Goal: Information Seeking & Learning: Learn about a topic

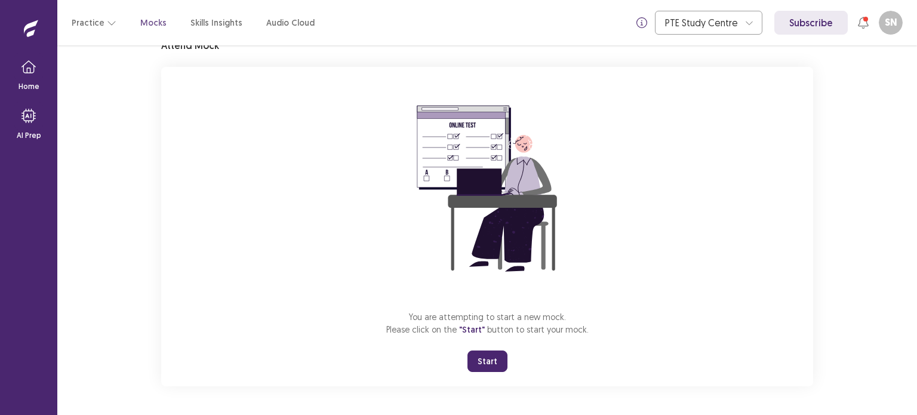
click at [491, 362] on button "Start" at bounding box center [487, 360] width 40 height 21
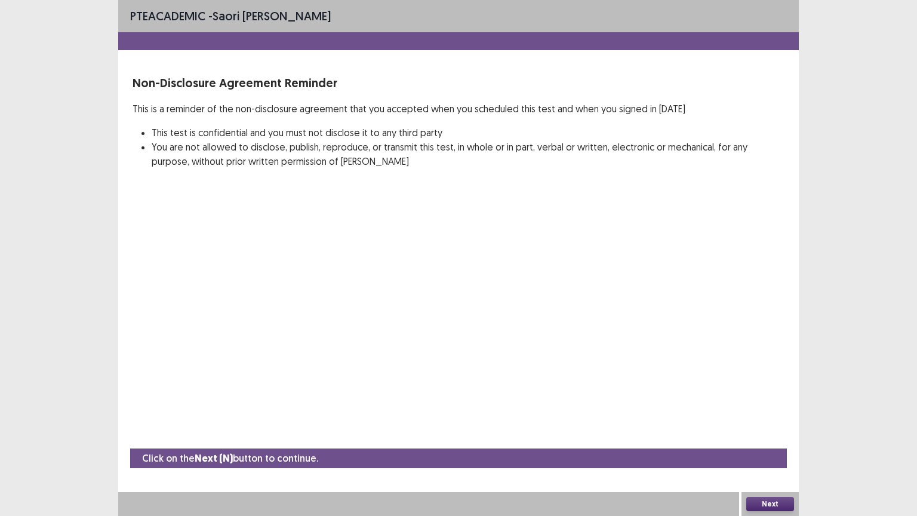
click at [608, 414] on button "Next" at bounding box center [770, 504] width 48 height 14
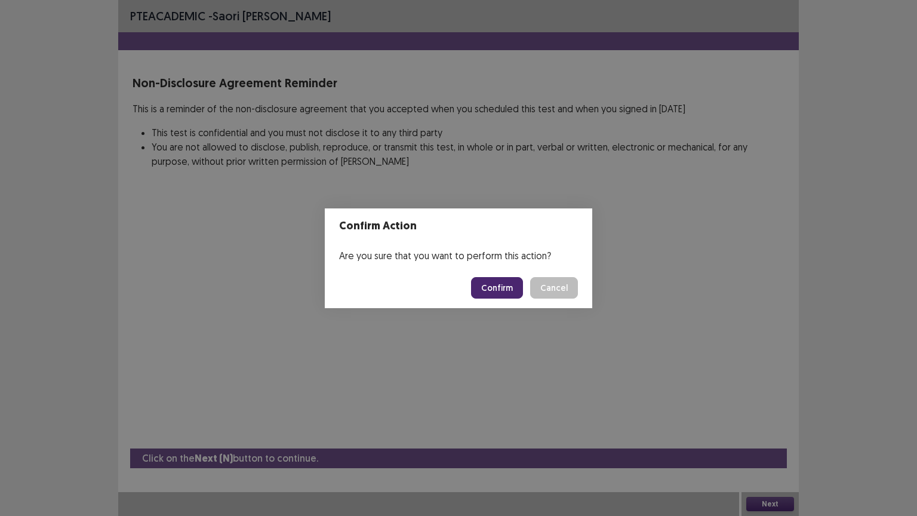
click at [495, 287] on button "Confirm" at bounding box center [497, 287] width 52 height 21
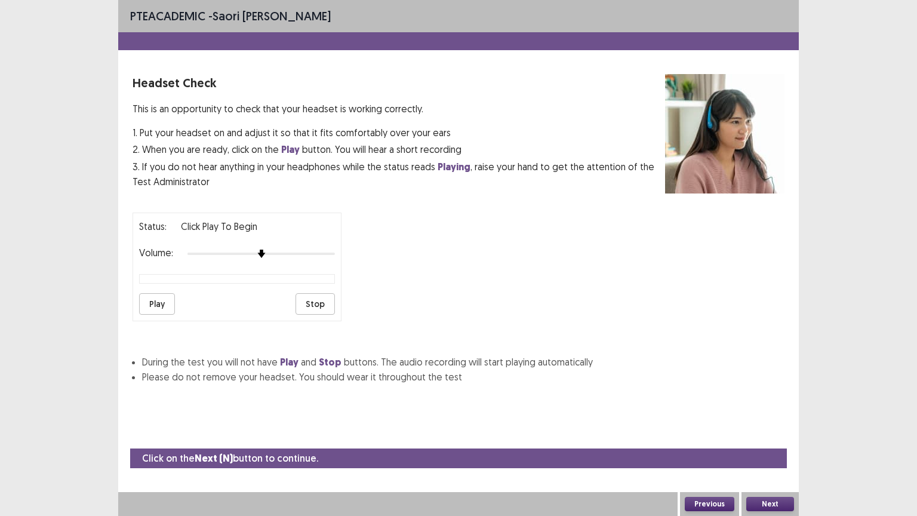
click at [156, 298] on button "Play" at bounding box center [157, 303] width 36 height 21
click at [309, 249] on div at bounding box center [260, 254] width 147 height 10
click at [161, 301] on button "Play" at bounding box center [157, 303] width 36 height 21
click at [149, 308] on button "Play" at bounding box center [157, 303] width 36 height 21
click at [608, 414] on button "Next" at bounding box center [770, 504] width 48 height 14
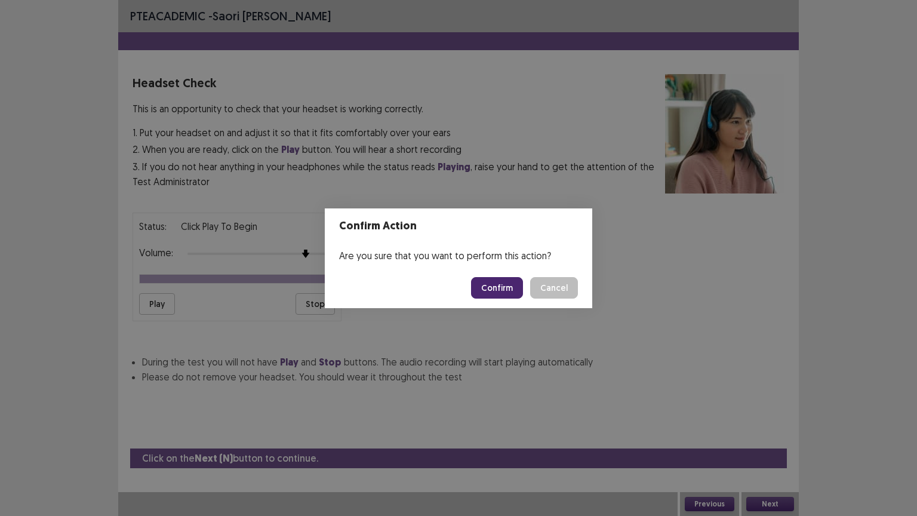
click at [505, 285] on button "Confirm" at bounding box center [497, 287] width 52 height 21
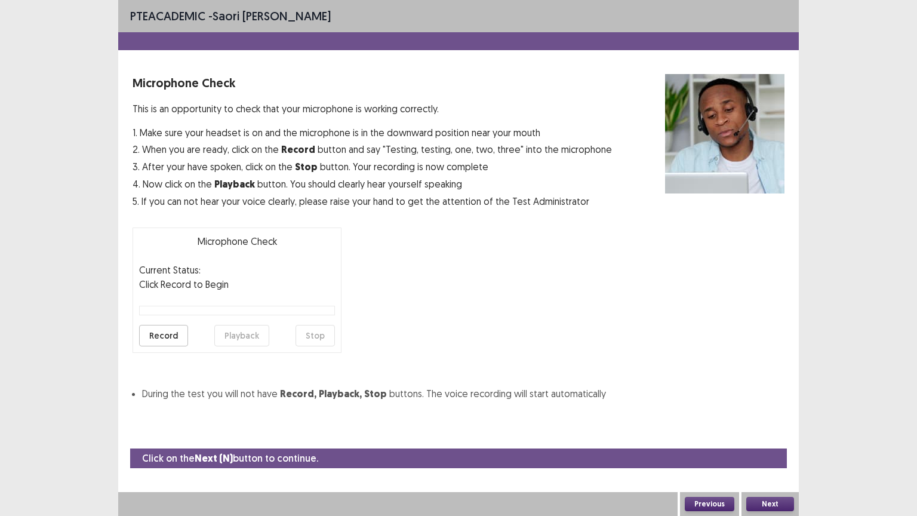
click at [159, 334] on button "Record" at bounding box center [163, 335] width 49 height 21
click at [310, 332] on button "Stop" at bounding box center [314, 335] width 39 height 21
click at [239, 334] on button "Playback" at bounding box center [241, 335] width 55 height 21
click at [158, 331] on button "Record" at bounding box center [163, 335] width 49 height 21
click at [321, 340] on button "Stop" at bounding box center [314, 335] width 39 height 21
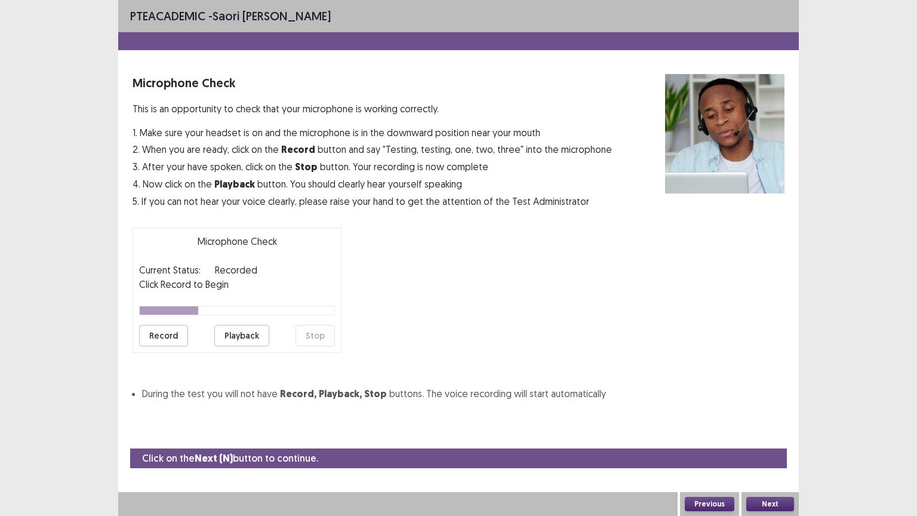
click at [222, 340] on button "Playback" at bounding box center [241, 335] width 55 height 21
click at [158, 336] on button "Record" at bounding box center [163, 335] width 49 height 21
click at [310, 335] on button "Stop" at bounding box center [314, 335] width 39 height 21
click at [231, 343] on button "Playback" at bounding box center [241, 335] width 55 height 21
click at [608, 414] on button "Next" at bounding box center [770, 504] width 48 height 14
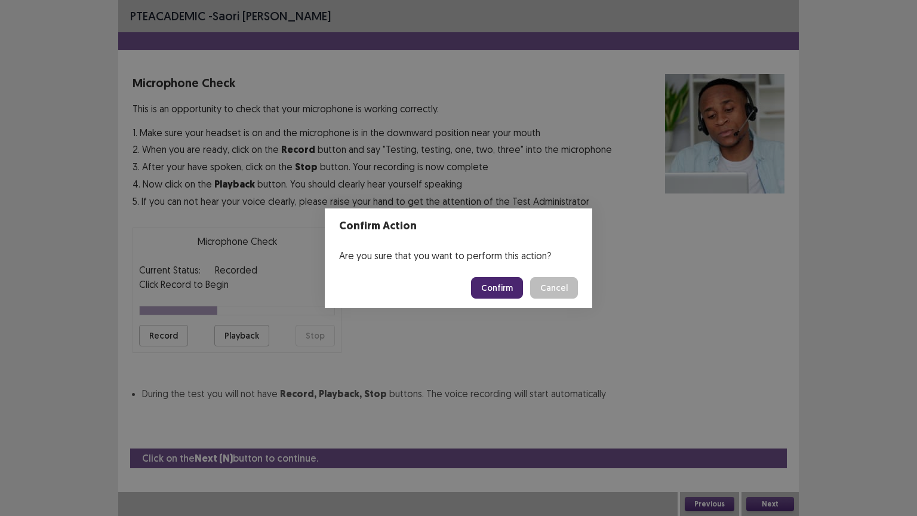
click at [514, 285] on button "Confirm" at bounding box center [497, 287] width 52 height 21
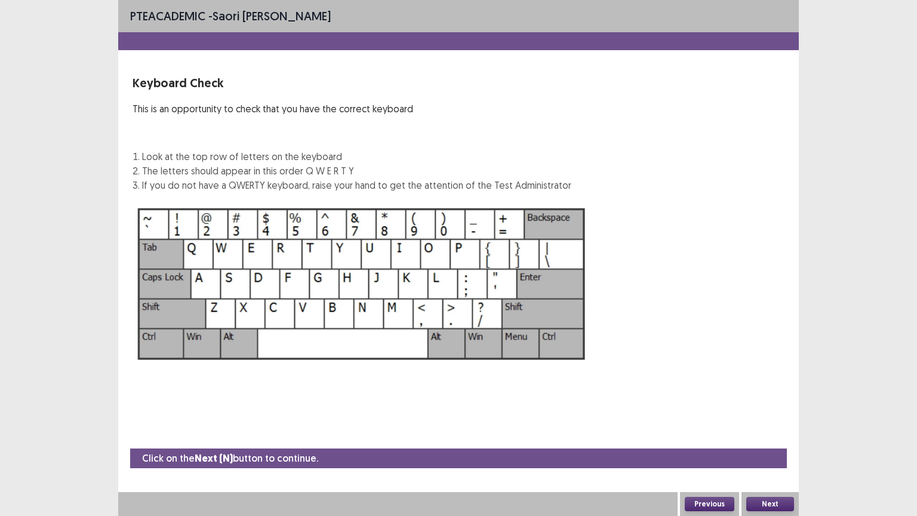
click at [608, 414] on button "Next" at bounding box center [770, 504] width 48 height 14
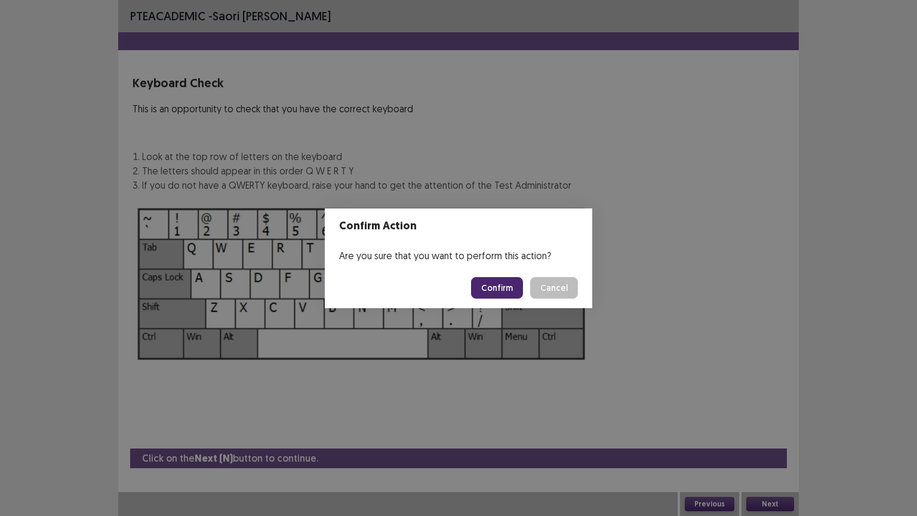
click at [505, 288] on button "Confirm" at bounding box center [497, 287] width 52 height 21
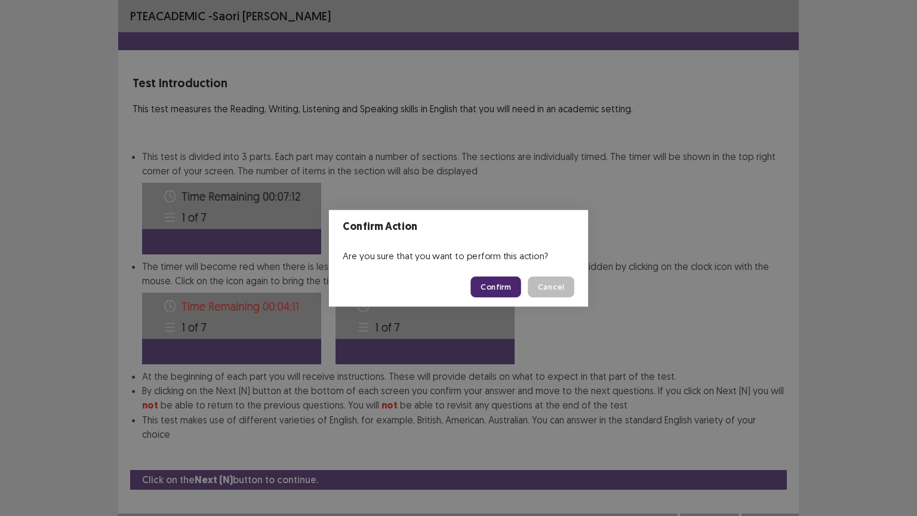
scroll to position [2, 0]
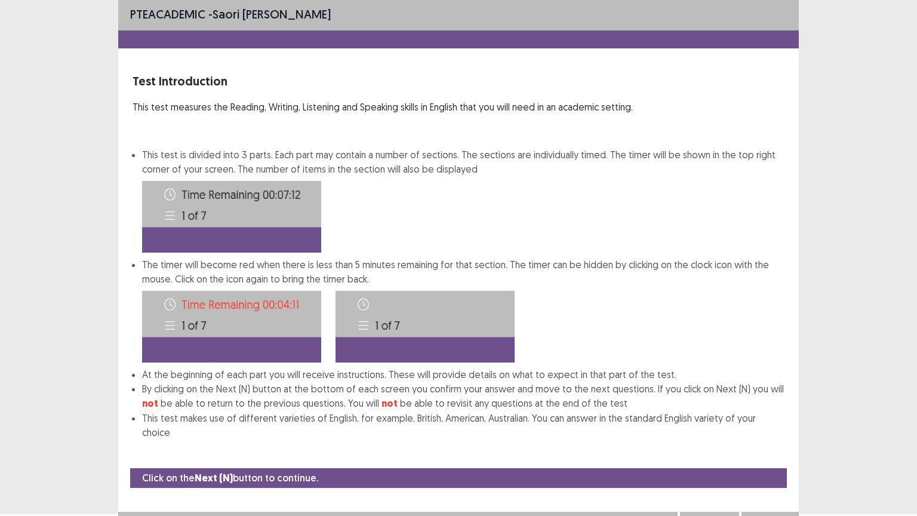
click at [608, 414] on button "Next" at bounding box center [770, 523] width 48 height 14
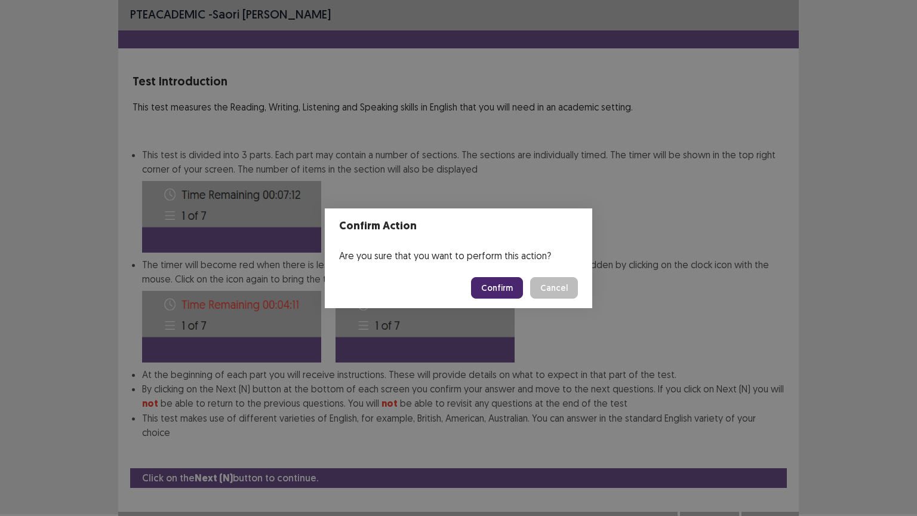
click at [511, 286] on button "Confirm" at bounding box center [497, 287] width 52 height 21
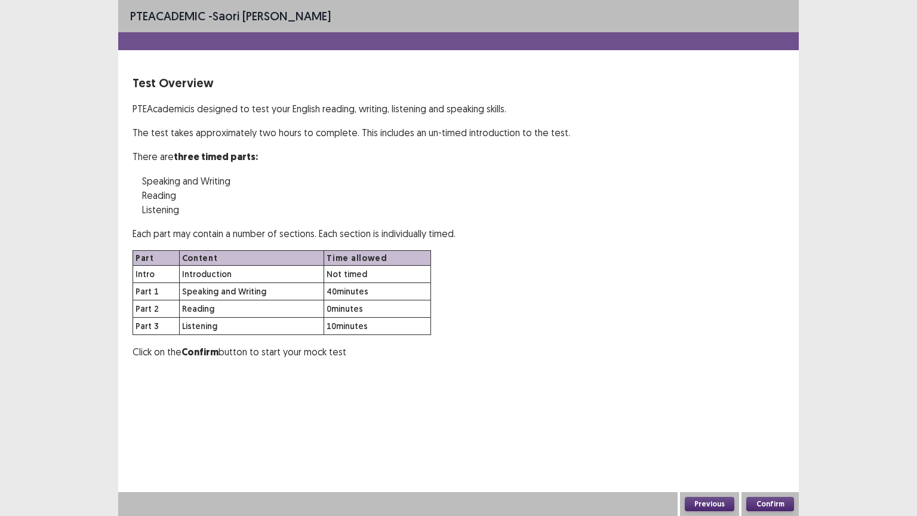
scroll to position [0, 0]
click at [608, 414] on button "Confirm" at bounding box center [770, 504] width 48 height 14
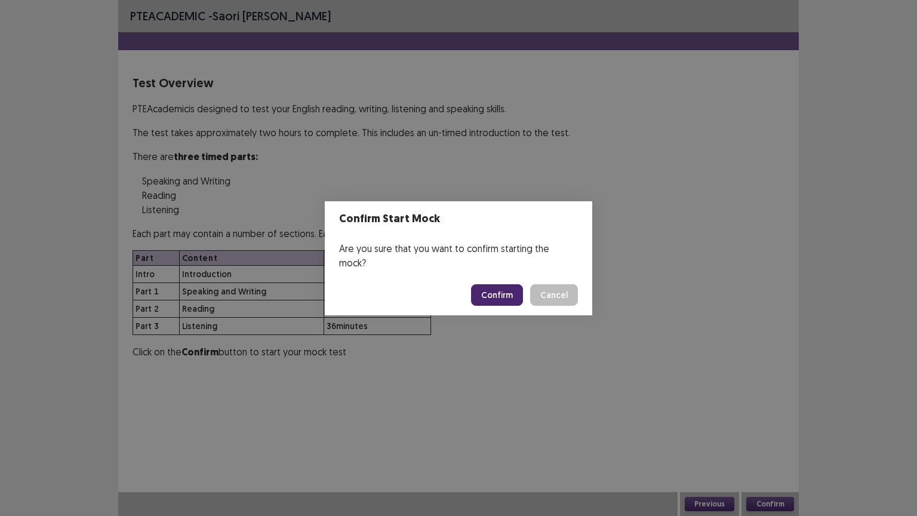
click at [497, 295] on button "Confirm" at bounding box center [497, 294] width 52 height 21
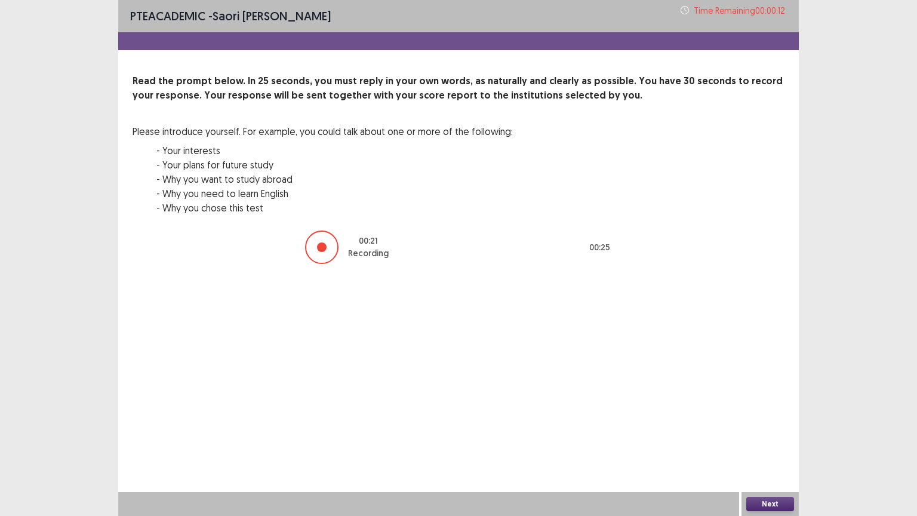
click at [608, 414] on button "Next" at bounding box center [770, 504] width 48 height 14
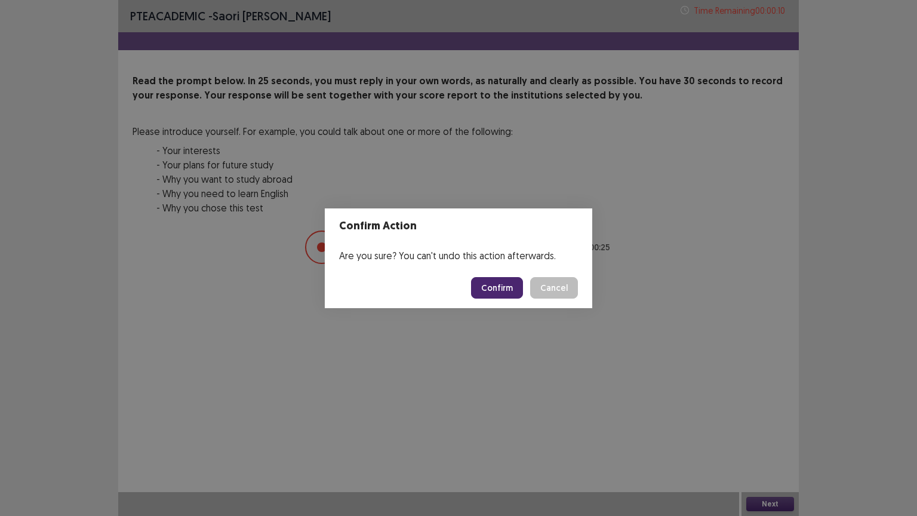
click at [494, 286] on button "Confirm" at bounding box center [497, 287] width 52 height 21
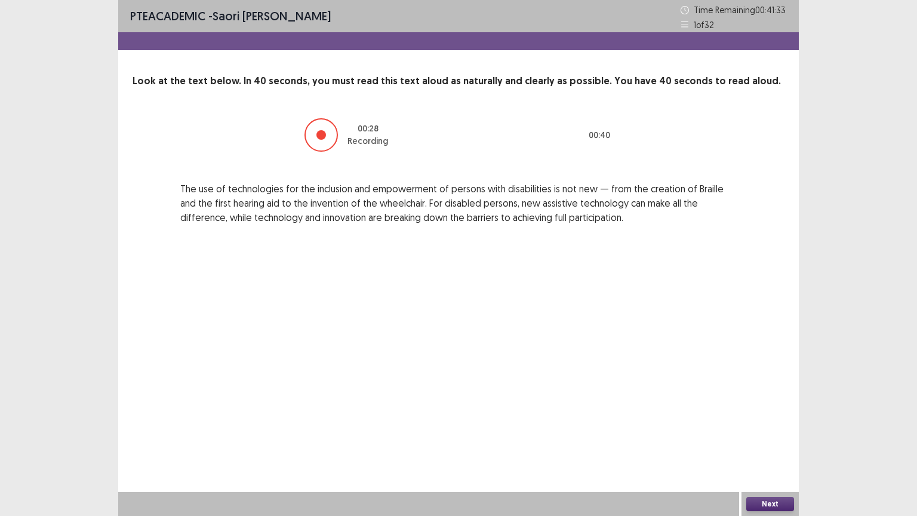
click at [608, 414] on button "Next" at bounding box center [770, 504] width 48 height 14
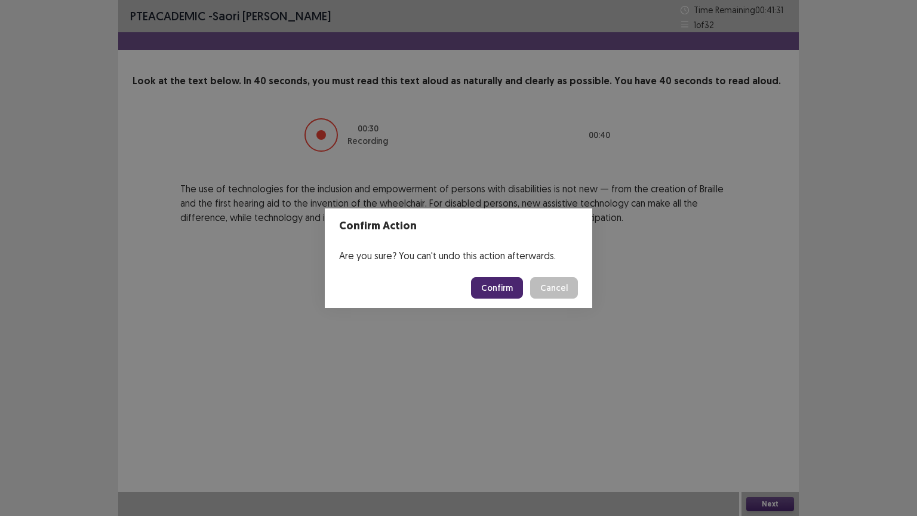
click at [500, 288] on button "Confirm" at bounding box center [497, 287] width 52 height 21
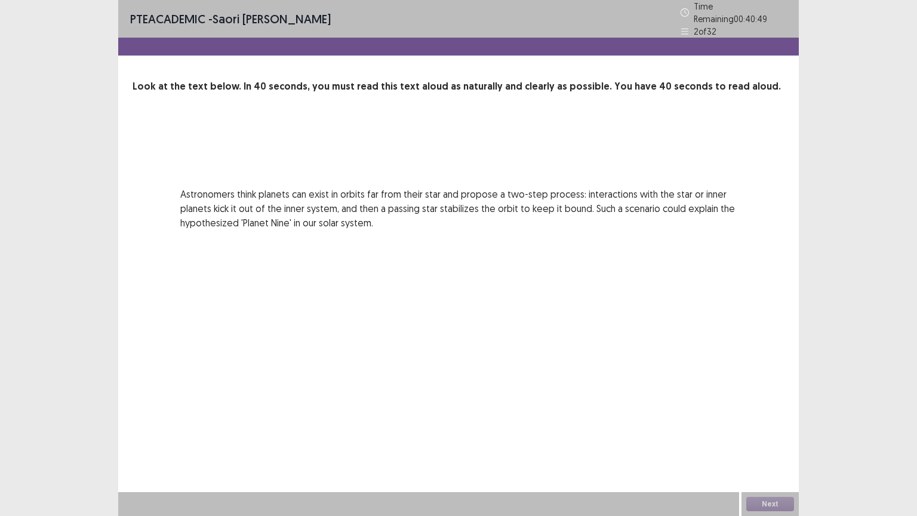
click at [306, 286] on div "PTE academic - Saori [PERSON_NAME] Time Remaining 00 : 40 : 49 2 of 32 Look at …" at bounding box center [458, 258] width 680 height 516
click at [608, 414] on button "Next" at bounding box center [770, 504] width 48 height 14
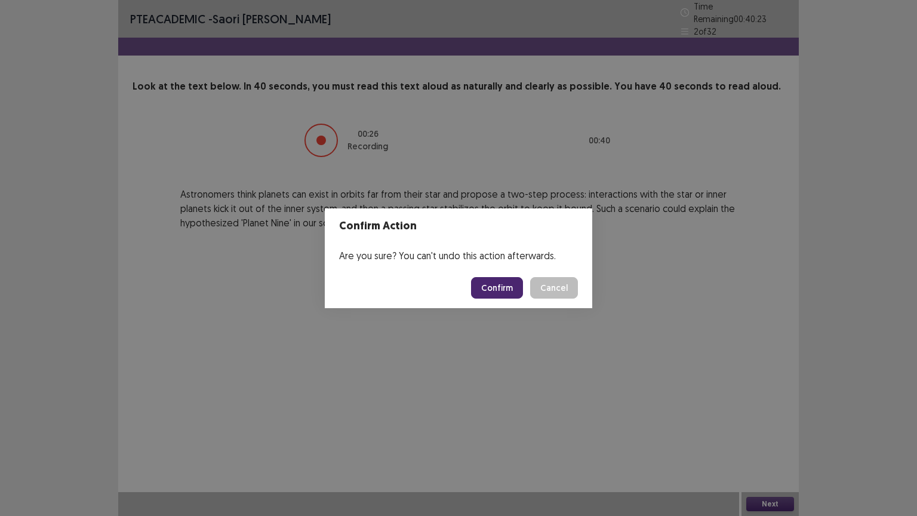
click at [494, 292] on button "Confirm" at bounding box center [497, 287] width 52 height 21
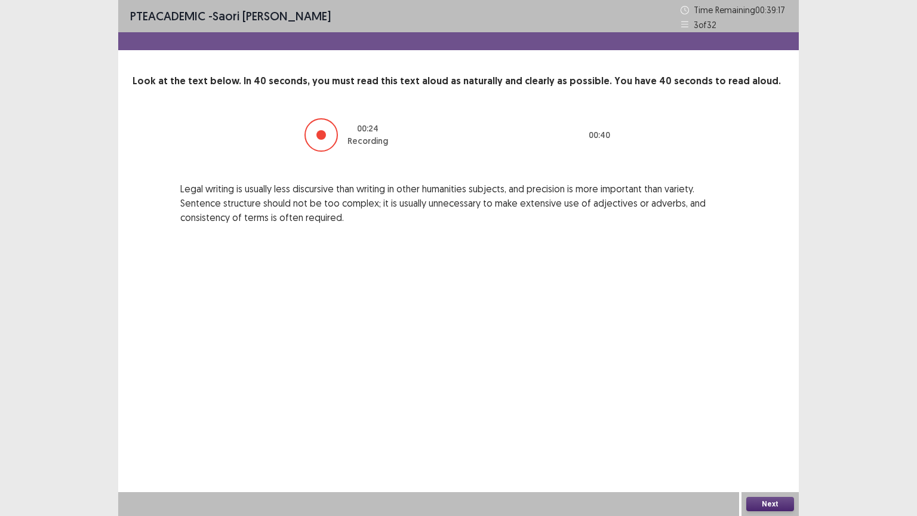
click at [608, 414] on button "Next" at bounding box center [770, 504] width 48 height 14
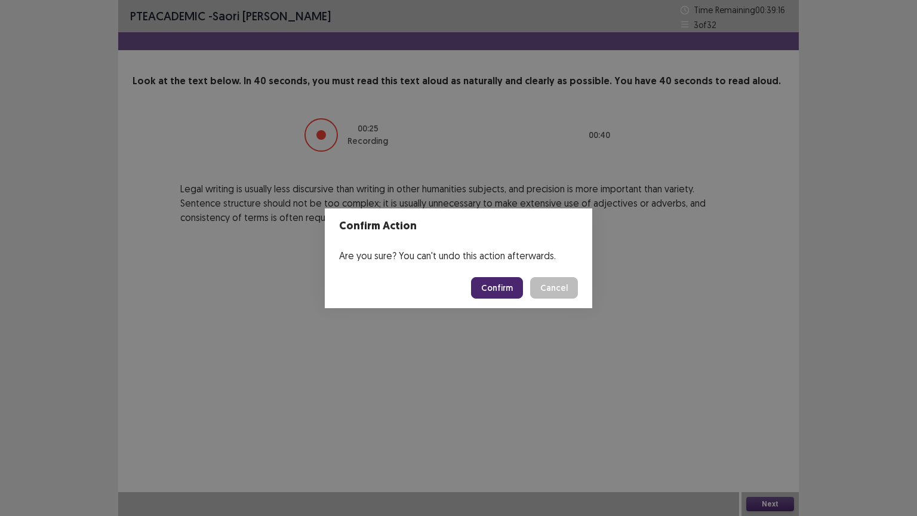
click at [503, 289] on button "Confirm" at bounding box center [497, 287] width 52 height 21
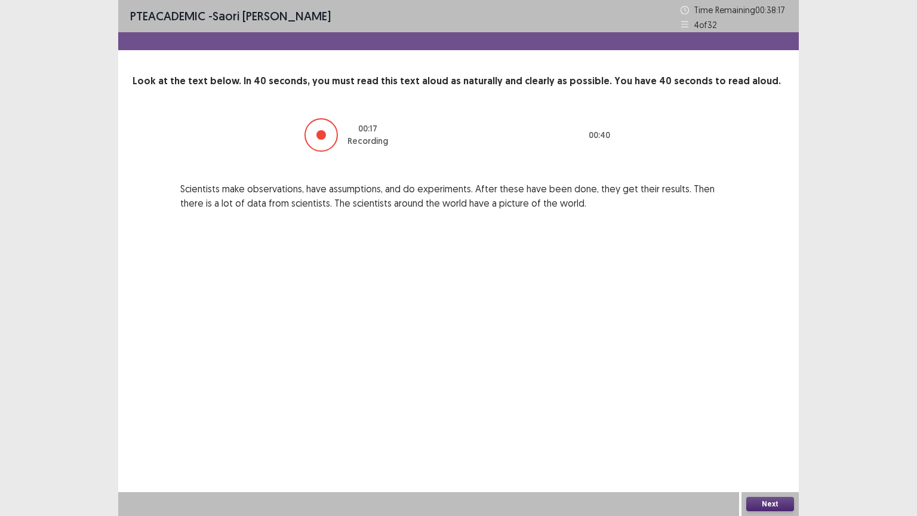
click at [608, 414] on button "Next" at bounding box center [770, 504] width 48 height 14
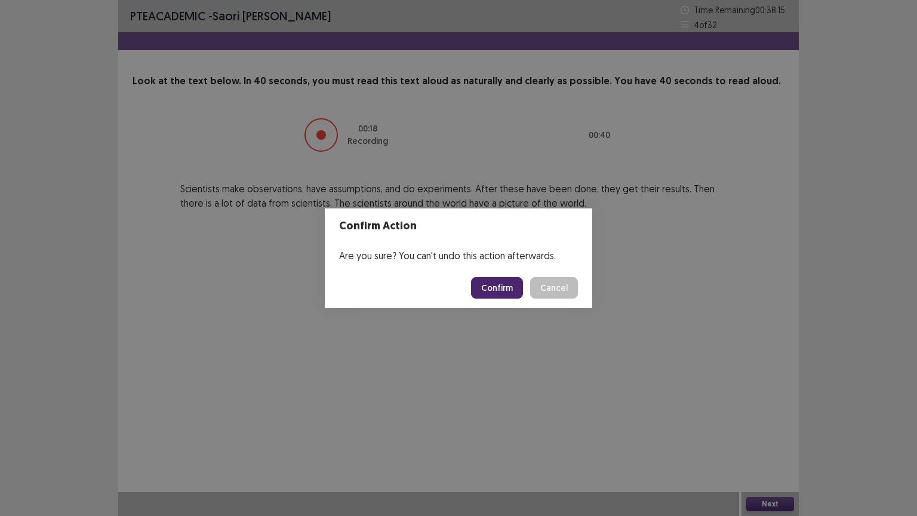
click at [490, 283] on button "Confirm" at bounding box center [497, 287] width 52 height 21
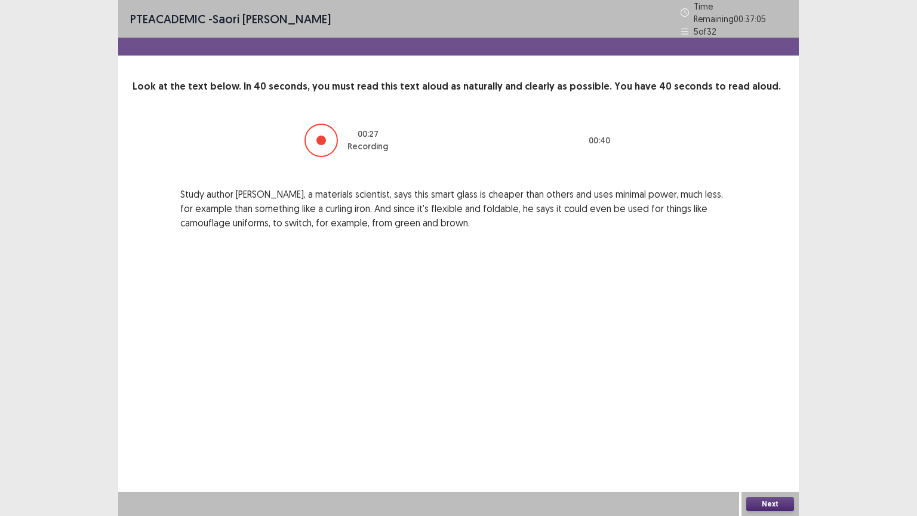
click at [608, 414] on button "Next" at bounding box center [770, 504] width 48 height 14
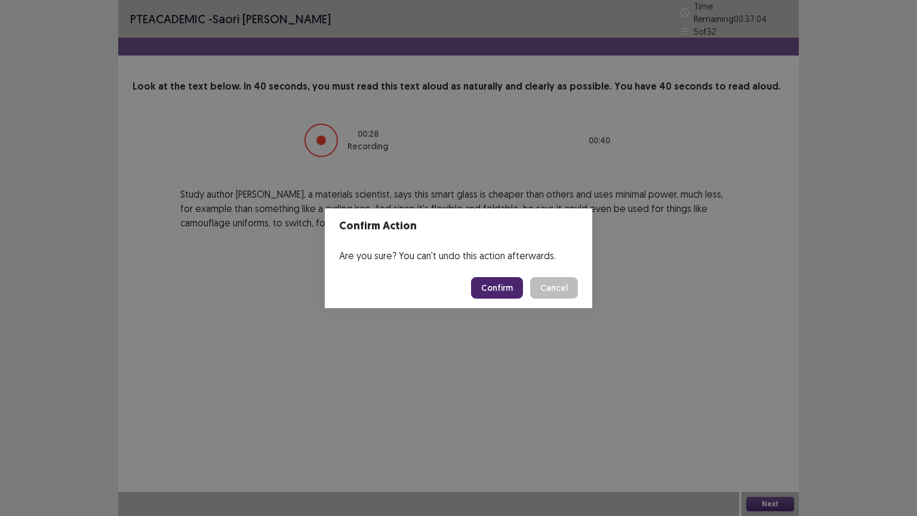
click at [509, 286] on button "Confirm" at bounding box center [497, 287] width 52 height 21
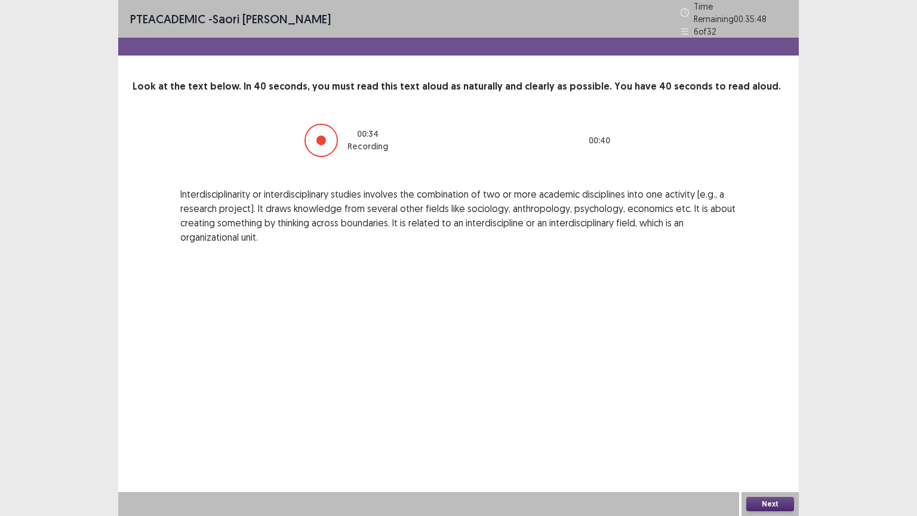
click at [608, 414] on button "Next" at bounding box center [770, 504] width 48 height 14
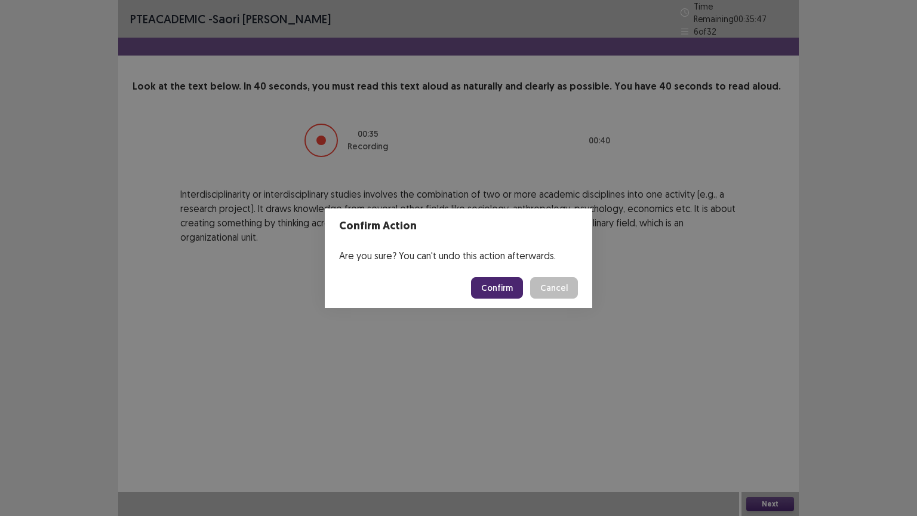
click at [507, 282] on button "Confirm" at bounding box center [497, 287] width 52 height 21
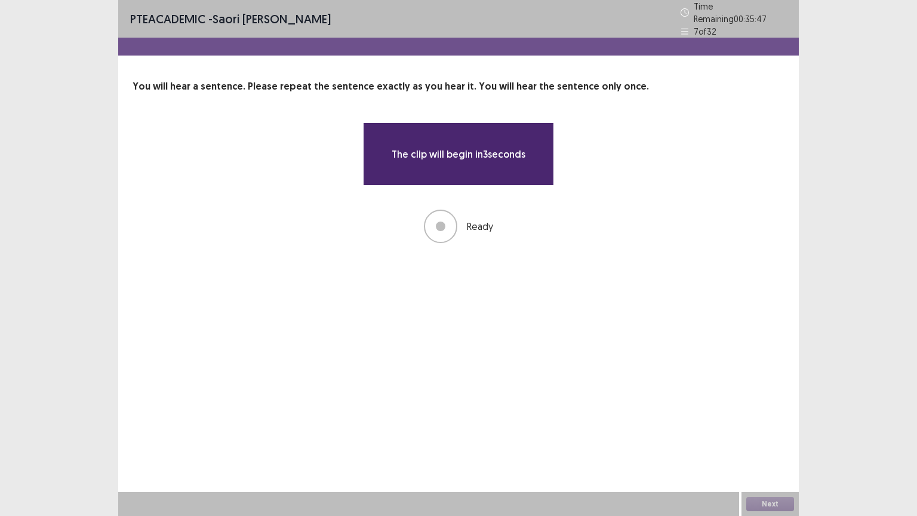
click at [429, 245] on div "PTE academic - [PERSON_NAME] Time Remaining 00 : 35 : 47 7 of 32 You will hear …" at bounding box center [458, 133] width 680 height 267
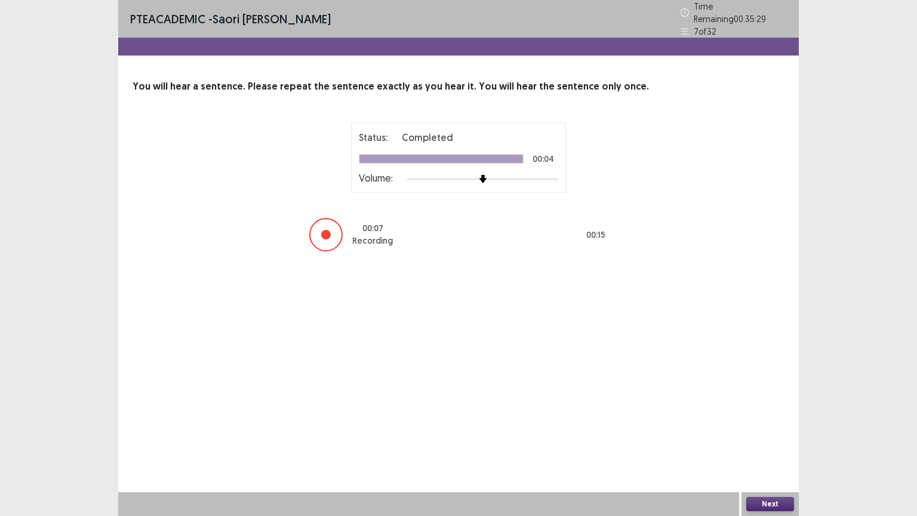
click at [608, 414] on button "Next" at bounding box center [770, 504] width 48 height 14
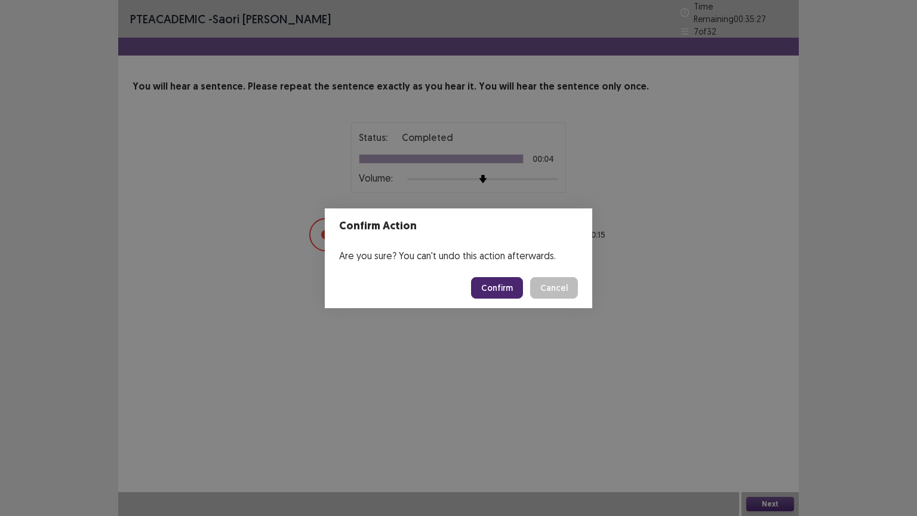
click at [494, 292] on button "Confirm" at bounding box center [497, 287] width 52 height 21
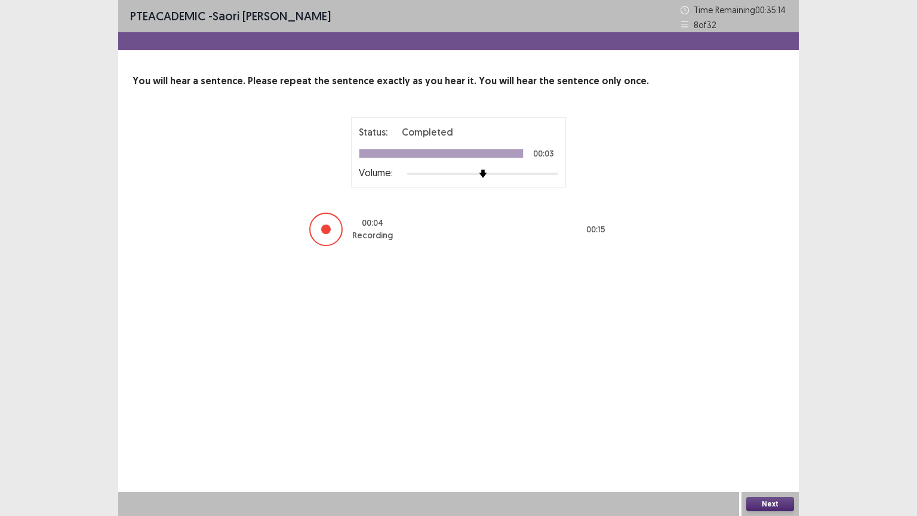
click at [608, 414] on button "Next" at bounding box center [770, 504] width 48 height 14
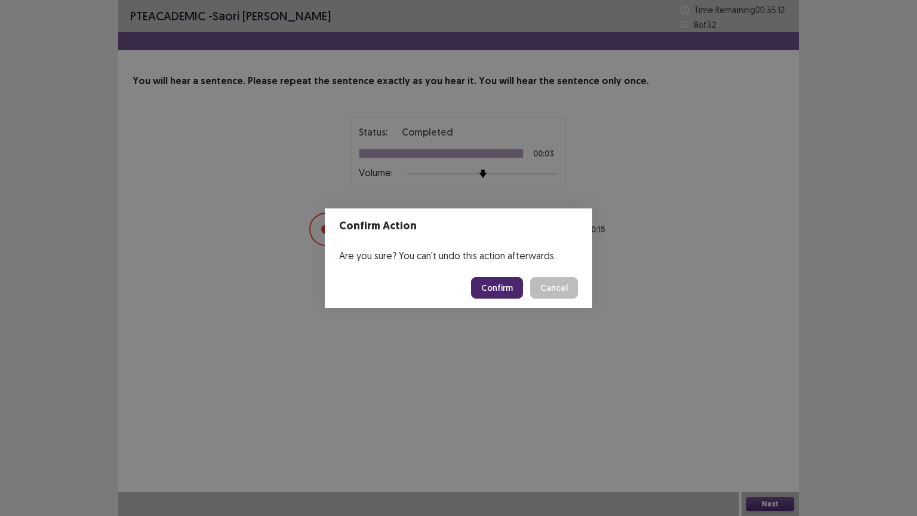
click at [491, 280] on button "Confirm" at bounding box center [497, 287] width 52 height 21
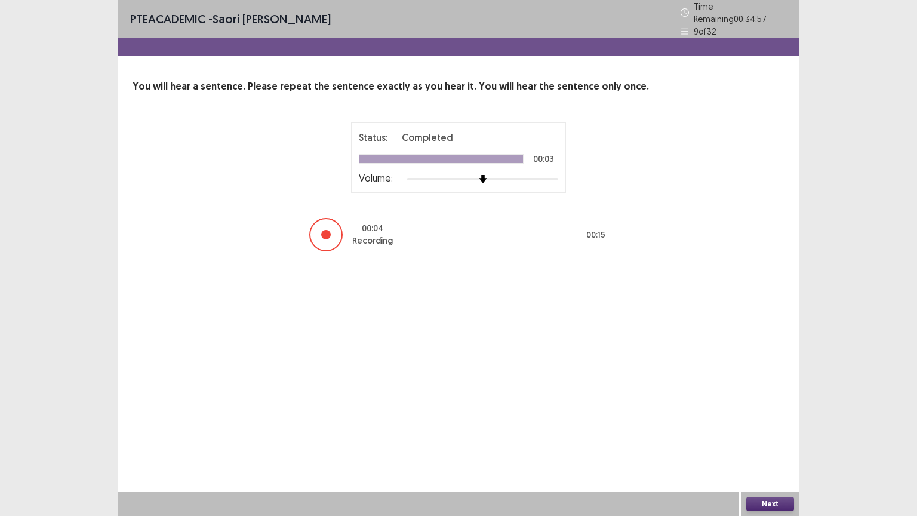
click at [608, 414] on button "Next" at bounding box center [770, 504] width 48 height 14
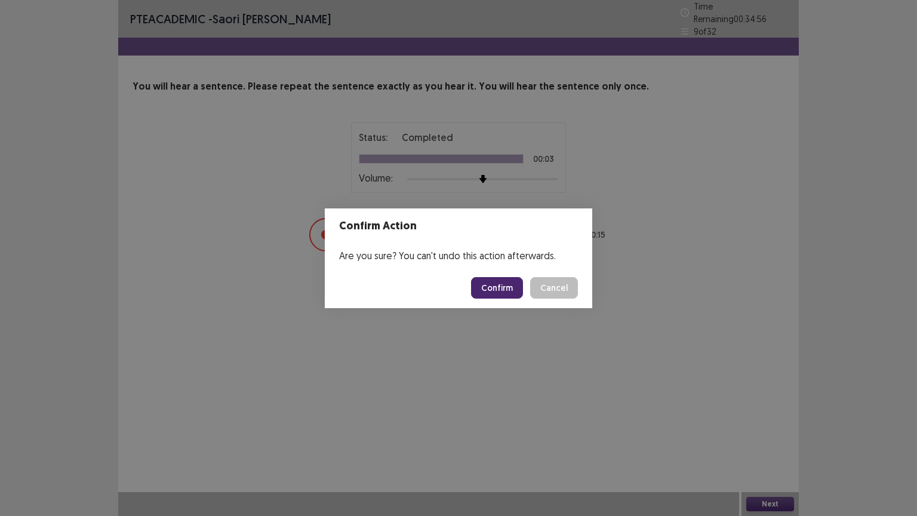
click at [481, 288] on button "Confirm" at bounding box center [497, 287] width 52 height 21
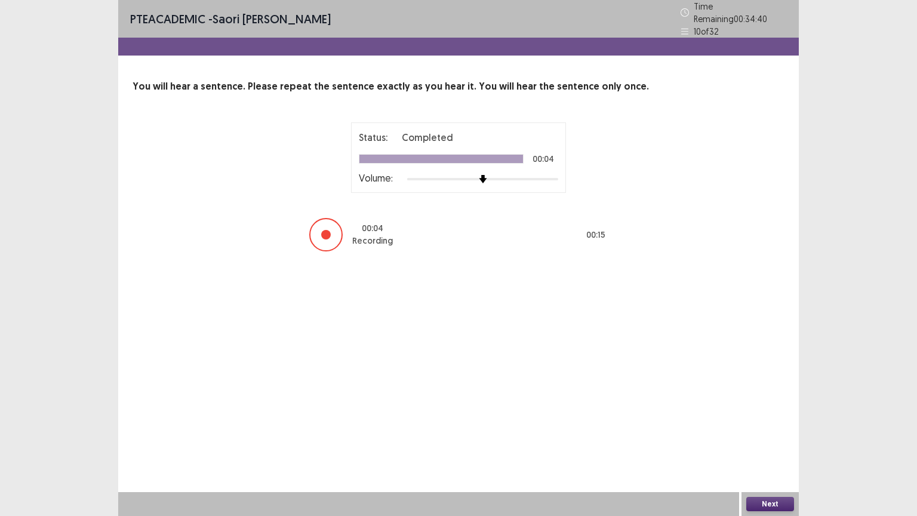
click at [608, 414] on button "Next" at bounding box center [770, 504] width 48 height 14
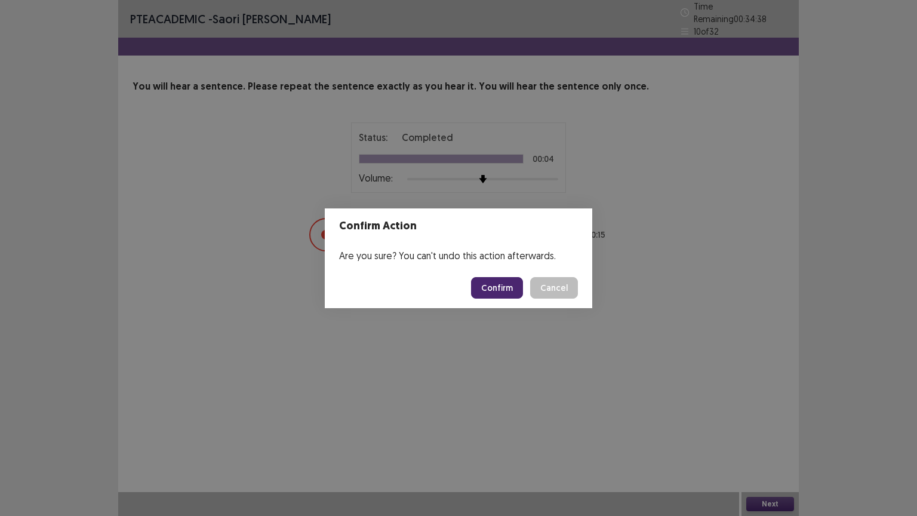
click at [479, 286] on button "Confirm" at bounding box center [497, 287] width 52 height 21
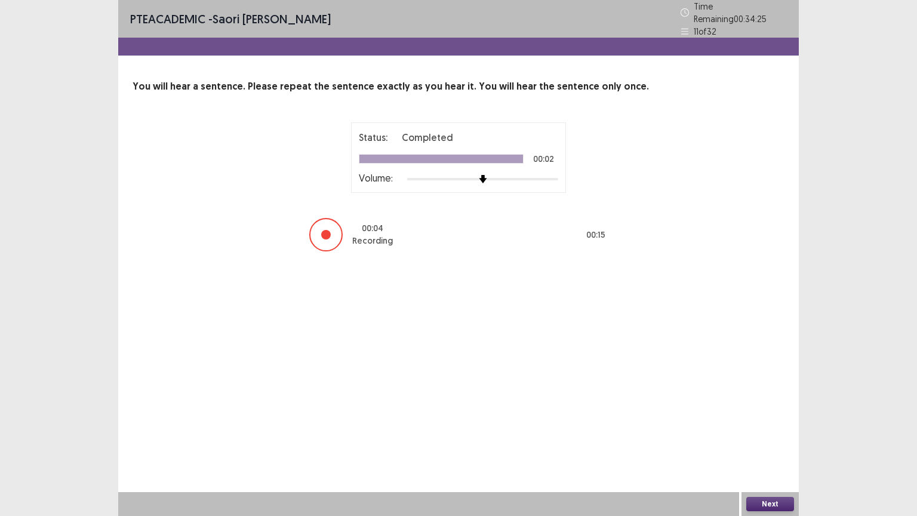
click at [608, 414] on button "Next" at bounding box center [770, 504] width 48 height 14
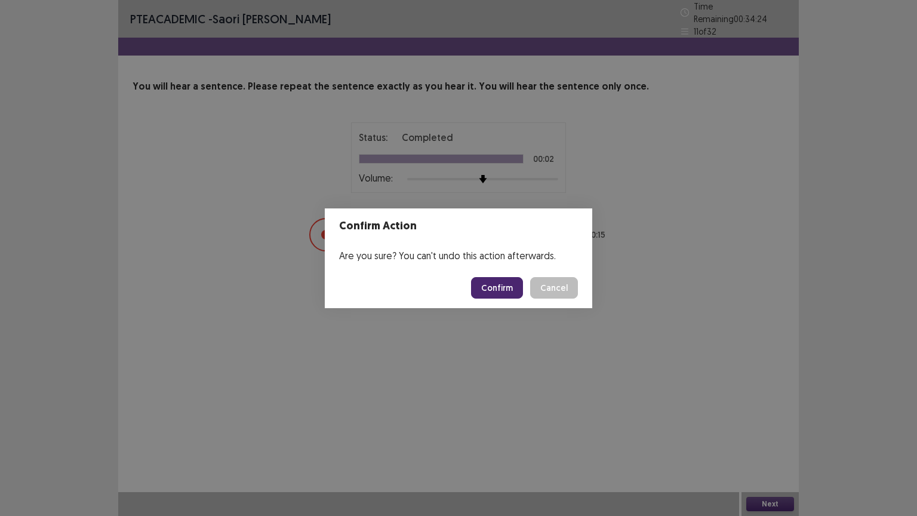
click at [496, 285] on button "Confirm" at bounding box center [497, 287] width 52 height 21
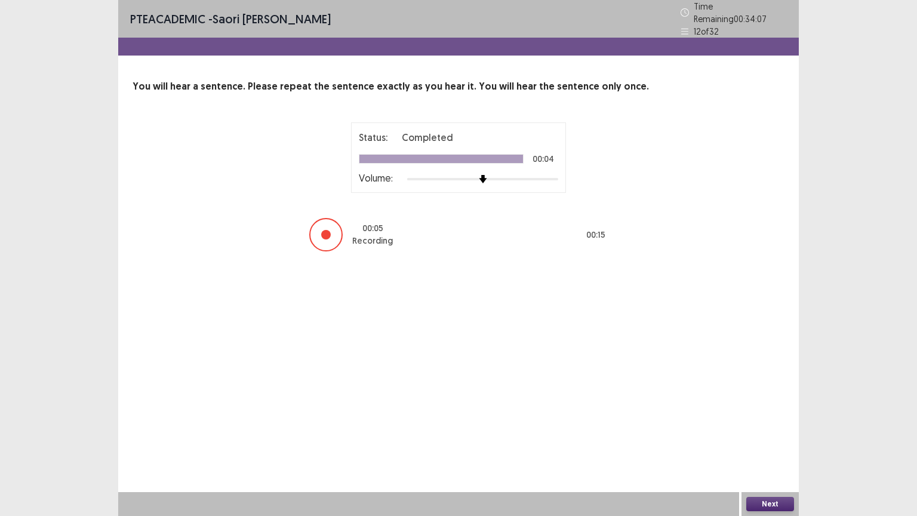
click at [608, 414] on button "Next" at bounding box center [770, 504] width 48 height 14
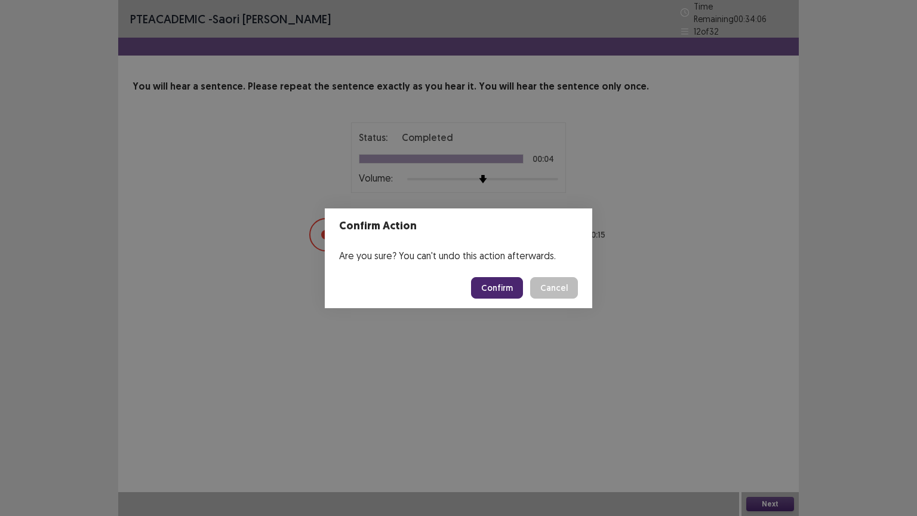
click at [483, 280] on button "Confirm" at bounding box center [497, 287] width 52 height 21
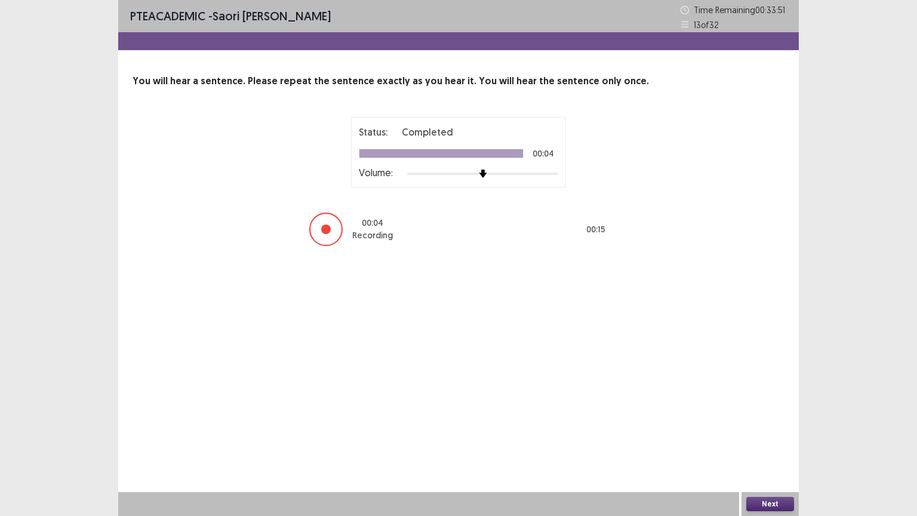
click at [608, 414] on button "Next" at bounding box center [770, 504] width 48 height 14
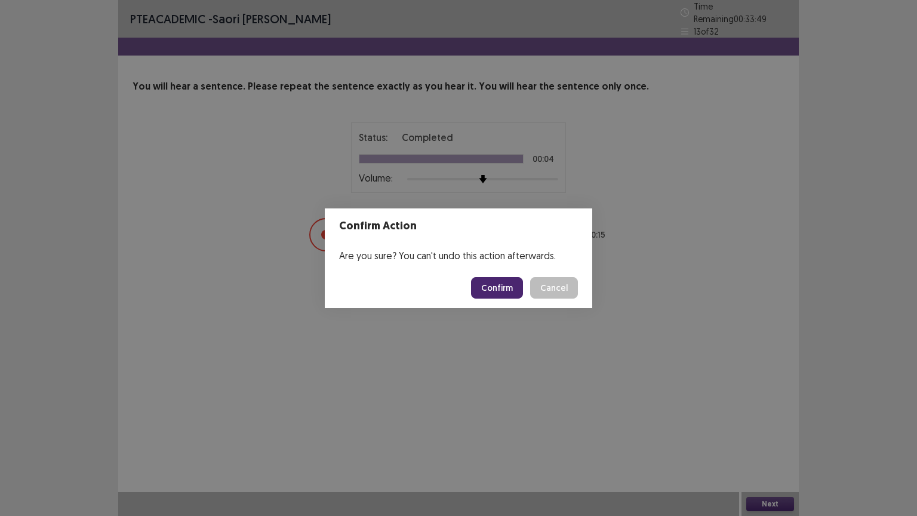
click at [492, 279] on button "Confirm" at bounding box center [497, 287] width 52 height 21
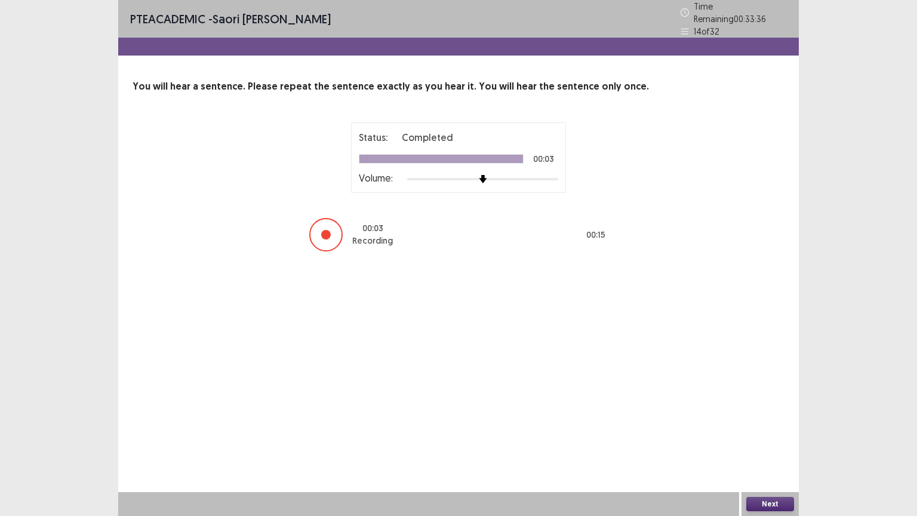
click at [608, 414] on button "Next" at bounding box center [770, 504] width 48 height 14
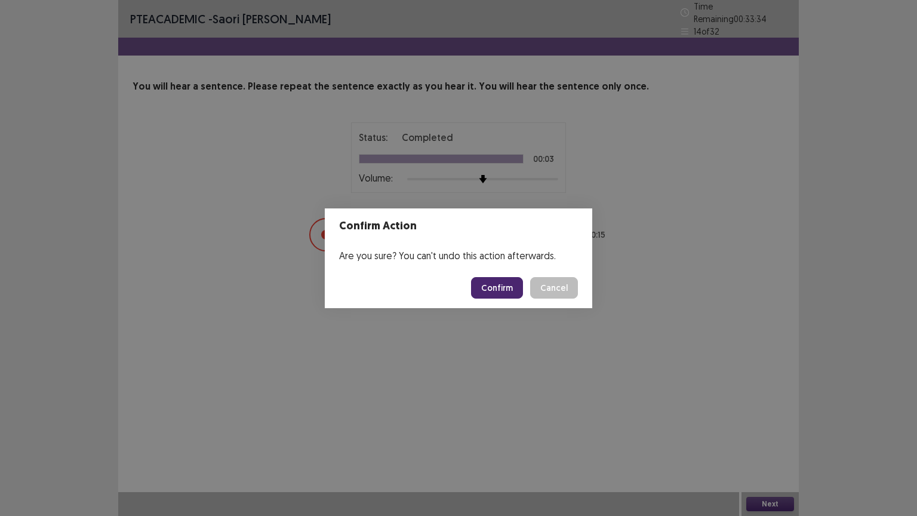
click at [491, 285] on button "Confirm" at bounding box center [497, 287] width 52 height 21
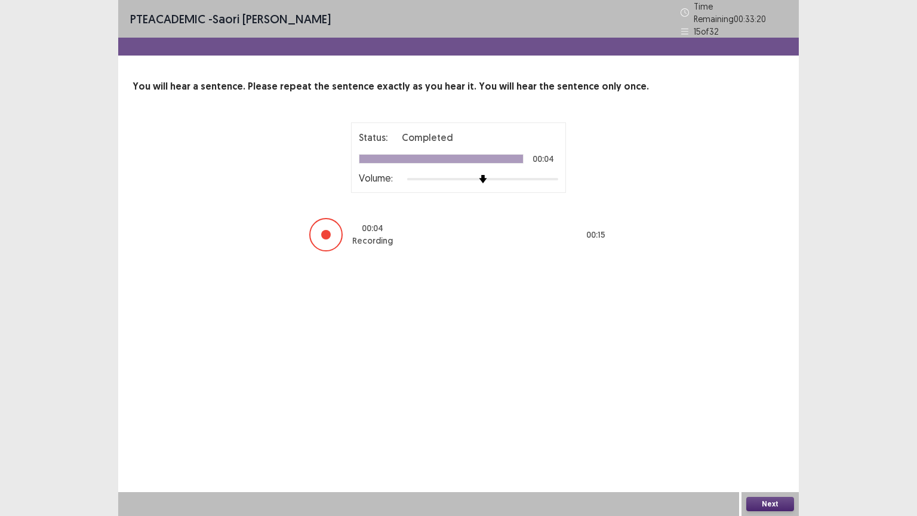
click at [608, 414] on button "Next" at bounding box center [770, 504] width 48 height 14
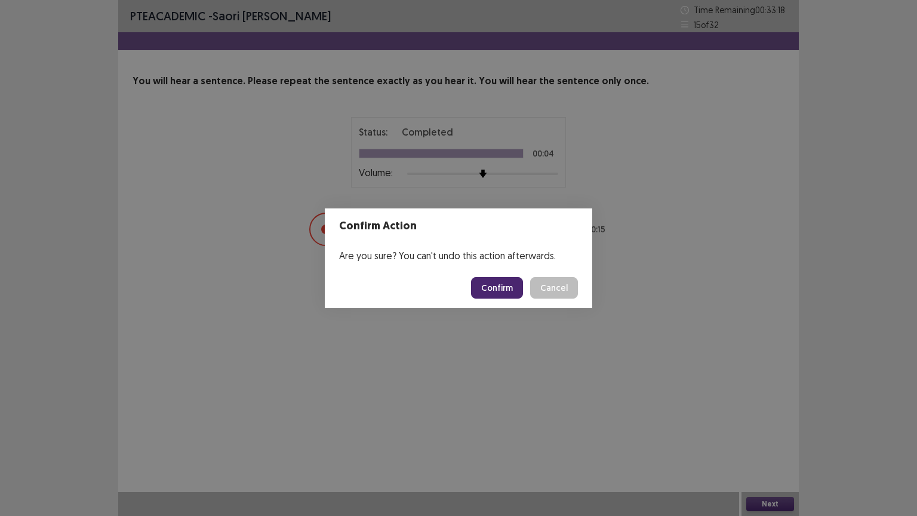
click at [500, 291] on button "Confirm" at bounding box center [497, 287] width 52 height 21
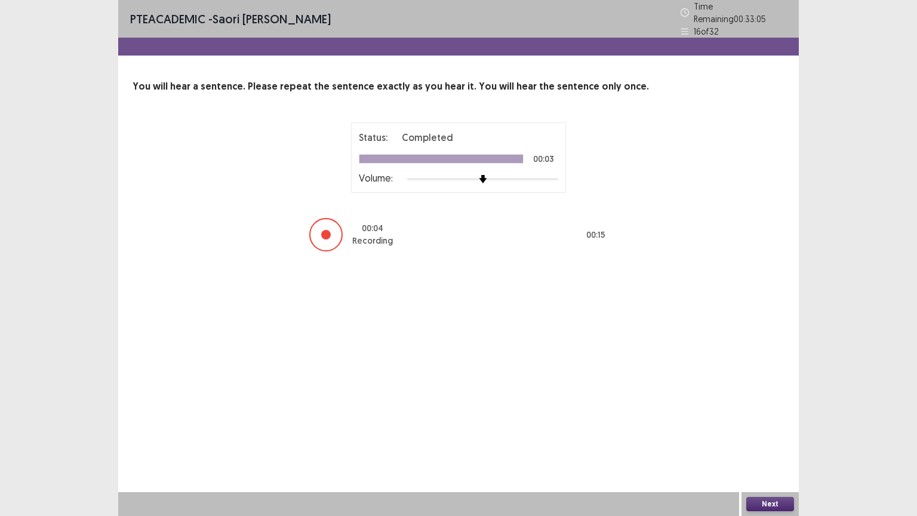
click at [608, 414] on button "Next" at bounding box center [770, 504] width 48 height 14
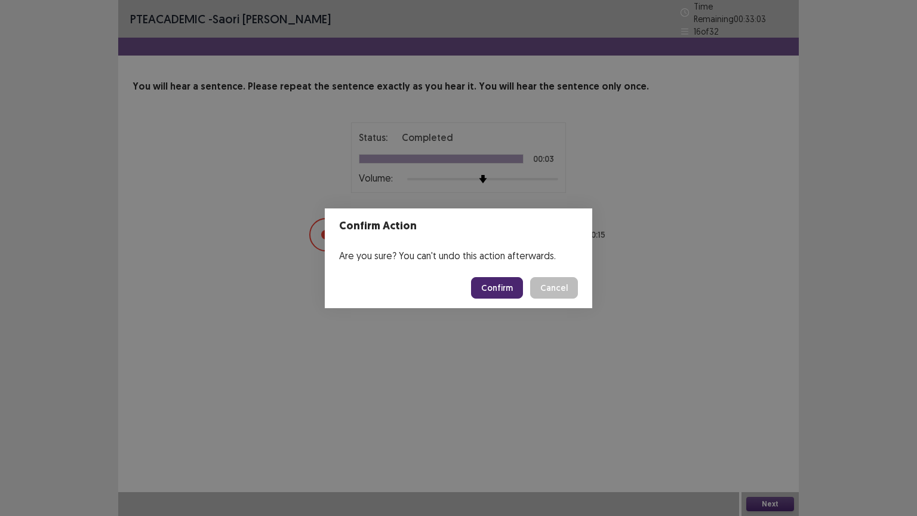
click at [500, 286] on button "Confirm" at bounding box center [497, 287] width 52 height 21
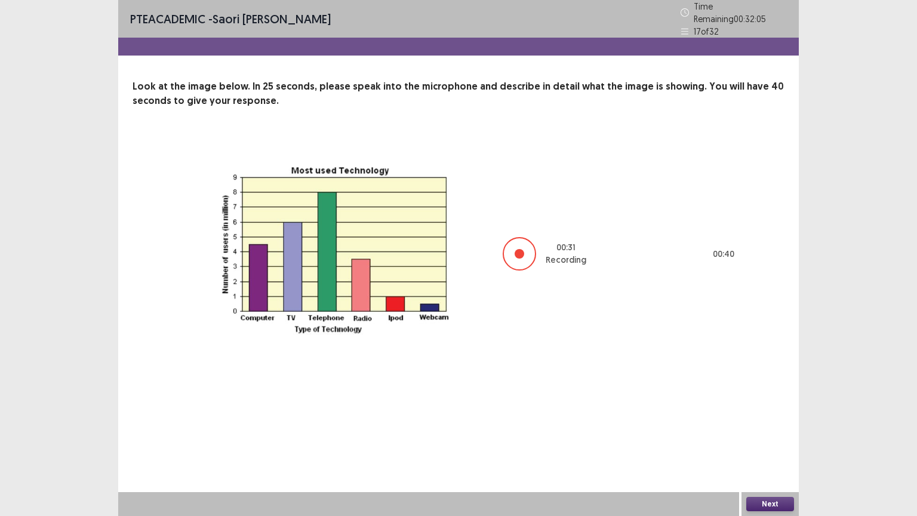
click at [608, 414] on button "Next" at bounding box center [770, 504] width 48 height 14
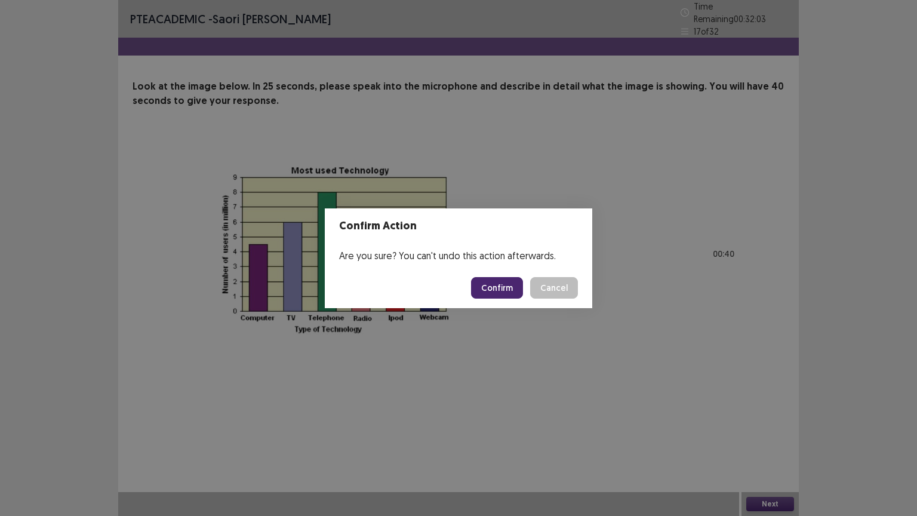
click at [491, 281] on button "Confirm" at bounding box center [497, 287] width 52 height 21
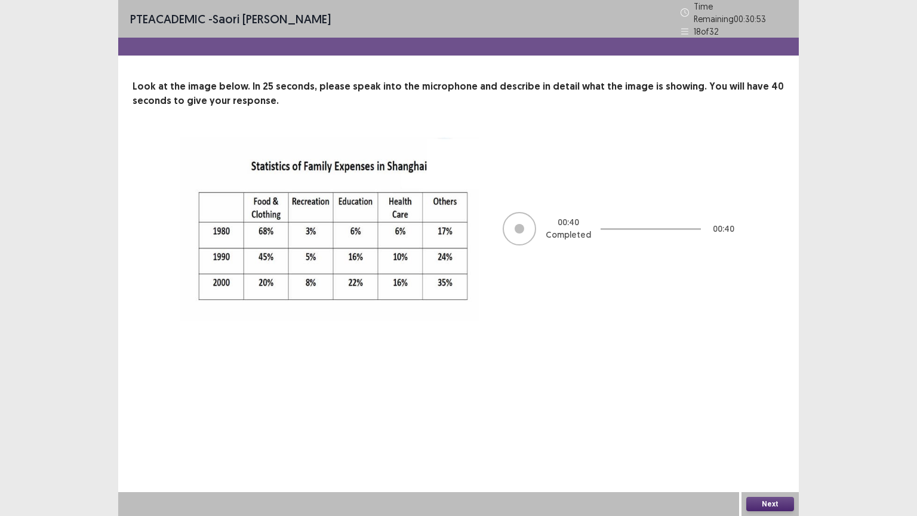
click at [608, 414] on button "Next" at bounding box center [770, 504] width 48 height 14
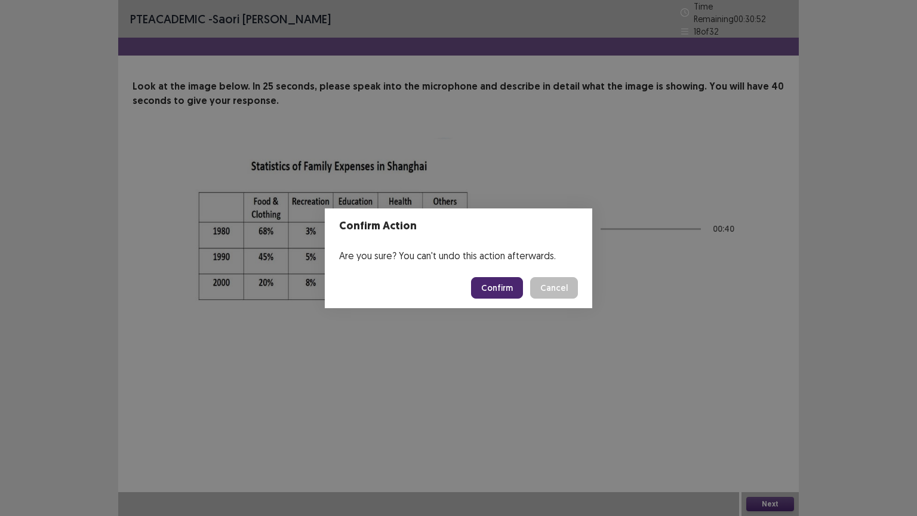
click at [492, 291] on button "Confirm" at bounding box center [497, 287] width 52 height 21
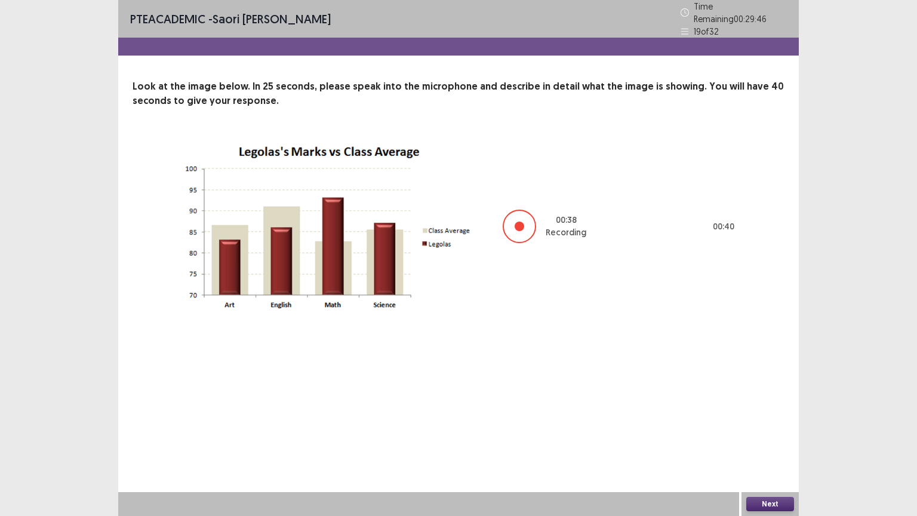
click at [608, 414] on button "Next" at bounding box center [770, 504] width 48 height 14
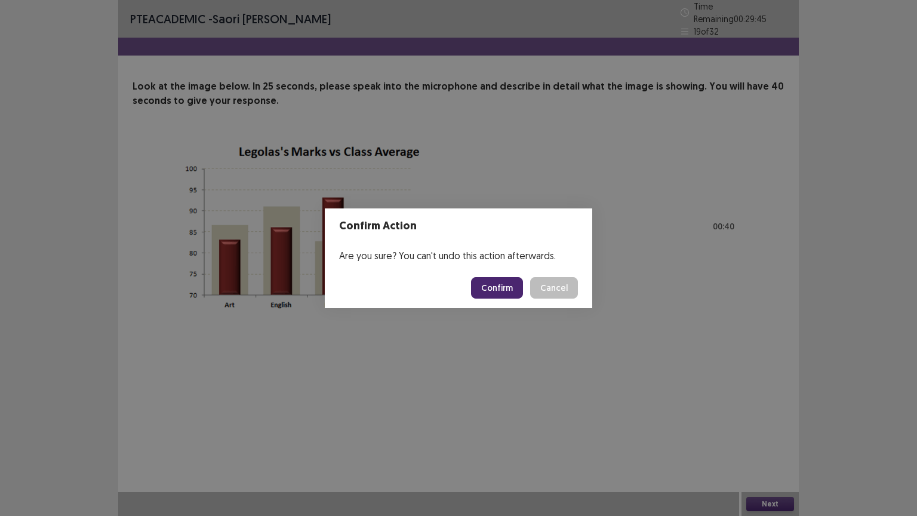
click at [509, 282] on button "Confirm" at bounding box center [497, 287] width 52 height 21
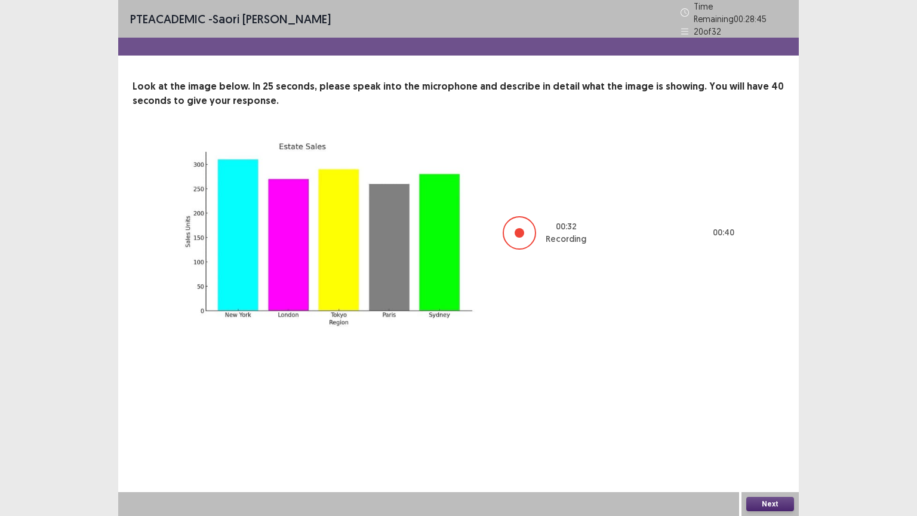
click at [608, 414] on button "Next" at bounding box center [770, 504] width 48 height 14
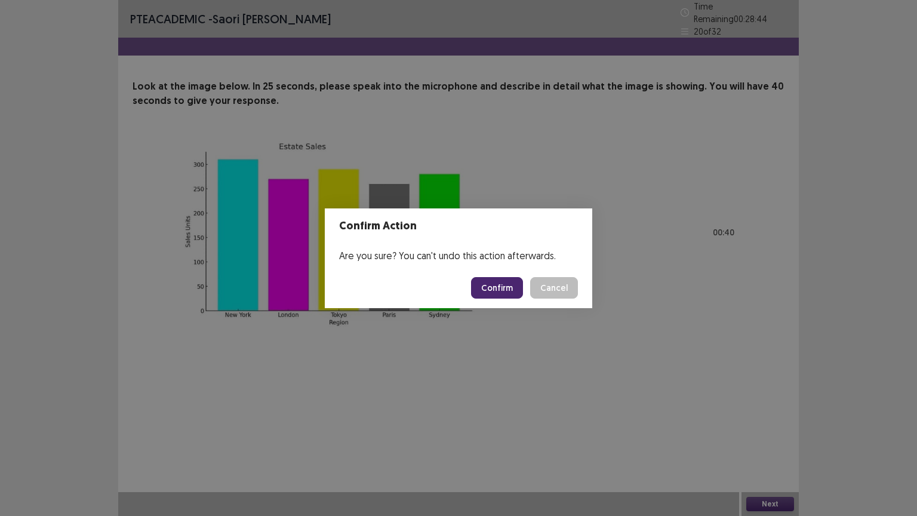
click at [488, 291] on button "Confirm" at bounding box center [497, 287] width 52 height 21
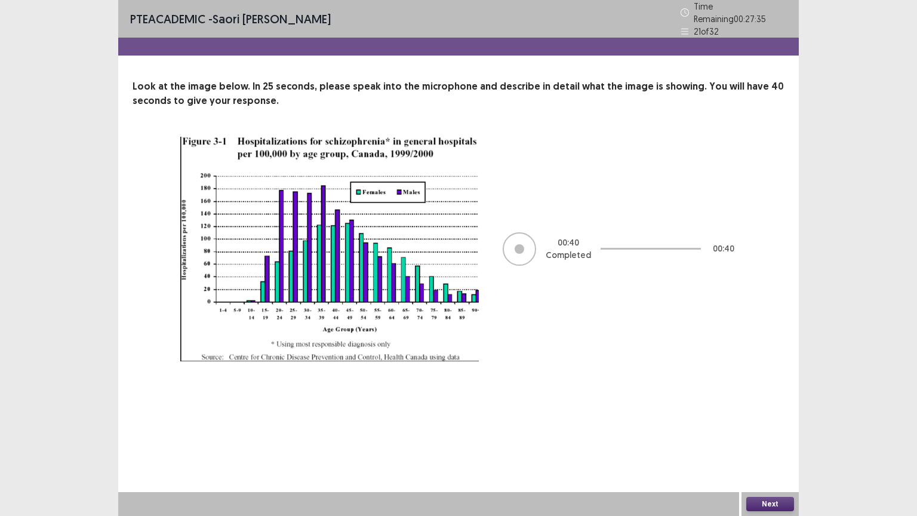
click at [608, 414] on button "Next" at bounding box center [770, 504] width 48 height 14
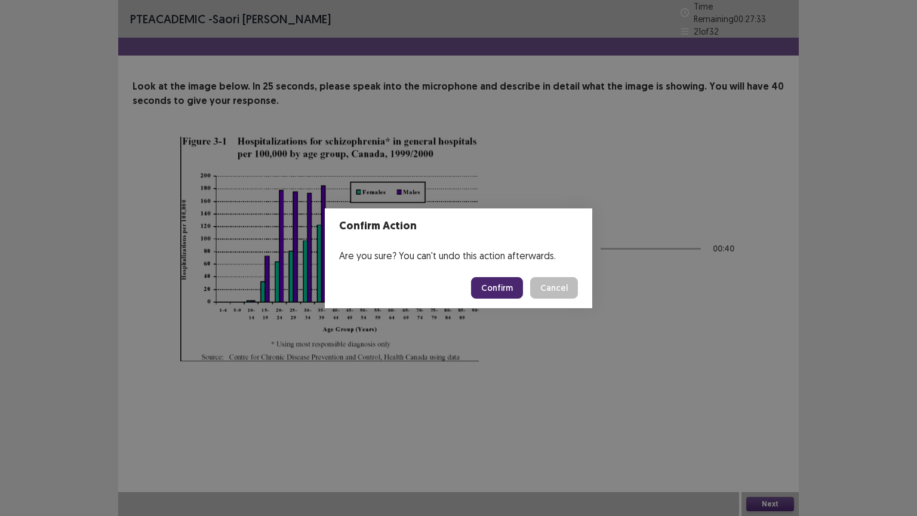
click at [498, 292] on button "Confirm" at bounding box center [497, 287] width 52 height 21
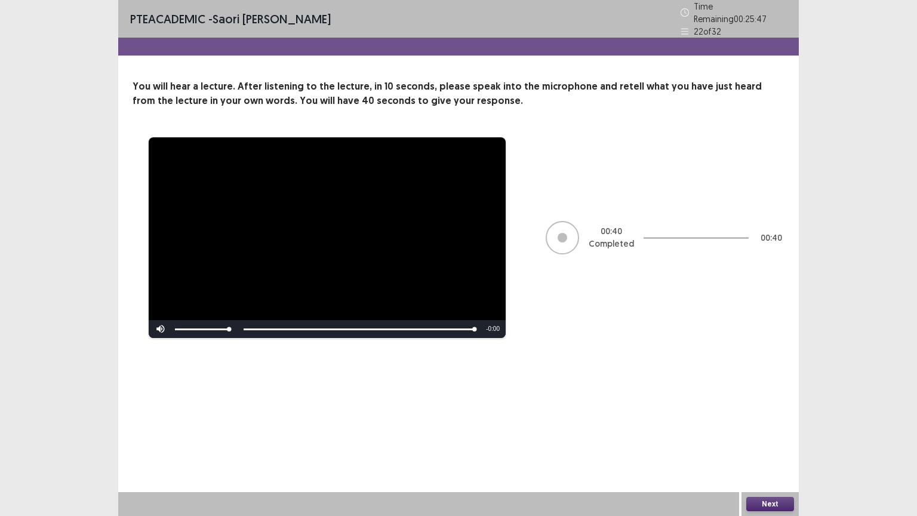
click at [608, 414] on button "Next" at bounding box center [770, 504] width 48 height 14
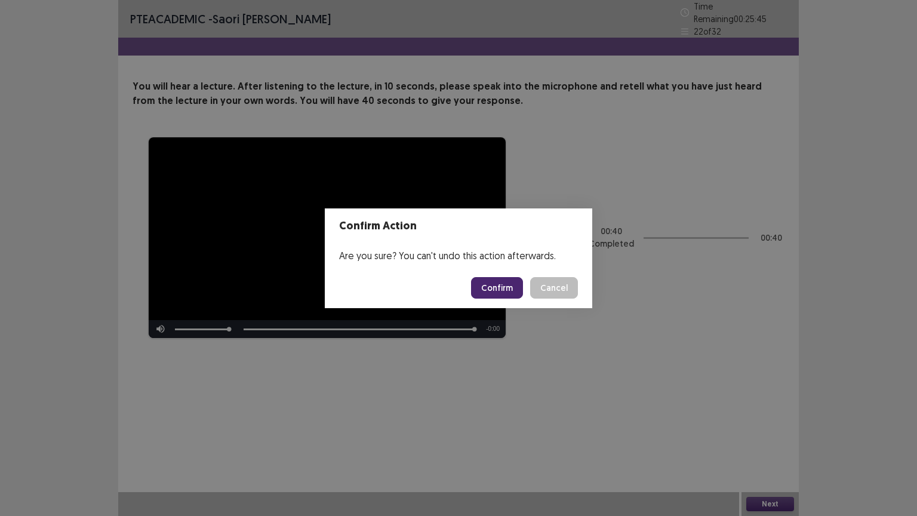
click at [495, 283] on button "Confirm" at bounding box center [497, 287] width 52 height 21
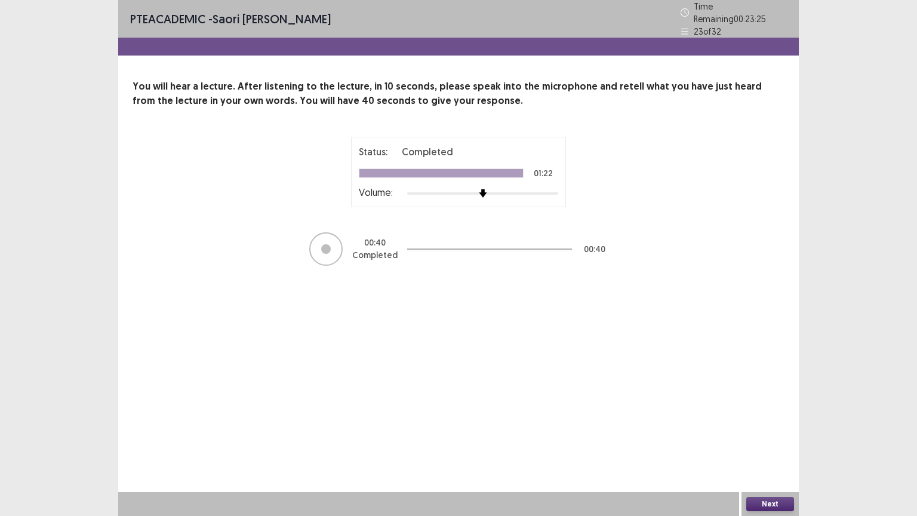
click at [608, 414] on button "Next" at bounding box center [770, 504] width 48 height 14
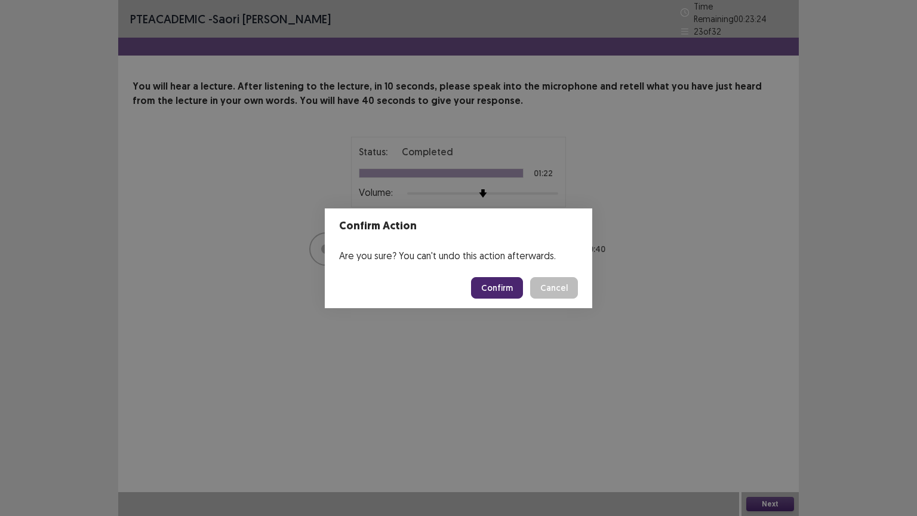
click at [498, 289] on button "Confirm" at bounding box center [497, 287] width 52 height 21
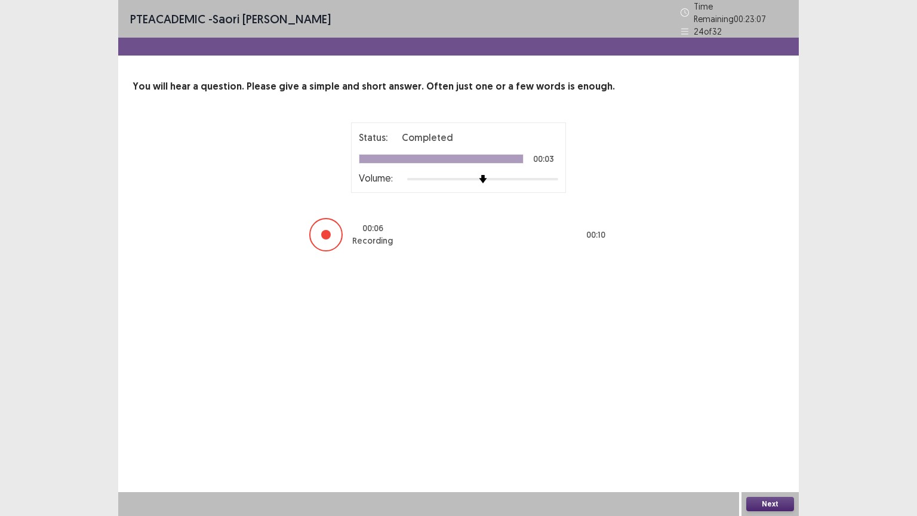
click at [608, 414] on button "Next" at bounding box center [770, 504] width 48 height 14
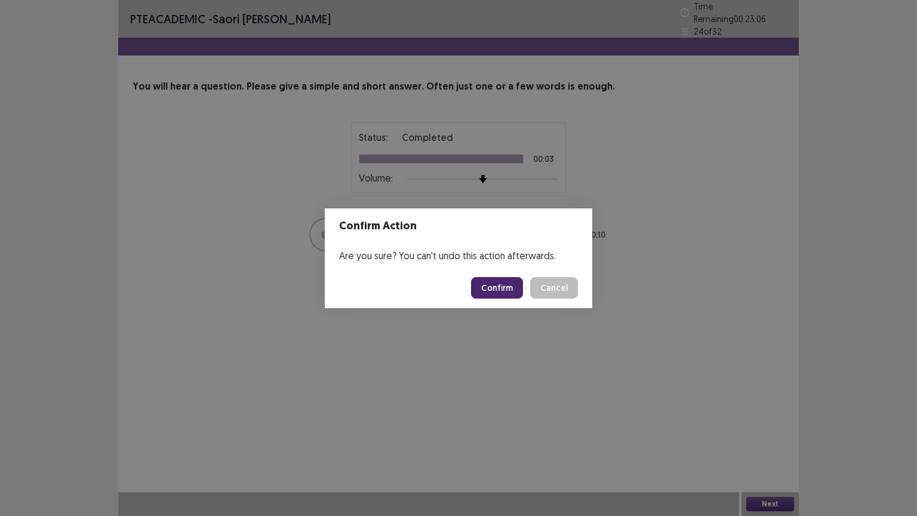
click at [494, 288] on button "Confirm" at bounding box center [497, 287] width 52 height 21
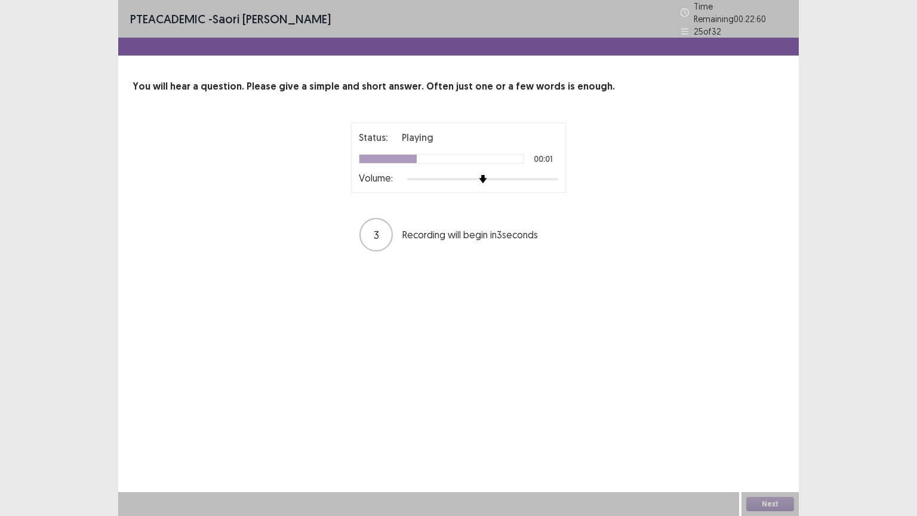
click at [546, 174] on div at bounding box center [482, 179] width 151 height 10
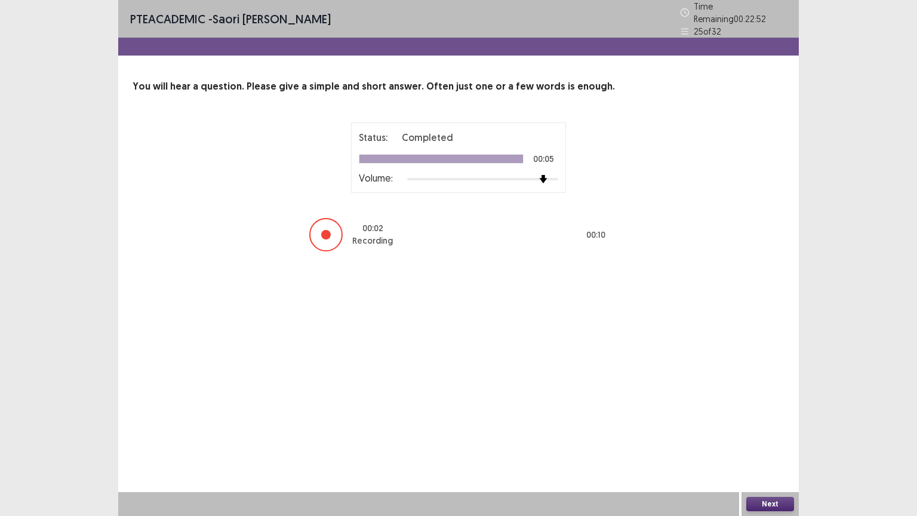
click at [608, 414] on button "Next" at bounding box center [770, 504] width 48 height 14
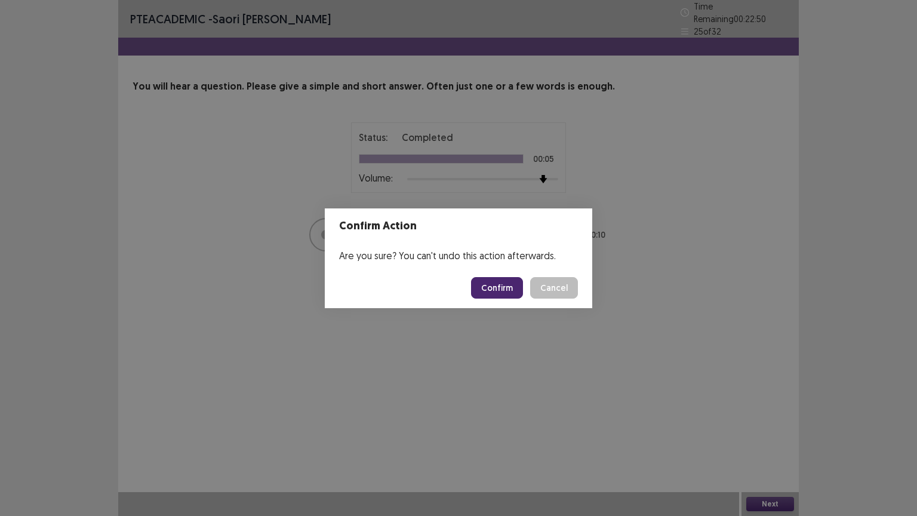
click at [491, 286] on button "Confirm" at bounding box center [497, 287] width 52 height 21
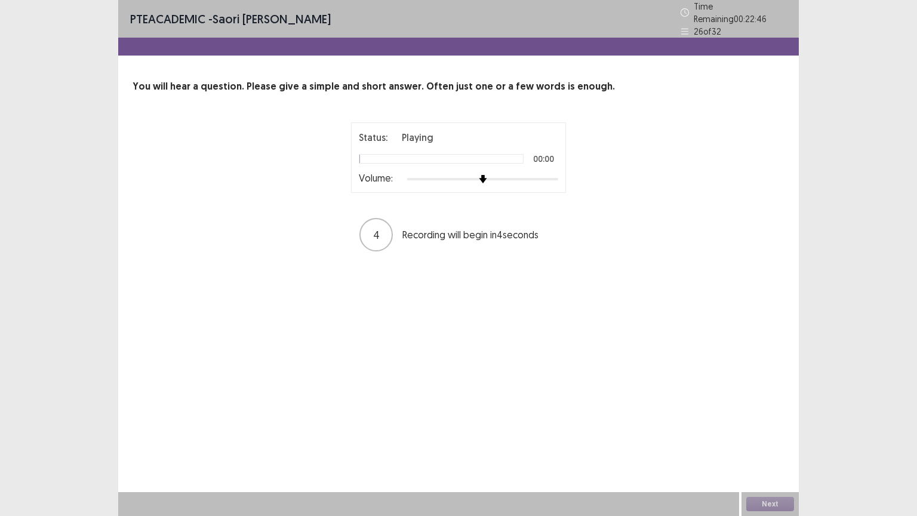
click at [533, 178] on div at bounding box center [482, 179] width 151 height 2
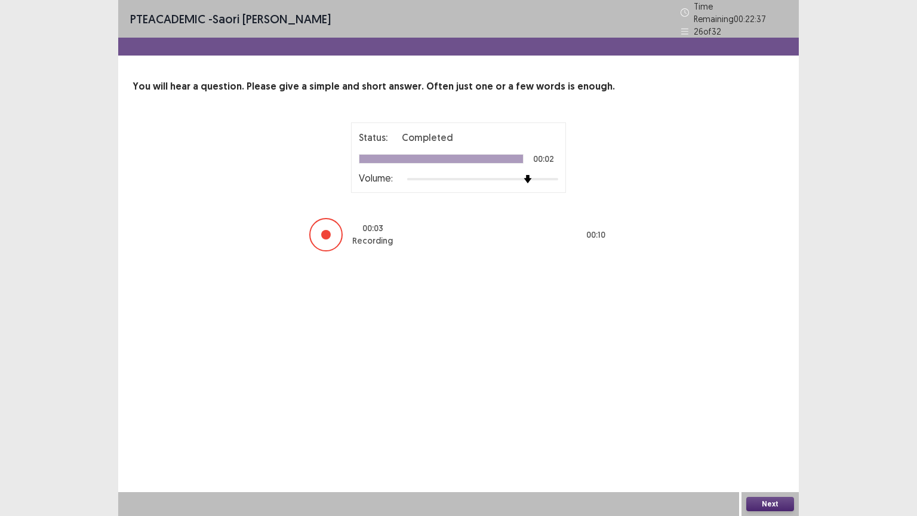
click at [608, 414] on button "Next" at bounding box center [770, 504] width 48 height 14
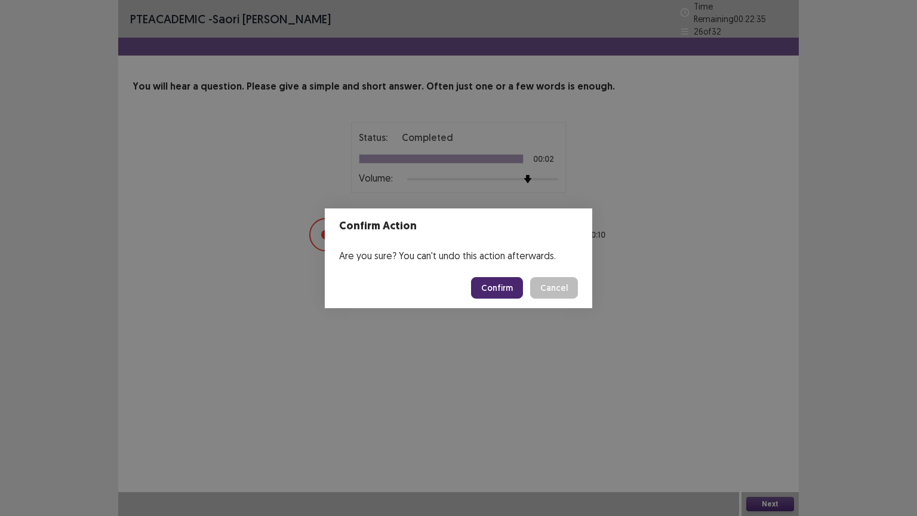
click at [496, 289] on button "Confirm" at bounding box center [497, 287] width 52 height 21
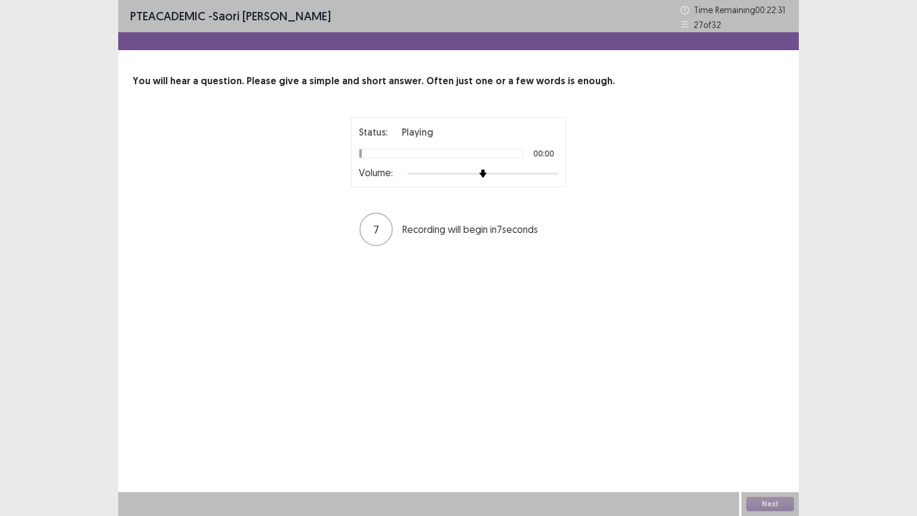
click at [545, 174] on div at bounding box center [482, 174] width 151 height 10
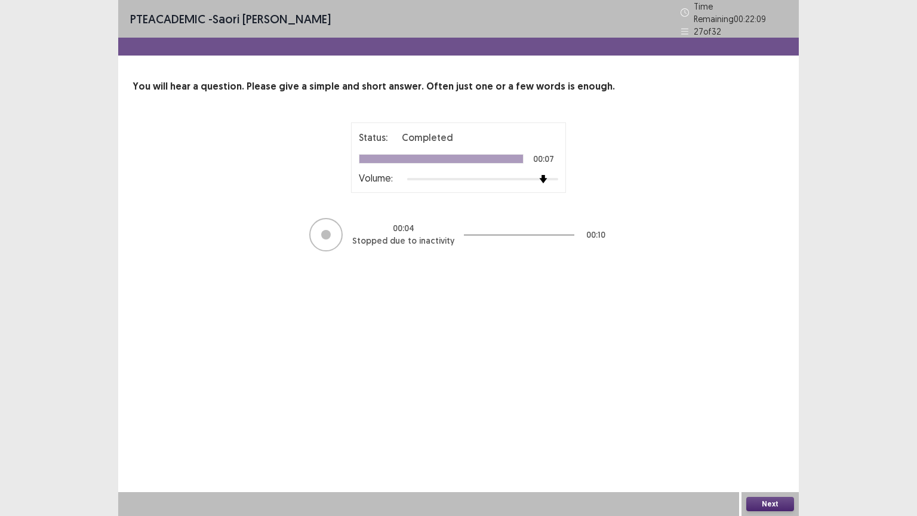
click at [608, 414] on button "Next" at bounding box center [770, 504] width 48 height 14
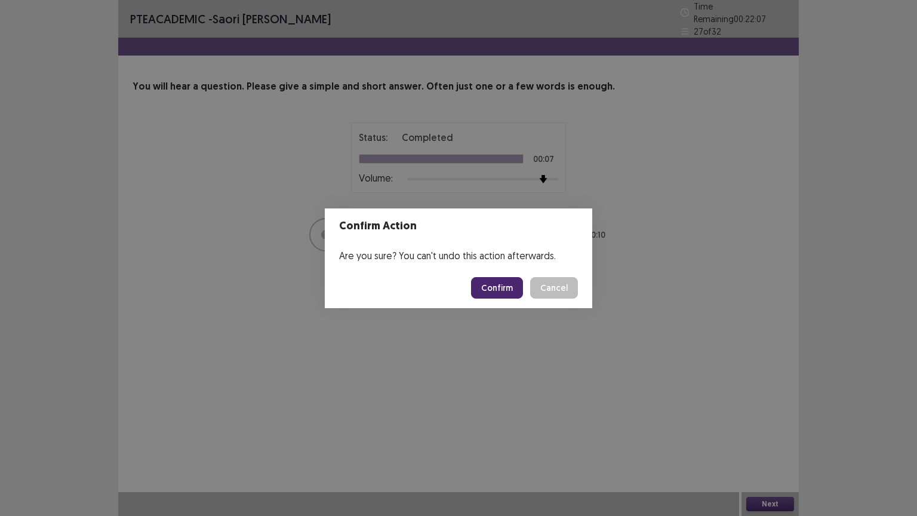
click at [489, 286] on button "Confirm" at bounding box center [497, 287] width 52 height 21
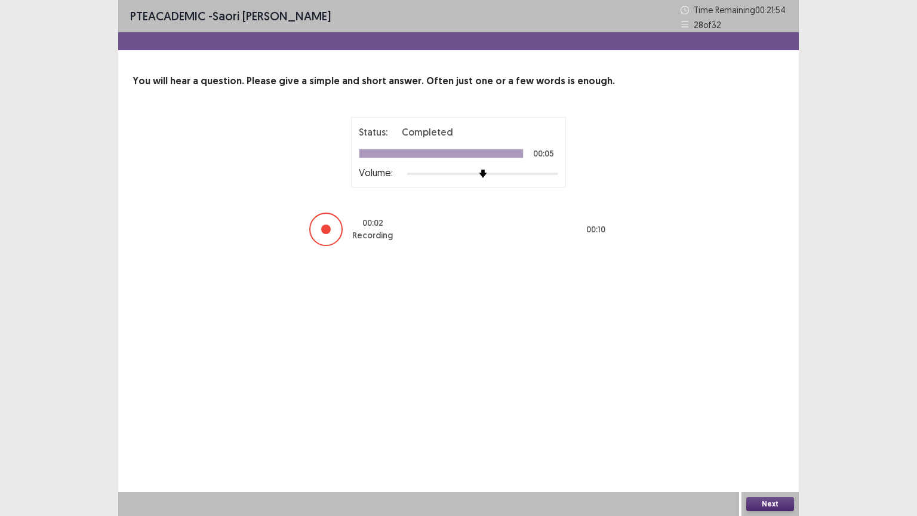
click at [608, 414] on button "Next" at bounding box center [770, 504] width 48 height 14
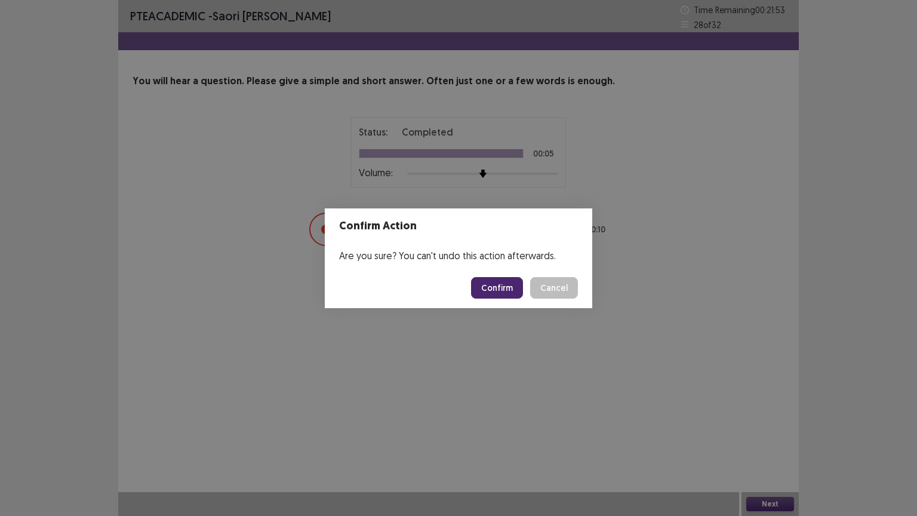
click at [492, 285] on button "Confirm" at bounding box center [497, 287] width 52 height 21
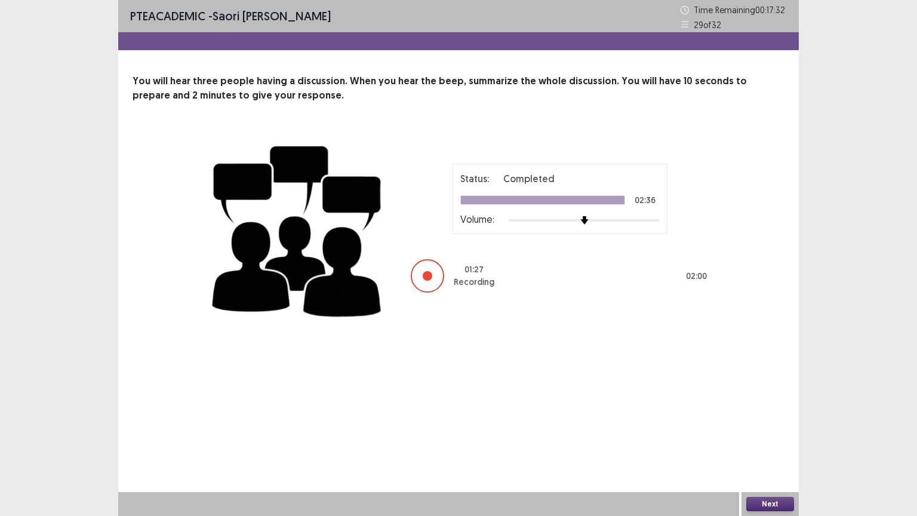
click at [608, 414] on button "Next" at bounding box center [770, 504] width 48 height 14
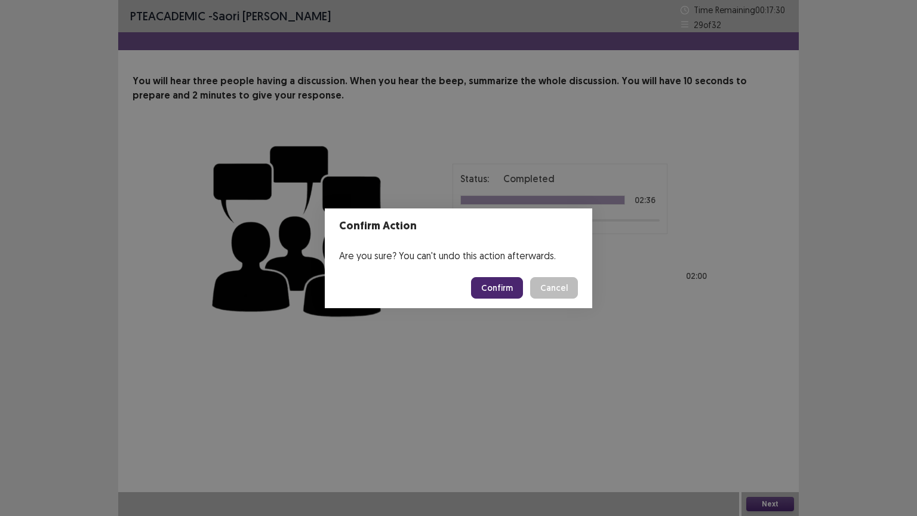
click at [499, 280] on button "Confirm" at bounding box center [497, 287] width 52 height 21
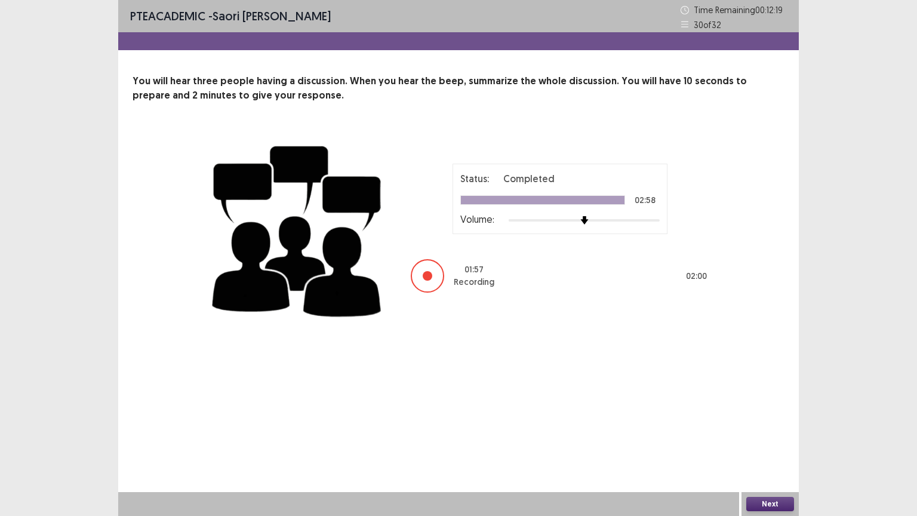
click at [608, 414] on button "Next" at bounding box center [770, 504] width 48 height 14
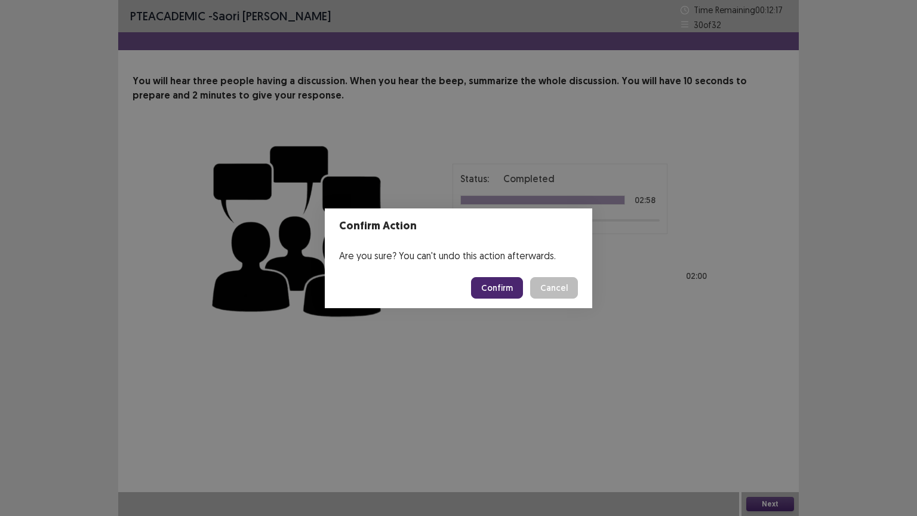
click at [500, 289] on button "Confirm" at bounding box center [497, 287] width 52 height 21
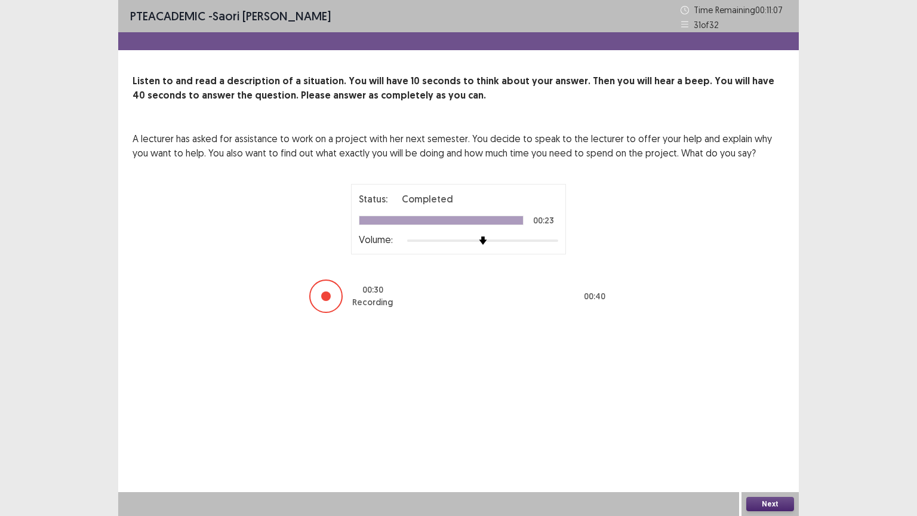
click at [608, 414] on button "Next" at bounding box center [770, 504] width 48 height 14
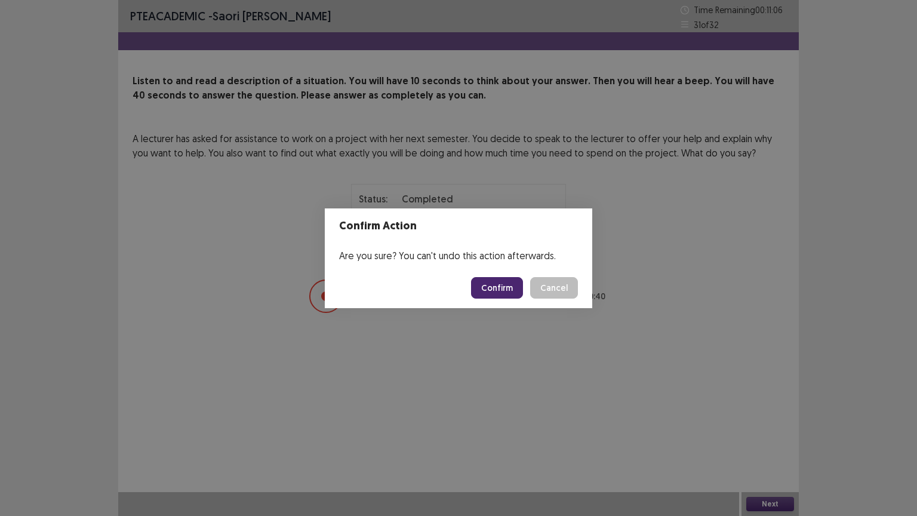
click at [500, 285] on button "Confirm" at bounding box center [497, 287] width 52 height 21
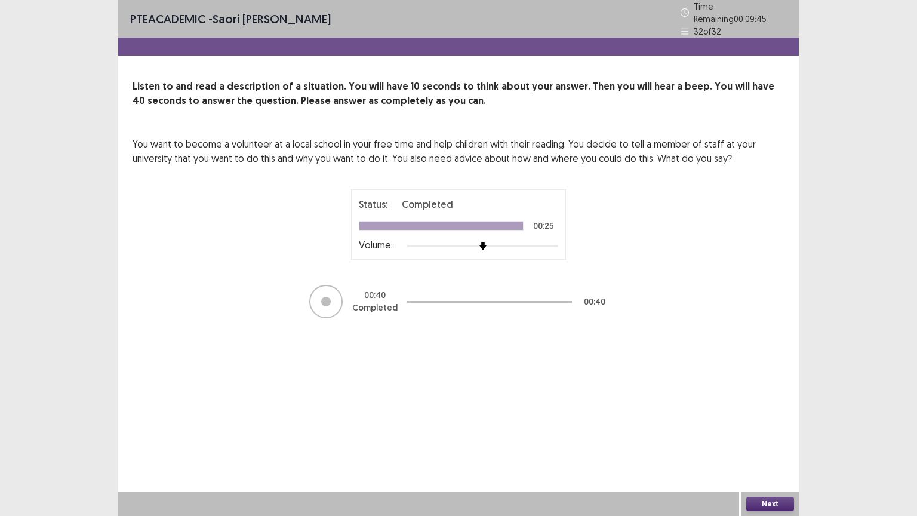
click at [608, 414] on button "Next" at bounding box center [770, 504] width 48 height 14
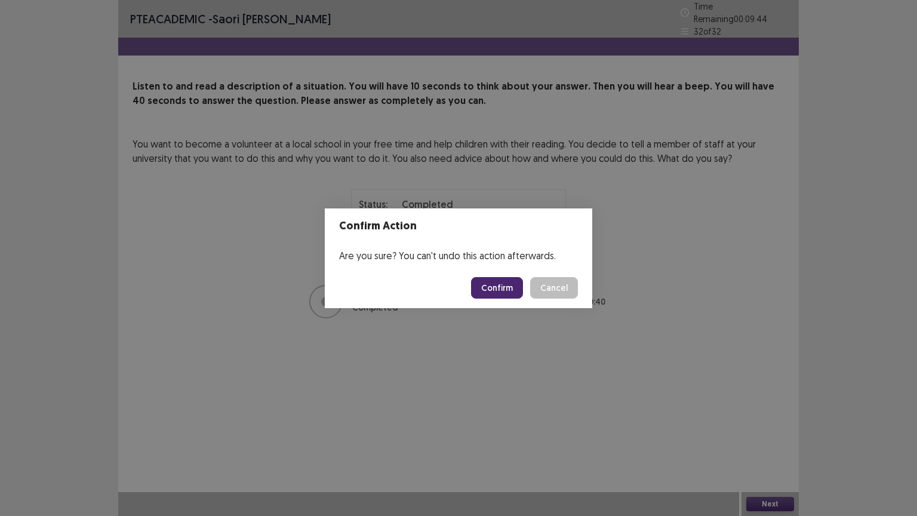
click at [497, 287] on button "Confirm" at bounding box center [497, 287] width 52 height 21
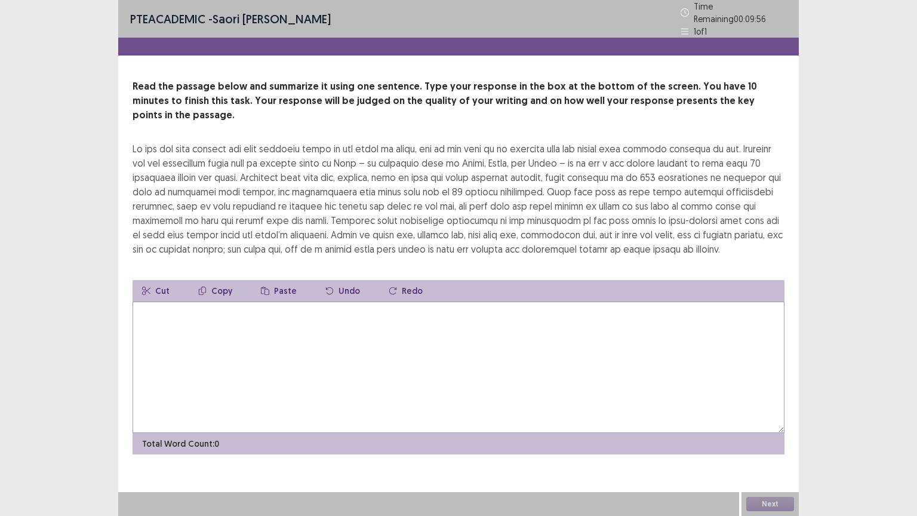
click at [230, 315] on textarea at bounding box center [458, 366] width 652 height 131
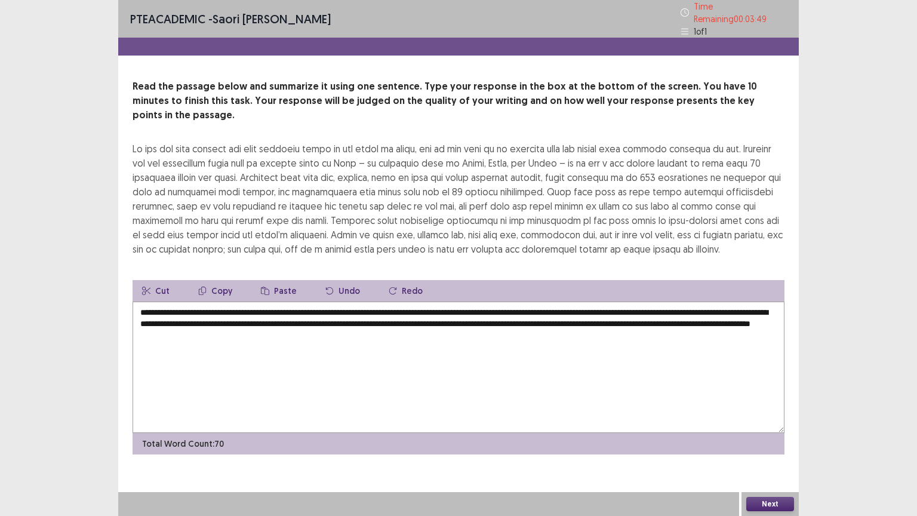
click at [320, 319] on textarea "**********" at bounding box center [458, 366] width 652 height 131
click at [356, 316] on textarea "**********" at bounding box center [458, 366] width 652 height 131
click at [319, 313] on textarea "**********" at bounding box center [458, 366] width 652 height 131
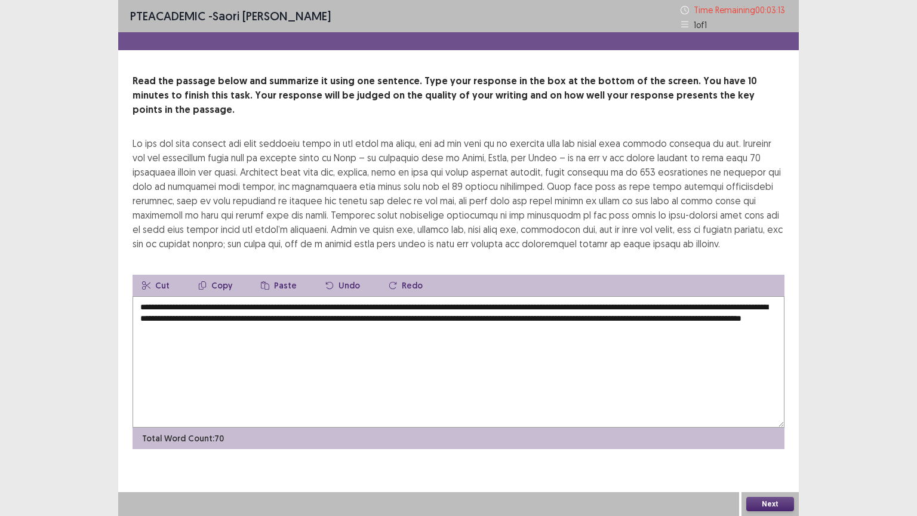
click at [344, 317] on textarea "**********" at bounding box center [458, 361] width 652 height 131
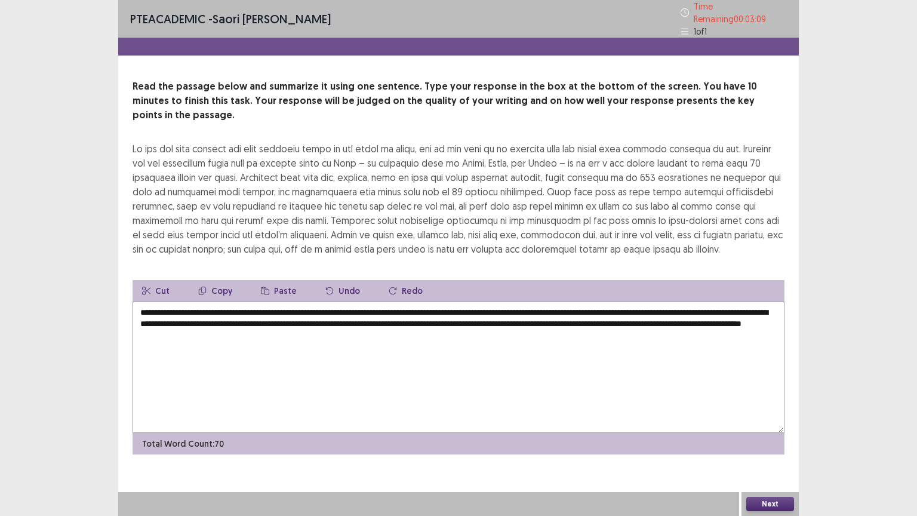
type textarea "**********"
click at [608, 414] on button "Next" at bounding box center [770, 504] width 48 height 14
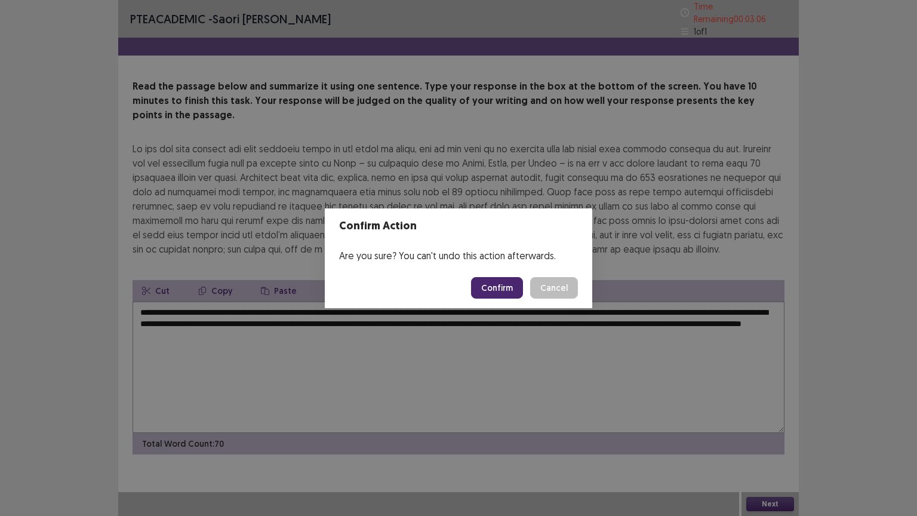
click at [480, 283] on button "Confirm" at bounding box center [497, 287] width 52 height 21
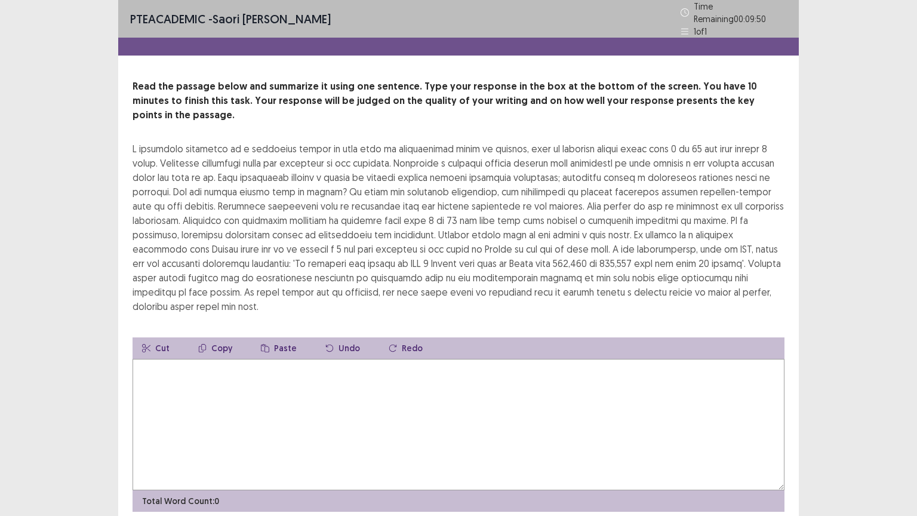
click at [370, 359] on textarea at bounding box center [458, 424] width 652 height 131
drag, startPoint x: 196, startPoint y: 187, endPoint x: 357, endPoint y: 193, distance: 161.2
click at [357, 193] on div at bounding box center [458, 227] width 652 height 172
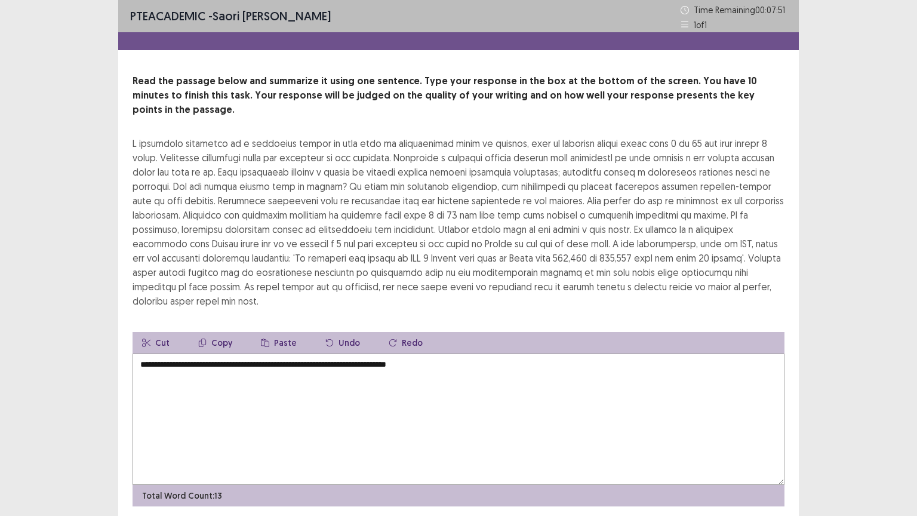
click at [491, 353] on textarea "**********" at bounding box center [458, 418] width 652 height 131
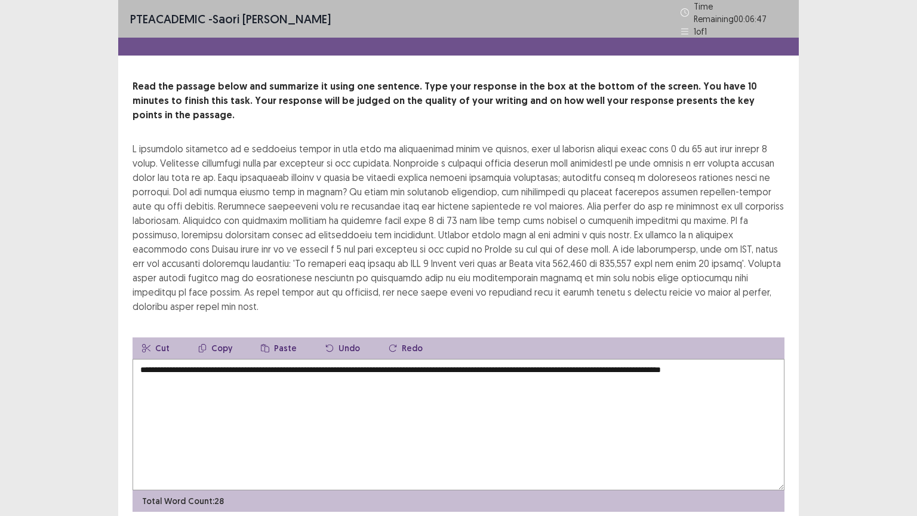
click at [603, 359] on textarea "**********" at bounding box center [458, 424] width 652 height 131
click at [608, 359] on textarea "**********" at bounding box center [458, 424] width 652 height 131
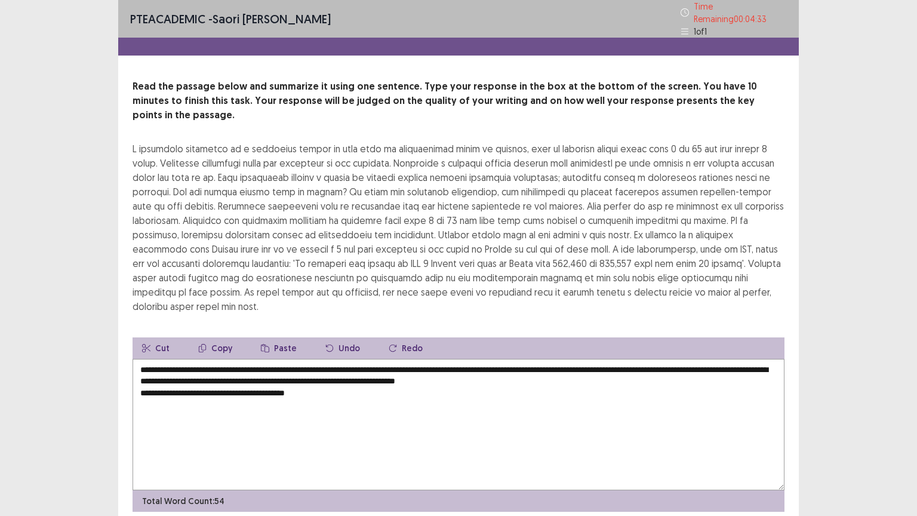
click at [408, 362] on textarea "**********" at bounding box center [458, 424] width 652 height 131
click at [608, 359] on textarea "**********" at bounding box center [458, 424] width 652 height 131
click at [137, 360] on textarea "**********" at bounding box center [458, 424] width 652 height 131
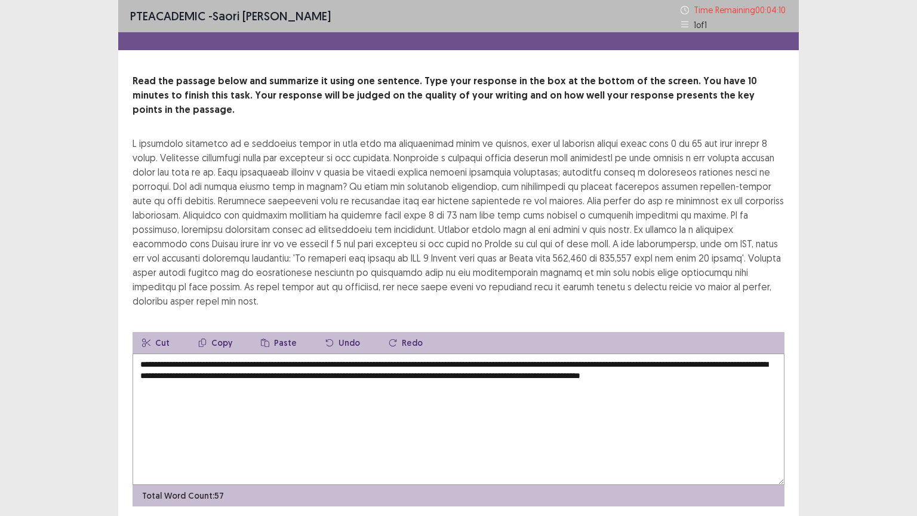
click at [257, 357] on textarea "**********" at bounding box center [458, 418] width 652 height 131
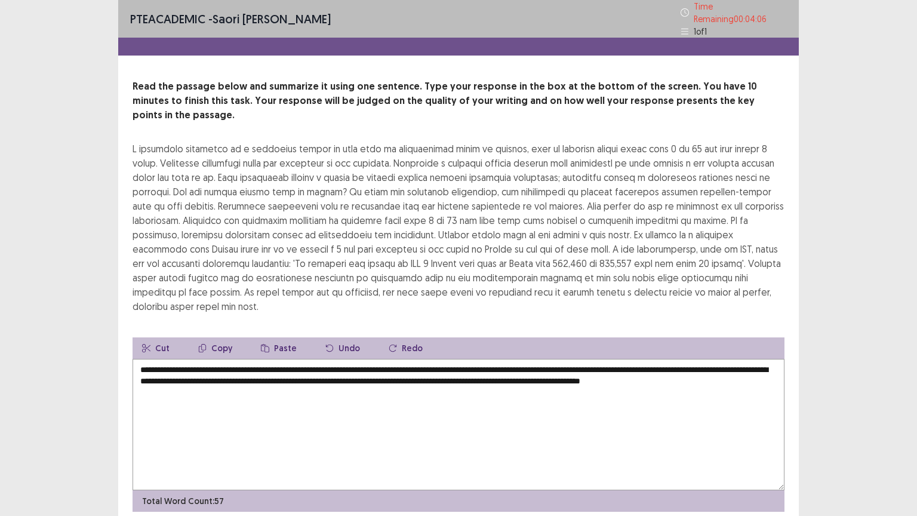
click at [252, 362] on textarea "**********" at bounding box center [458, 424] width 652 height 131
click at [605, 359] on textarea "**********" at bounding box center [458, 424] width 652 height 131
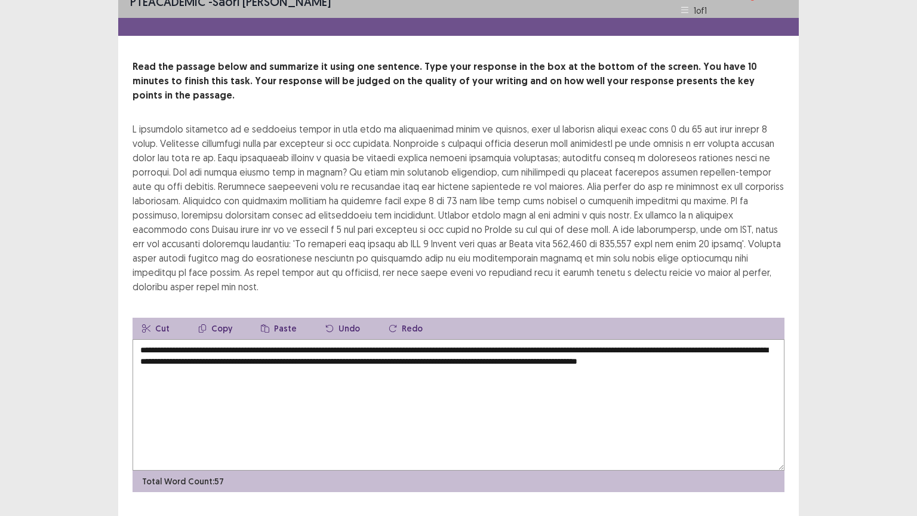
type textarea "**********"
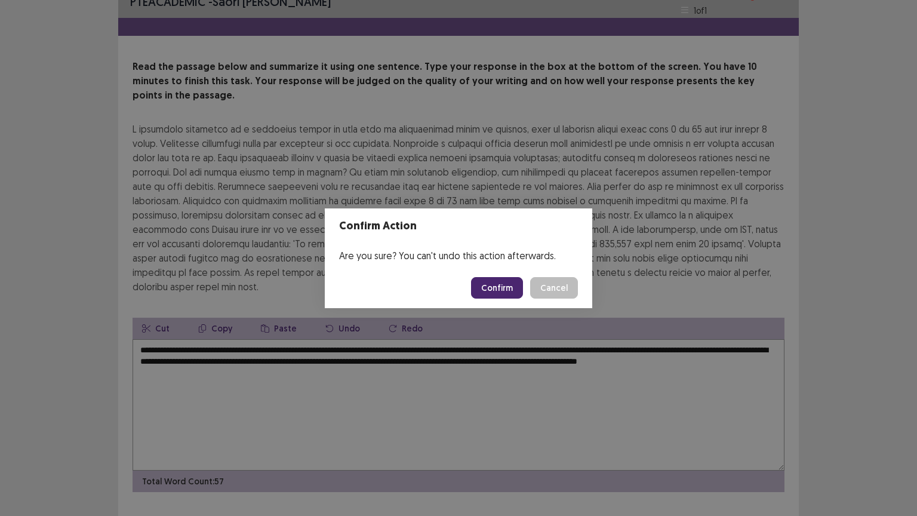
click at [495, 292] on button "Confirm" at bounding box center [497, 287] width 52 height 21
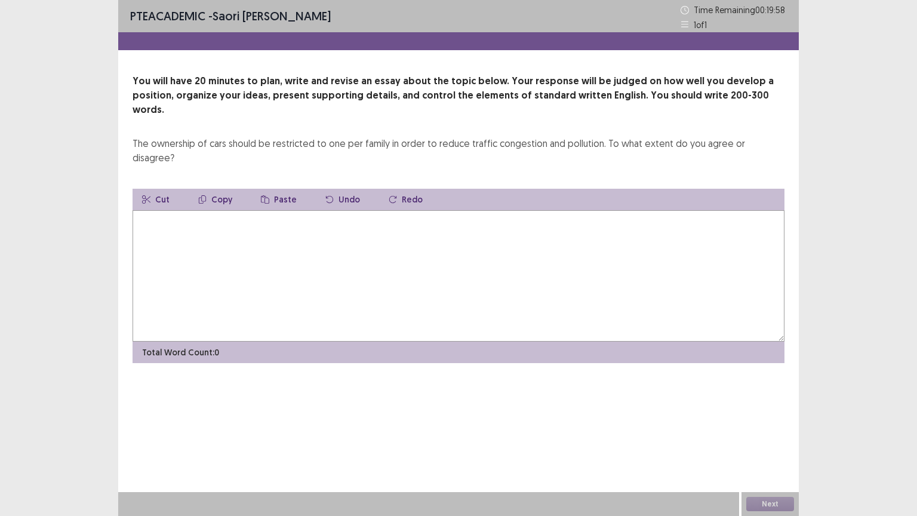
click at [307, 213] on textarea at bounding box center [458, 275] width 652 height 131
click at [313, 229] on textarea at bounding box center [458, 275] width 652 height 131
click at [332, 210] on textarea at bounding box center [458, 275] width 652 height 131
type textarea "*"
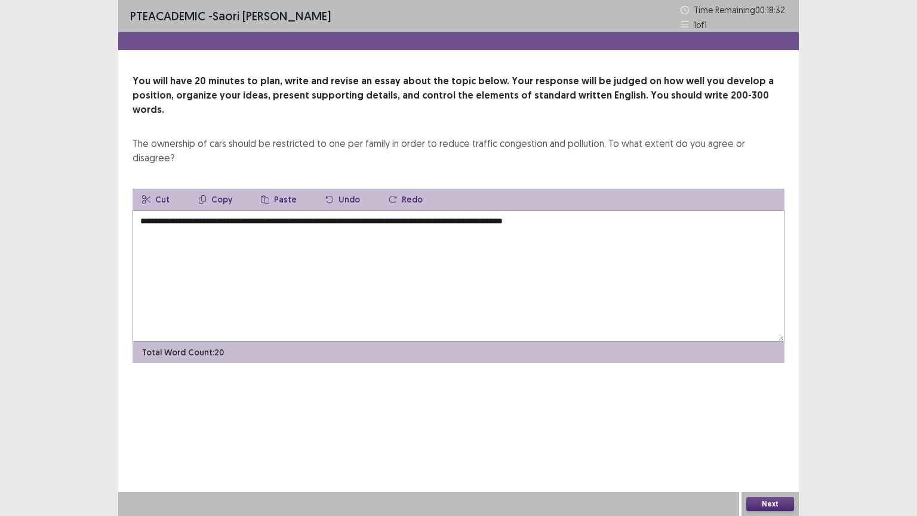
drag, startPoint x: 578, startPoint y: 192, endPoint x: 209, endPoint y: 192, distance: 368.8
click at [209, 210] on textarea "**********" at bounding box center [458, 275] width 652 height 131
click at [220, 189] on button "Copy" at bounding box center [215, 199] width 53 height 21
click at [313, 239] on textarea "**********" at bounding box center [458, 275] width 652 height 131
click at [352, 210] on textarea "**********" at bounding box center [458, 275] width 652 height 131
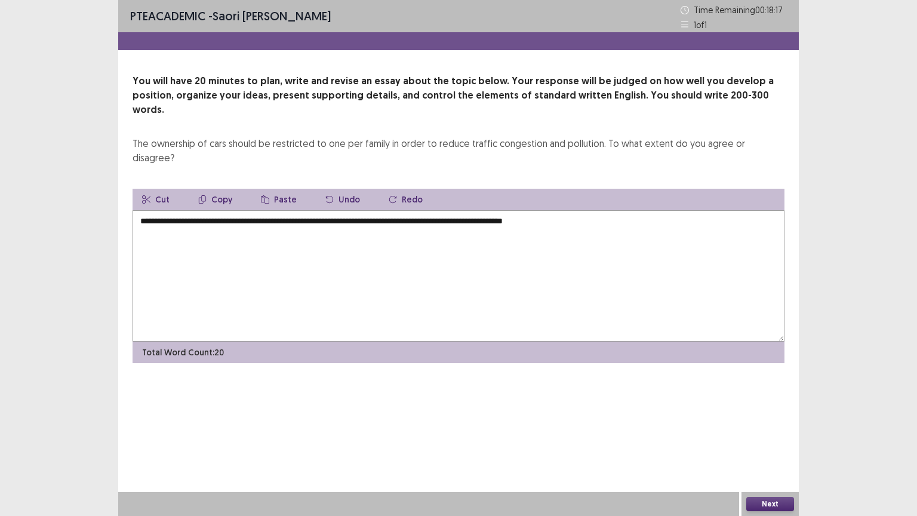
click at [426, 210] on textarea "**********" at bounding box center [458, 275] width 652 height 131
drag, startPoint x: 630, startPoint y: 192, endPoint x: 209, endPoint y: 186, distance: 420.2
click at [209, 210] on textarea "**********" at bounding box center [458, 275] width 652 height 131
click at [216, 189] on button "Copy" at bounding box center [215, 199] width 53 height 21
click at [608, 210] on textarea "**********" at bounding box center [458, 275] width 652 height 131
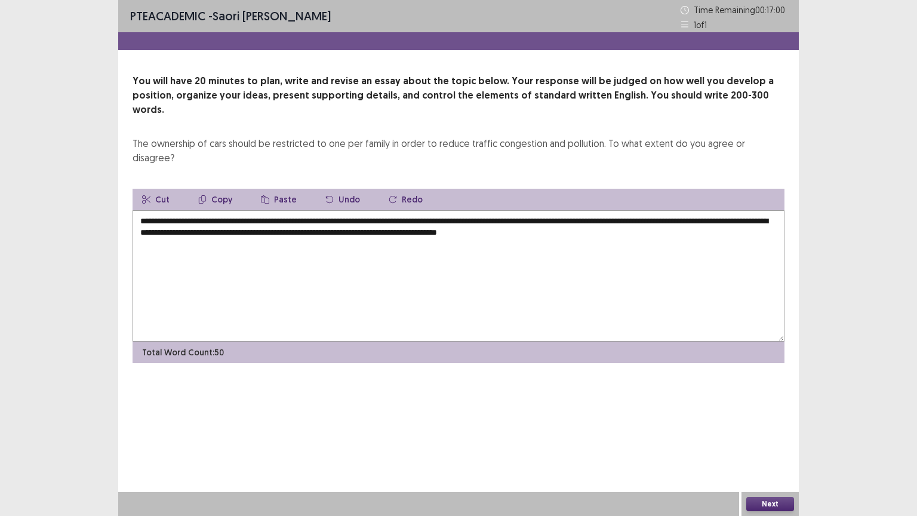
click at [608, 210] on textarea "**********" at bounding box center [458, 275] width 652 height 131
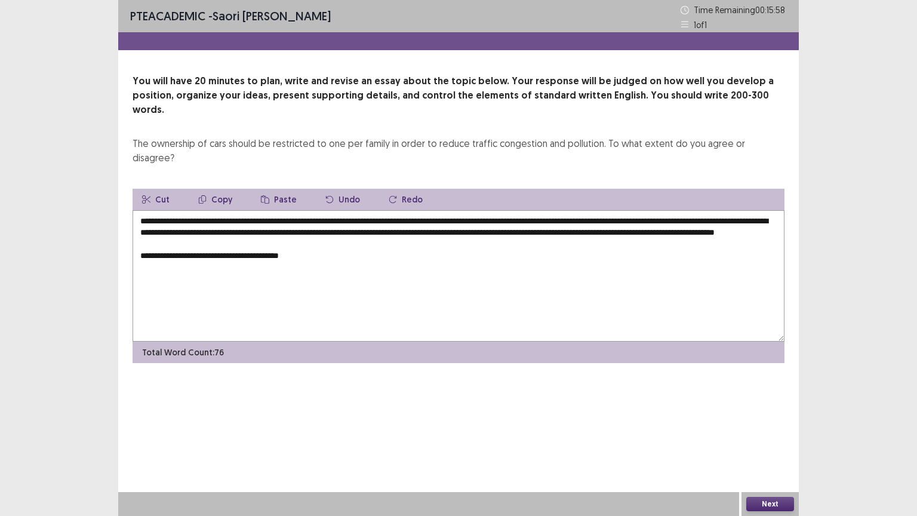
paste textarea "**********"
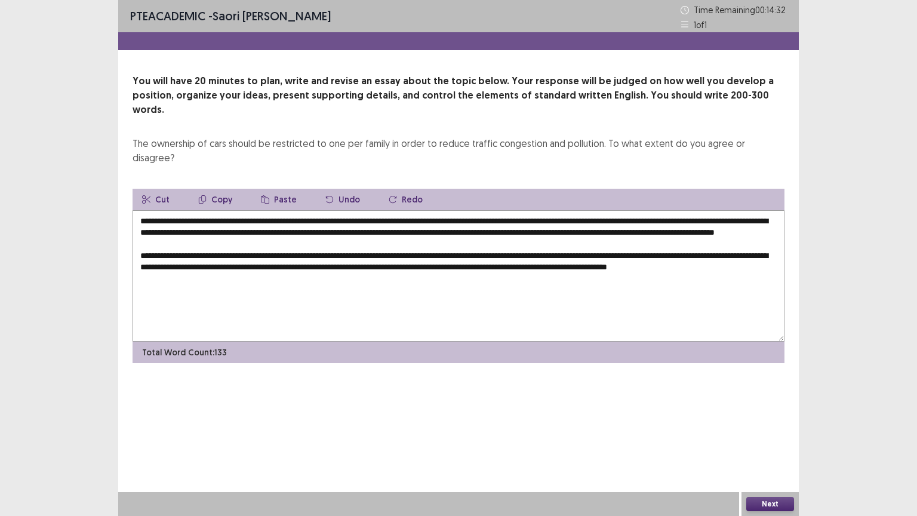
paste textarea "**********"
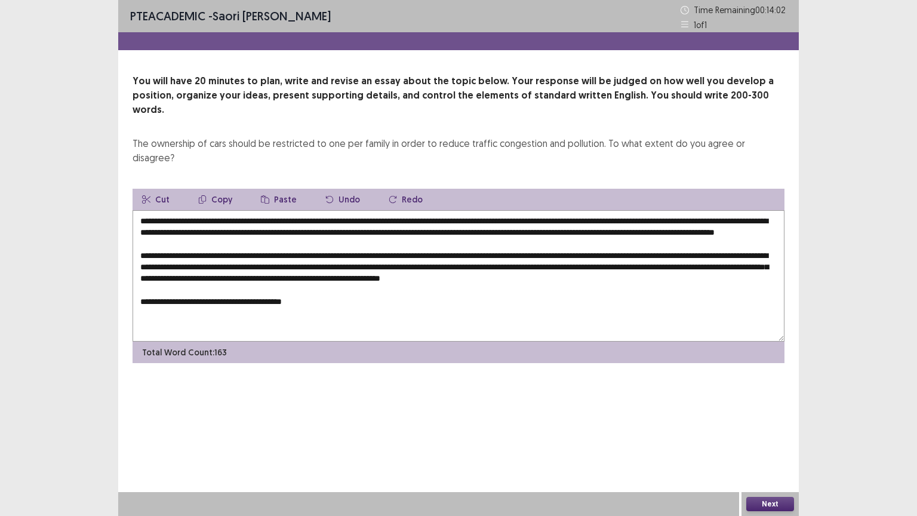
paste textarea "**********"
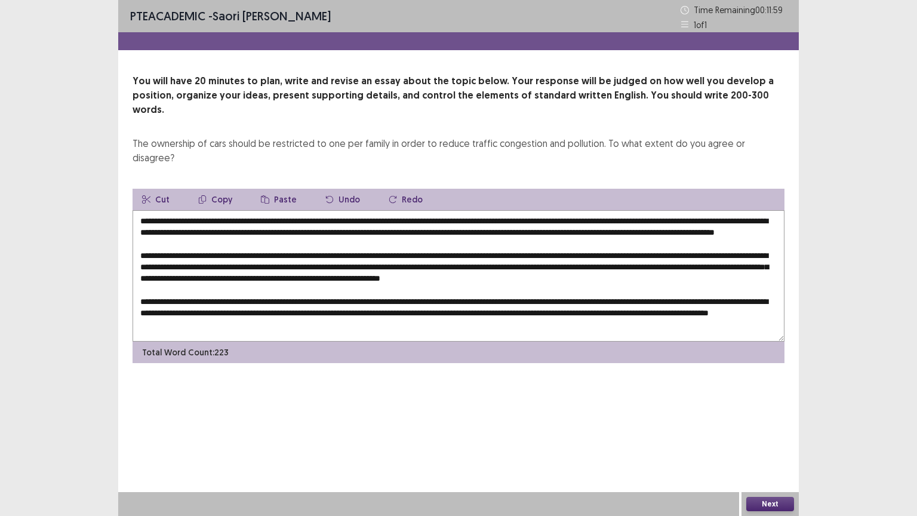
paste textarea "**********"
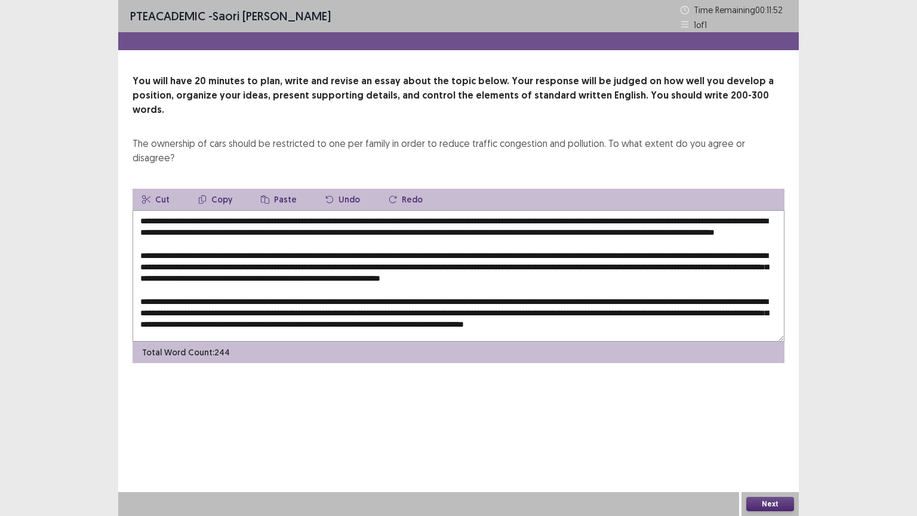
scroll to position [34, 0]
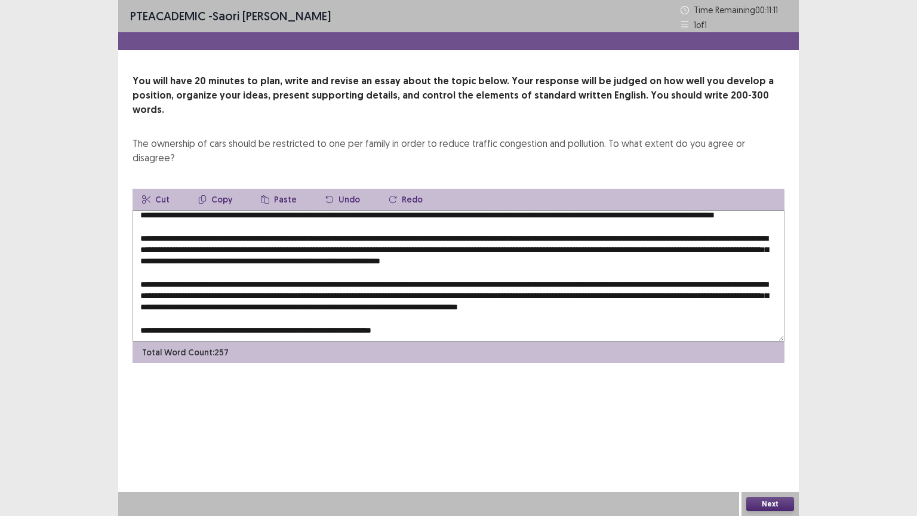
paste textarea "**********"
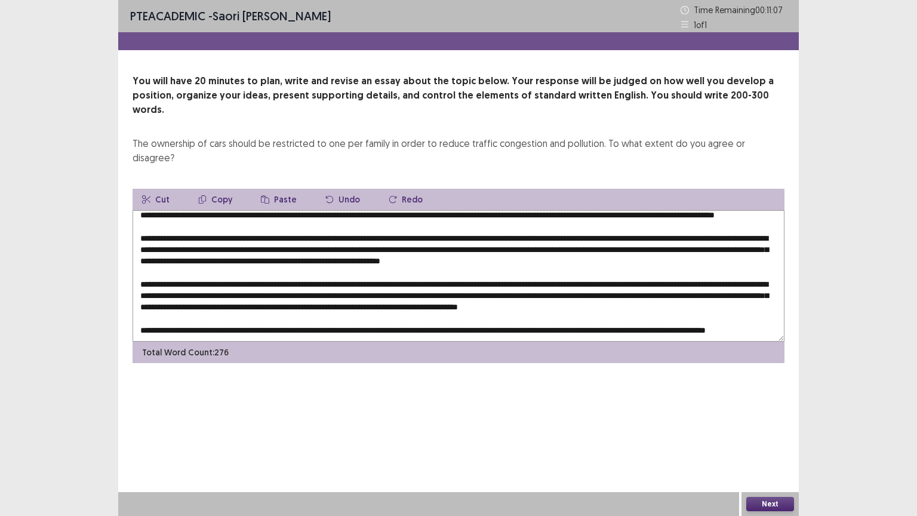
click at [608, 307] on textarea at bounding box center [458, 275] width 652 height 131
click at [208, 306] on textarea at bounding box center [458, 275] width 652 height 131
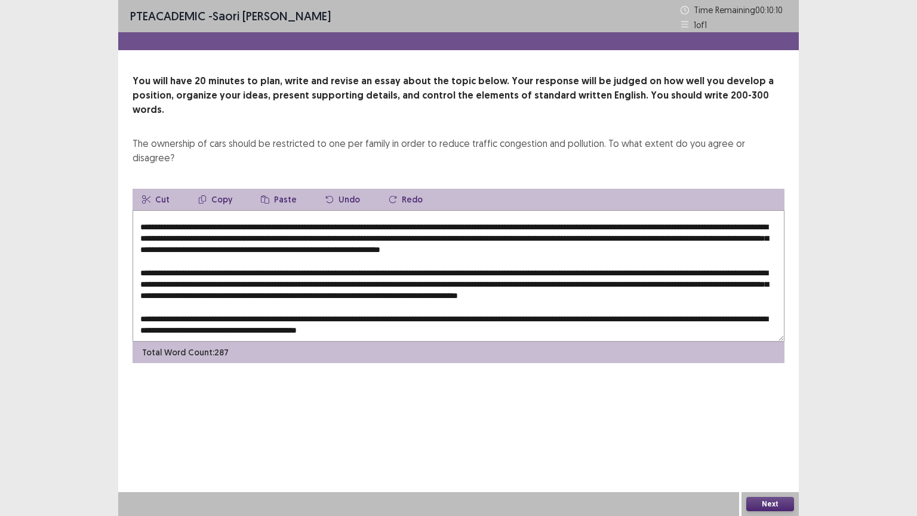
click at [374, 308] on textarea at bounding box center [458, 275] width 652 height 131
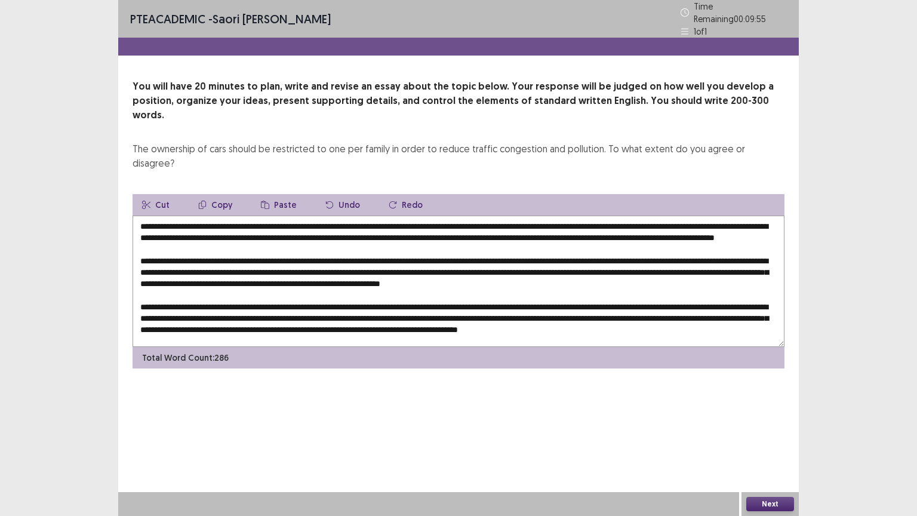
click at [608, 215] on textarea at bounding box center [458, 280] width 652 height 131
click at [276, 215] on textarea at bounding box center [458, 280] width 652 height 131
click at [169, 215] on textarea at bounding box center [458, 280] width 652 height 131
click at [275, 217] on textarea at bounding box center [458, 280] width 652 height 131
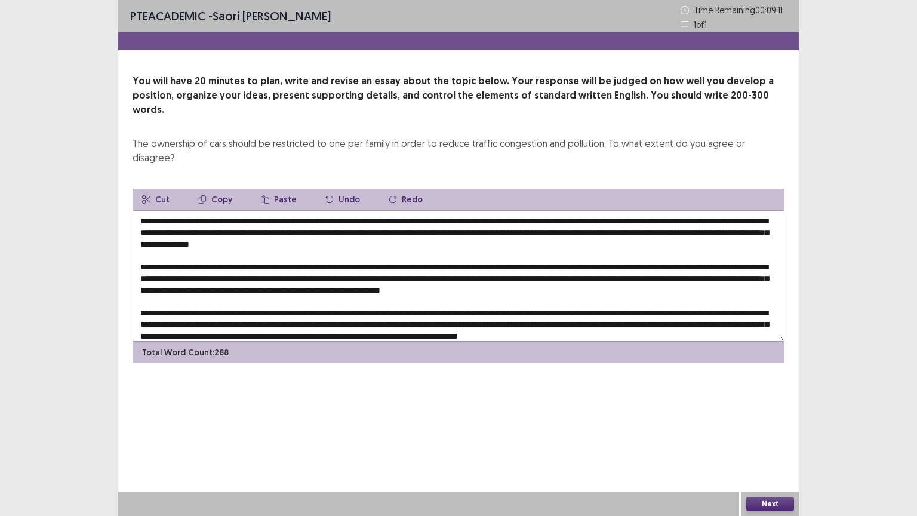
click at [275, 210] on textarea at bounding box center [458, 275] width 652 height 131
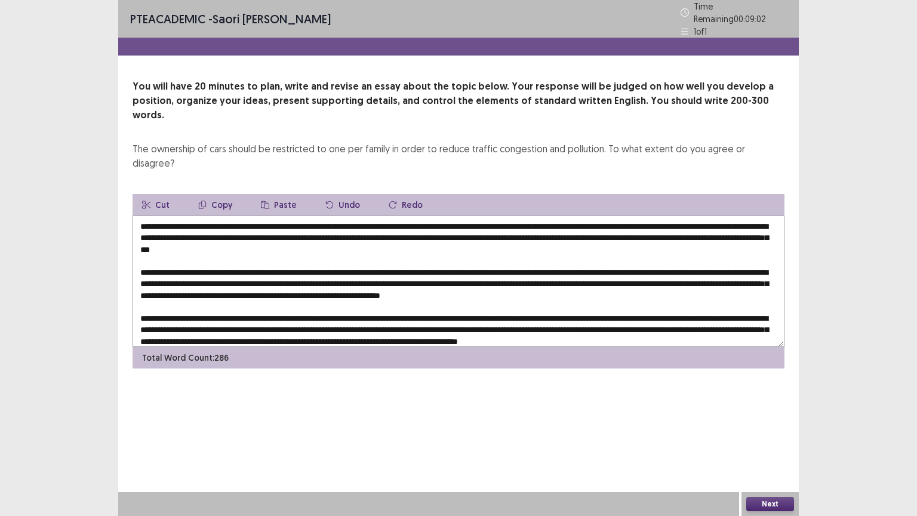
click at [511, 215] on textarea at bounding box center [458, 280] width 652 height 131
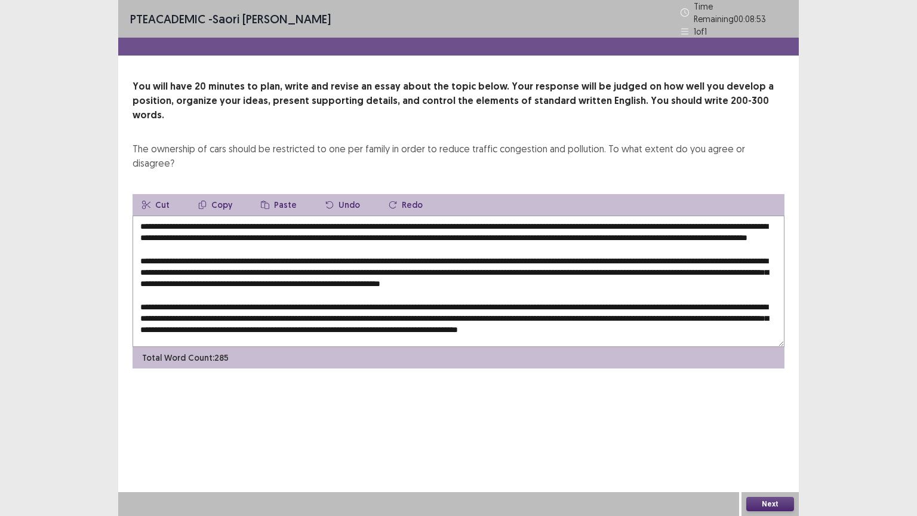
click at [357, 249] on textarea at bounding box center [458, 280] width 652 height 131
click at [608, 253] on textarea at bounding box center [458, 280] width 652 height 131
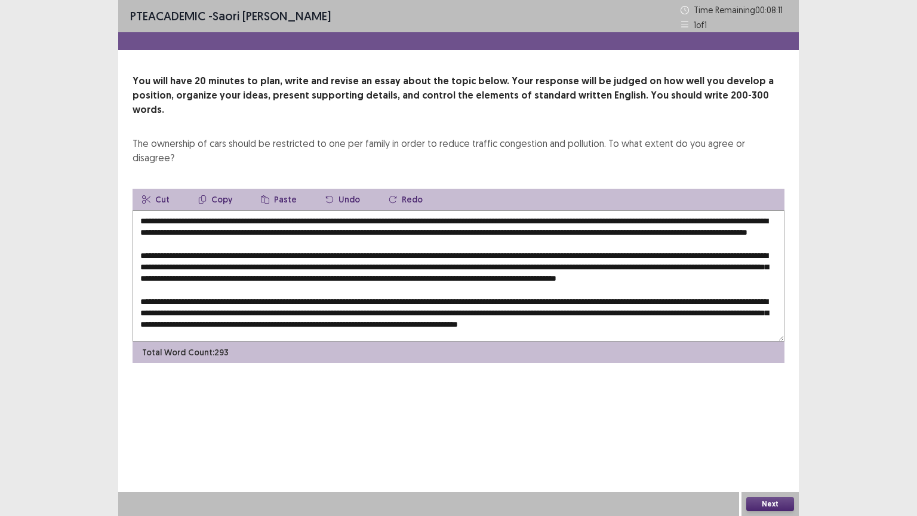
click at [375, 237] on textarea at bounding box center [458, 275] width 652 height 131
click at [600, 239] on textarea at bounding box center [458, 275] width 652 height 131
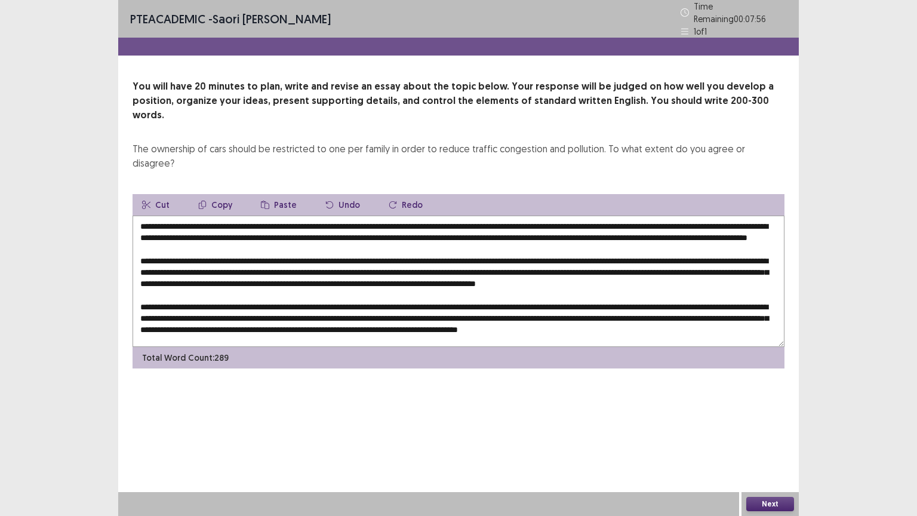
click at [165, 260] on textarea at bounding box center [458, 280] width 652 height 131
click at [509, 243] on textarea at bounding box center [458, 280] width 652 height 131
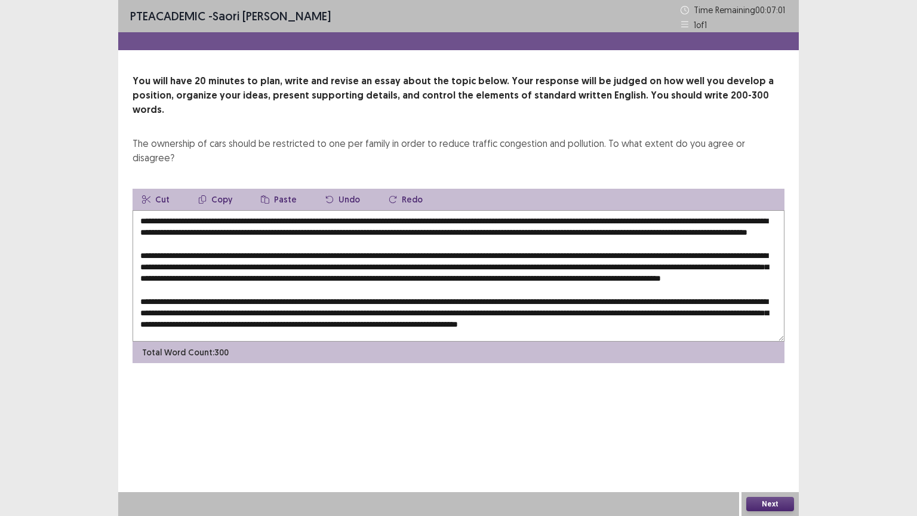
click at [413, 261] on textarea at bounding box center [458, 275] width 652 height 131
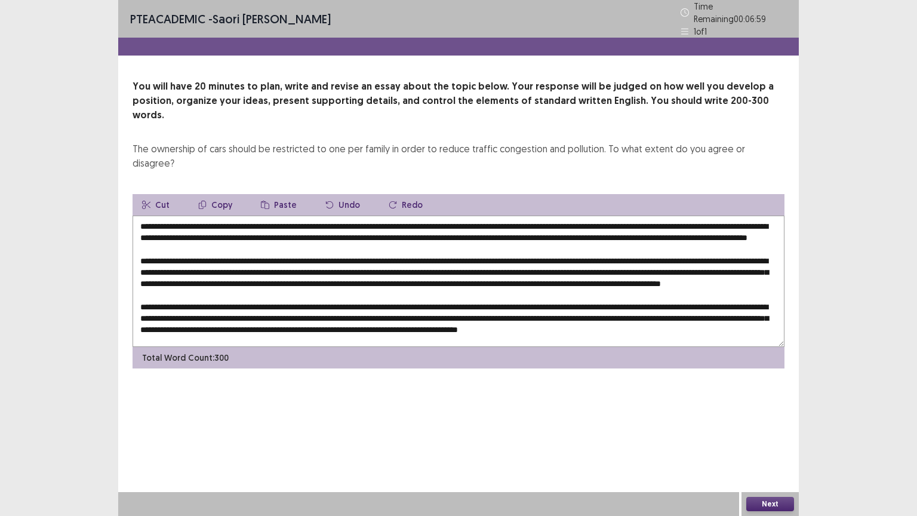
click at [246, 264] on textarea at bounding box center [458, 280] width 652 height 131
click at [319, 260] on textarea at bounding box center [458, 280] width 652 height 131
click at [392, 260] on textarea at bounding box center [458, 280] width 652 height 131
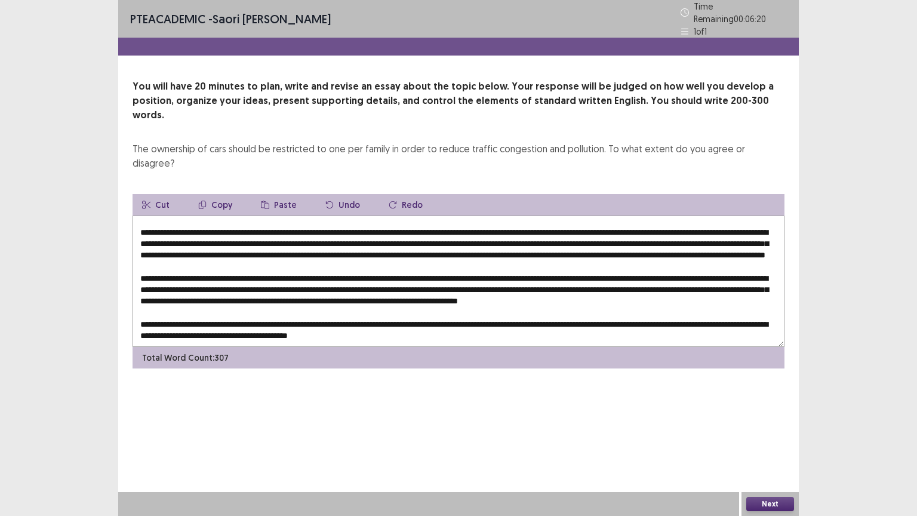
drag, startPoint x: 317, startPoint y: 232, endPoint x: 382, endPoint y: 232, distance: 64.5
click at [382, 232] on textarea at bounding box center [458, 280] width 652 height 131
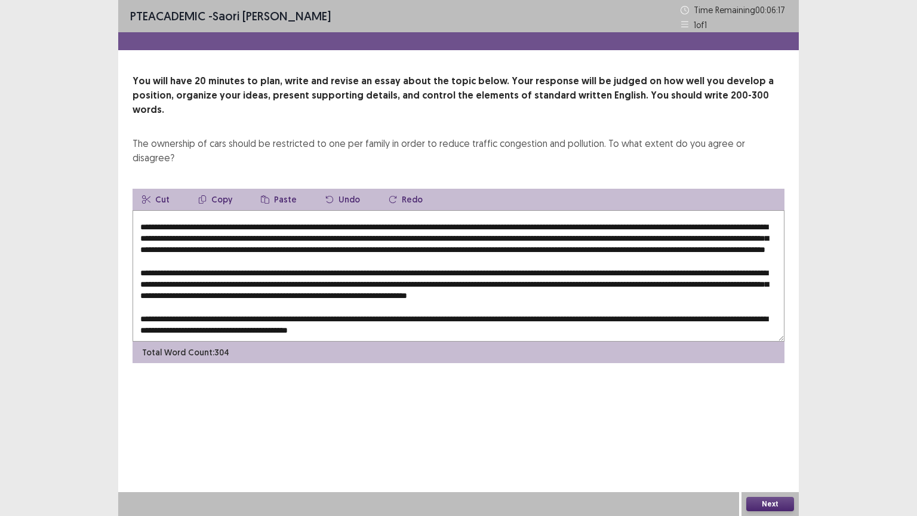
click at [603, 242] on textarea at bounding box center [458, 275] width 652 height 131
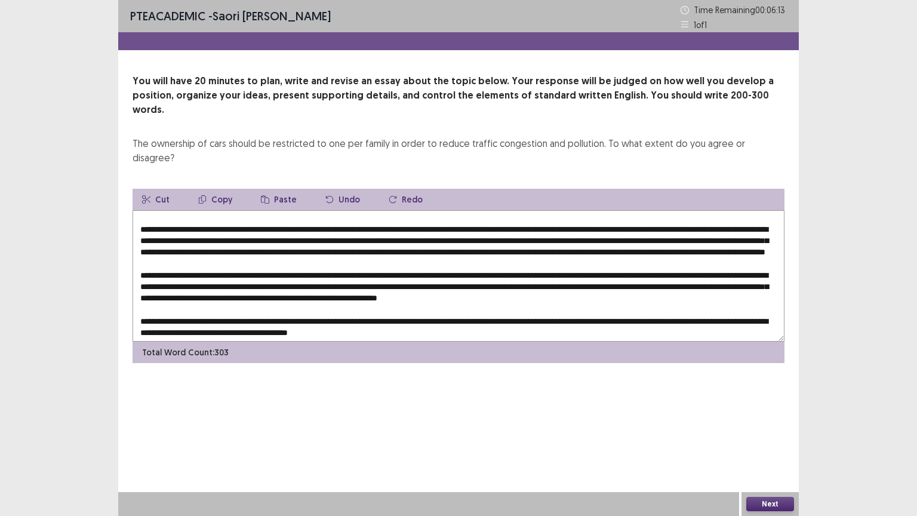
scroll to position [0, 0]
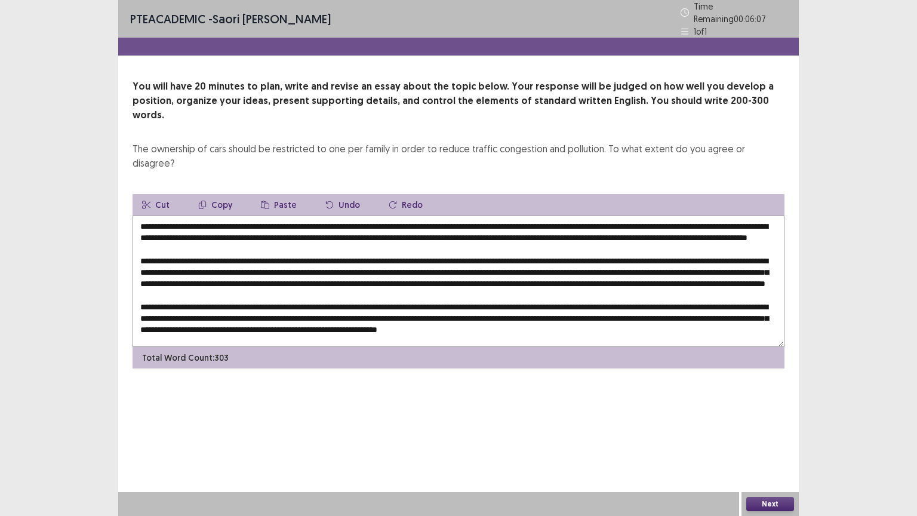
drag, startPoint x: 443, startPoint y: 261, endPoint x: 320, endPoint y: 256, distance: 122.5
click at [320, 256] on textarea at bounding box center [458, 280] width 652 height 131
click at [399, 264] on textarea at bounding box center [458, 280] width 652 height 131
click at [353, 260] on textarea at bounding box center [458, 280] width 652 height 131
click at [251, 253] on textarea at bounding box center [458, 280] width 652 height 131
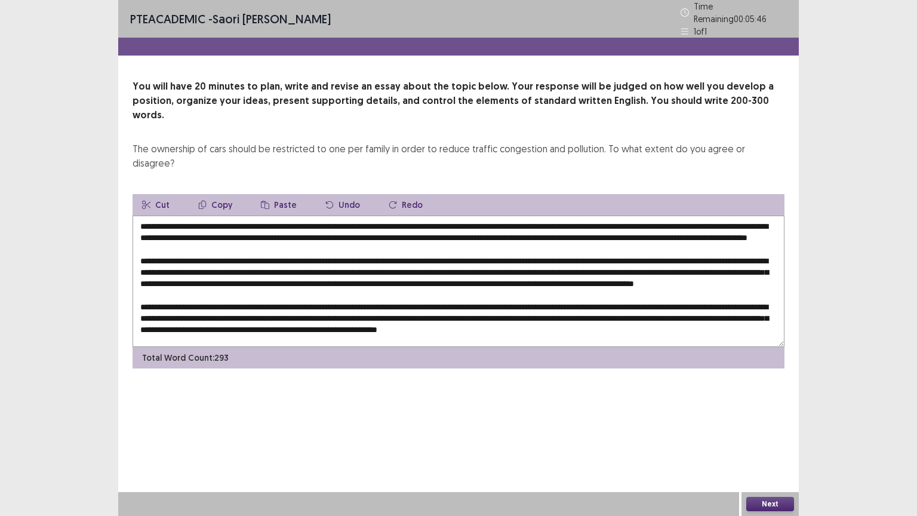
click at [261, 252] on textarea at bounding box center [458, 280] width 652 height 131
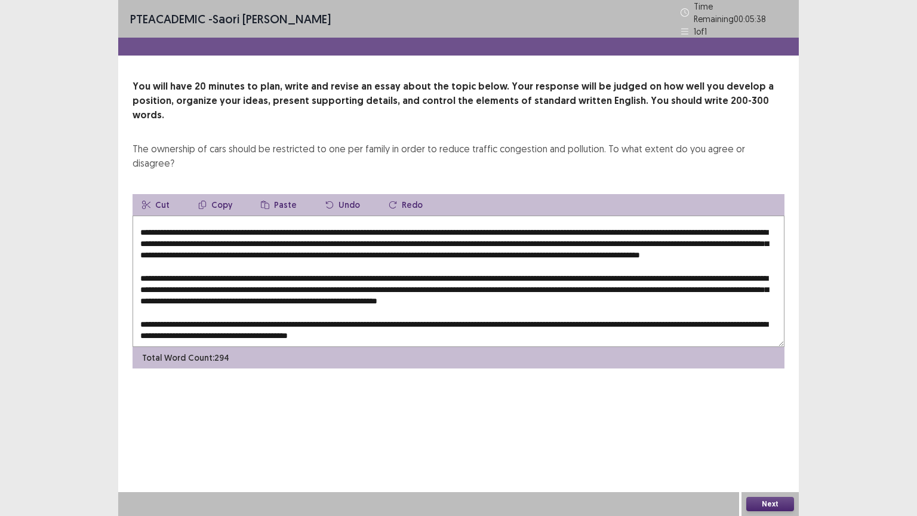
click at [389, 257] on textarea at bounding box center [458, 280] width 652 height 131
click at [169, 268] on textarea at bounding box center [458, 280] width 652 height 131
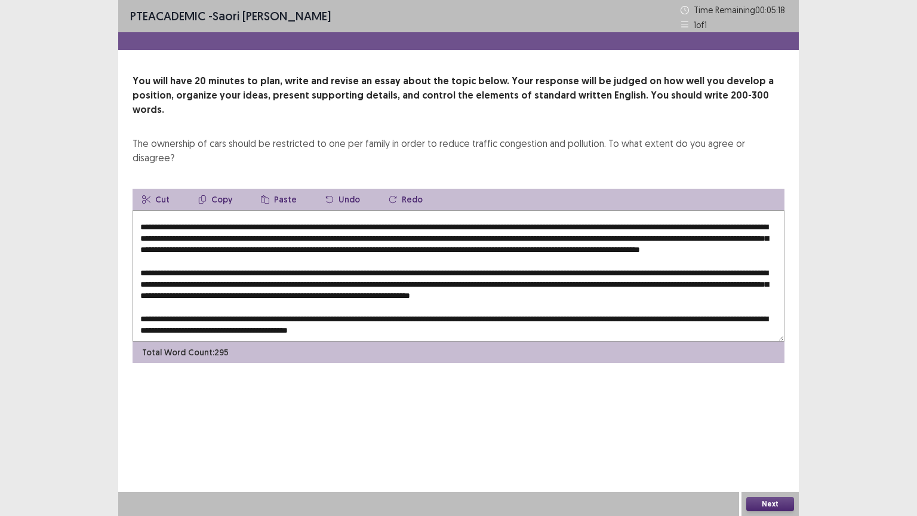
click at [448, 259] on textarea at bounding box center [458, 275] width 652 height 131
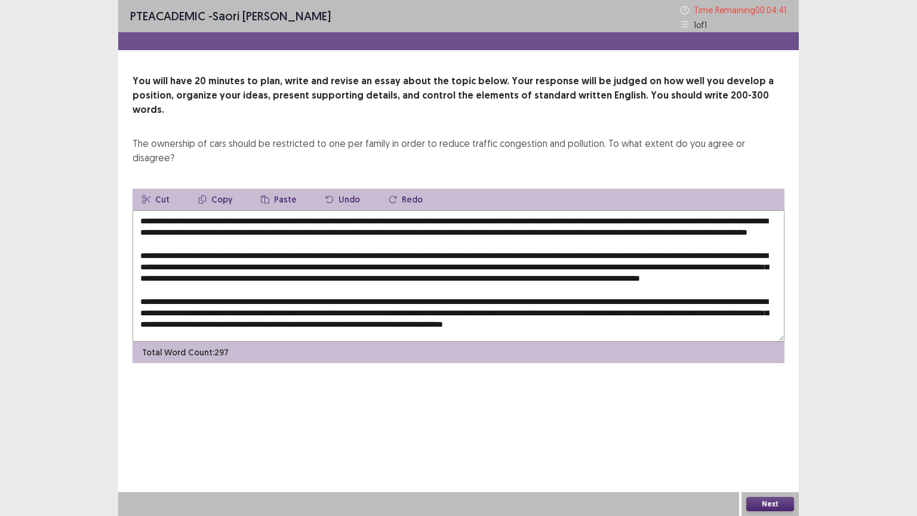
scroll to position [63, 0]
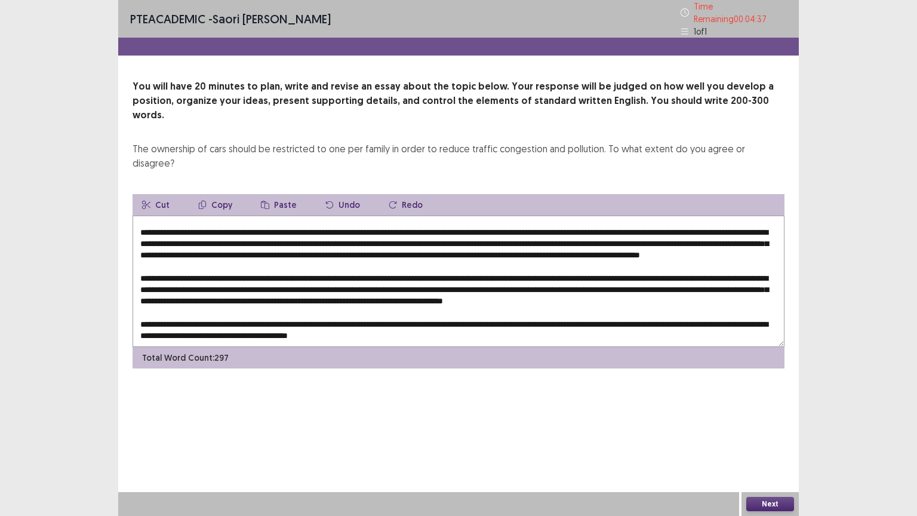
click at [487, 291] on textarea at bounding box center [458, 280] width 652 height 131
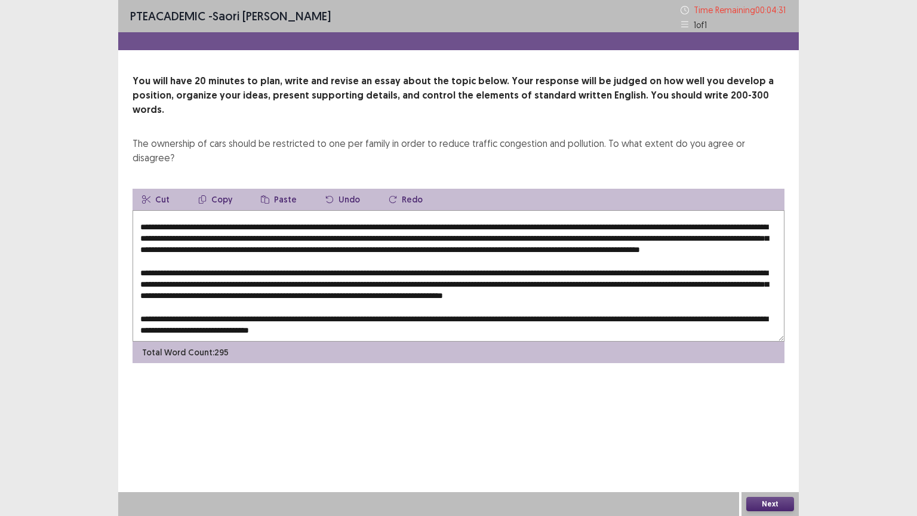
click at [608, 291] on textarea at bounding box center [458, 275] width 652 height 131
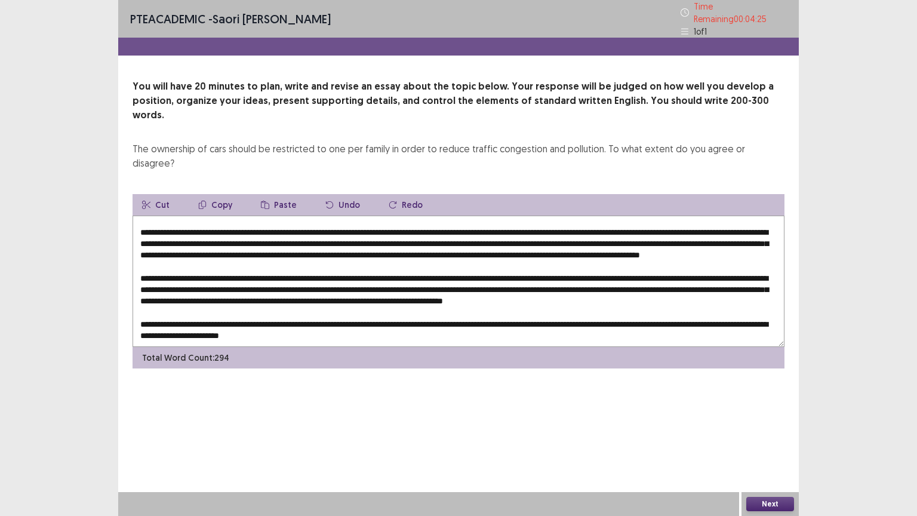
click at [495, 246] on textarea at bounding box center [458, 280] width 652 height 131
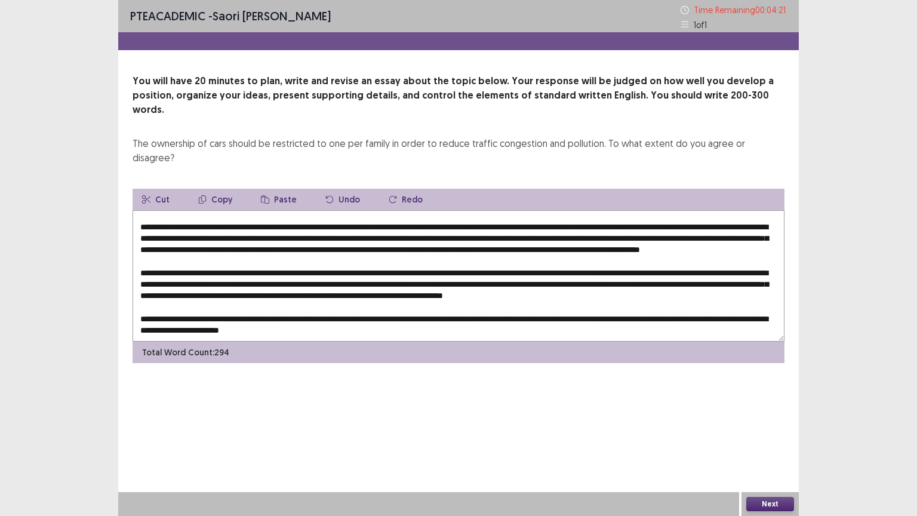
click at [212, 258] on textarea at bounding box center [458, 275] width 652 height 131
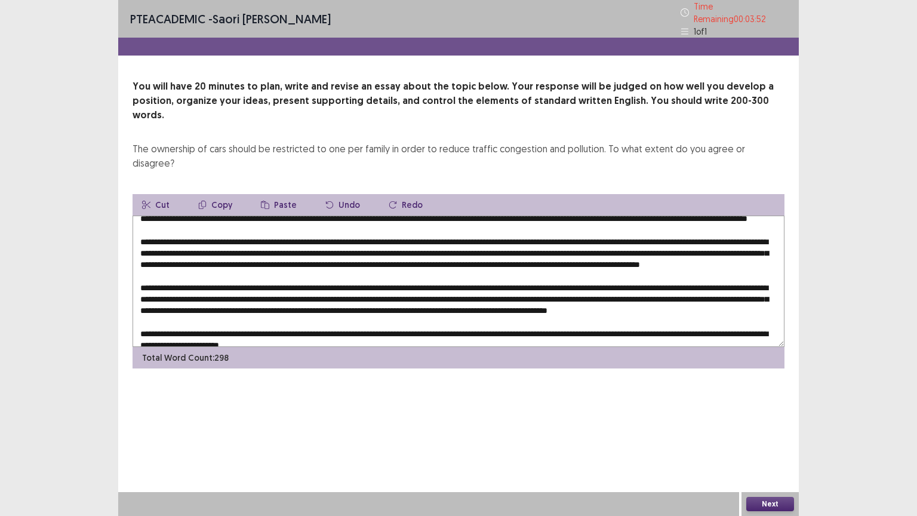
scroll to position [0, 0]
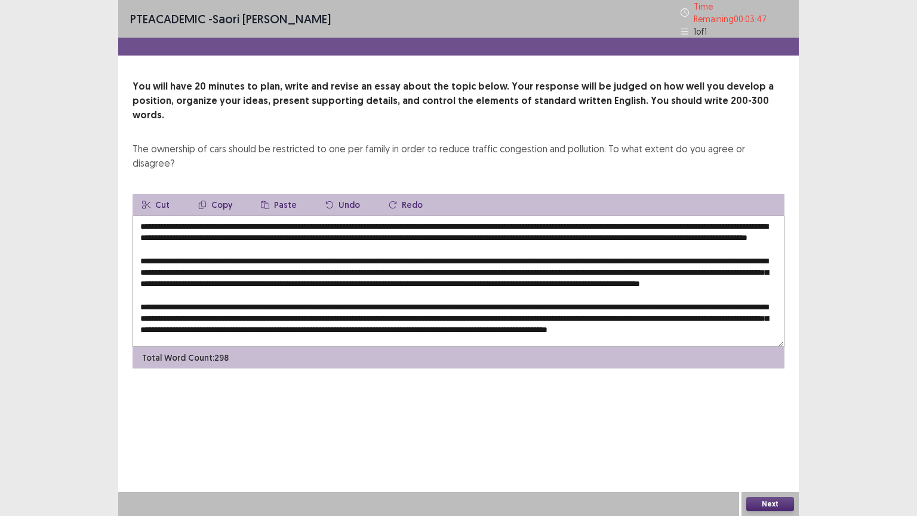
click at [577, 262] on textarea at bounding box center [458, 280] width 652 height 131
click at [180, 272] on textarea at bounding box center [458, 280] width 652 height 131
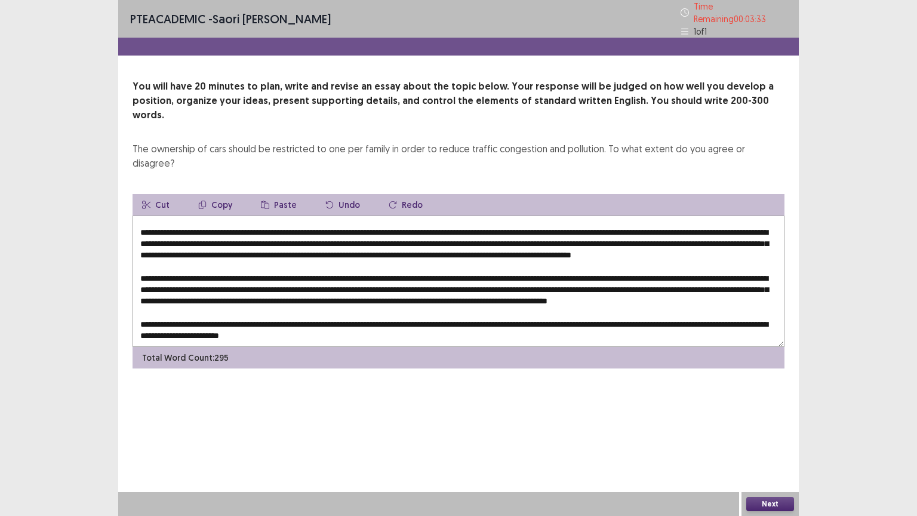
scroll to position [63, 0]
click at [530, 255] on textarea at bounding box center [458, 280] width 652 height 131
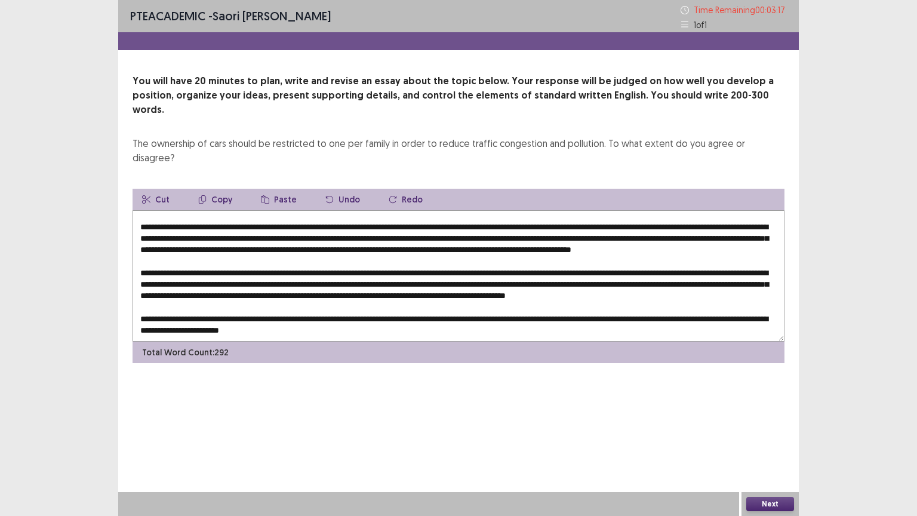
click at [608, 258] on textarea at bounding box center [458, 275] width 652 height 131
click at [242, 258] on textarea at bounding box center [458, 275] width 652 height 131
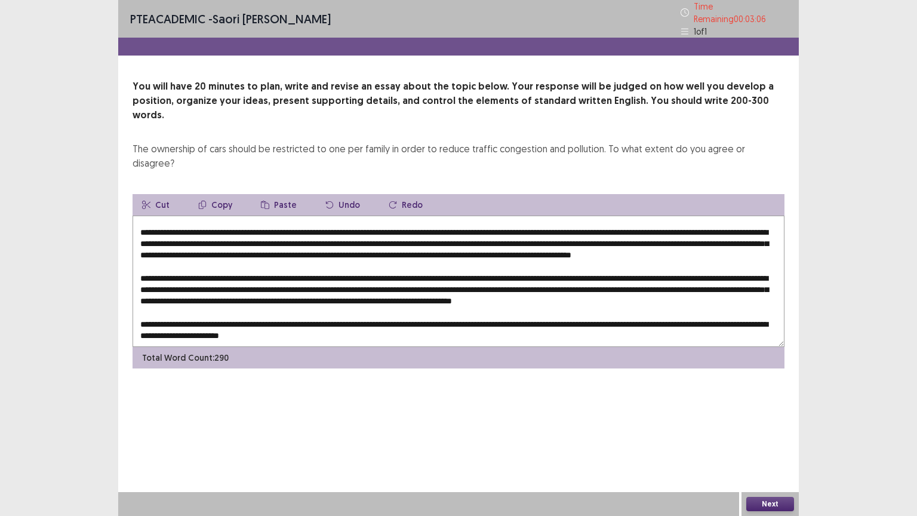
click at [304, 256] on textarea at bounding box center [458, 280] width 652 height 131
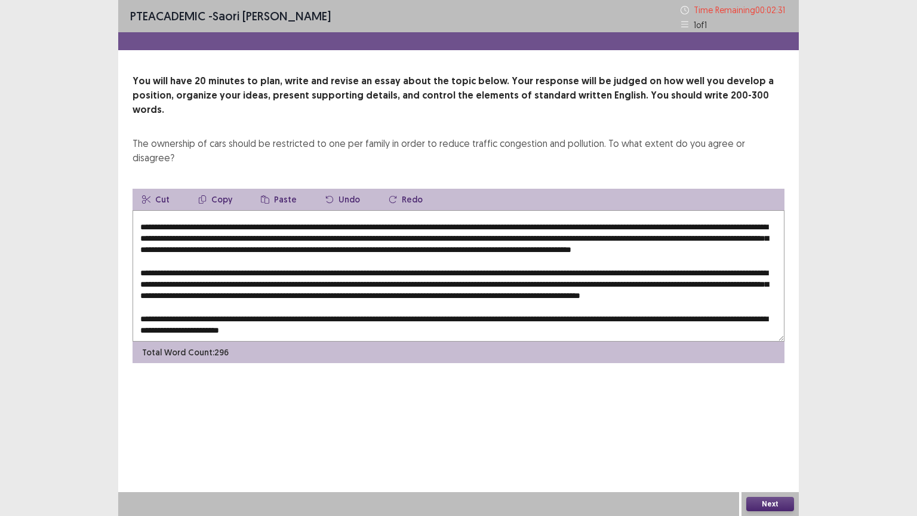
type textarea "**********"
click at [608, 414] on button "Next" at bounding box center [770, 504] width 48 height 14
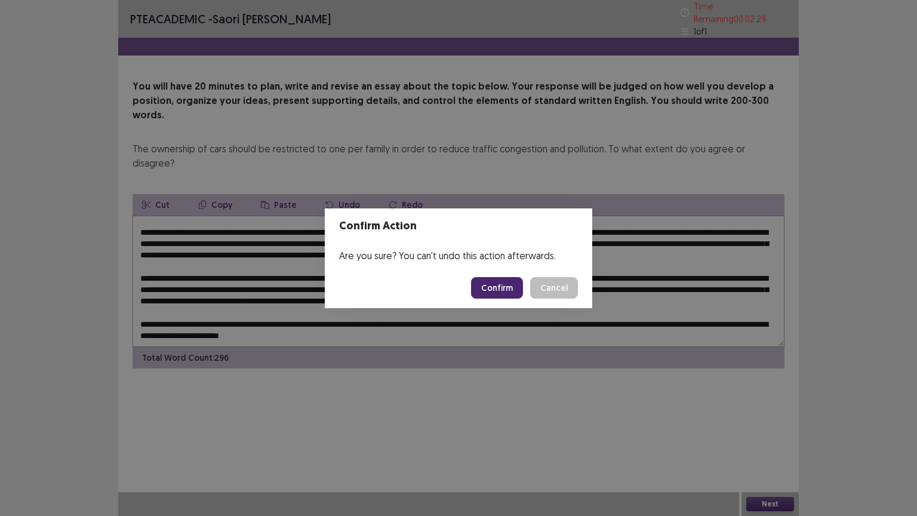
click at [498, 280] on button "Confirm" at bounding box center [497, 287] width 52 height 21
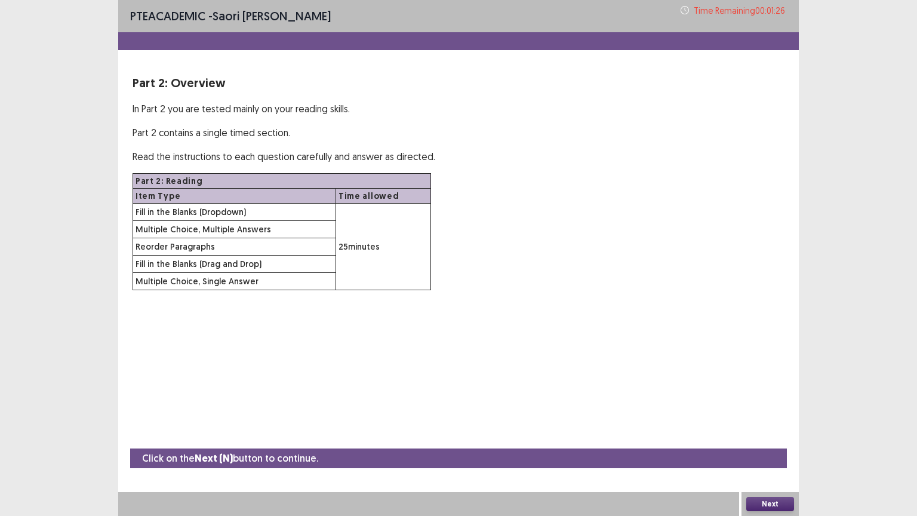
click at [608, 414] on button "Next" at bounding box center [770, 504] width 48 height 14
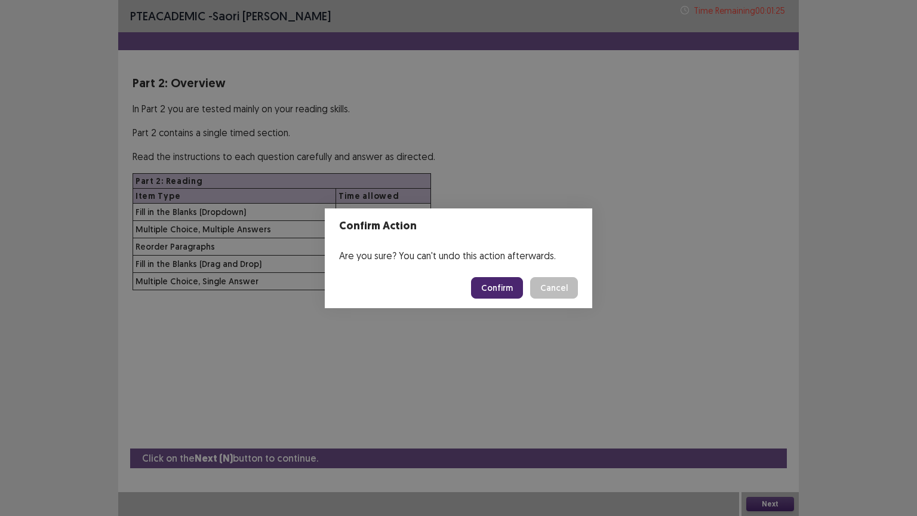
click at [502, 291] on button "Confirm" at bounding box center [497, 287] width 52 height 21
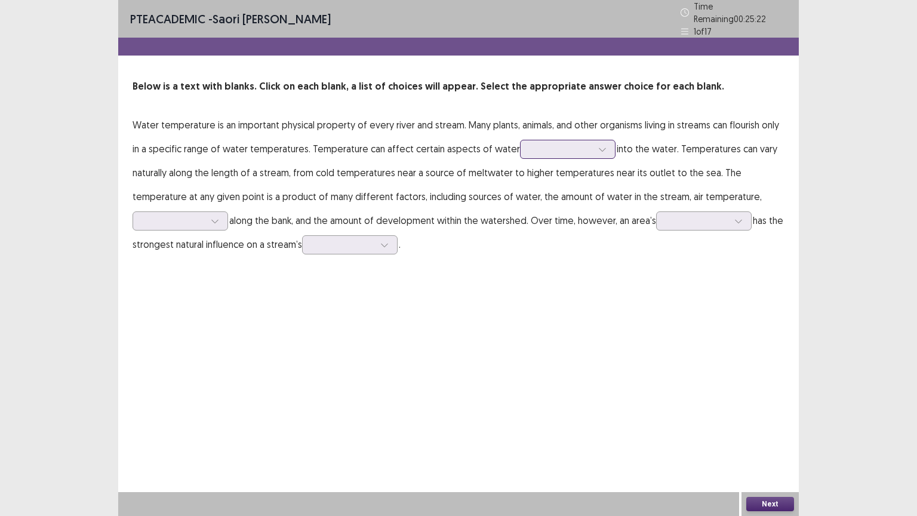
click at [539, 150] on div at bounding box center [567, 149] width 95 height 19
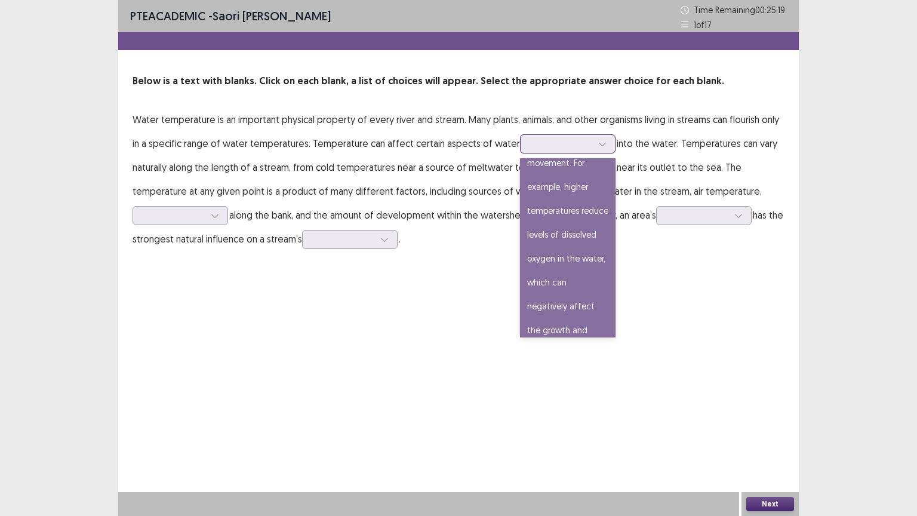
scroll to position [0, 0]
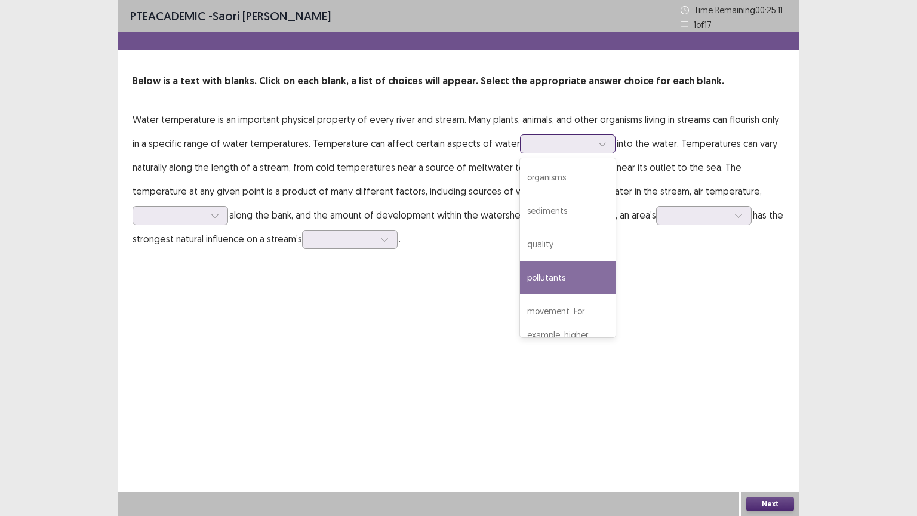
click at [542, 271] on div "pollutants" at bounding box center [567, 277] width 95 height 33
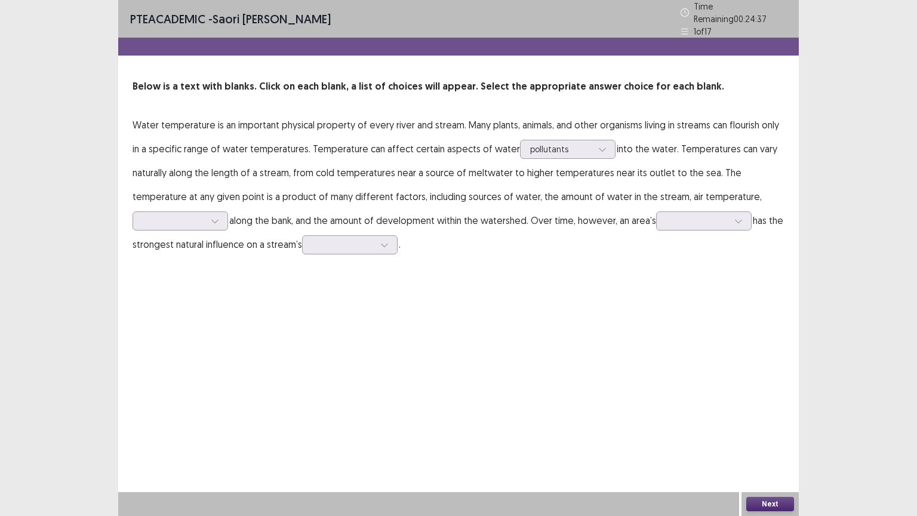
click at [166, 227] on p "Water temperature is an important physical property of every river and stream. …" at bounding box center [458, 184] width 652 height 143
click at [171, 218] on div at bounding box center [174, 220] width 62 height 11
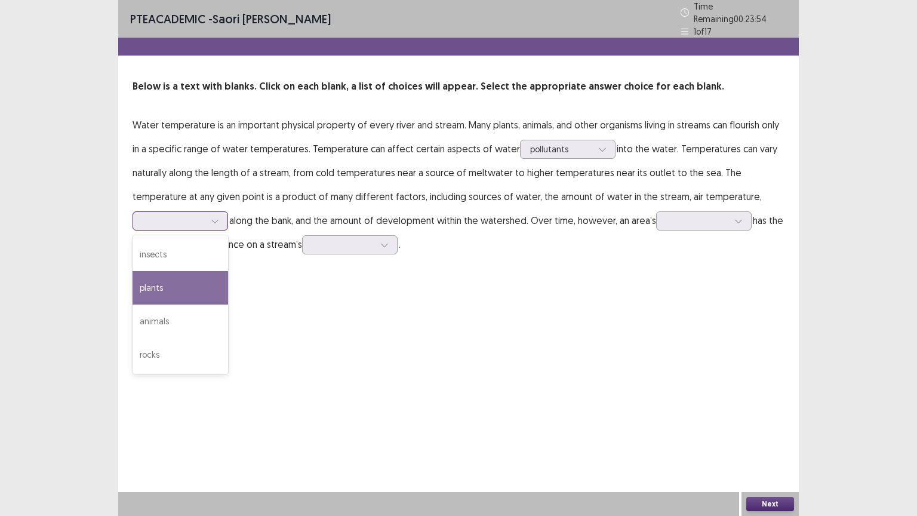
click at [197, 279] on div "plants" at bounding box center [179, 287] width 95 height 33
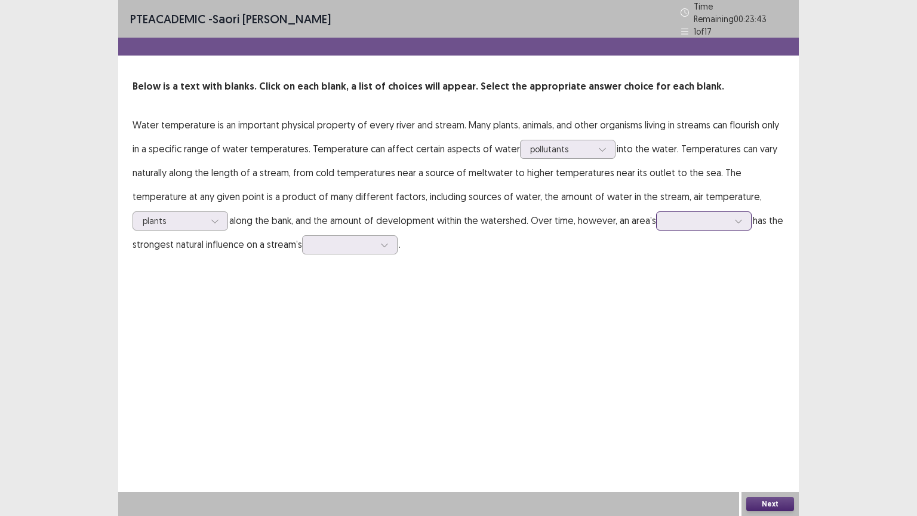
click at [608, 216] on input "text" at bounding box center [667, 220] width 2 height 9
click at [608, 342] on div "climate" at bounding box center [703, 354] width 95 height 33
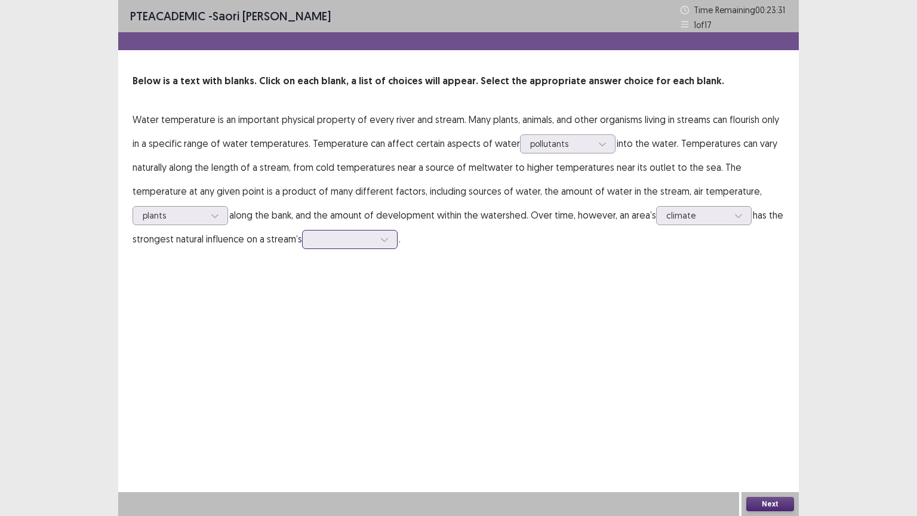
click at [371, 236] on div at bounding box center [343, 238] width 62 height 11
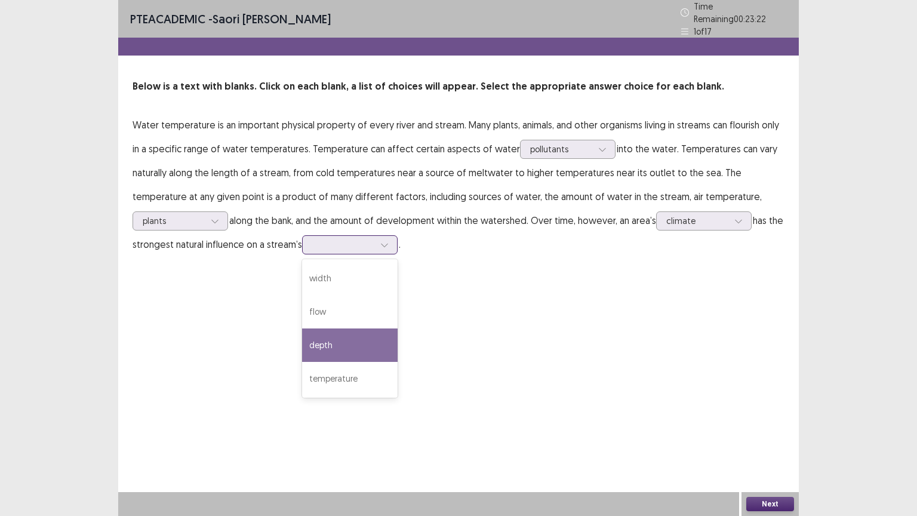
click at [357, 330] on div "depth" at bounding box center [349, 344] width 95 height 33
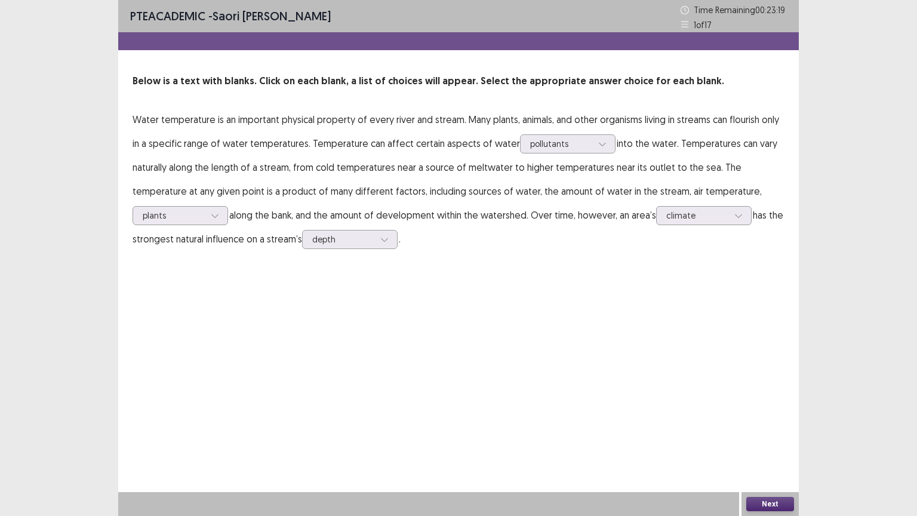
click at [608, 414] on button "Next" at bounding box center [770, 504] width 48 height 14
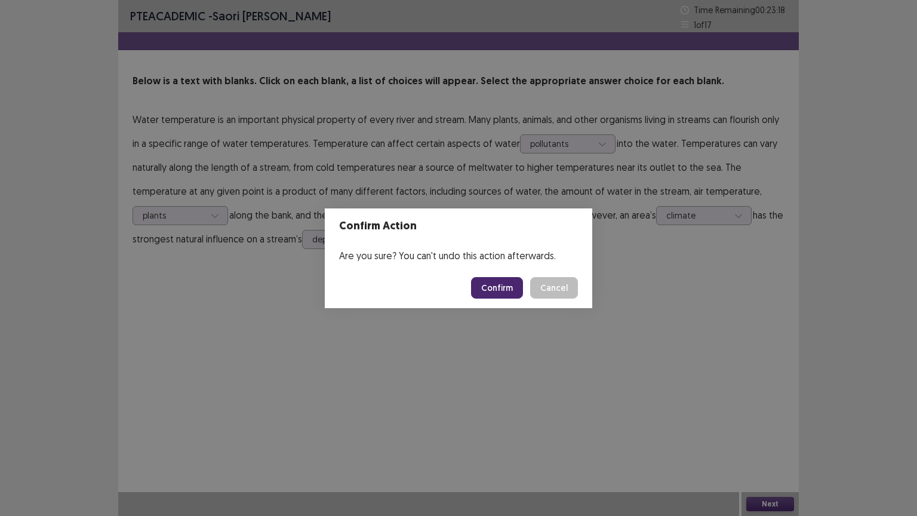
click at [491, 285] on button "Confirm" at bounding box center [497, 287] width 52 height 21
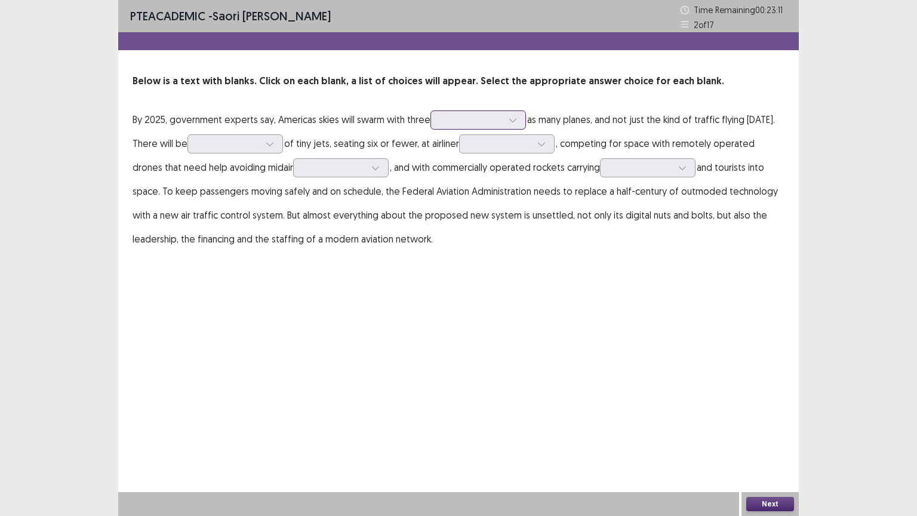
click at [485, 111] on div at bounding box center [477, 119] width 95 height 19
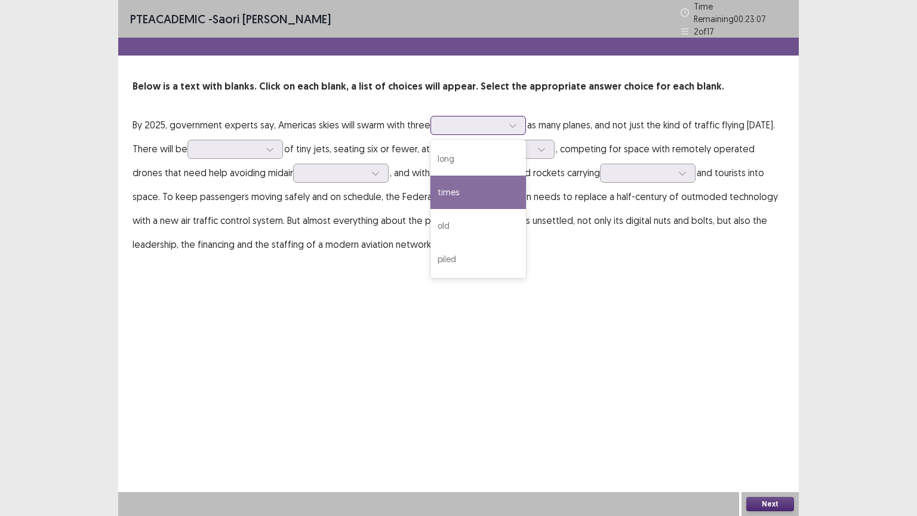
click at [457, 177] on div "times" at bounding box center [477, 191] width 95 height 33
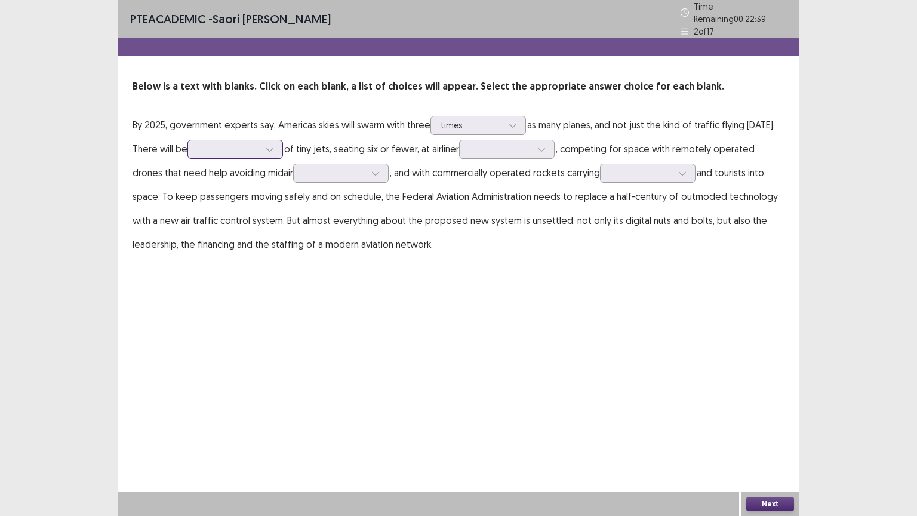
click at [249, 143] on div at bounding box center [229, 148] width 62 height 11
click at [218, 172] on div "many" at bounding box center [234, 182] width 95 height 33
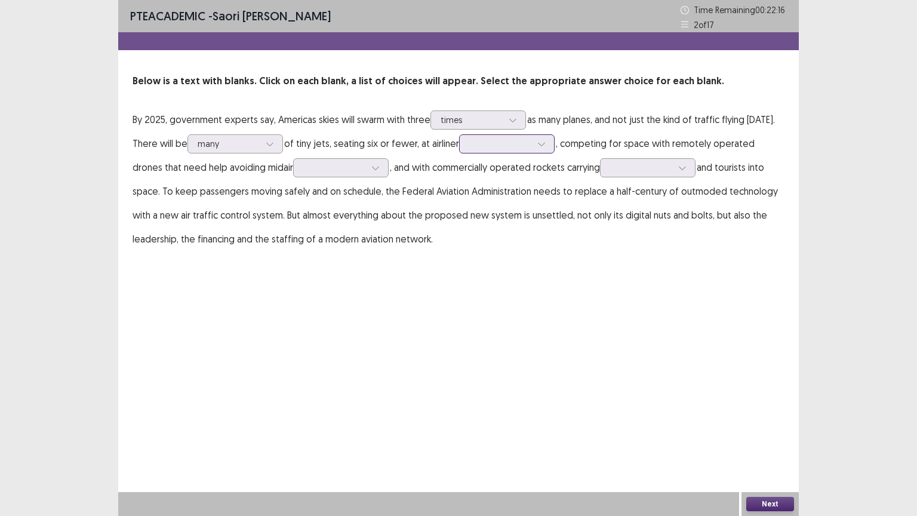
click at [508, 140] on div at bounding box center [500, 143] width 62 height 11
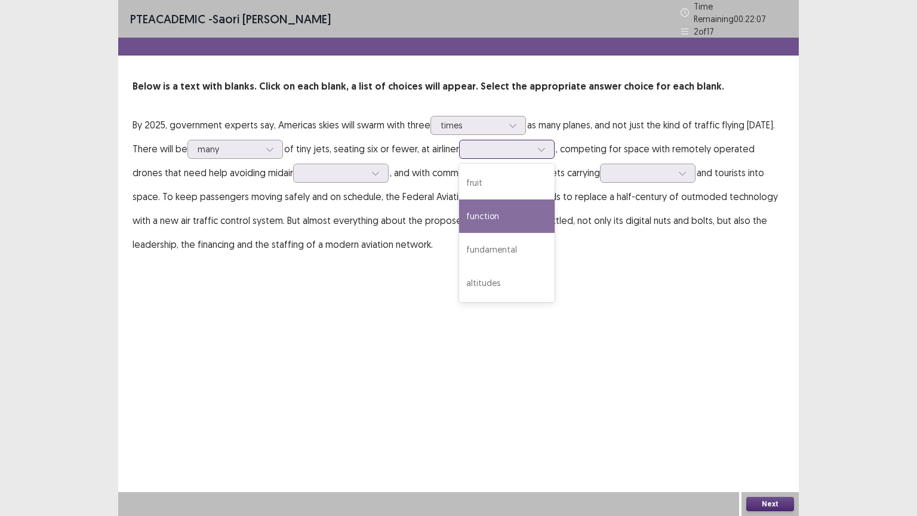
click at [500, 222] on div "function" at bounding box center [506, 215] width 95 height 33
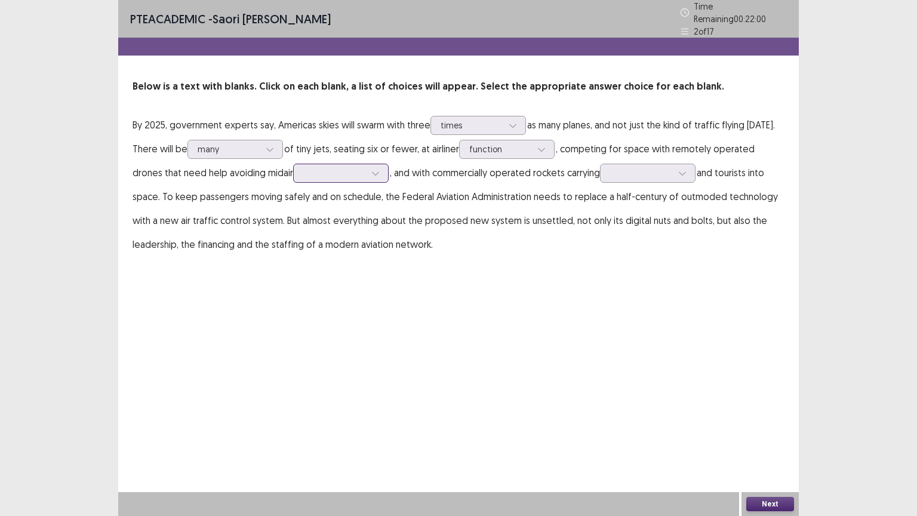
click at [329, 169] on div at bounding box center [334, 172] width 62 height 11
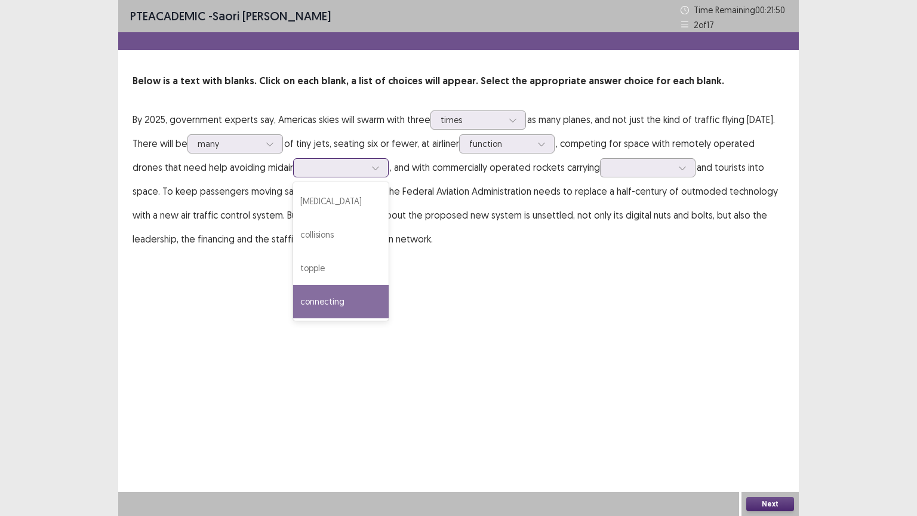
click at [293, 297] on div "connecting" at bounding box center [340, 301] width 95 height 33
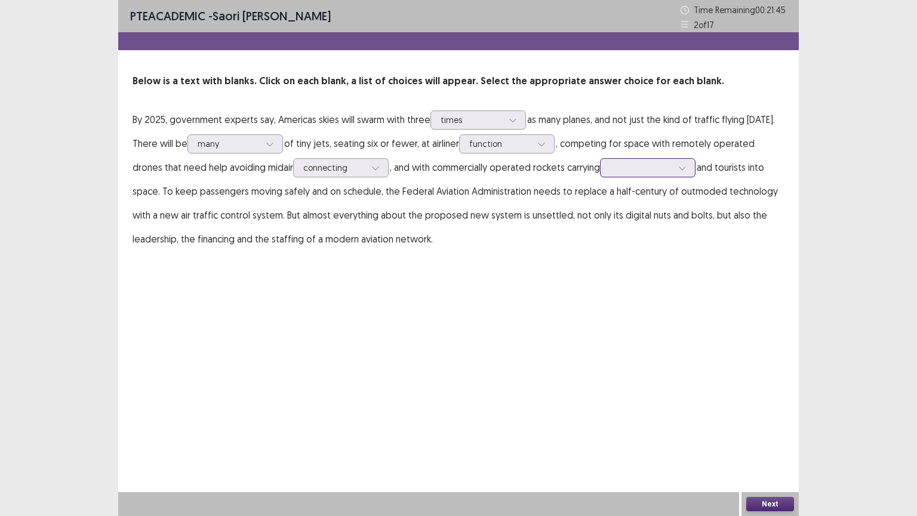
click at [608, 171] on div at bounding box center [641, 167] width 62 height 11
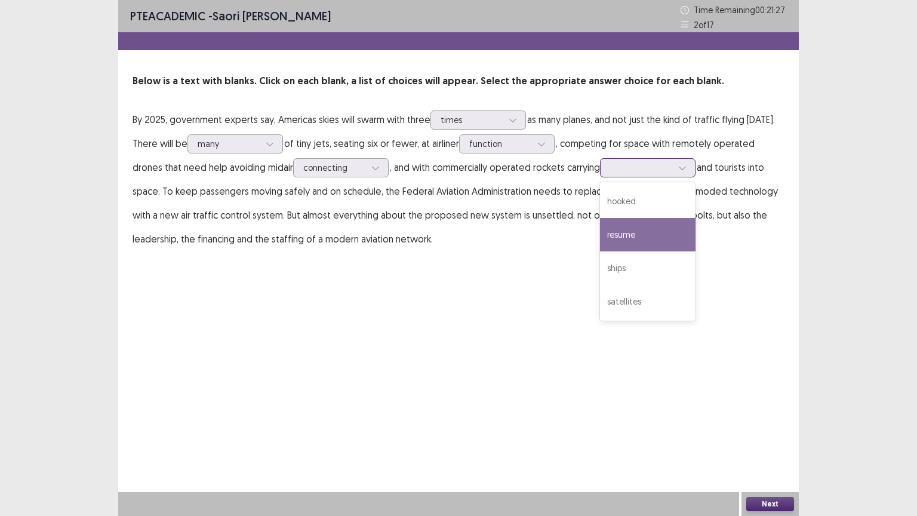
click at [601, 250] on div "resume" at bounding box center [647, 234] width 95 height 33
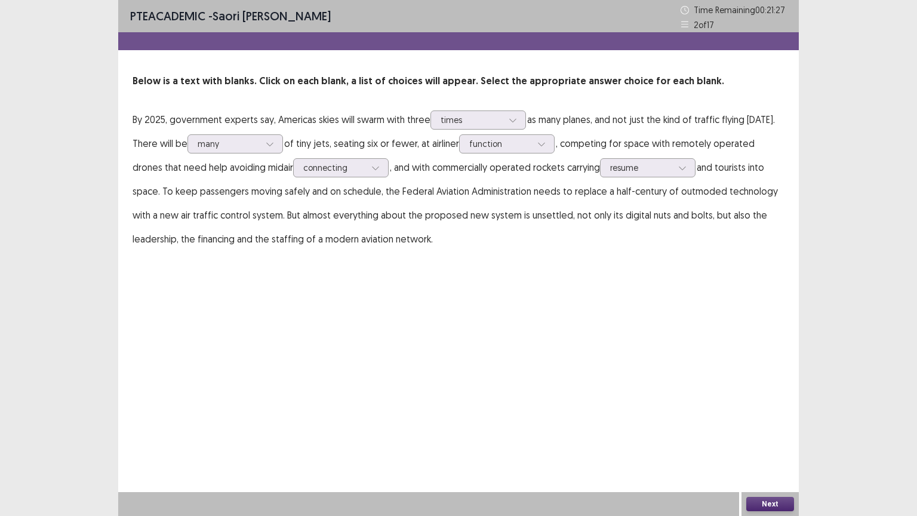
click at [601, 250] on p "By 2025, government experts say, Americas skies will swarm with three times as …" at bounding box center [458, 178] width 652 height 143
click at [608, 169] on div at bounding box center [641, 167] width 62 height 11
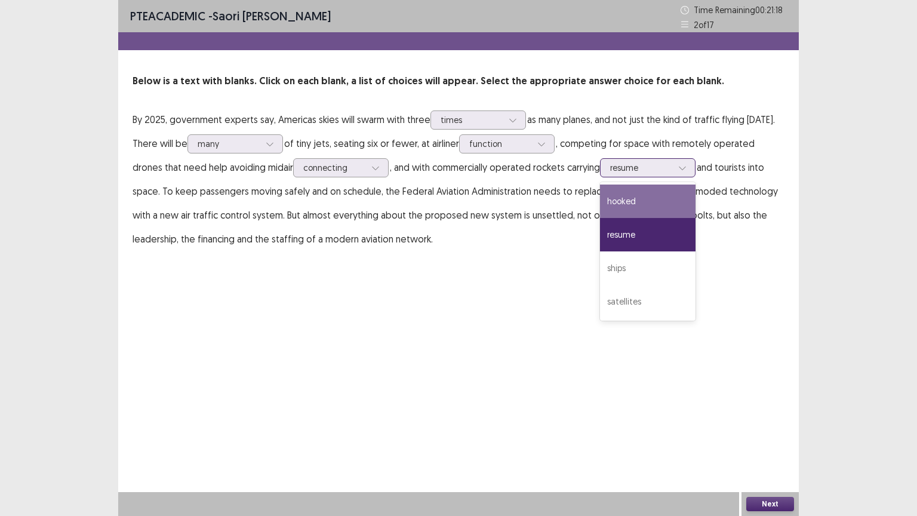
click at [603, 205] on div "hooked" at bounding box center [647, 200] width 95 height 33
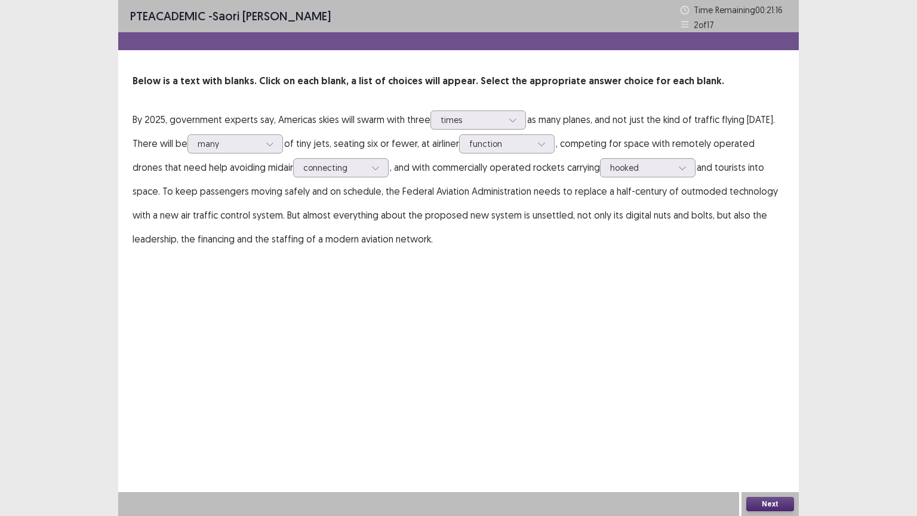
click at [608, 414] on button "Next" at bounding box center [770, 504] width 48 height 14
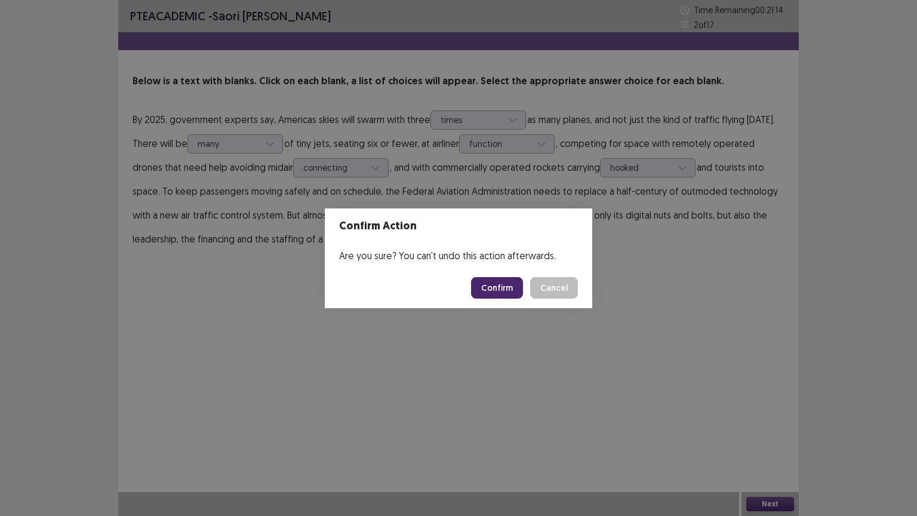
click at [483, 292] on button "Confirm" at bounding box center [497, 287] width 52 height 21
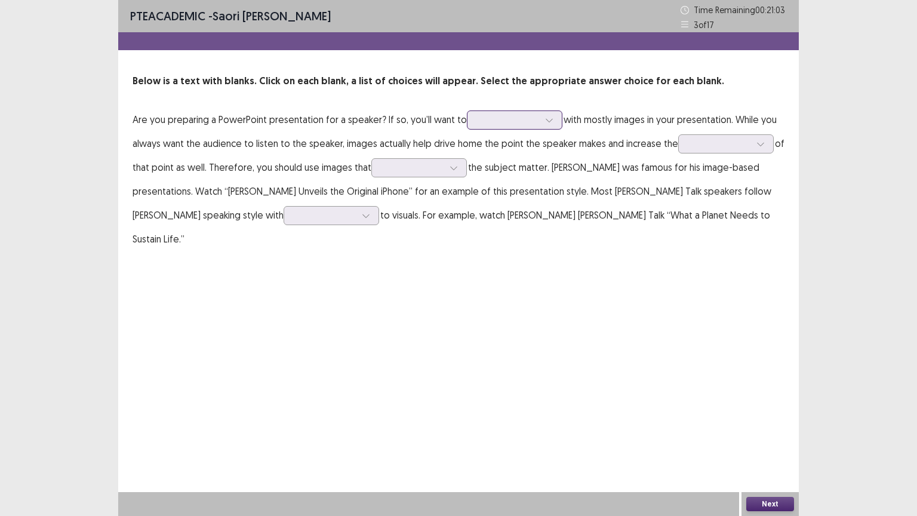
click at [523, 119] on div at bounding box center [508, 119] width 62 height 11
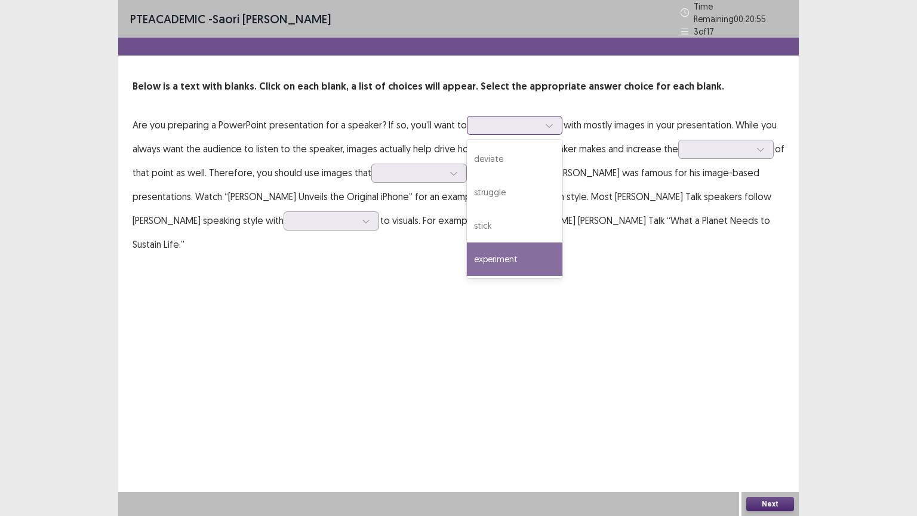
click at [507, 244] on div "experiment" at bounding box center [514, 258] width 95 height 33
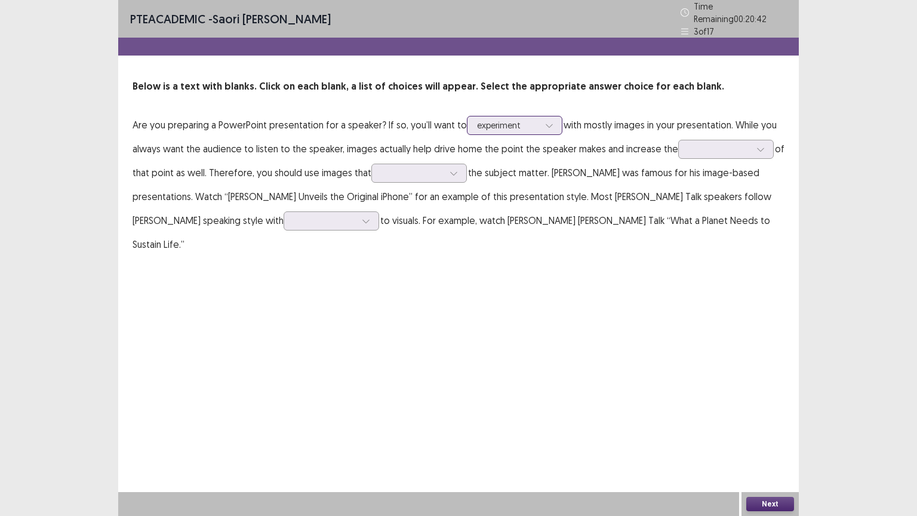
click at [537, 116] on div "experiment" at bounding box center [508, 125] width 64 height 18
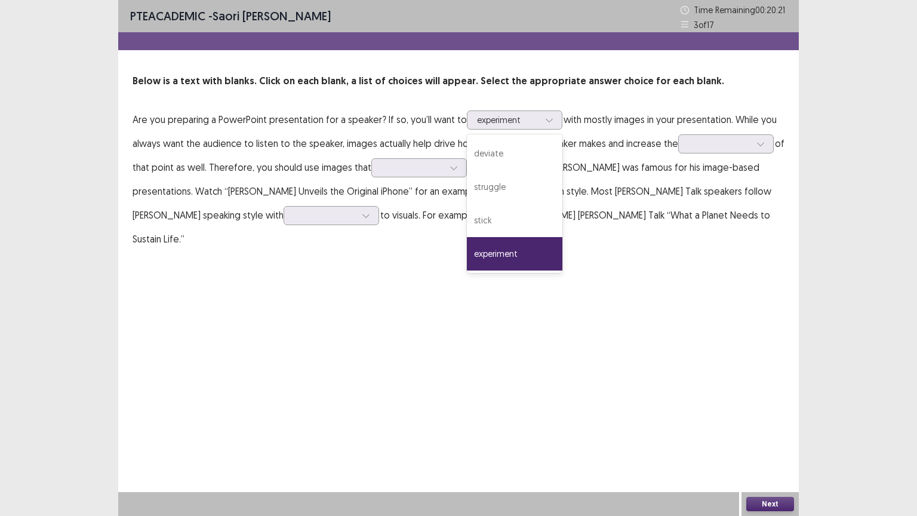
click at [608, 248] on div "PTE academic - [PERSON_NAME] Time Remaining 00 : 20 : 21 3 of 17 Below is a tex…" at bounding box center [458, 137] width 680 height 275
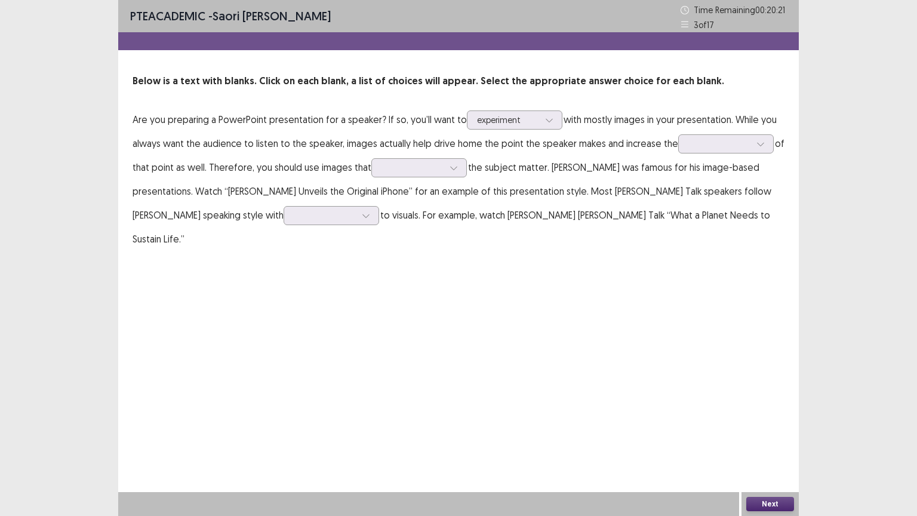
click at [608, 248] on div "PTE academic - [PERSON_NAME] Time Remaining 00 : 20 : 21 3 of 17 Below is a tex…" at bounding box center [458, 137] width 680 height 275
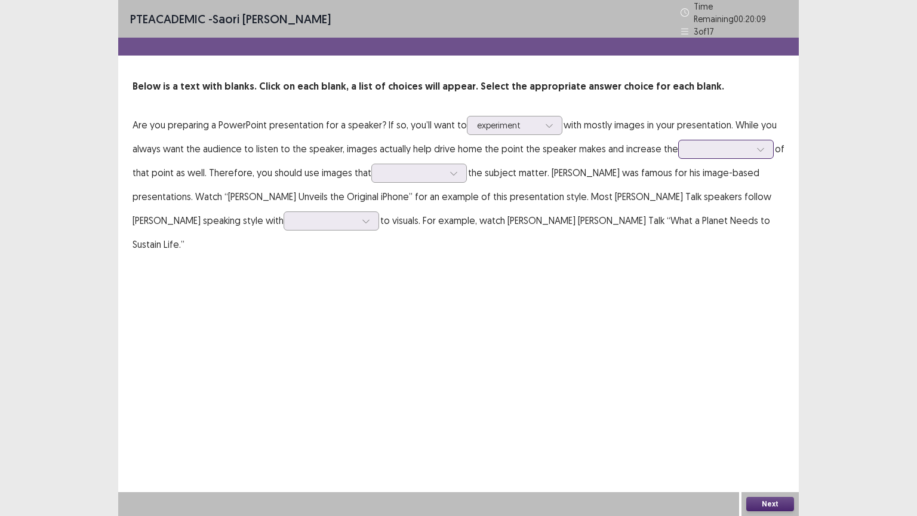
click at [608, 144] on div at bounding box center [719, 148] width 62 height 11
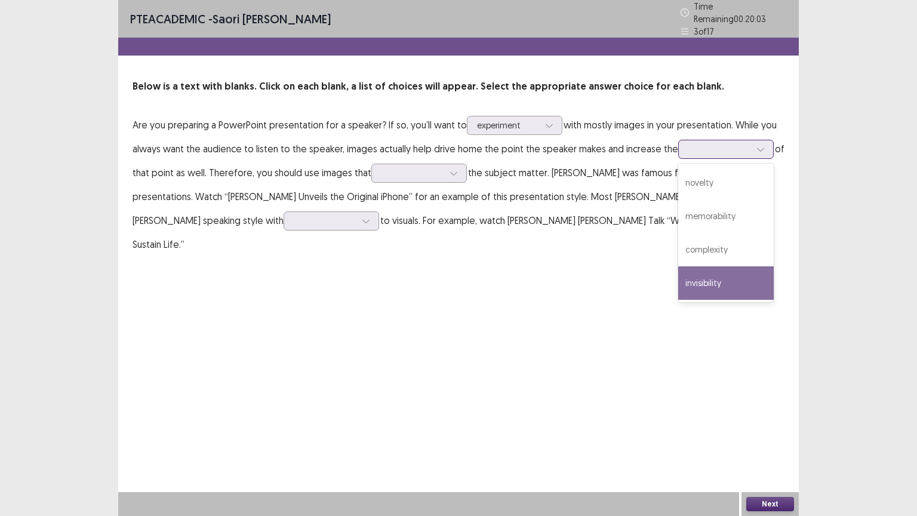
click at [608, 286] on div "invisibility" at bounding box center [725, 282] width 95 height 33
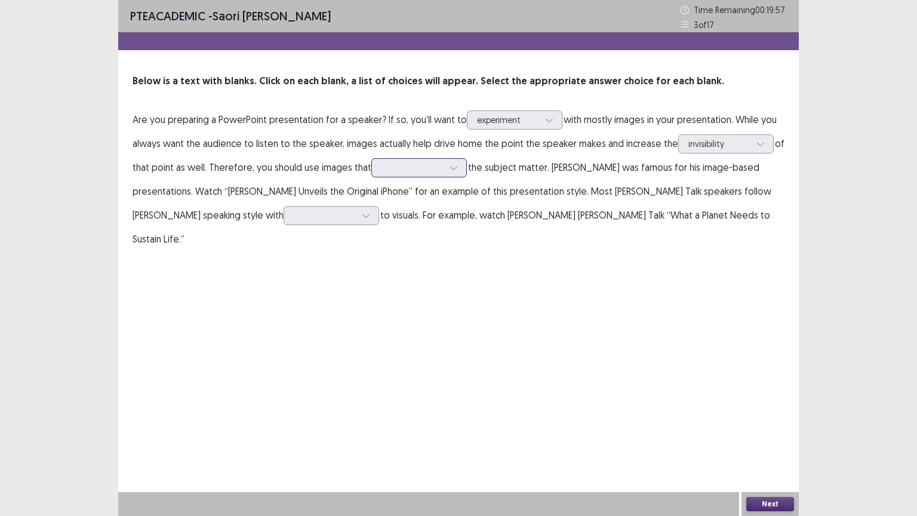
click at [419, 174] on div at bounding box center [412, 168] width 64 height 14
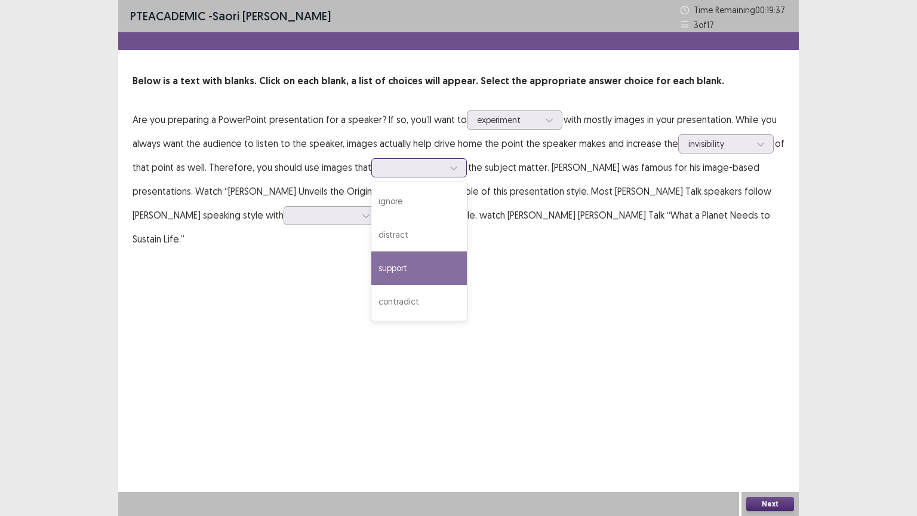
click at [389, 260] on div "support" at bounding box center [418, 267] width 95 height 33
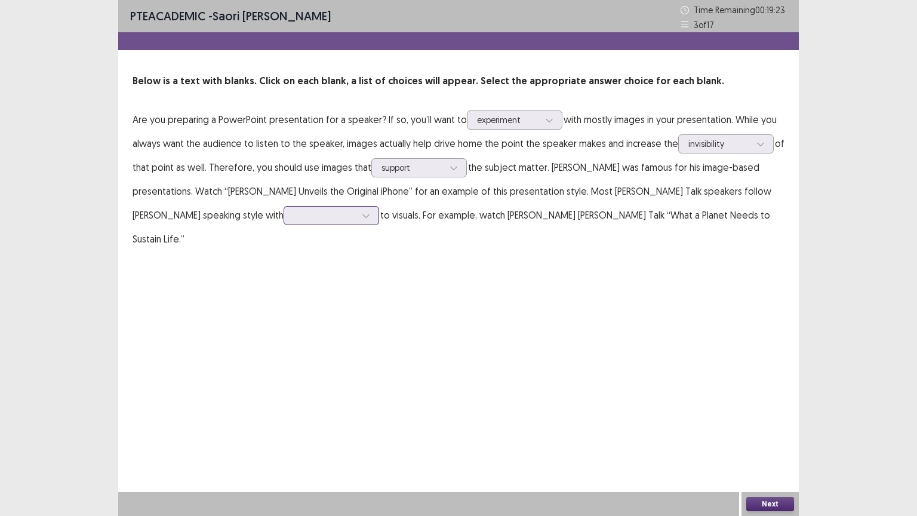
click at [283, 206] on div at bounding box center [330, 215] width 95 height 19
click at [283, 359] on div "disregard" at bounding box center [330, 348] width 95 height 33
click at [377, 374] on div "PTE academic - [PERSON_NAME] Time Remaining 00 : 19 : 09 3 of 17 Below is a tex…" at bounding box center [458, 258] width 680 height 516
click at [608, 414] on button "Next" at bounding box center [770, 504] width 48 height 14
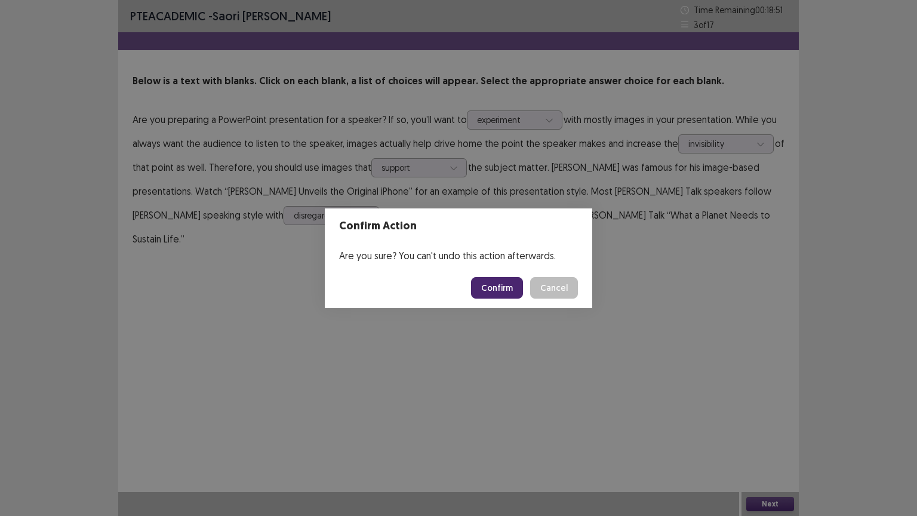
click at [541, 280] on button "Cancel" at bounding box center [554, 287] width 48 height 21
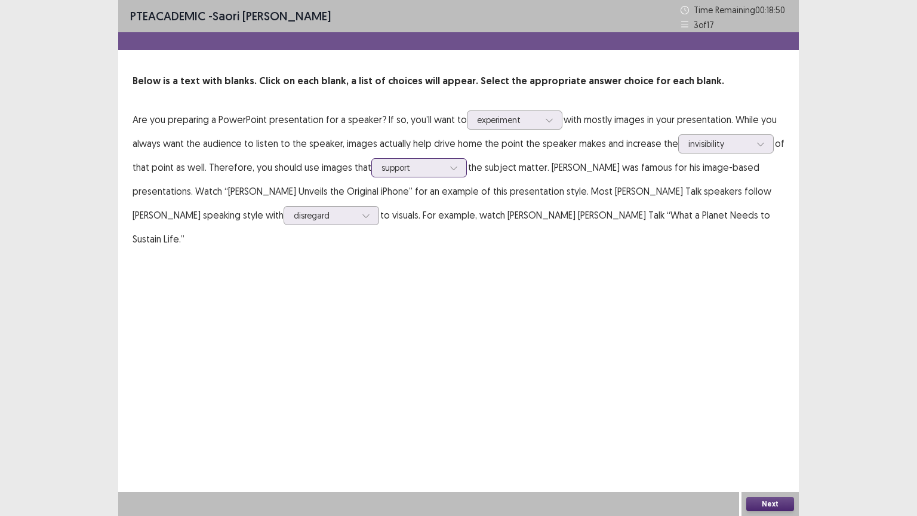
click at [426, 165] on div at bounding box center [412, 167] width 62 height 11
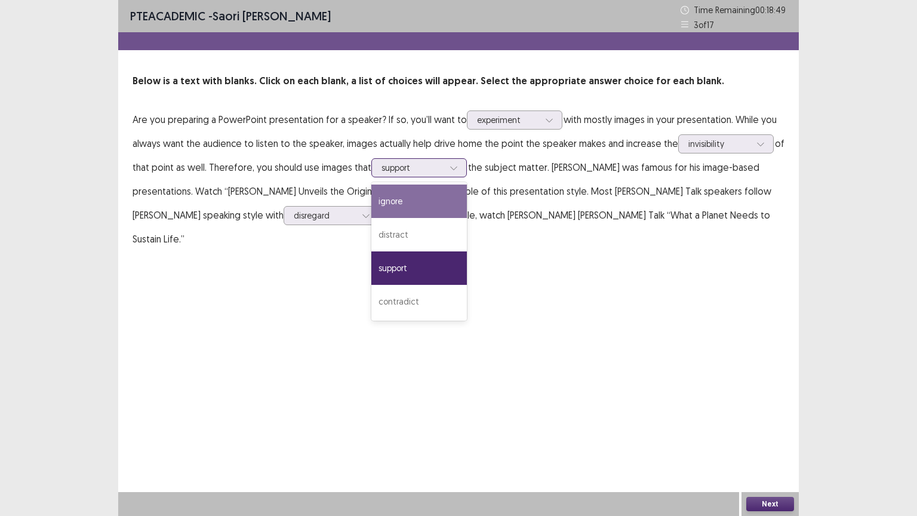
click at [406, 199] on div "ignore" at bounding box center [418, 200] width 95 height 33
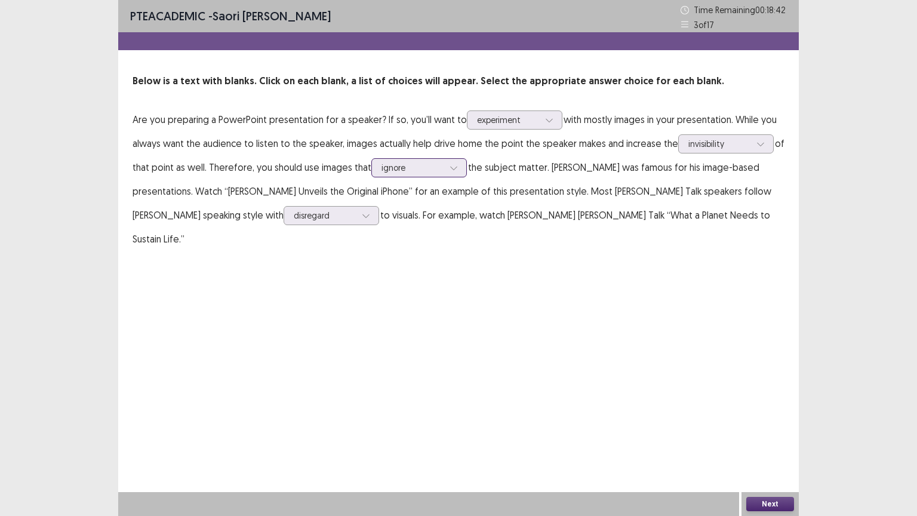
click at [406, 167] on div at bounding box center [412, 167] width 62 height 11
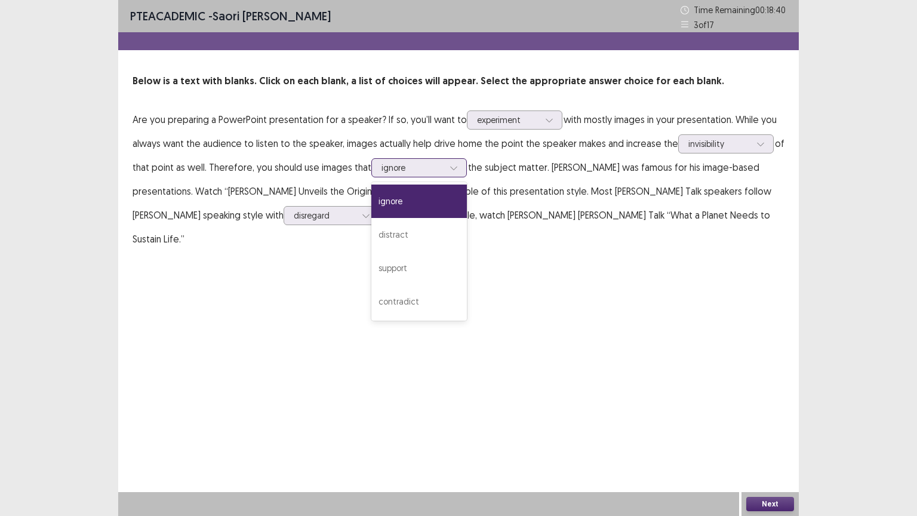
click at [403, 203] on div "ignore" at bounding box center [418, 200] width 95 height 33
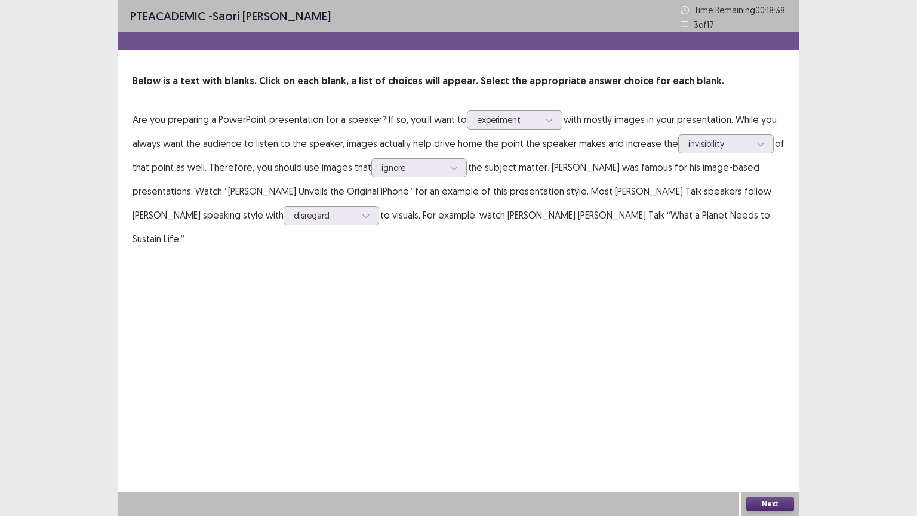
click at [608, 414] on button "Next" at bounding box center [770, 504] width 48 height 14
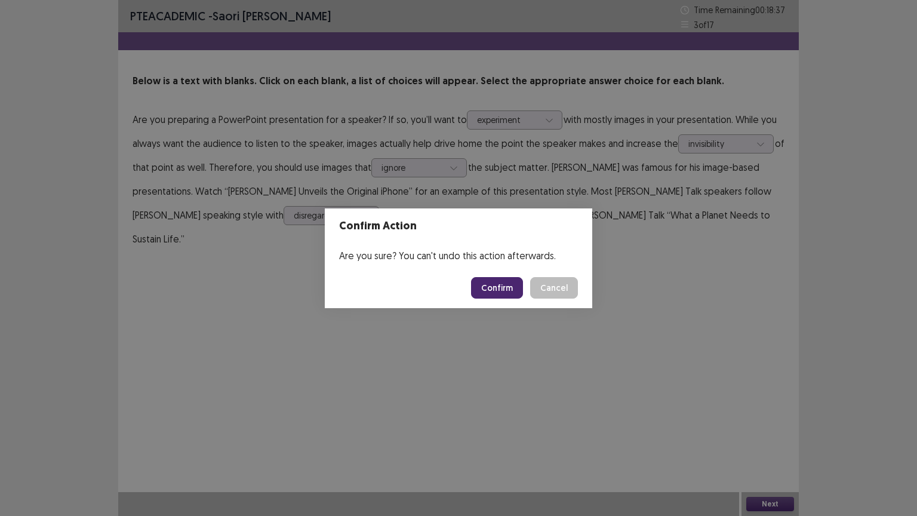
click at [493, 294] on button "Confirm" at bounding box center [497, 287] width 52 height 21
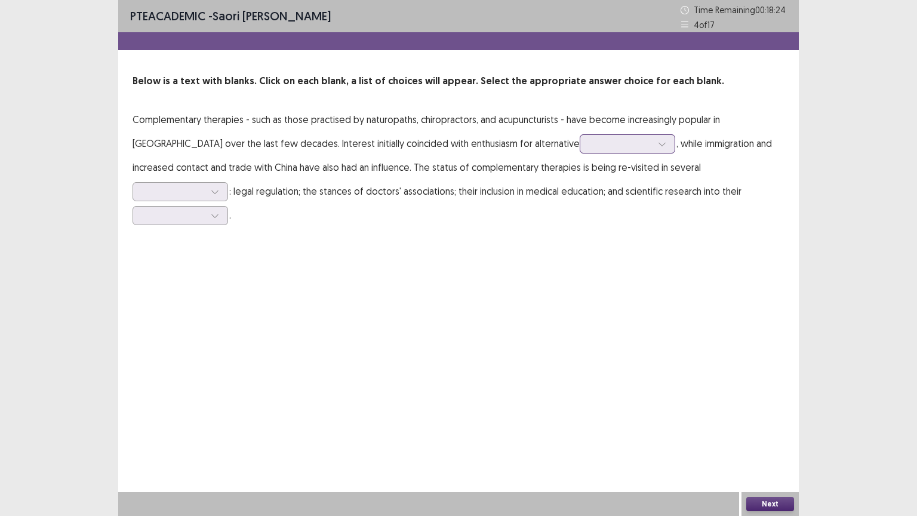
click at [590, 147] on div at bounding box center [621, 143] width 62 height 11
click at [579, 179] on div "medicines" at bounding box center [626, 177] width 95 height 33
click at [228, 182] on div at bounding box center [179, 191] width 95 height 19
click at [228, 208] on div "regions" at bounding box center [179, 224] width 95 height 33
click at [206, 208] on div at bounding box center [173, 215] width 64 height 14
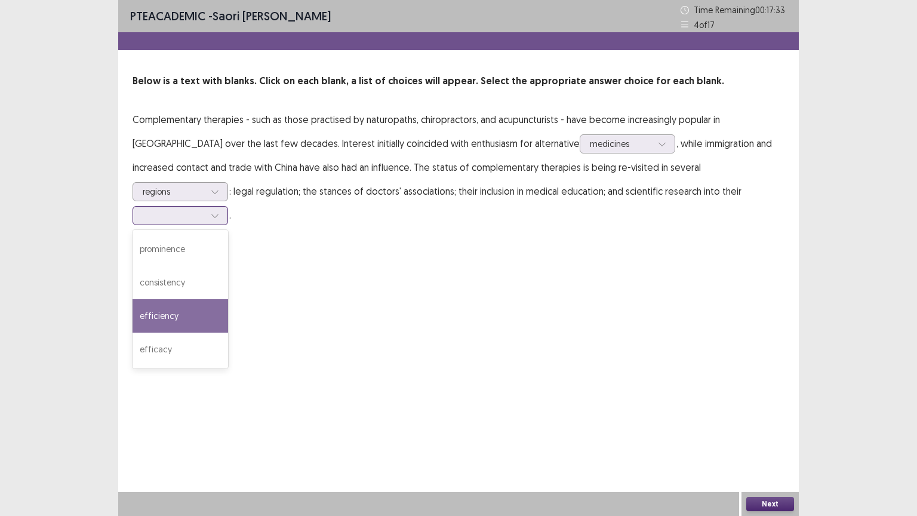
click at [228, 299] on div "efficiency" at bounding box center [179, 315] width 95 height 33
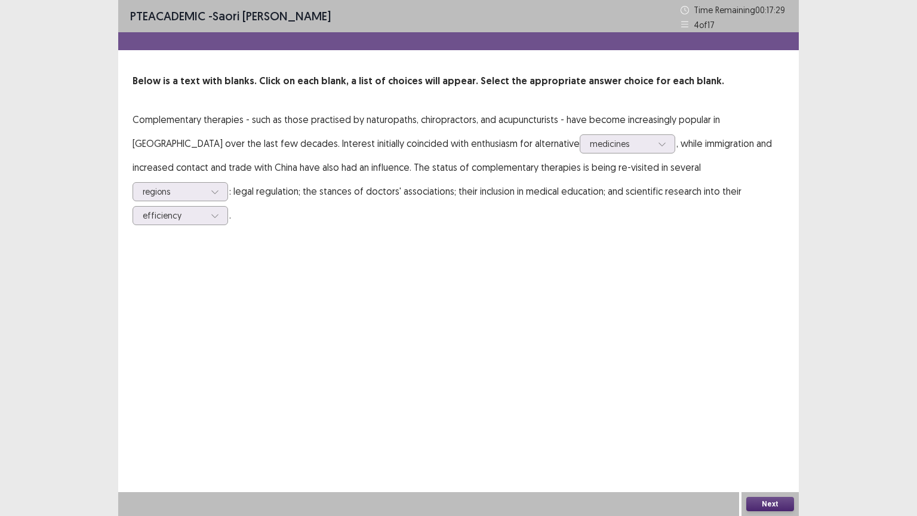
click at [608, 414] on button "Next" at bounding box center [770, 504] width 48 height 14
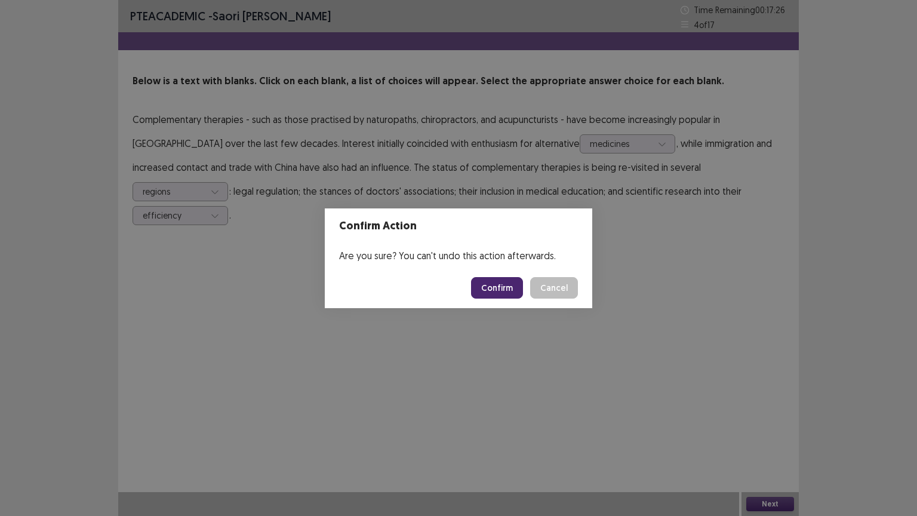
click at [501, 285] on button "Confirm" at bounding box center [497, 287] width 52 height 21
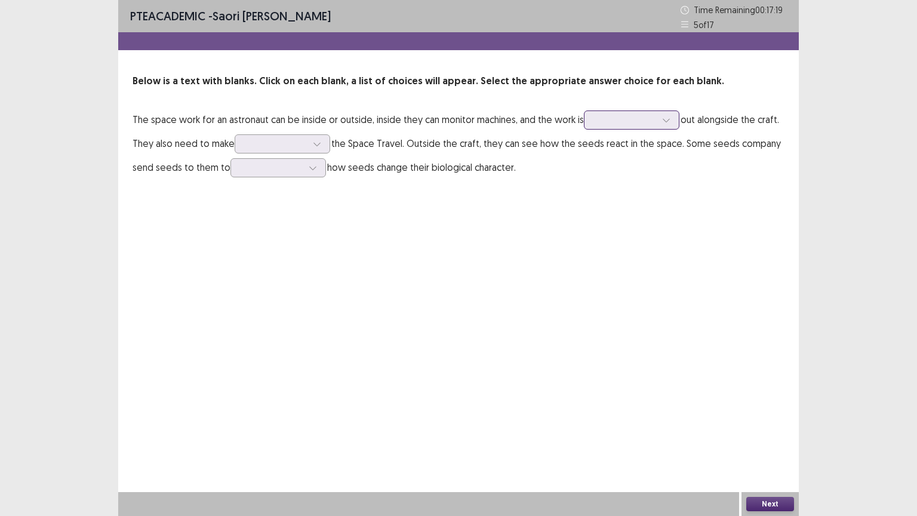
click at [608, 121] on div at bounding box center [625, 119] width 62 height 11
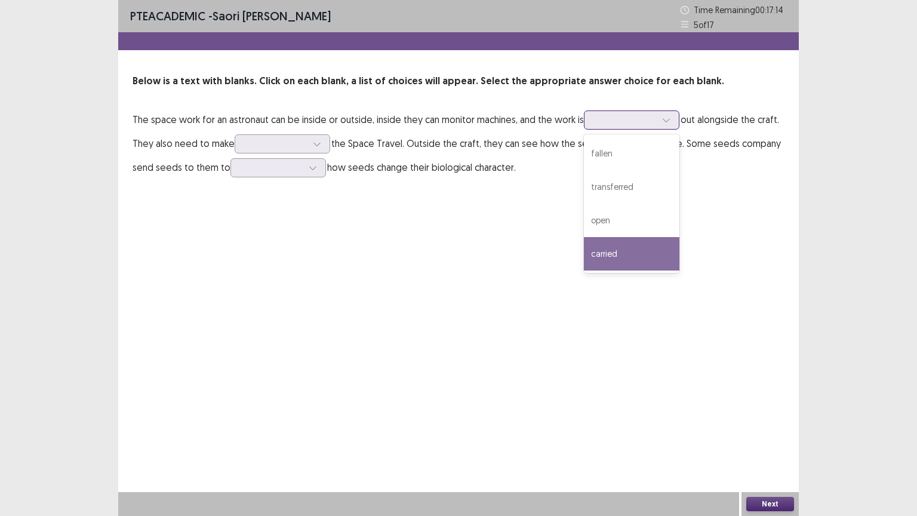
click at [608, 248] on div "carried" at bounding box center [631, 253] width 95 height 33
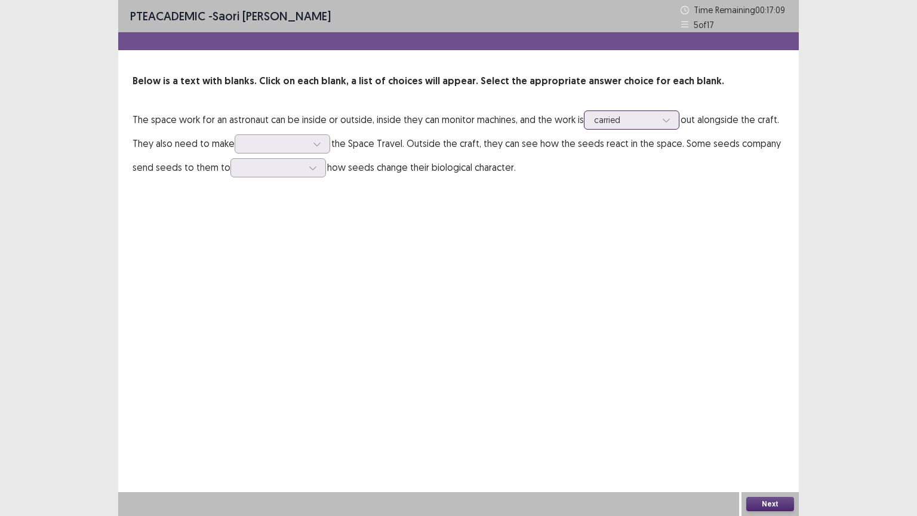
click at [608, 125] on div at bounding box center [625, 119] width 62 height 11
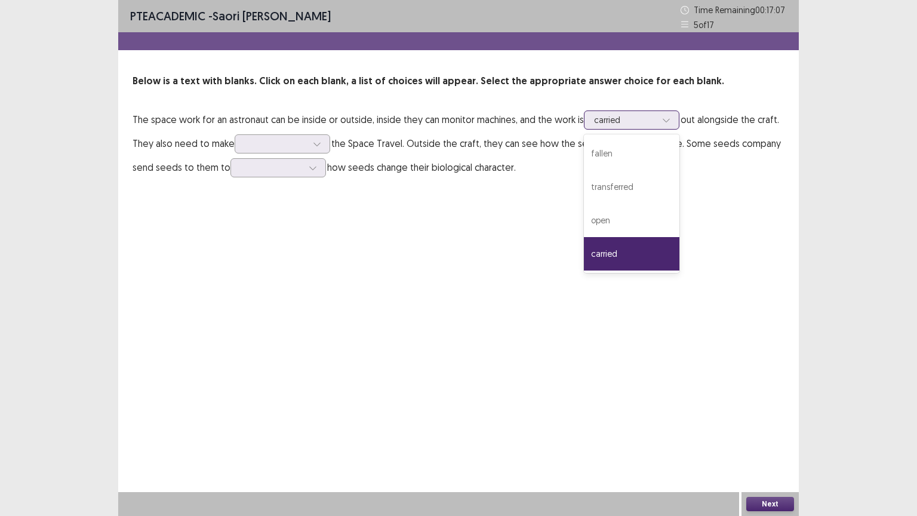
click at [608, 246] on div "carried" at bounding box center [631, 253] width 95 height 33
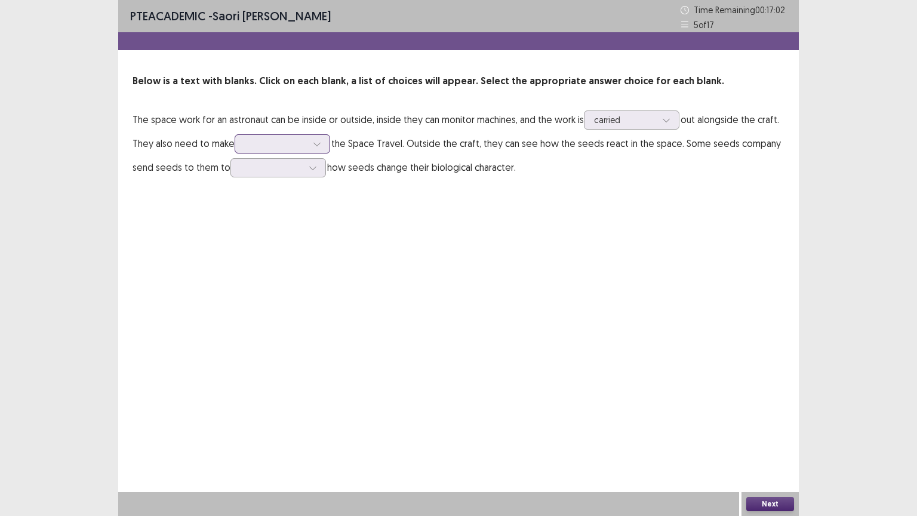
click at [308, 143] on div at bounding box center [275, 144] width 64 height 14
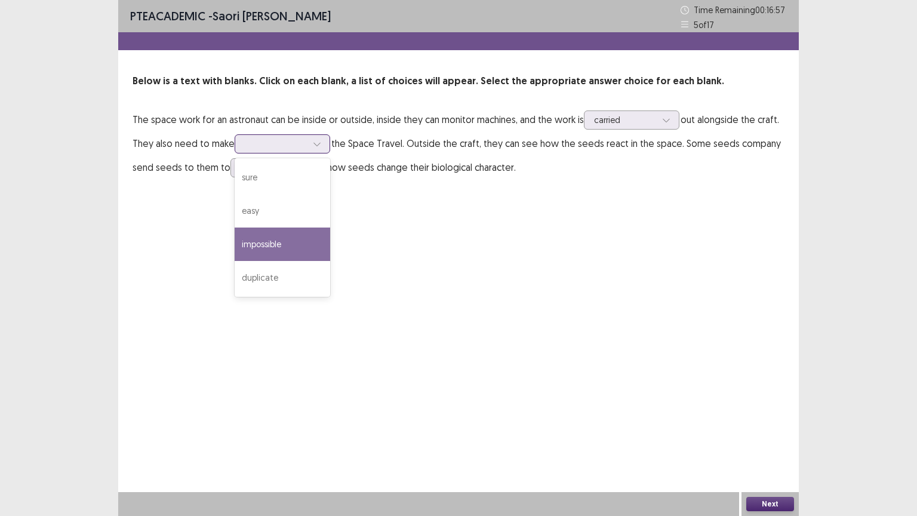
click at [272, 246] on div "impossible" at bounding box center [282, 243] width 95 height 33
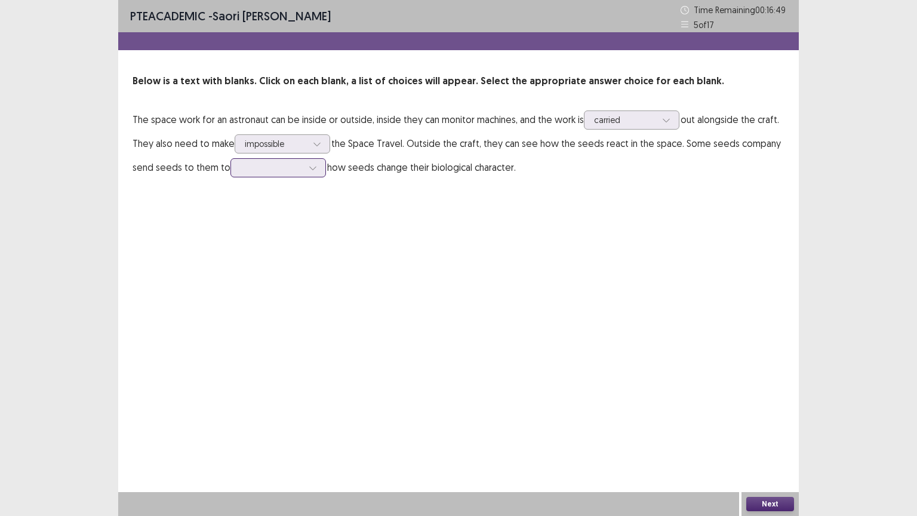
click at [281, 168] on div at bounding box center [272, 167] width 62 height 11
click at [286, 312] on div "investigate" at bounding box center [277, 301] width 95 height 33
click at [265, 167] on div at bounding box center [272, 167] width 62 height 11
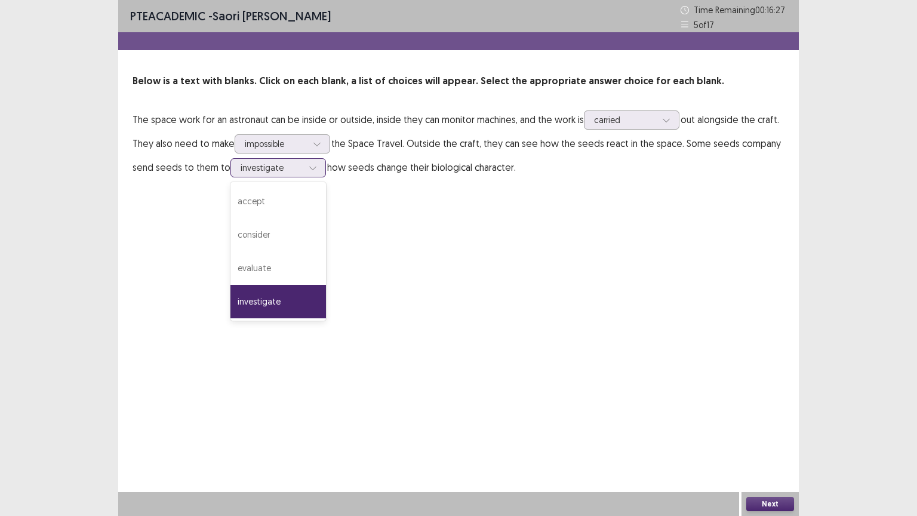
click at [282, 297] on div "investigate" at bounding box center [277, 301] width 95 height 33
click at [608, 414] on button "Next" at bounding box center [770, 504] width 48 height 14
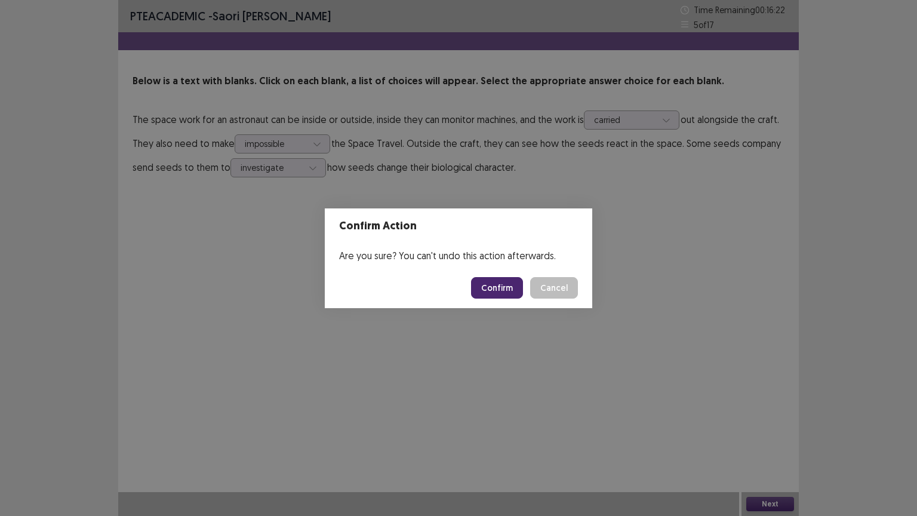
click at [492, 289] on button "Confirm" at bounding box center [497, 287] width 52 height 21
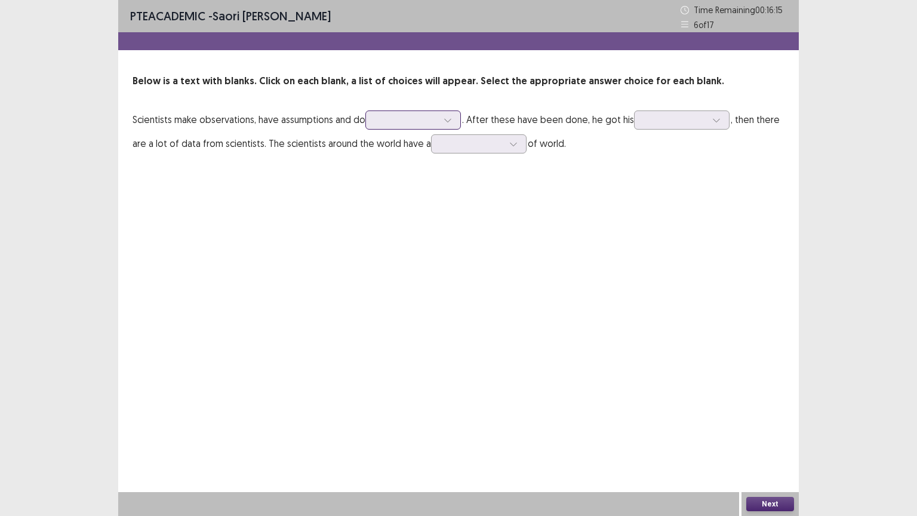
click at [411, 122] on div at bounding box center [406, 119] width 62 height 11
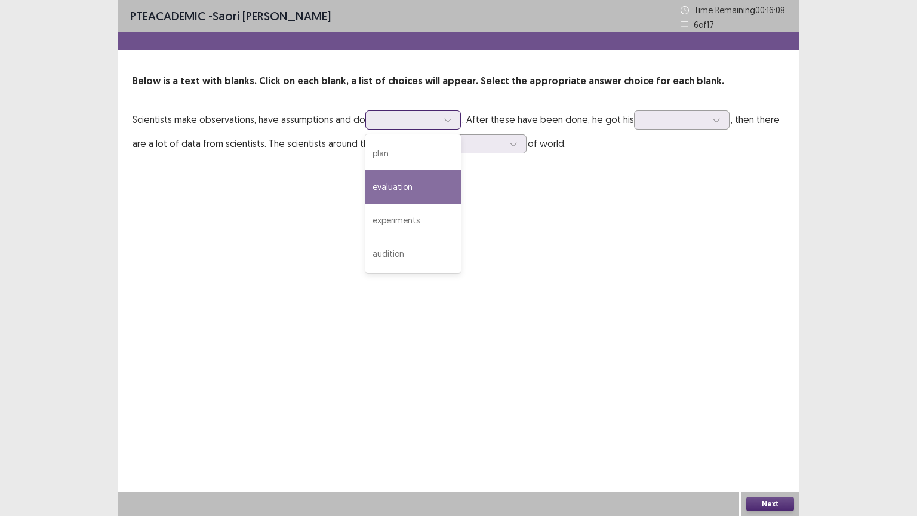
click at [398, 186] on div "evaluation" at bounding box center [412, 186] width 95 height 33
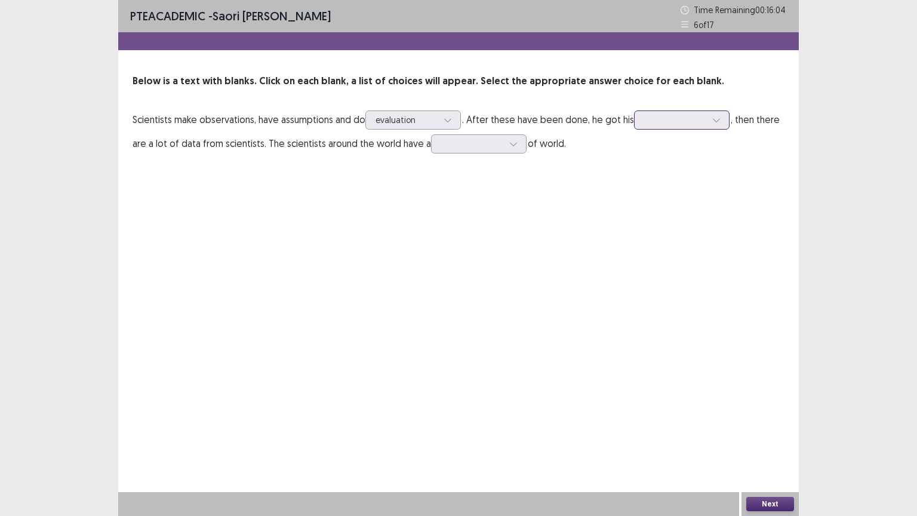
click at [608, 118] on div at bounding box center [675, 119] width 62 height 11
click at [608, 153] on div "results" at bounding box center [681, 153] width 95 height 33
click at [495, 140] on div at bounding box center [472, 143] width 62 height 11
click at [449, 242] on div "picture" at bounding box center [478, 243] width 95 height 33
click at [608, 414] on button "Next" at bounding box center [770, 504] width 48 height 14
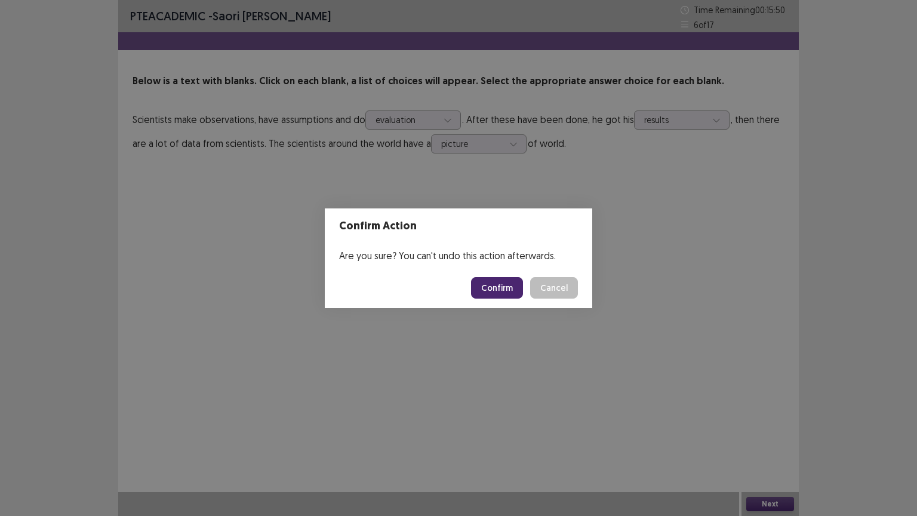
click at [489, 285] on button "Confirm" at bounding box center [497, 287] width 52 height 21
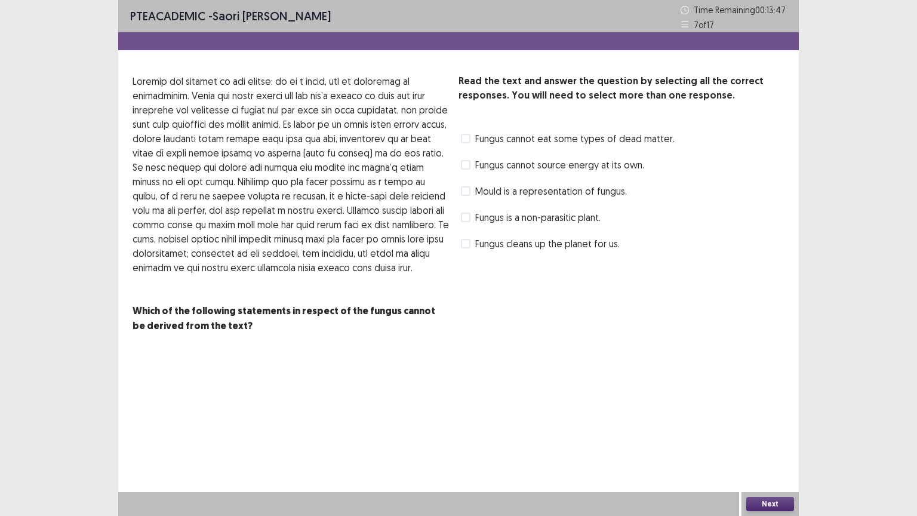
click at [468, 164] on span at bounding box center [466, 165] width 10 height 10
click at [608, 414] on button "Next" at bounding box center [770, 504] width 48 height 14
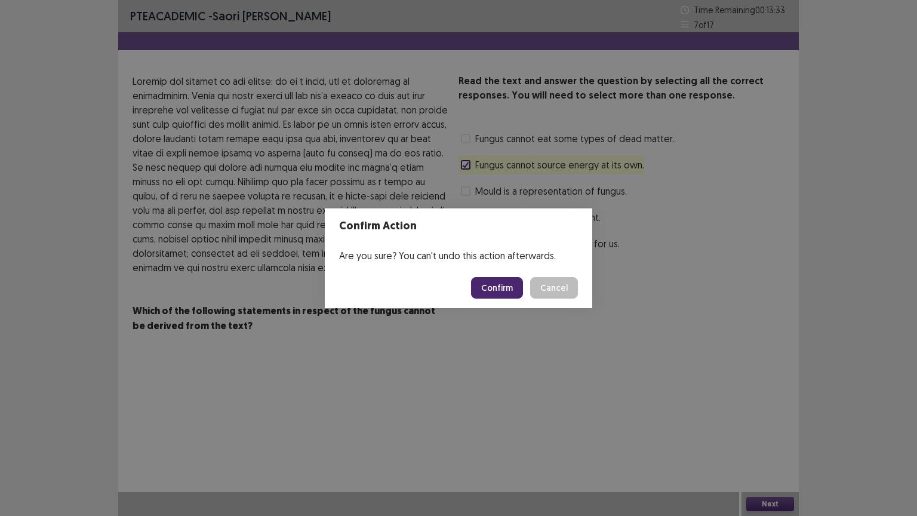
click at [504, 280] on button "Confirm" at bounding box center [497, 287] width 52 height 21
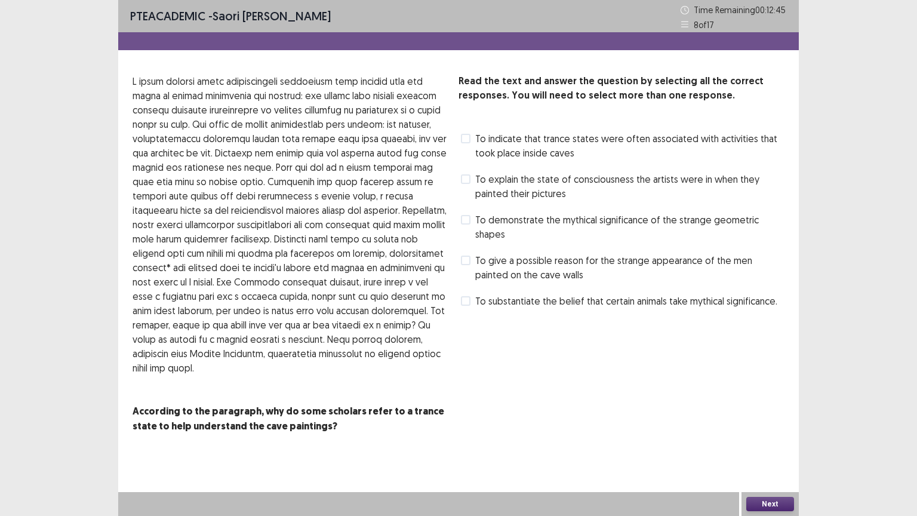
click at [471, 179] on label "To explain the state of consciousness the artists were in when they painted the…" at bounding box center [622, 186] width 323 height 29
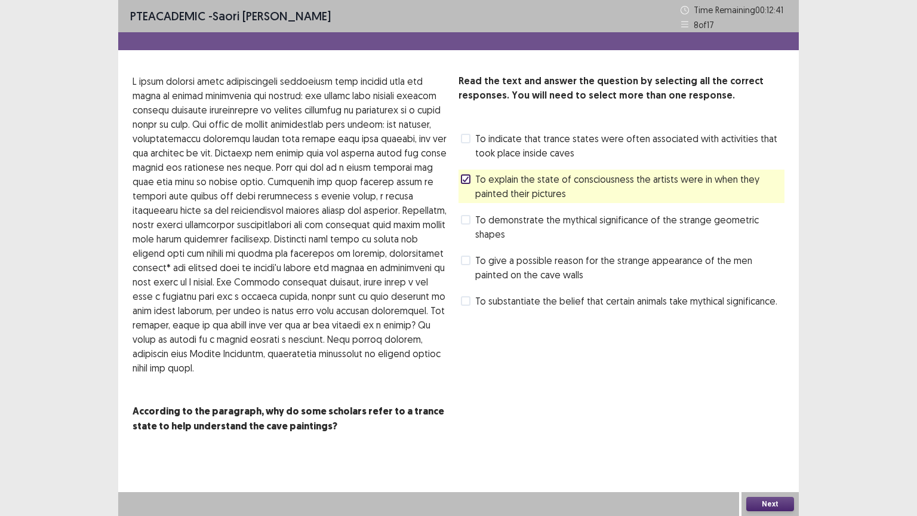
click at [608, 414] on button "Next" at bounding box center [770, 504] width 48 height 14
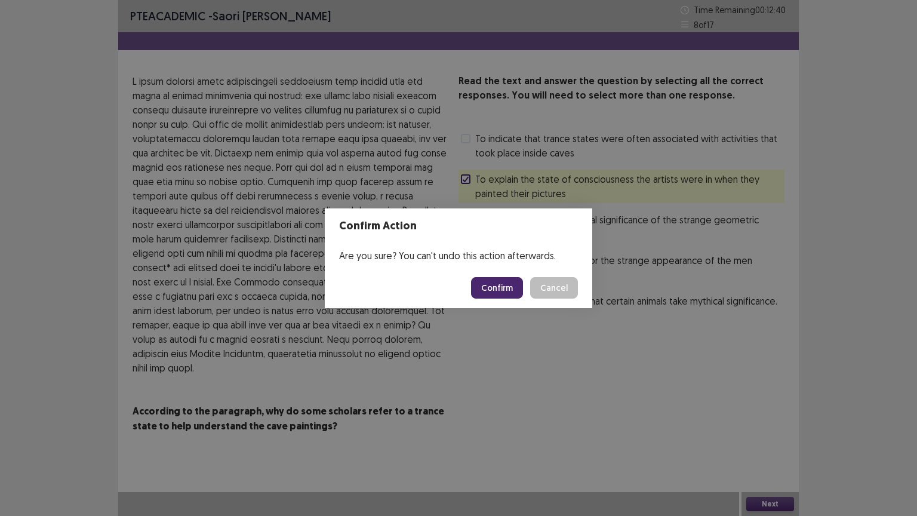
click at [495, 282] on button "Confirm" at bounding box center [497, 287] width 52 height 21
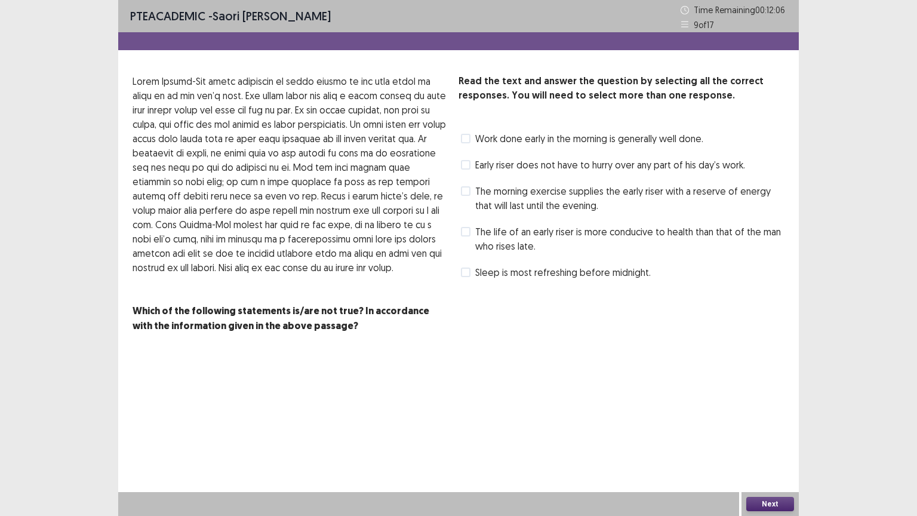
click at [466, 138] on span at bounding box center [466, 139] width 10 height 10
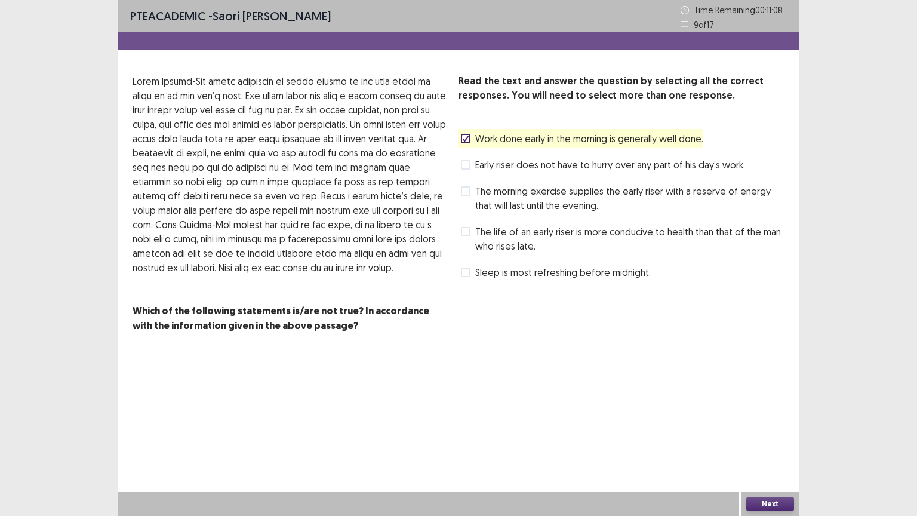
click at [464, 191] on span at bounding box center [466, 191] width 10 height 10
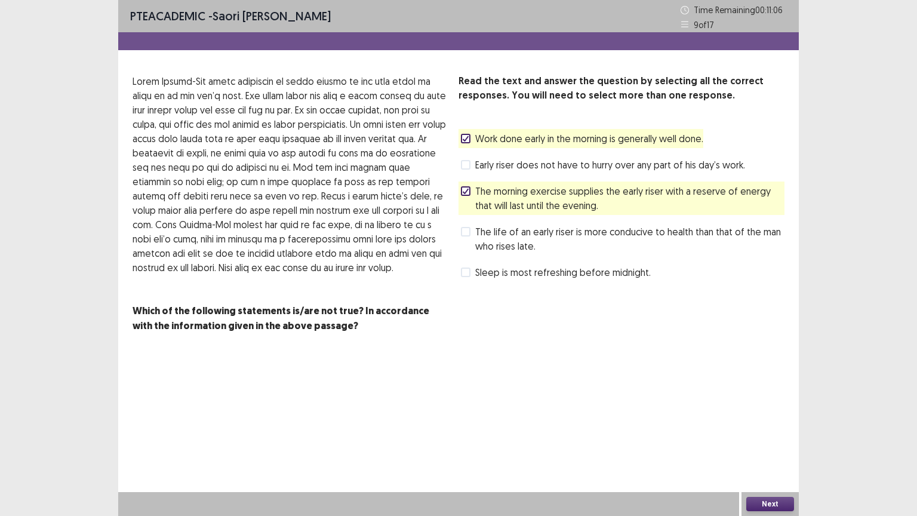
click at [469, 141] on span at bounding box center [466, 139] width 10 height 10
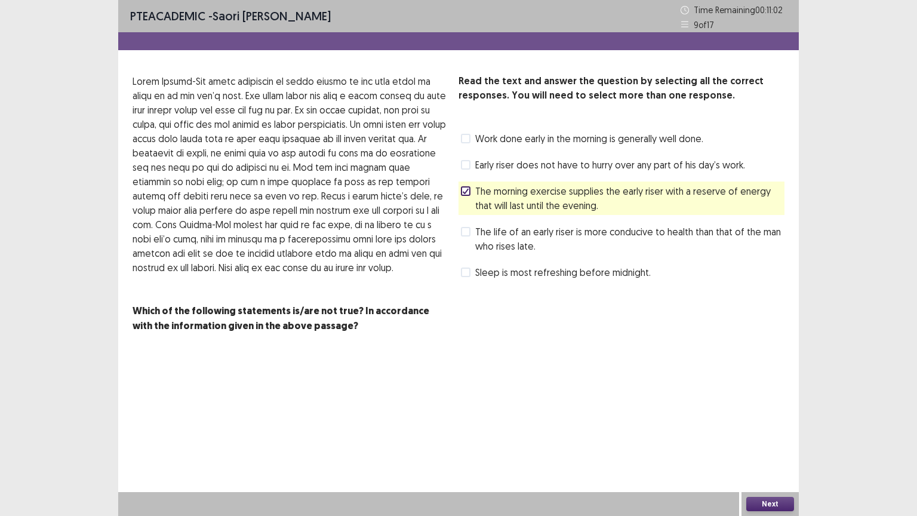
click at [608, 414] on button "Next" at bounding box center [770, 504] width 48 height 14
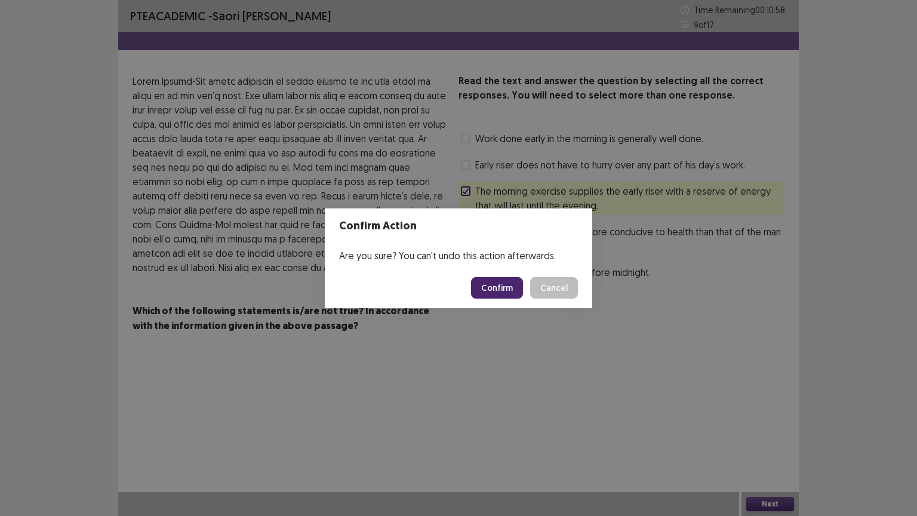
click at [550, 281] on button "Cancel" at bounding box center [554, 287] width 48 height 21
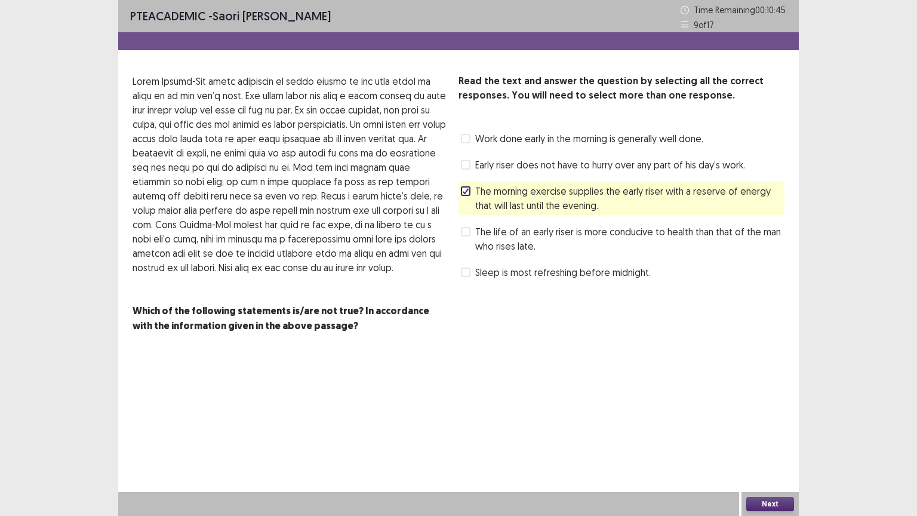
click at [471, 186] on label "The morning exercise supplies the early riser with a reserve of energy that wil…" at bounding box center [622, 198] width 323 height 29
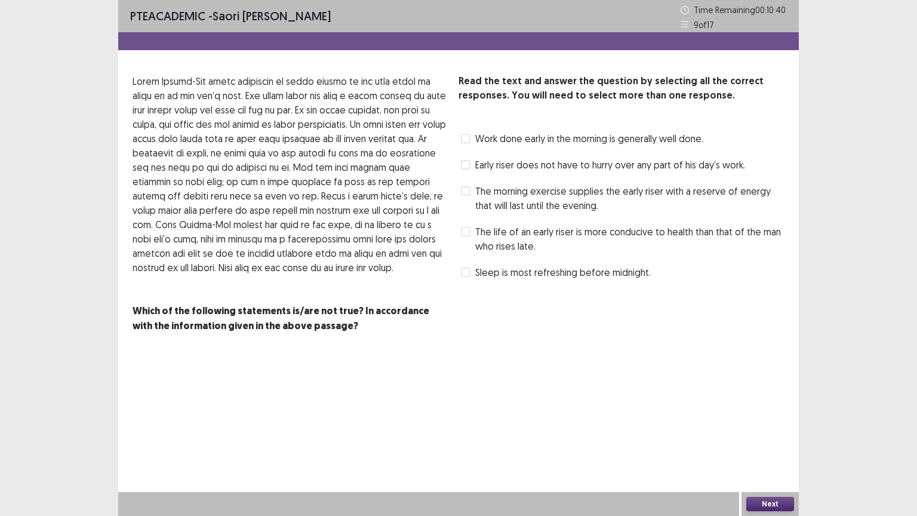
click at [465, 229] on span at bounding box center [466, 232] width 10 height 10
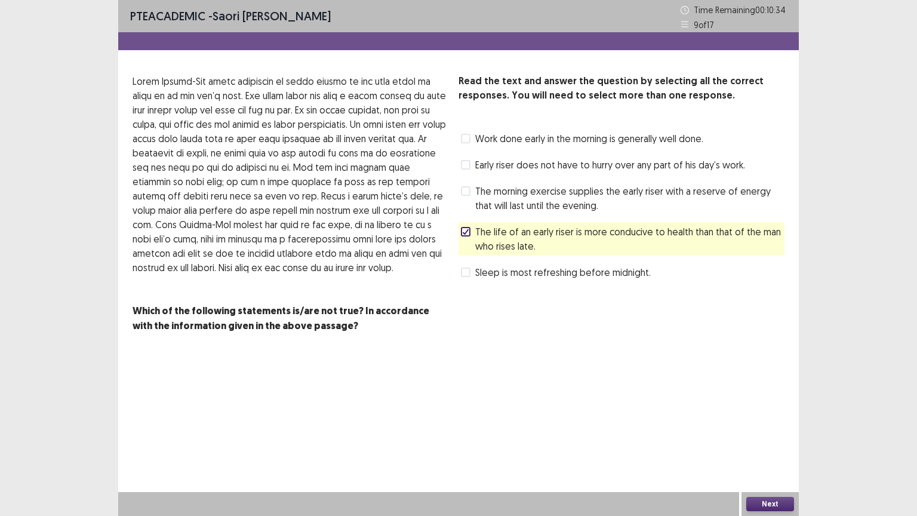
click at [608, 414] on button "Next" at bounding box center [770, 504] width 48 height 14
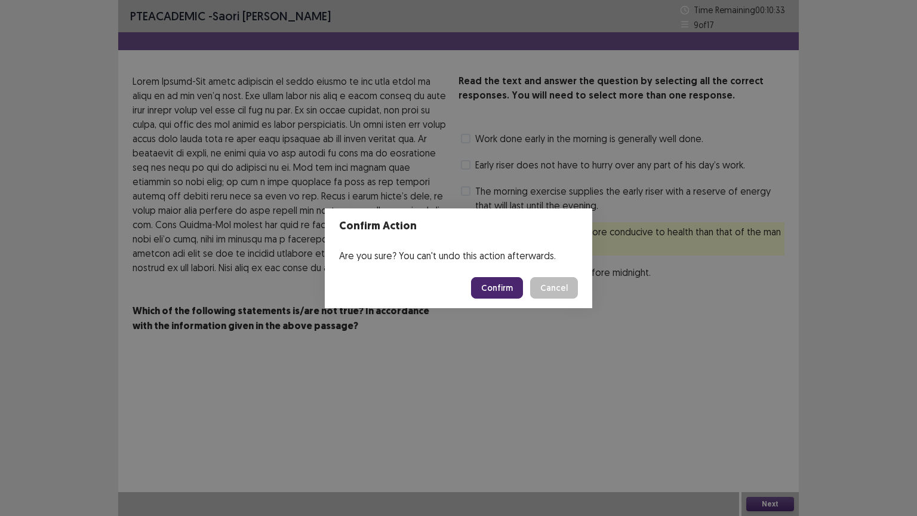
click at [489, 287] on button "Confirm" at bounding box center [497, 287] width 52 height 21
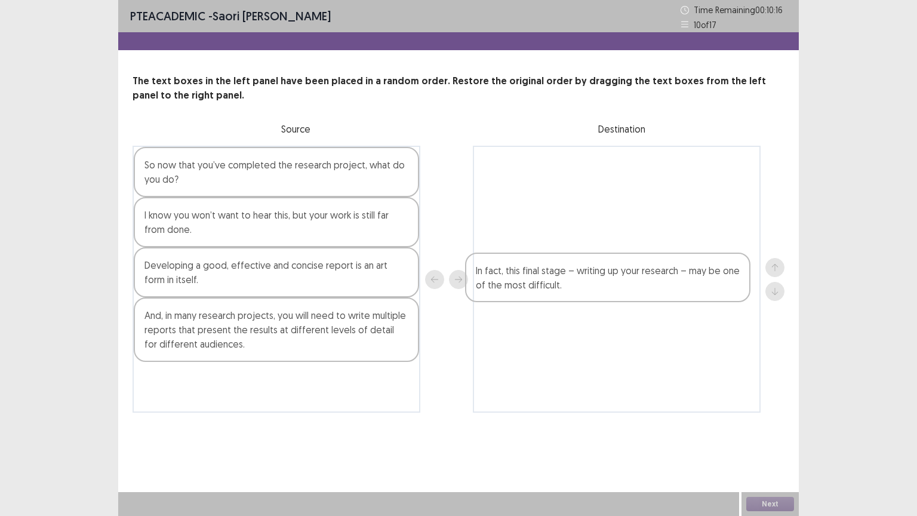
drag, startPoint x: 233, startPoint y: 329, endPoint x: 683, endPoint y: 246, distance: 456.9
click at [608, 246] on div "So now that you’ve completed the research project, what do you do? I know you w…" at bounding box center [458, 279] width 652 height 267
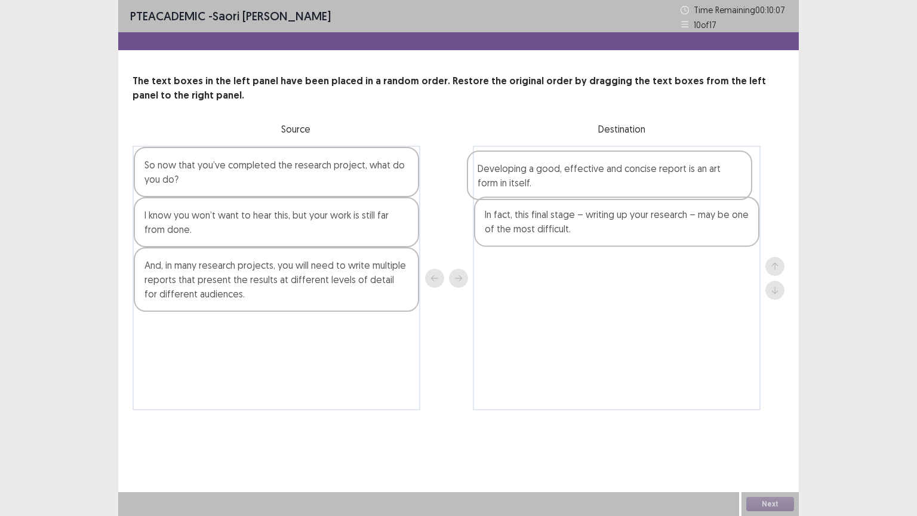
drag, startPoint x: 233, startPoint y: 280, endPoint x: 569, endPoint y: 183, distance: 349.8
click at [569, 183] on div "So now that you’ve completed the research project, what do you do? I know you w…" at bounding box center [458, 278] width 652 height 264
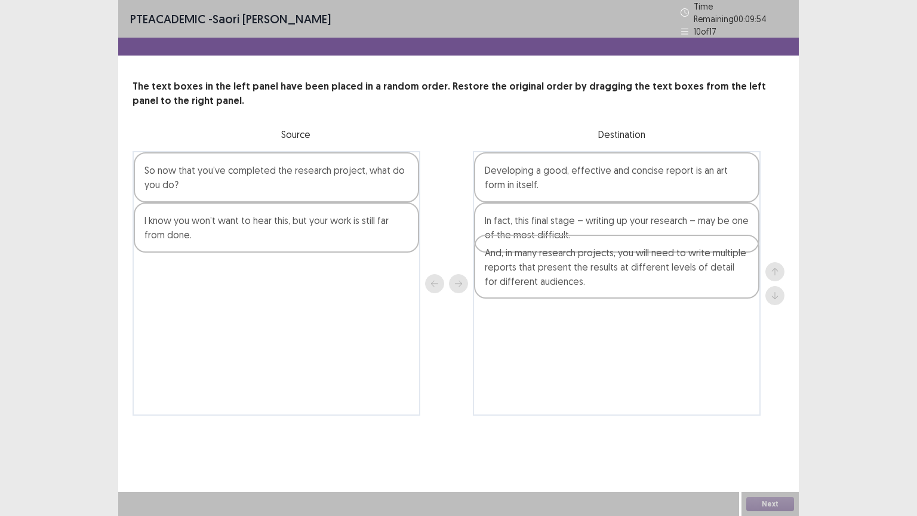
drag, startPoint x: 209, startPoint y: 277, endPoint x: 662, endPoint y: 252, distance: 453.1
click at [608, 252] on div "So now that you’ve completed the research project, what do you do? I know you w…" at bounding box center [458, 283] width 652 height 264
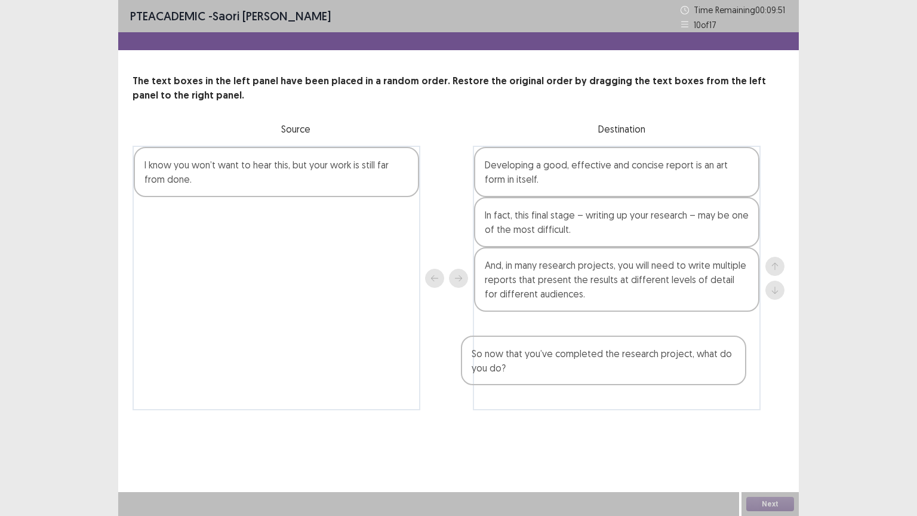
drag, startPoint x: 367, startPoint y: 171, endPoint x: 686, endPoint y: 374, distance: 378.0
click at [608, 374] on div "So now that you’ve completed the research project, what do you do? I know you w…" at bounding box center [458, 278] width 652 height 264
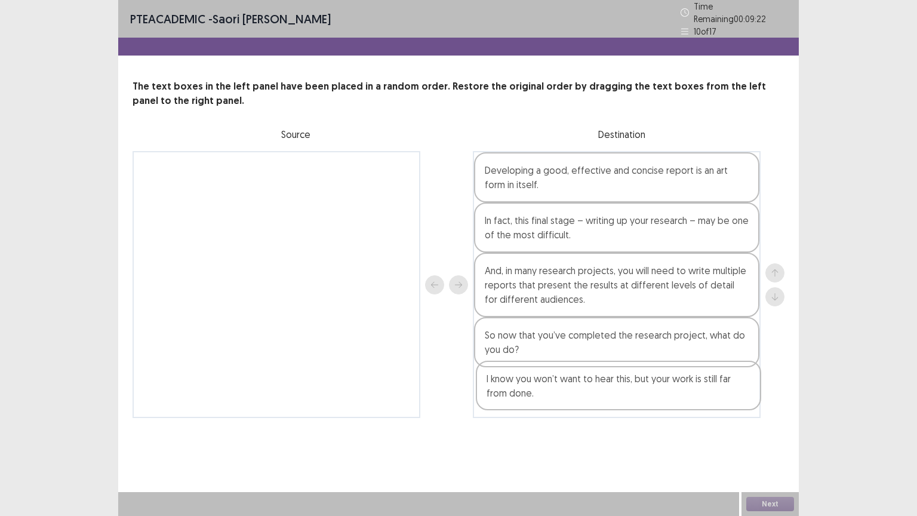
drag, startPoint x: 245, startPoint y: 169, endPoint x: 585, endPoint y: 391, distance: 406.2
click at [585, 391] on div "I know you won’t want to hear this, but your work is still far from done. Devel…" at bounding box center [458, 284] width 652 height 267
click at [608, 414] on button "Next" at bounding box center [770, 504] width 48 height 14
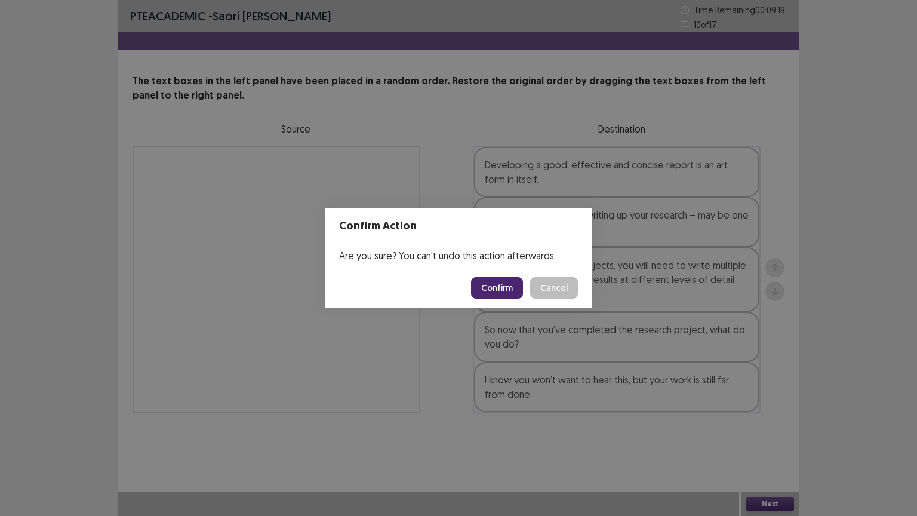
click at [492, 287] on button "Confirm" at bounding box center [497, 287] width 52 height 21
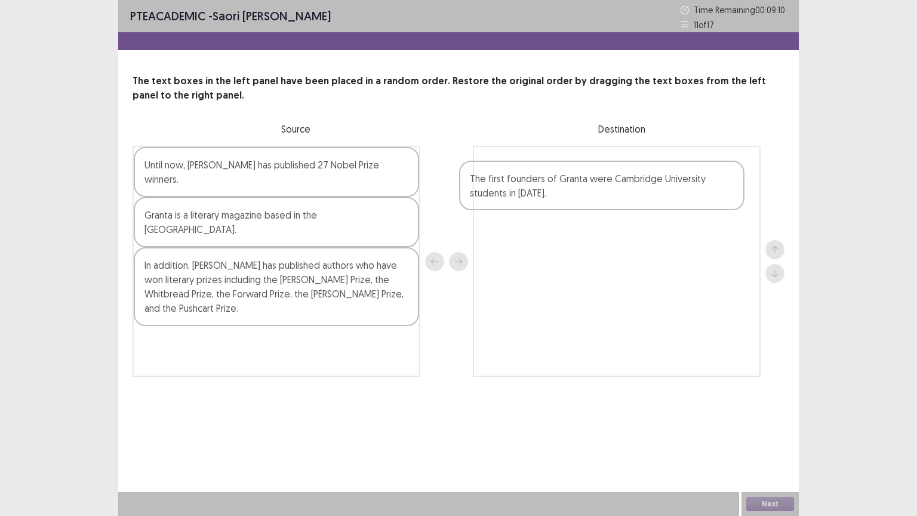
drag, startPoint x: 241, startPoint y: 252, endPoint x: 578, endPoint y: 192, distance: 342.5
click at [578, 192] on div "Until now, [PERSON_NAME] has published 27 Nobel Prize winners. Granta is a lite…" at bounding box center [458, 261] width 652 height 231
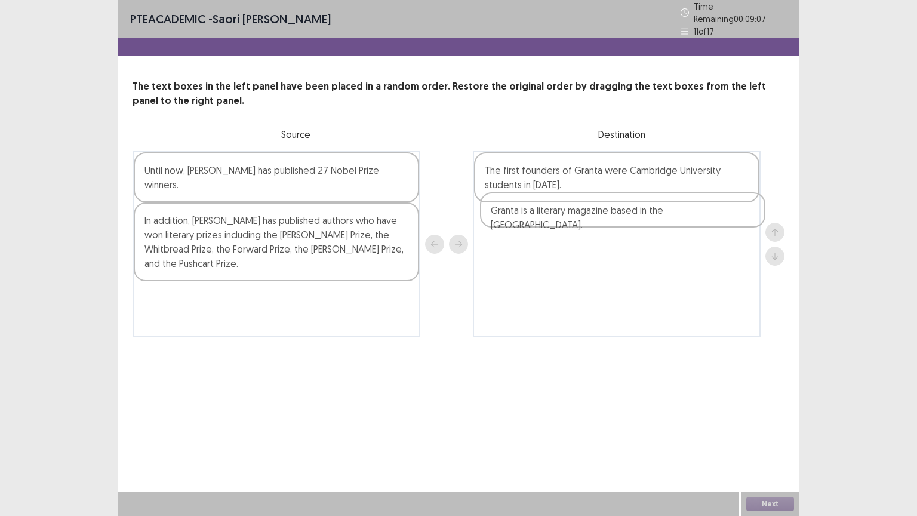
drag, startPoint x: 347, startPoint y: 199, endPoint x: 746, endPoint y: 212, distance: 398.9
click at [608, 212] on div "Until now, [PERSON_NAME] has published 27 Nobel Prize winners. Granta is a lite…" at bounding box center [458, 244] width 652 height 186
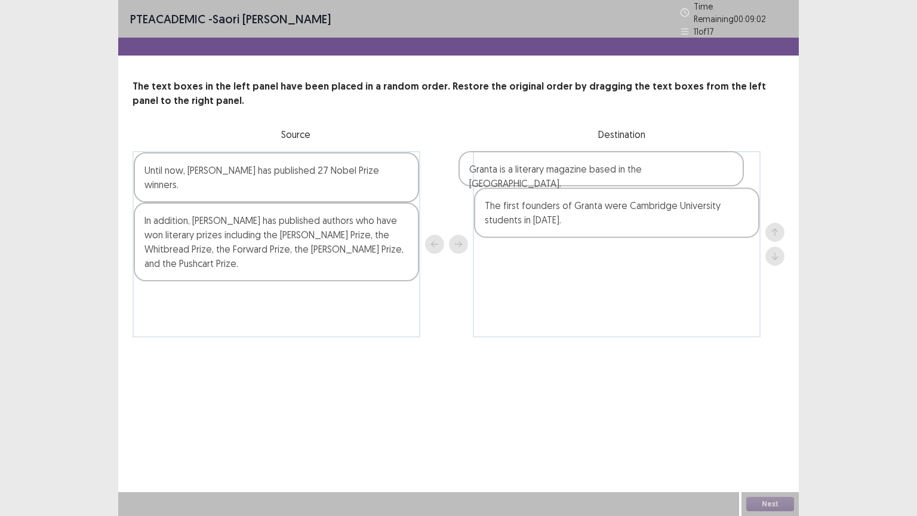
drag, startPoint x: 614, startPoint y: 217, endPoint x: 605, endPoint y: 167, distance: 50.9
click at [605, 167] on div "The first founders of Granta were Cambridge University students in [DATE]. Gran…" at bounding box center [617, 244] width 288 height 186
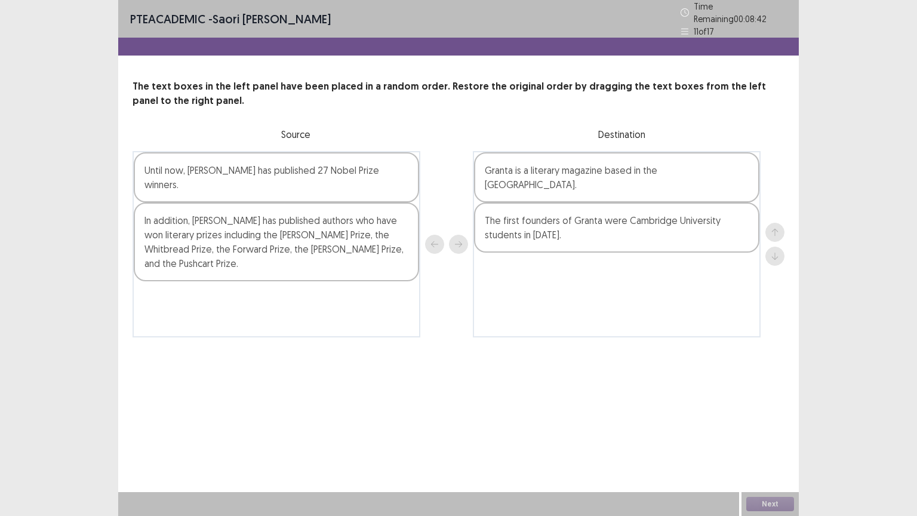
click at [337, 205] on div "In addition, [PERSON_NAME] has published authors who have won literary prizes i…" at bounding box center [276, 241] width 285 height 79
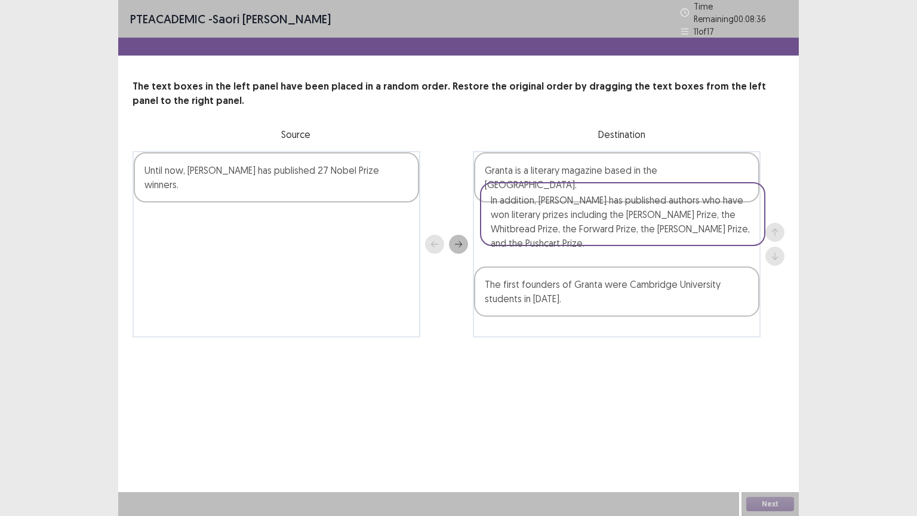
drag, startPoint x: 337, startPoint y: 205, endPoint x: 683, endPoint y: 196, distance: 346.3
click at [608, 196] on div "Until now, [PERSON_NAME] has published 27 Nobel Prize winners. In addition, [PE…" at bounding box center [458, 244] width 652 height 186
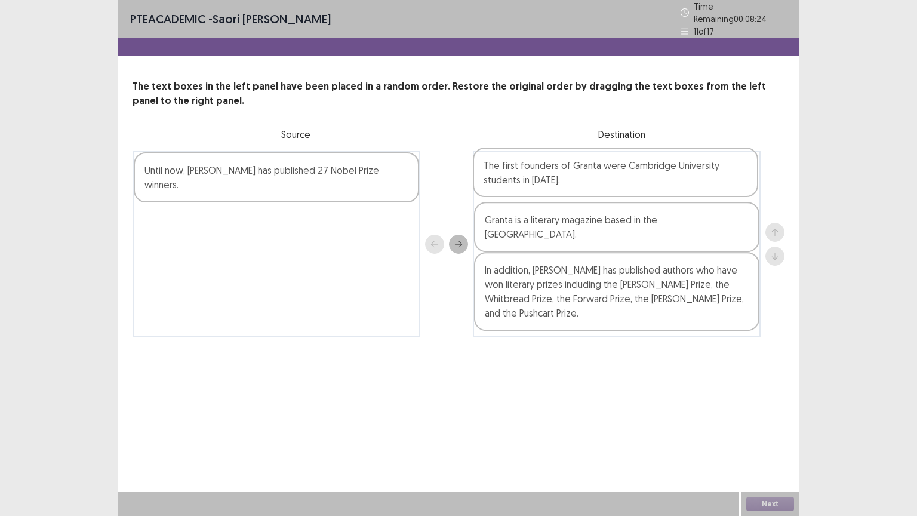
drag, startPoint x: 527, startPoint y: 263, endPoint x: 528, endPoint y: 94, distance: 168.9
click at [528, 94] on div "The text boxes in the left panel have been placed in a random order. Restore th…" at bounding box center [458, 208] width 680 height 258
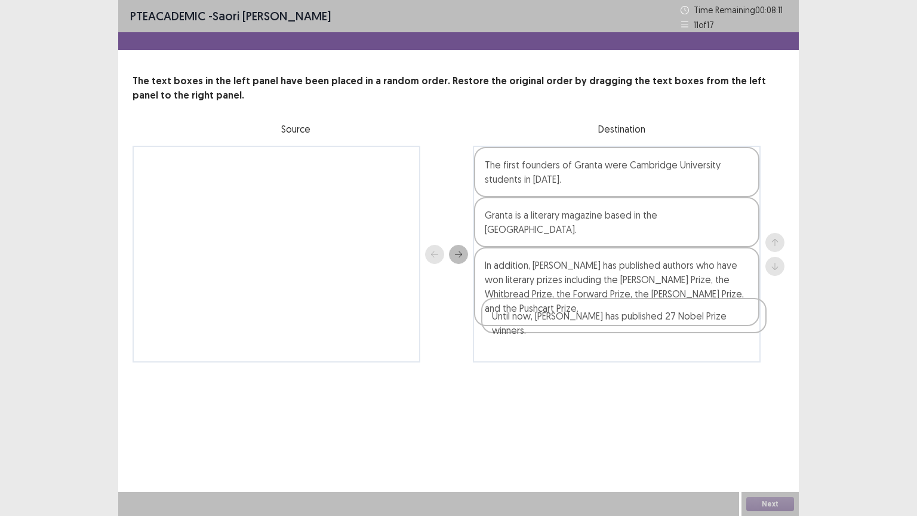
drag, startPoint x: 343, startPoint y: 166, endPoint x: 698, endPoint y: 318, distance: 386.9
click at [608, 318] on div "Until now, [PERSON_NAME] has published 27 Nobel Prize winners. The first founde…" at bounding box center [458, 254] width 652 height 217
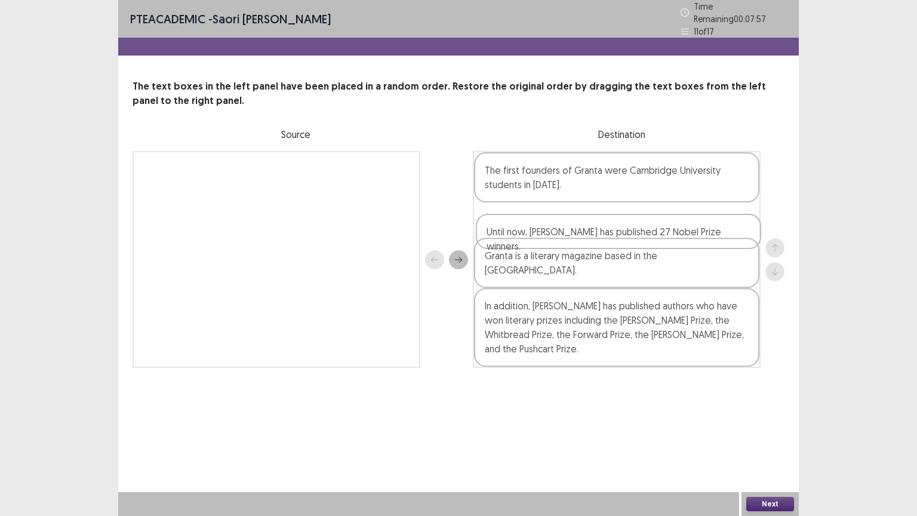
drag, startPoint x: 584, startPoint y: 313, endPoint x: 585, endPoint y: 206, distance: 106.8
click at [585, 206] on div "The first founders of Granta were Cambridge University students in [DATE]. Gran…" at bounding box center [617, 259] width 288 height 217
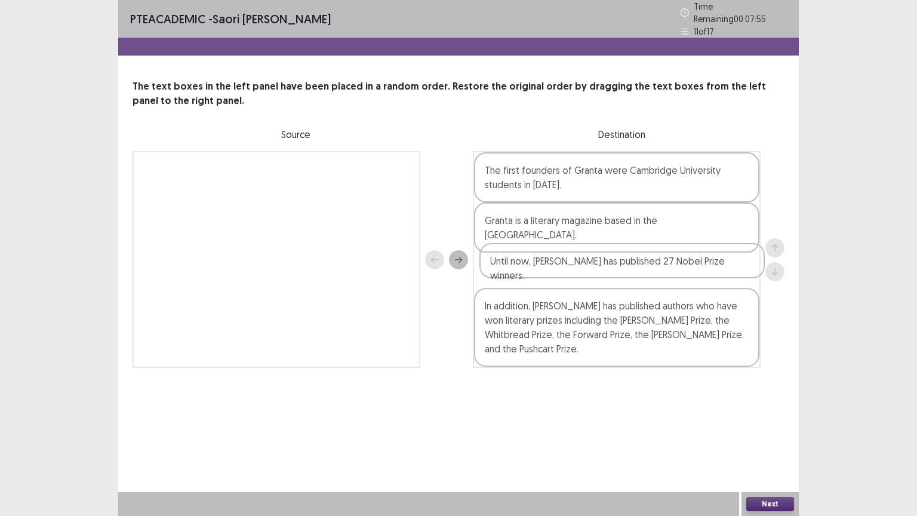
drag, startPoint x: 578, startPoint y: 217, endPoint x: 577, endPoint y: 264, distance: 47.2
click at [577, 264] on div "The first founders of Granta were Cambridge University students in [DATE]. Unti…" at bounding box center [617, 259] width 288 height 217
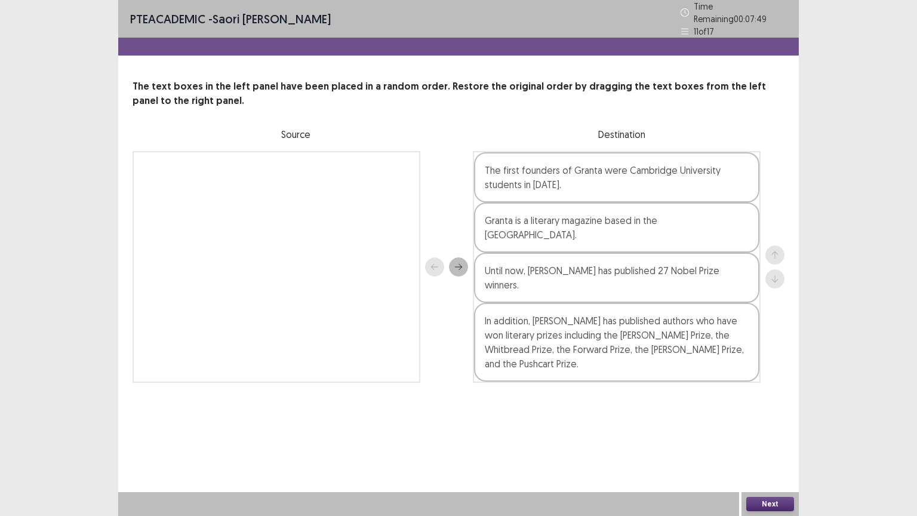
click at [608, 414] on button "Next" at bounding box center [770, 504] width 48 height 14
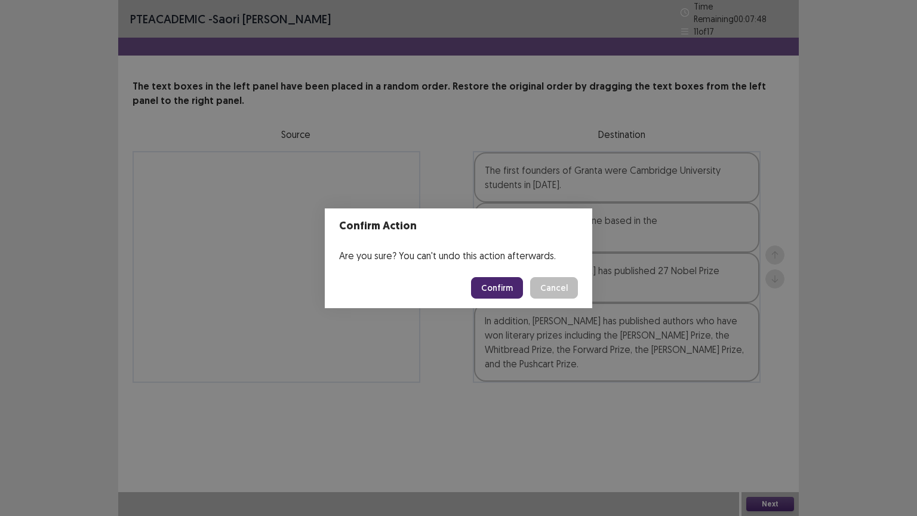
click at [502, 288] on button "Confirm" at bounding box center [497, 287] width 52 height 21
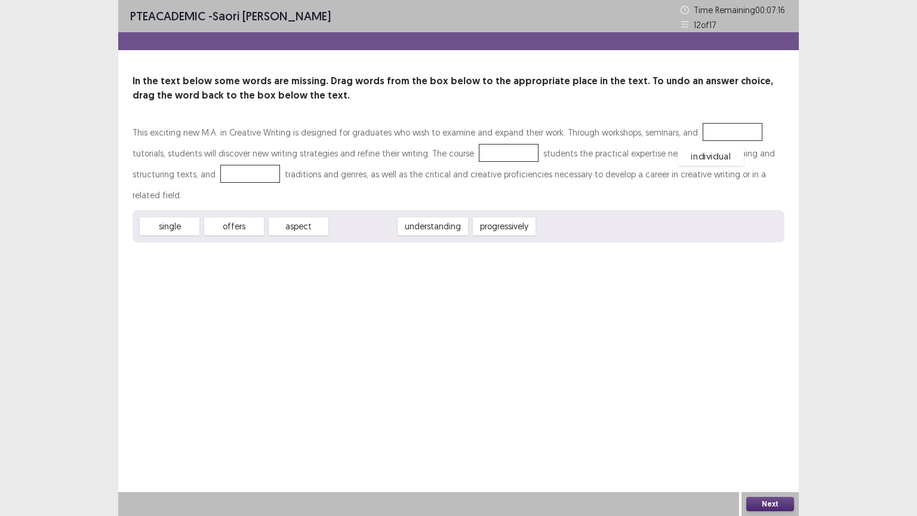
drag, startPoint x: 362, startPoint y: 204, endPoint x: 708, endPoint y: 135, distance: 352.3
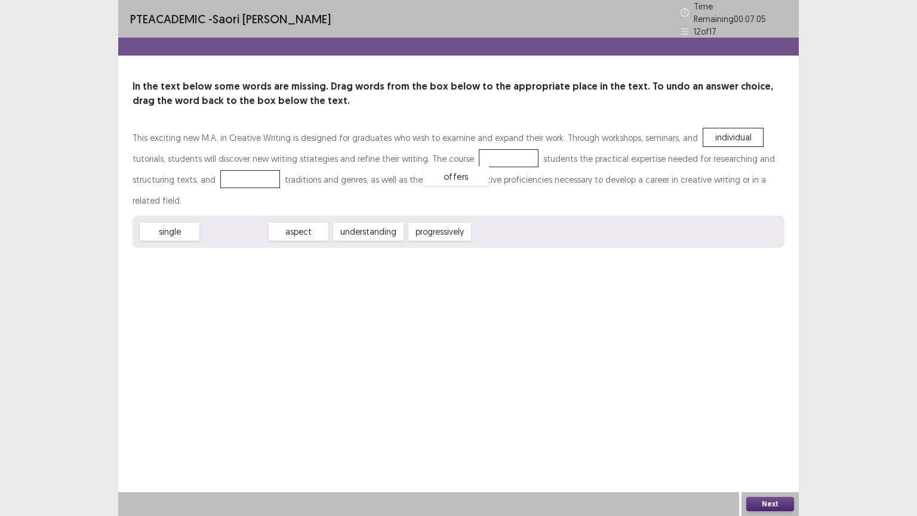
drag, startPoint x: 242, startPoint y: 205, endPoint x: 464, endPoint y: 150, distance: 228.8
drag, startPoint x: 240, startPoint y: 208, endPoint x: 261, endPoint y: 214, distance: 22.3
click at [261, 232] on span "aspect" at bounding box center [266, 242] width 66 height 20
drag, startPoint x: 293, startPoint y: 206, endPoint x: 168, endPoint y: 171, distance: 129.8
click at [608, 414] on button "Next" at bounding box center [770, 504] width 48 height 14
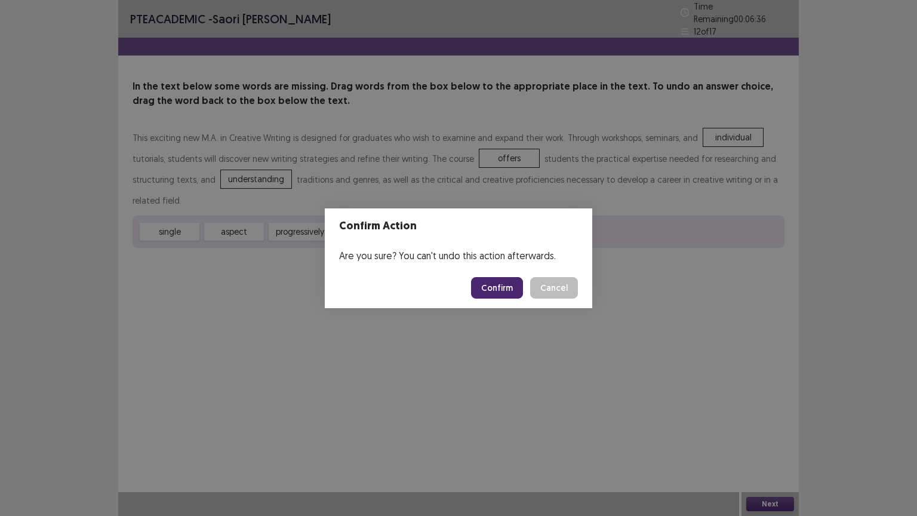
click at [497, 278] on button "Confirm" at bounding box center [497, 287] width 52 height 21
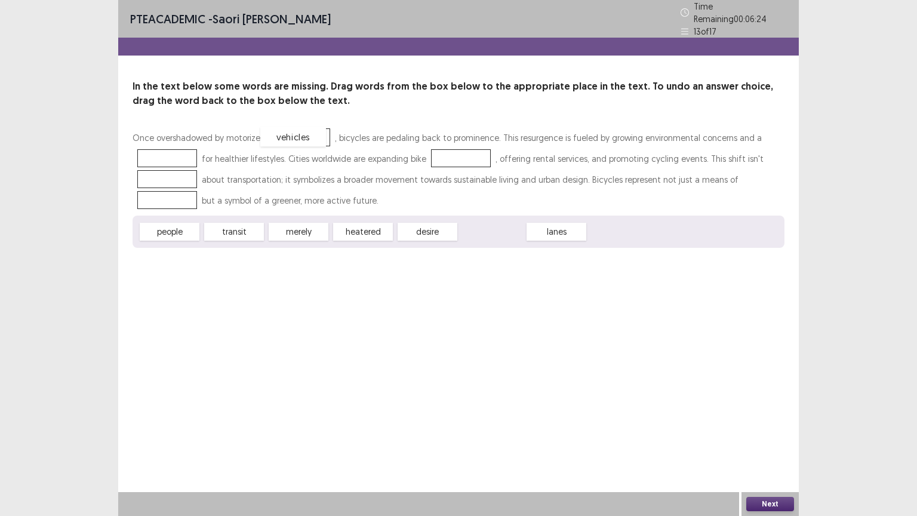
drag, startPoint x: 502, startPoint y: 227, endPoint x: 305, endPoint y: 132, distance: 219.1
drag, startPoint x: 254, startPoint y: 223, endPoint x: 184, endPoint y: 149, distance: 102.6
drag, startPoint x: 422, startPoint y: 227, endPoint x: 450, endPoint y: 155, distance: 78.0
click at [450, 155] on span "lanes" at bounding box center [463, 158] width 60 height 18
click at [366, 227] on span "desire" at bounding box center [363, 232] width 60 height 18
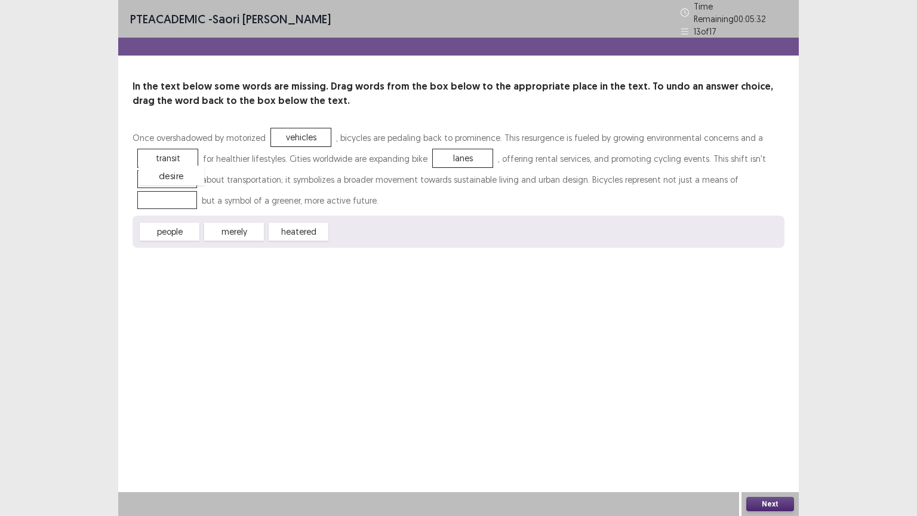
drag, startPoint x: 366, startPoint y: 227, endPoint x: 172, endPoint y: 171, distance: 201.3
drag, startPoint x: 164, startPoint y: 228, endPoint x: 161, endPoint y: 196, distance: 31.7
click at [608, 414] on button "Next" at bounding box center [770, 504] width 48 height 14
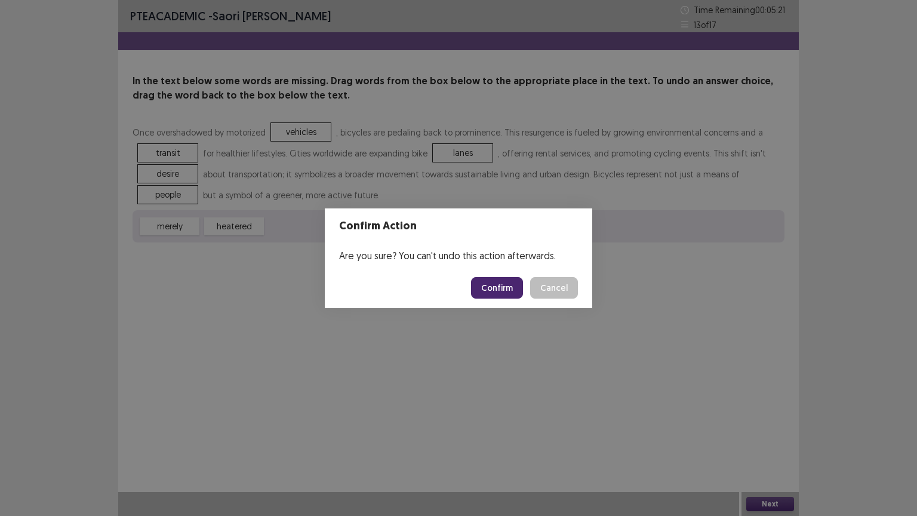
click at [504, 286] on button "Confirm" at bounding box center [497, 287] width 52 height 21
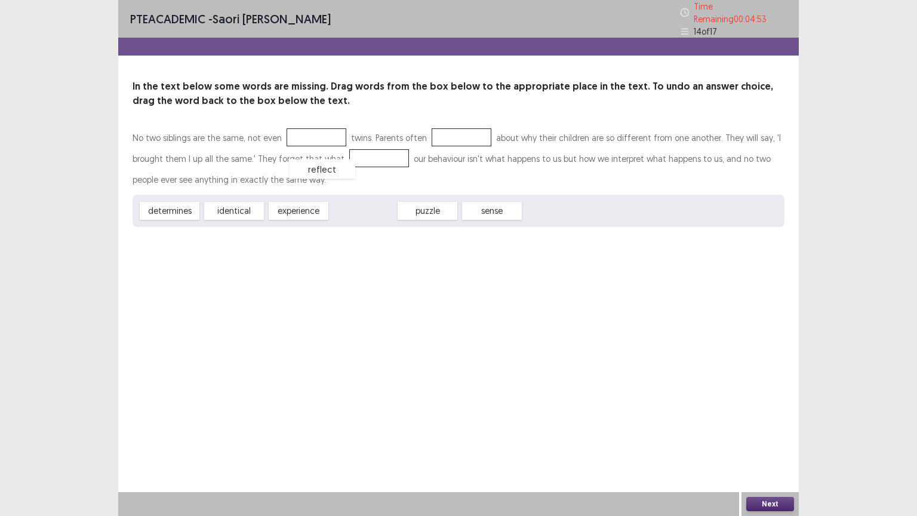
drag, startPoint x: 357, startPoint y: 205, endPoint x: 313, endPoint y: 146, distance: 73.6
drag, startPoint x: 163, startPoint y: 212, endPoint x: 448, endPoint y: 138, distance: 294.1
drag, startPoint x: 368, startPoint y: 149, endPoint x: 314, endPoint y: 128, distance: 57.6
click at [325, 204] on span "puzzle" at bounding box center [299, 211] width 60 height 18
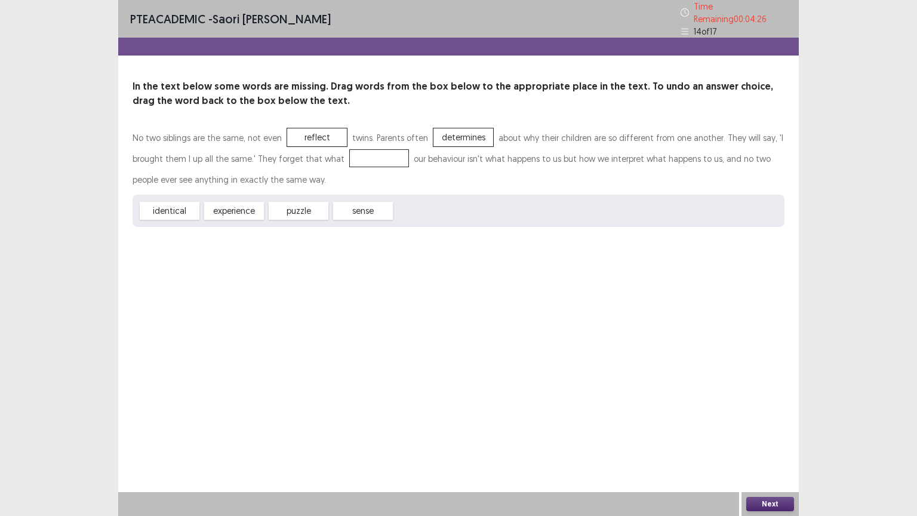
click at [325, 204] on span "puzzle" at bounding box center [299, 211] width 60 height 18
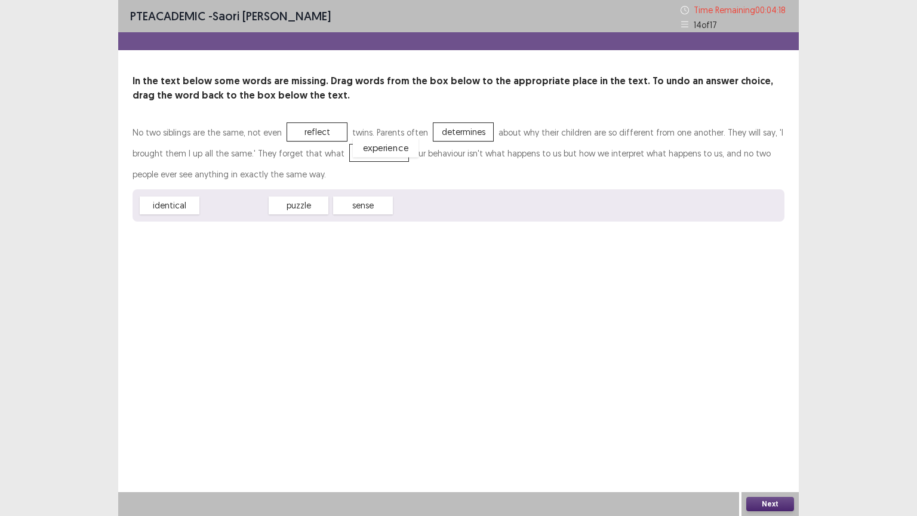
drag, startPoint x: 221, startPoint y: 207, endPoint x: 362, endPoint y: 153, distance: 151.0
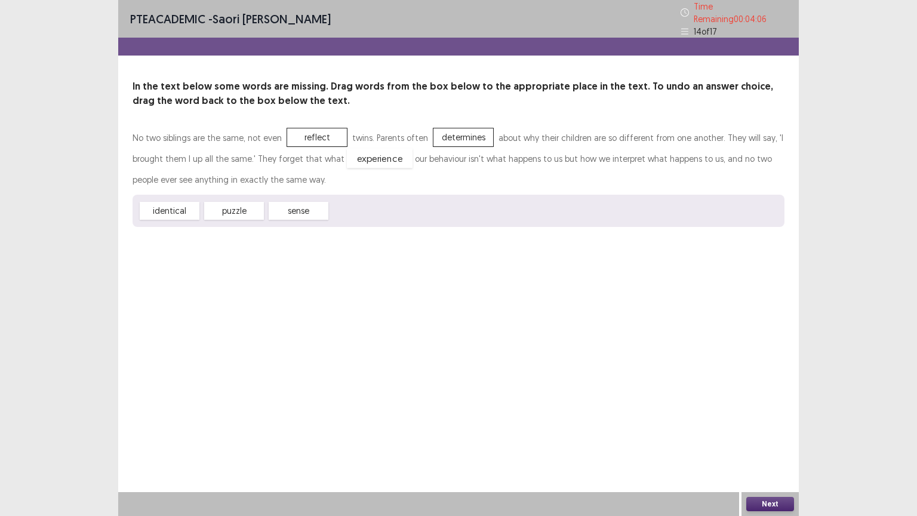
click at [368, 150] on span "experience" at bounding box center [380, 159] width 66 height 20
click at [608, 414] on button "Next" at bounding box center [770, 504] width 48 height 14
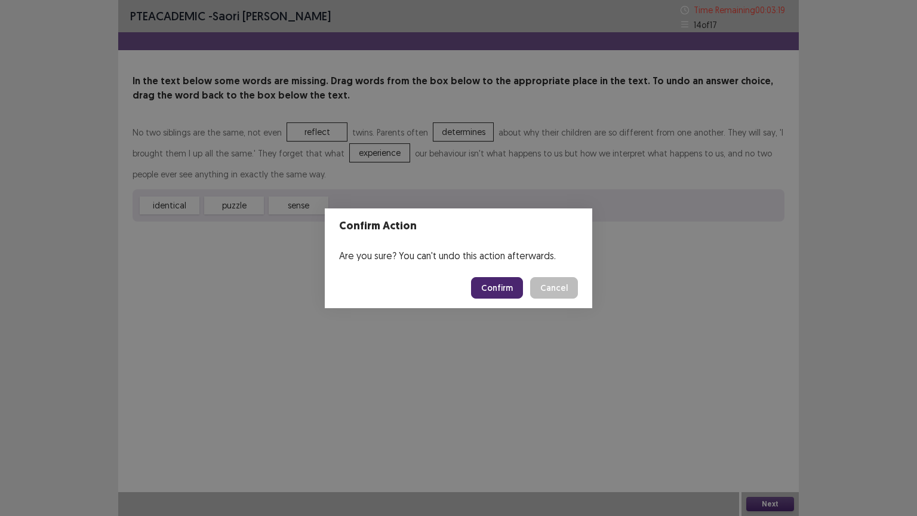
click at [505, 288] on button "Confirm" at bounding box center [497, 287] width 52 height 21
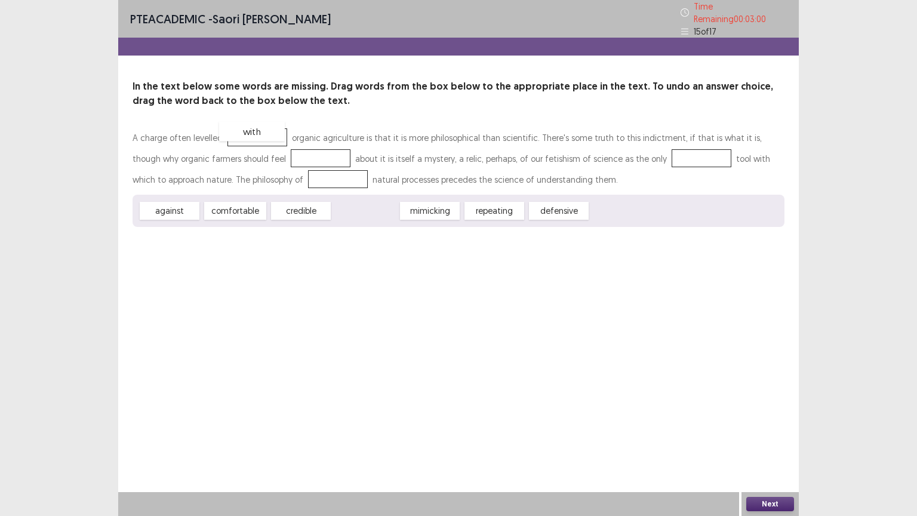
drag, startPoint x: 368, startPoint y: 210, endPoint x: 257, endPoint y: 132, distance: 135.8
drag, startPoint x: 245, startPoint y: 209, endPoint x: 281, endPoint y: 154, distance: 66.4
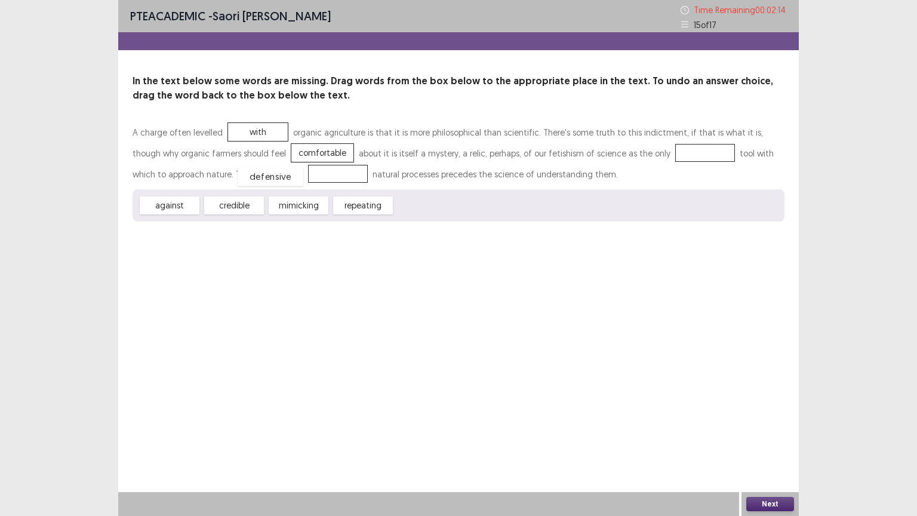
drag, startPoint x: 426, startPoint y: 206, endPoint x: 268, endPoint y: 177, distance: 160.2
drag, startPoint x: 162, startPoint y: 207, endPoint x: 622, endPoint y: 153, distance: 463.3
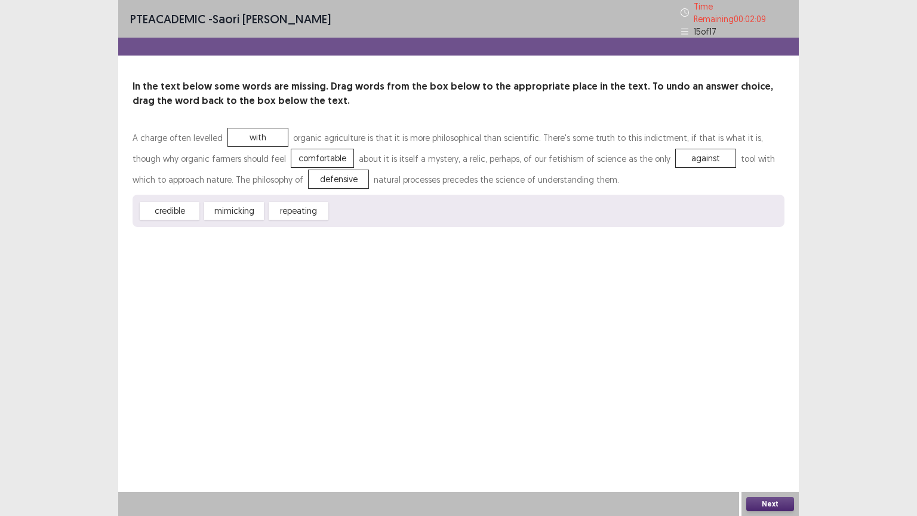
click at [608, 414] on button "Next" at bounding box center [770, 504] width 48 height 14
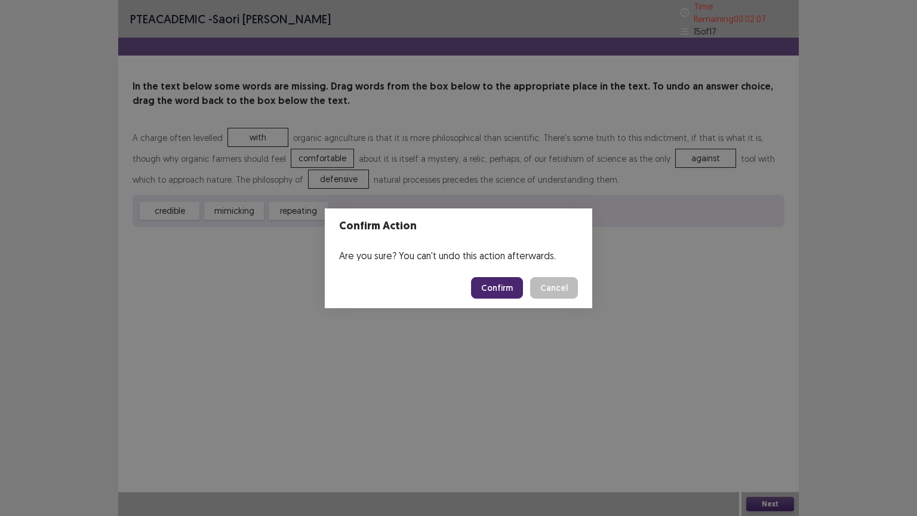
click at [500, 289] on button "Confirm" at bounding box center [497, 287] width 52 height 21
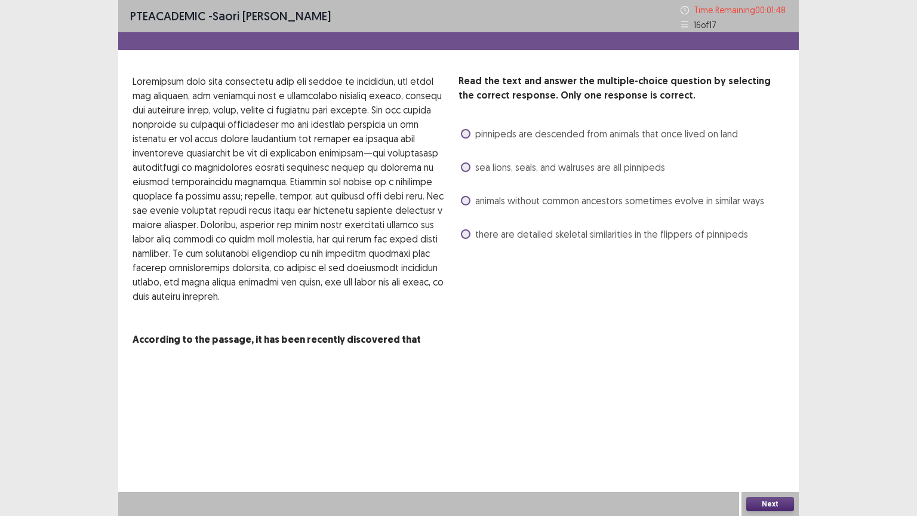
click at [467, 135] on span at bounding box center [466, 134] width 10 height 10
click at [468, 168] on span at bounding box center [466, 167] width 10 height 10
click at [608, 414] on button "Next" at bounding box center [770, 504] width 48 height 14
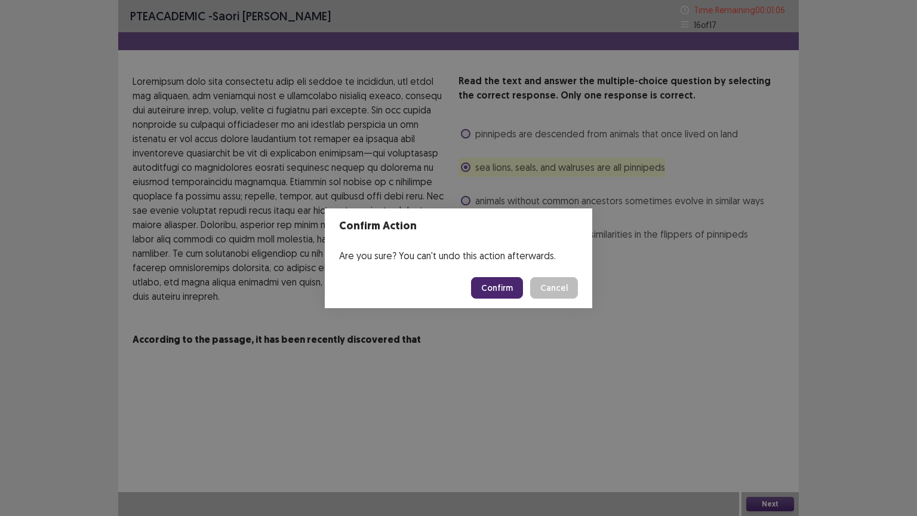
click at [497, 291] on button "Confirm" at bounding box center [497, 287] width 52 height 21
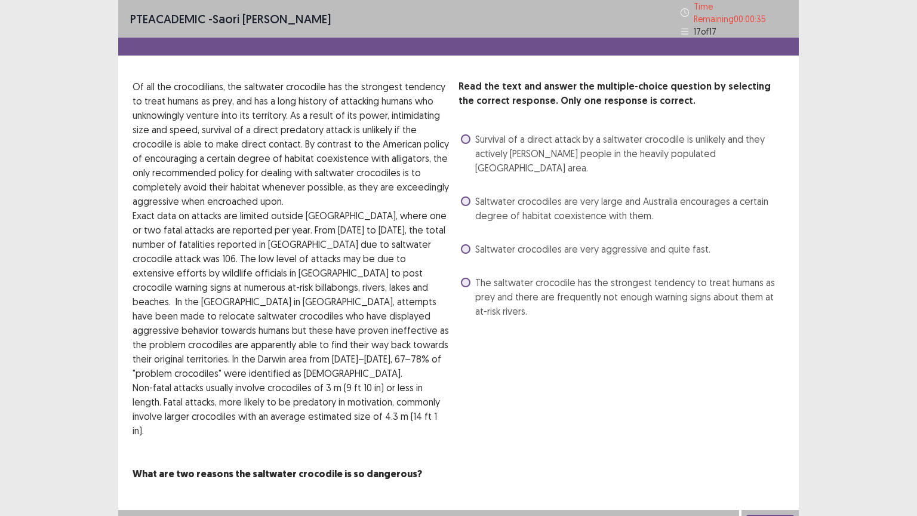
click at [468, 135] on span at bounding box center [466, 139] width 10 height 10
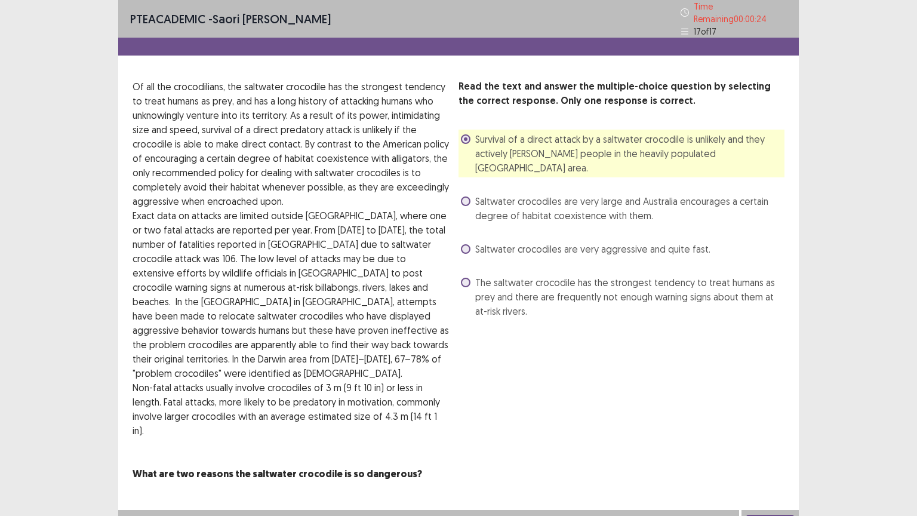
click at [608, 414] on button "Next" at bounding box center [770, 521] width 48 height 14
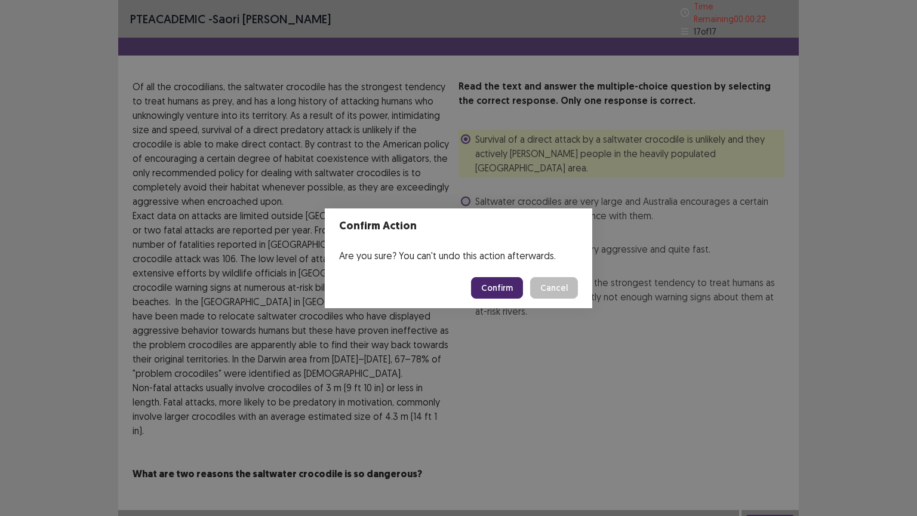
click at [506, 293] on button "Confirm" at bounding box center [497, 287] width 52 height 21
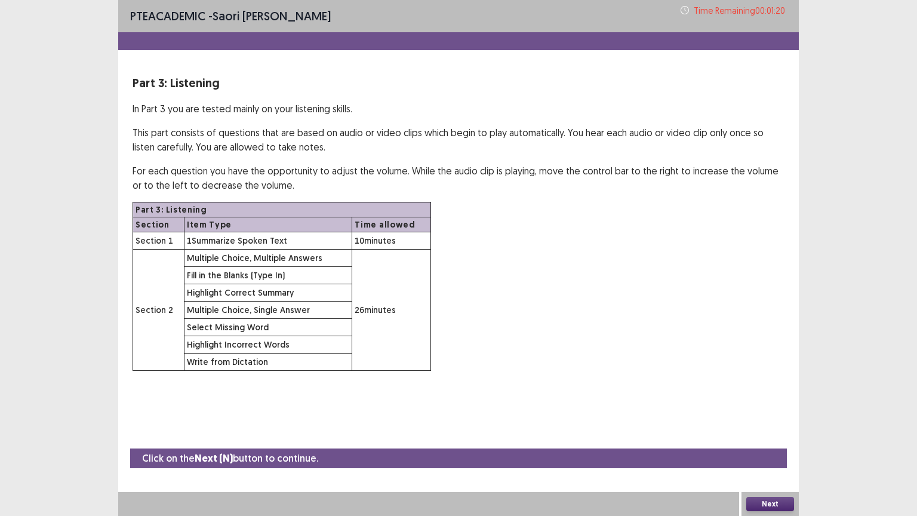
click at [608, 414] on button "Next" at bounding box center [770, 504] width 48 height 14
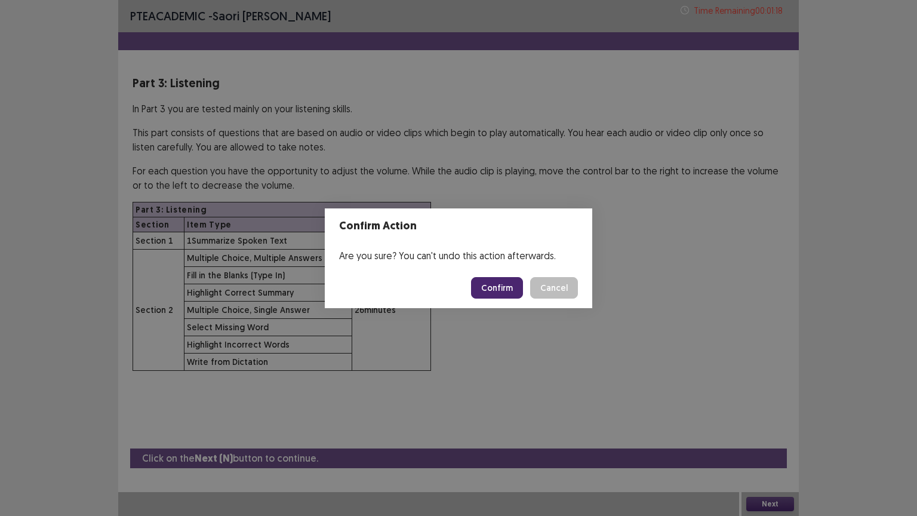
click at [505, 288] on button "Confirm" at bounding box center [497, 287] width 52 height 21
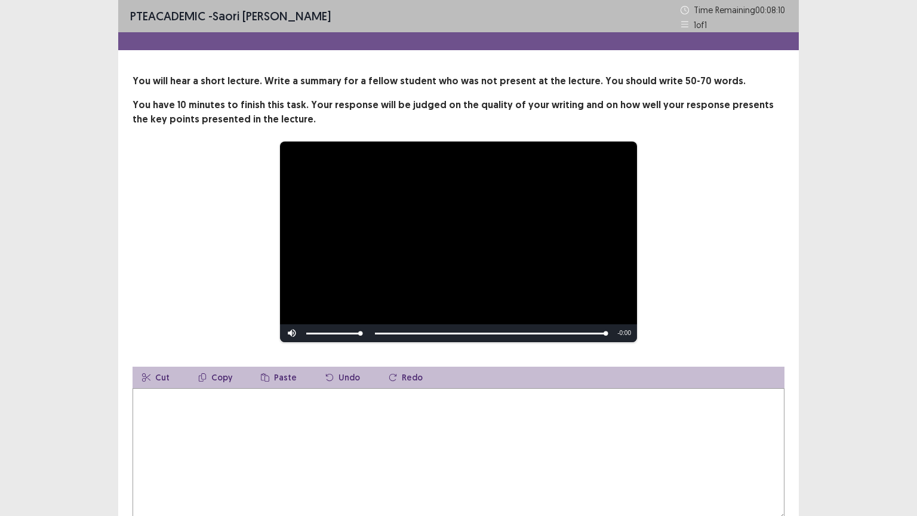
click at [218, 392] on textarea at bounding box center [458, 453] width 652 height 131
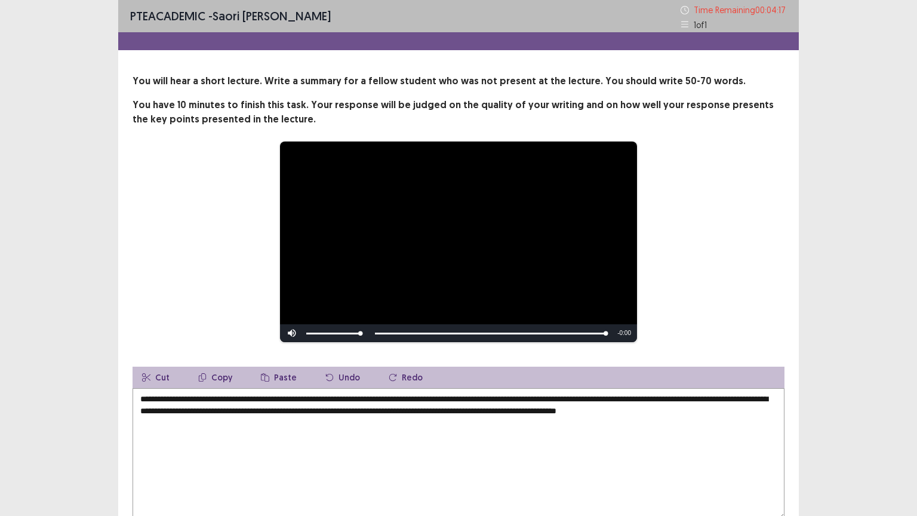
type textarea "**********"
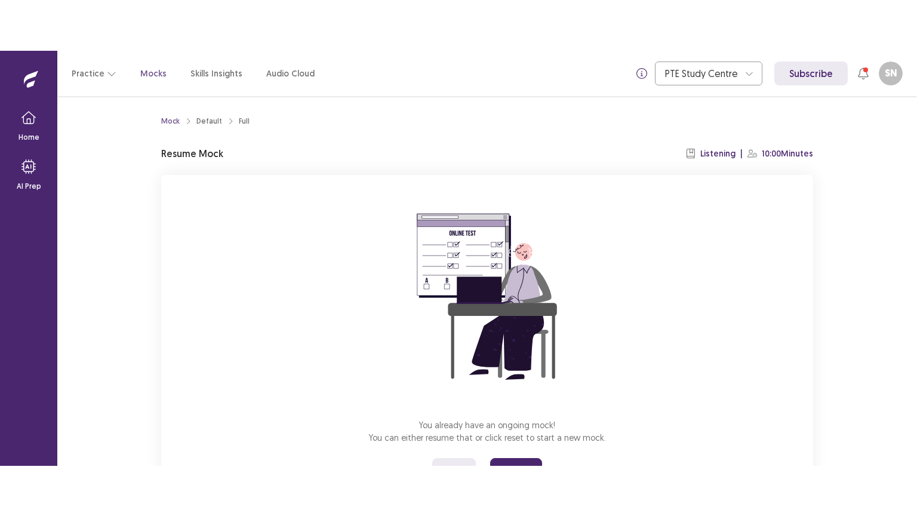
scroll to position [50, 0]
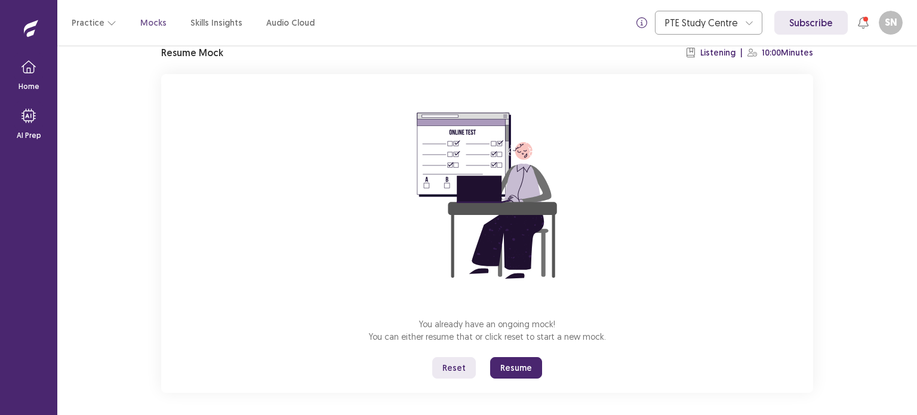
click at [505, 360] on button "Resume" at bounding box center [516, 367] width 52 height 21
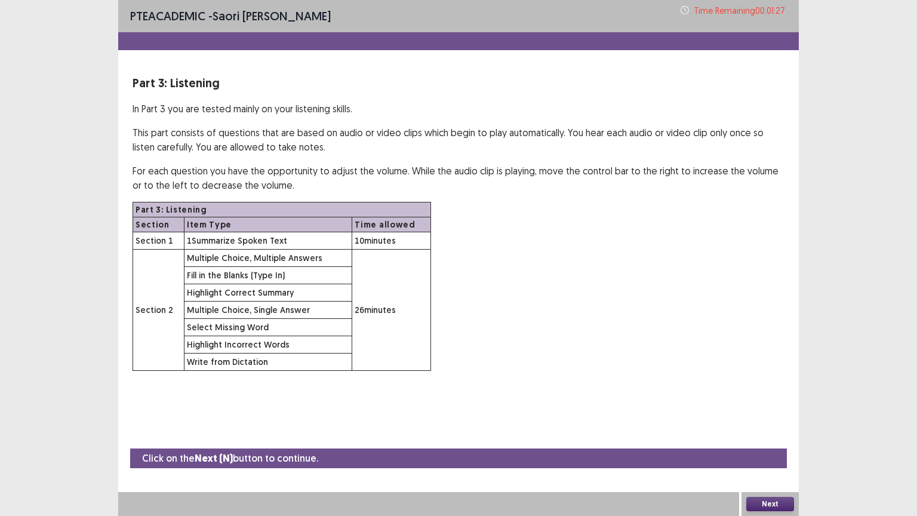
click at [758, 414] on button "Next" at bounding box center [770, 504] width 48 height 14
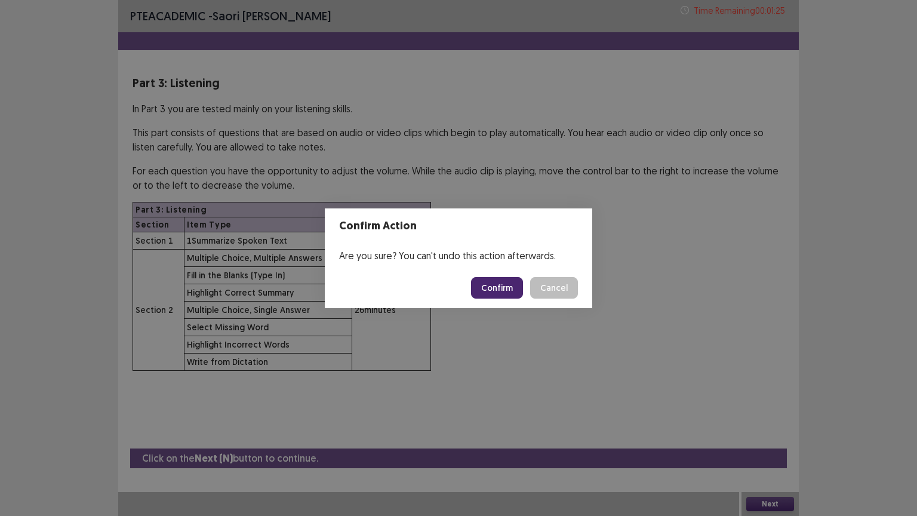
click at [494, 290] on button "Confirm" at bounding box center [497, 287] width 52 height 21
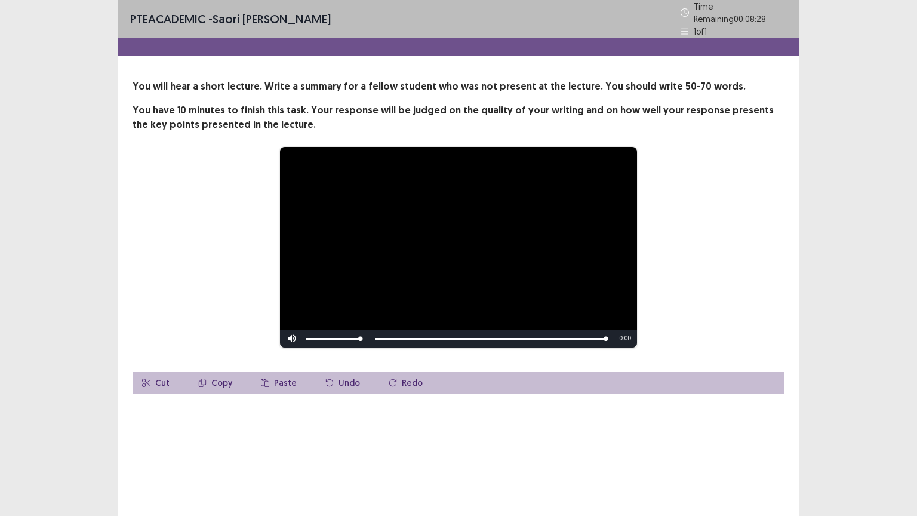
click at [370, 414] on textarea at bounding box center [458, 458] width 652 height 131
click at [379, 399] on textarea "**********" at bounding box center [458, 458] width 652 height 131
click at [649, 397] on textarea "**********" at bounding box center [458, 458] width 652 height 131
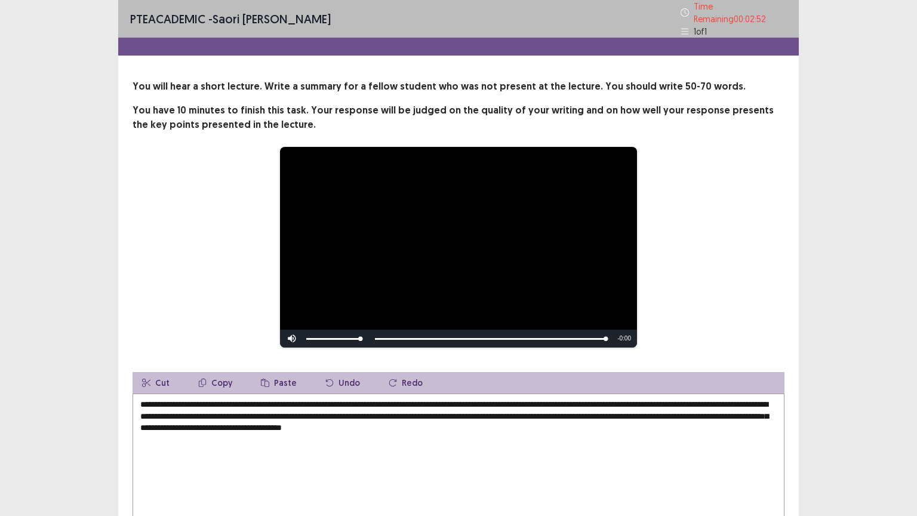
scroll to position [78, 0]
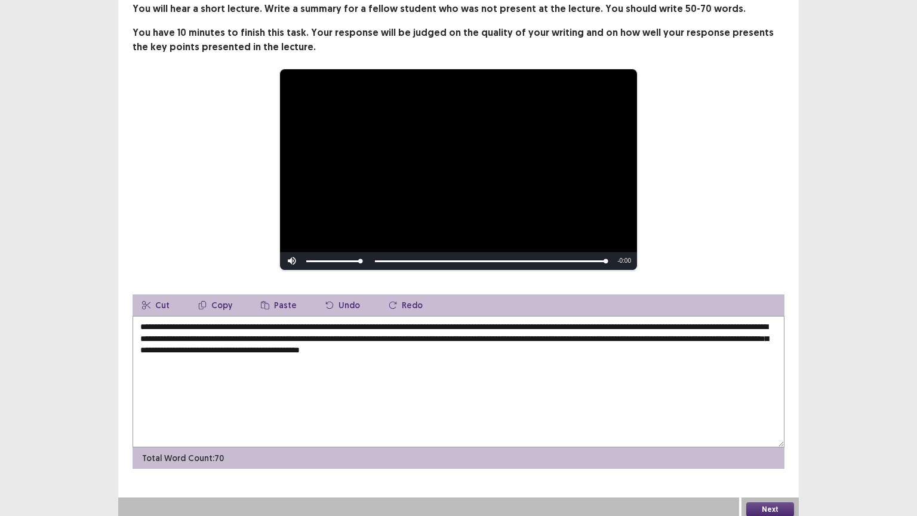
type textarea "**********"
click at [763, 414] on button "Next" at bounding box center [770, 509] width 48 height 14
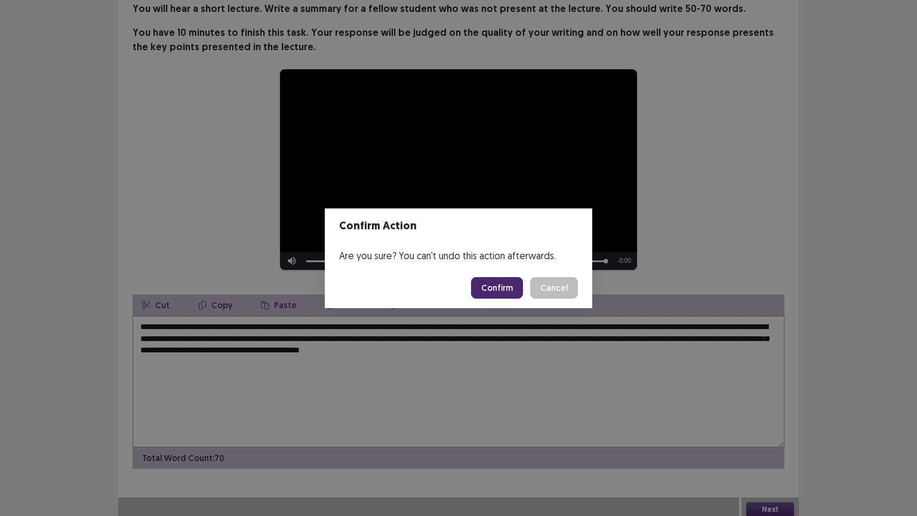
click at [493, 282] on button "Confirm" at bounding box center [497, 287] width 52 height 21
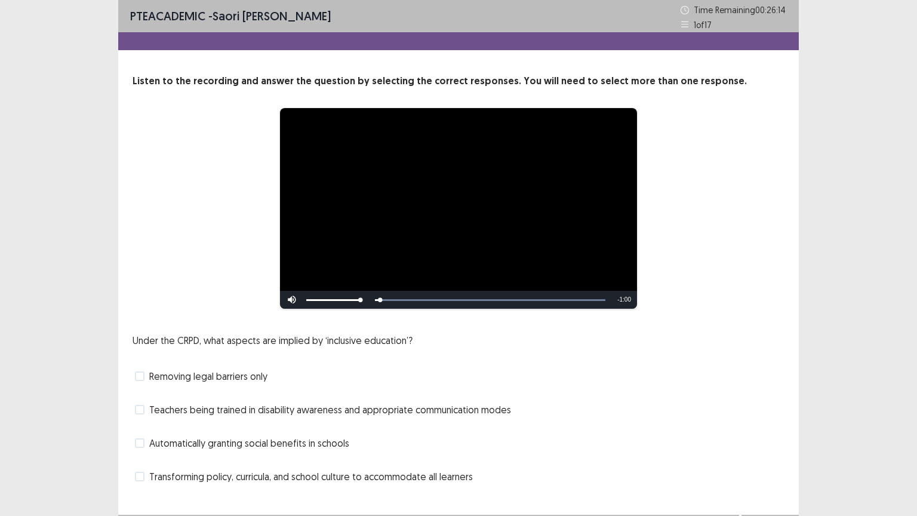
scroll to position [23, 0]
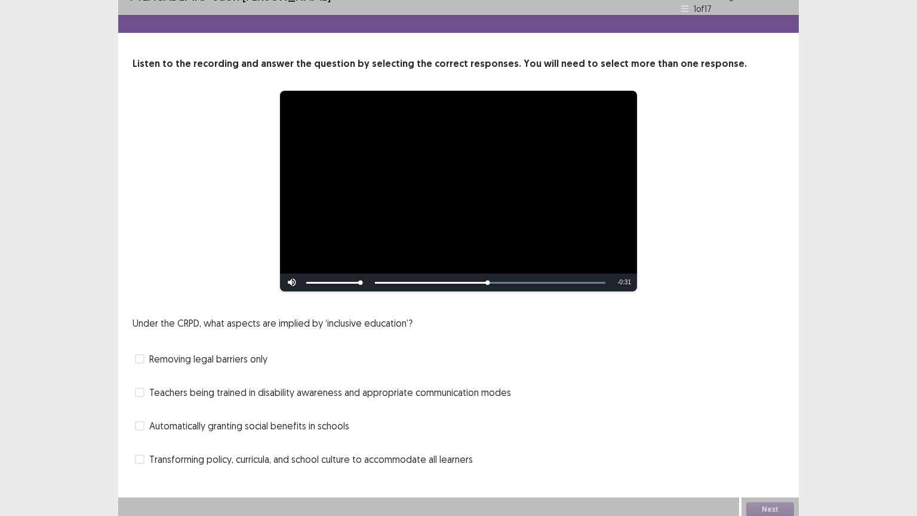
click at [140, 388] on span at bounding box center [140, 392] width 10 height 10
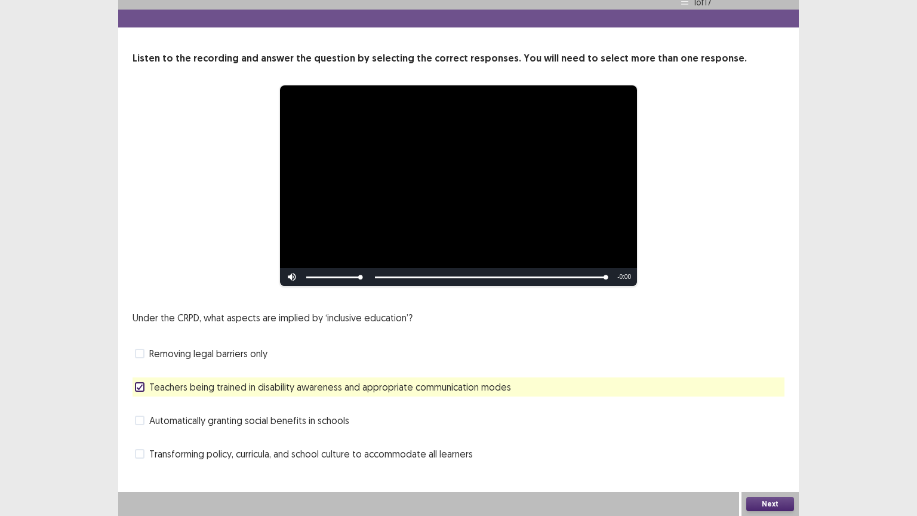
click at [769, 414] on button "Next" at bounding box center [770, 504] width 48 height 14
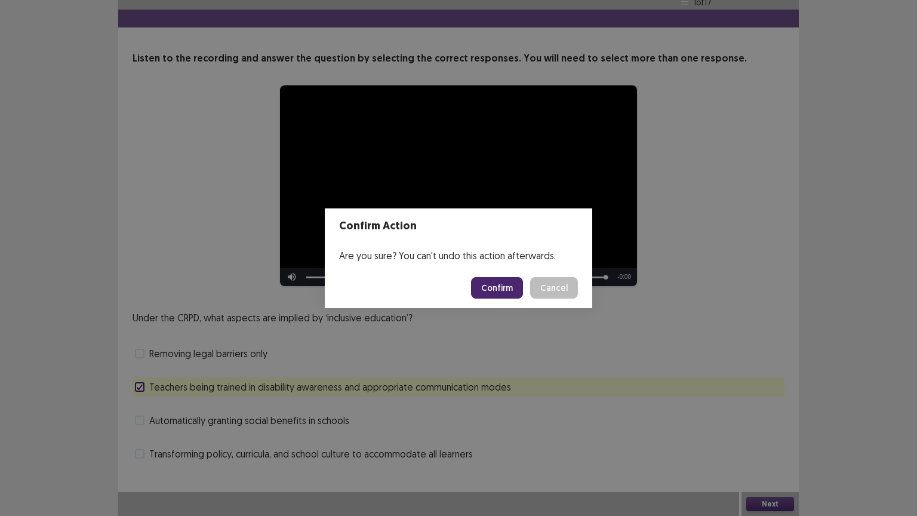
click at [511, 287] on button "Confirm" at bounding box center [497, 287] width 52 height 21
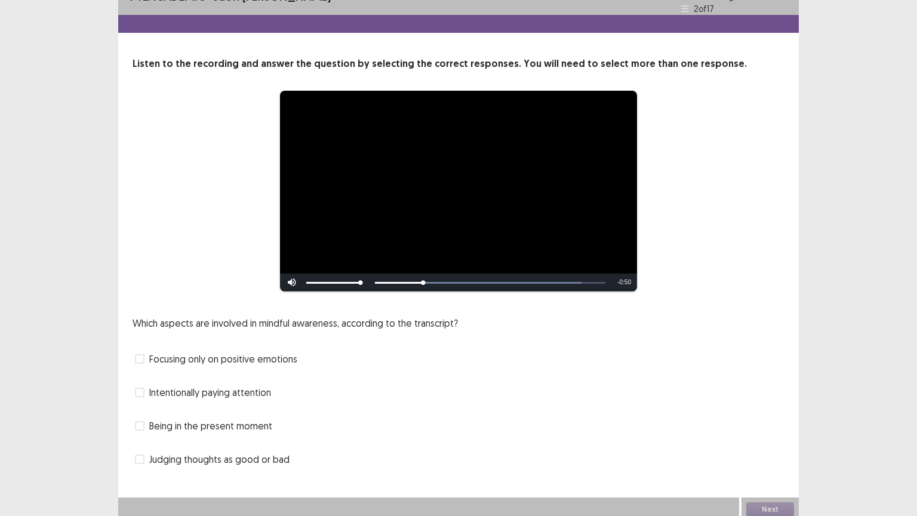
click at [138, 387] on span at bounding box center [140, 392] width 10 height 10
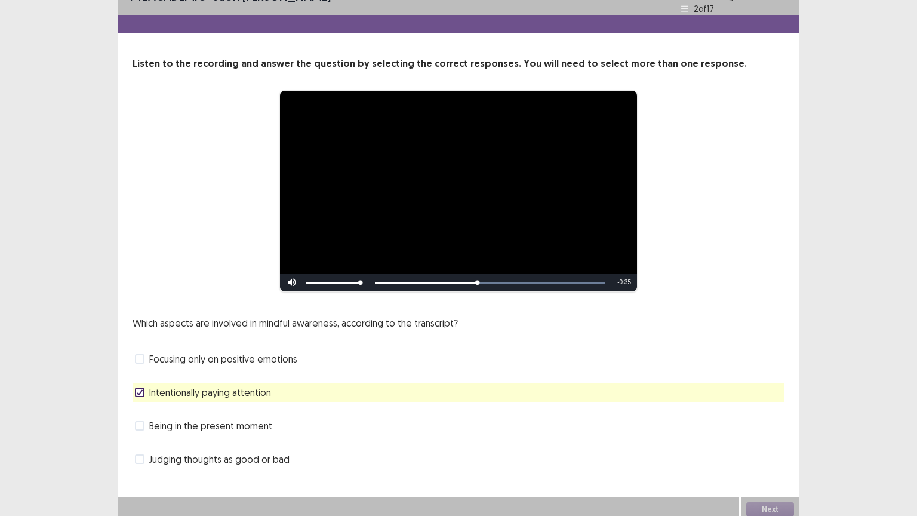
click at [143, 414] on span at bounding box center [140, 426] width 10 height 10
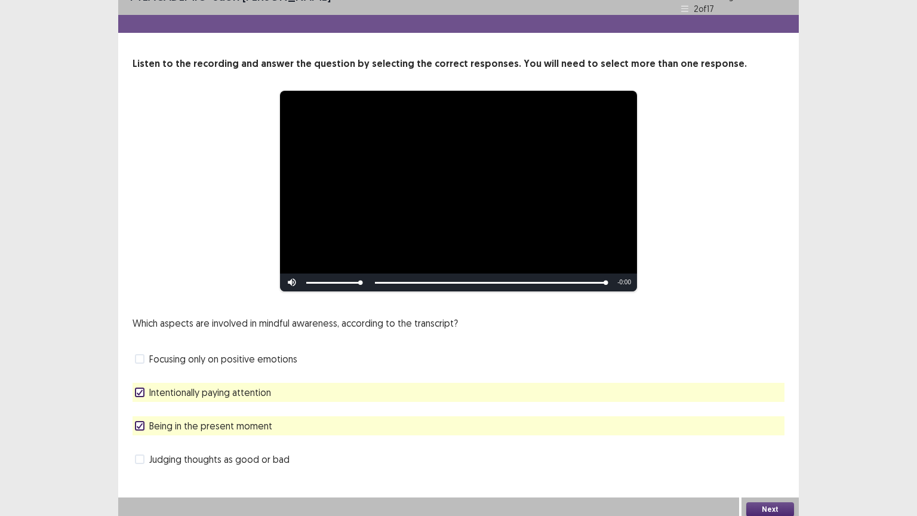
click at [762, 414] on button "Next" at bounding box center [770, 509] width 48 height 14
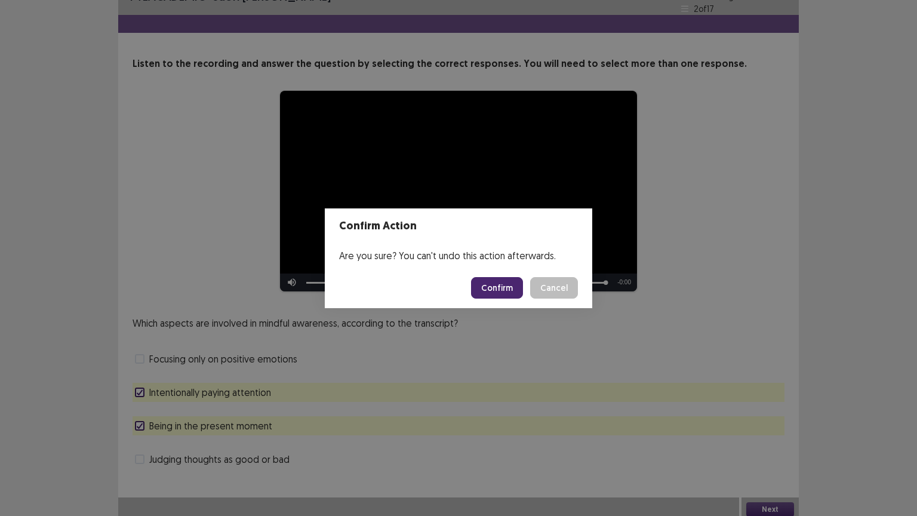
click at [486, 293] on button "Confirm" at bounding box center [497, 287] width 52 height 21
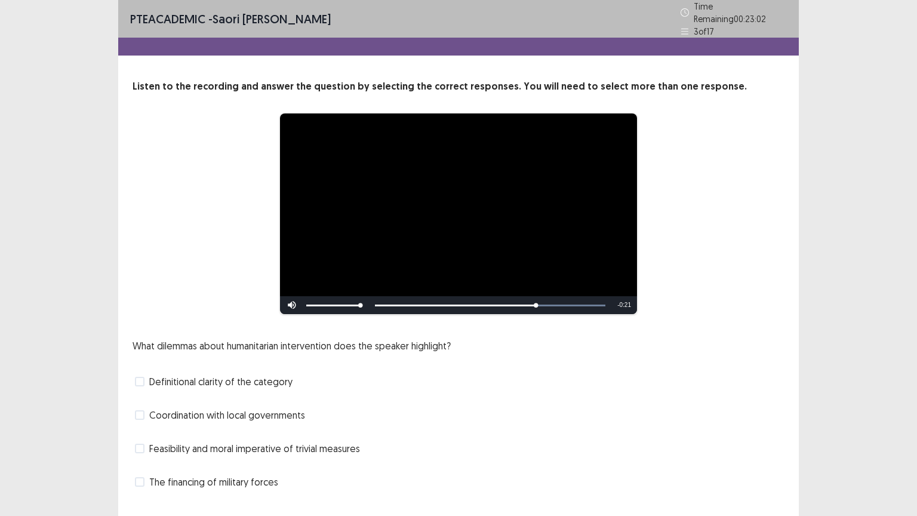
click at [145, 375] on label "Definitional clarity of the category" at bounding box center [214, 381] width 158 height 14
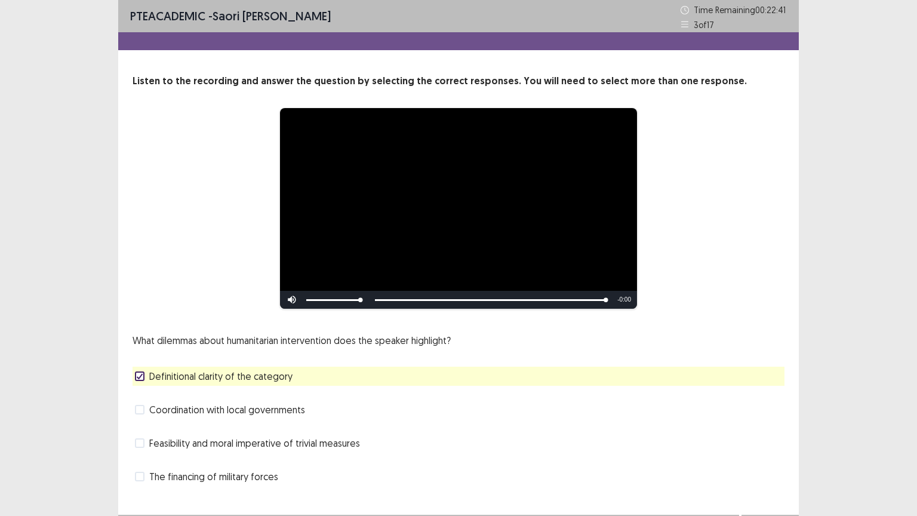
click at [141, 414] on span at bounding box center [140, 443] width 10 height 10
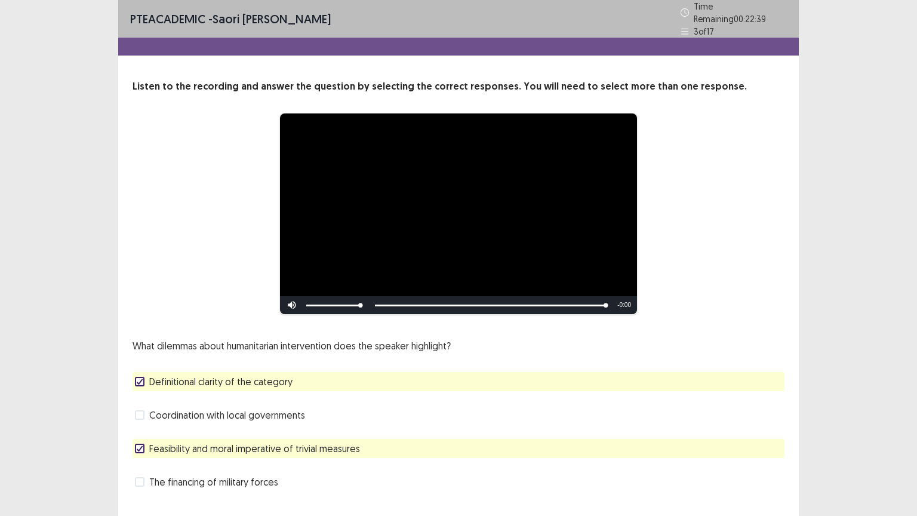
scroll to position [23, 0]
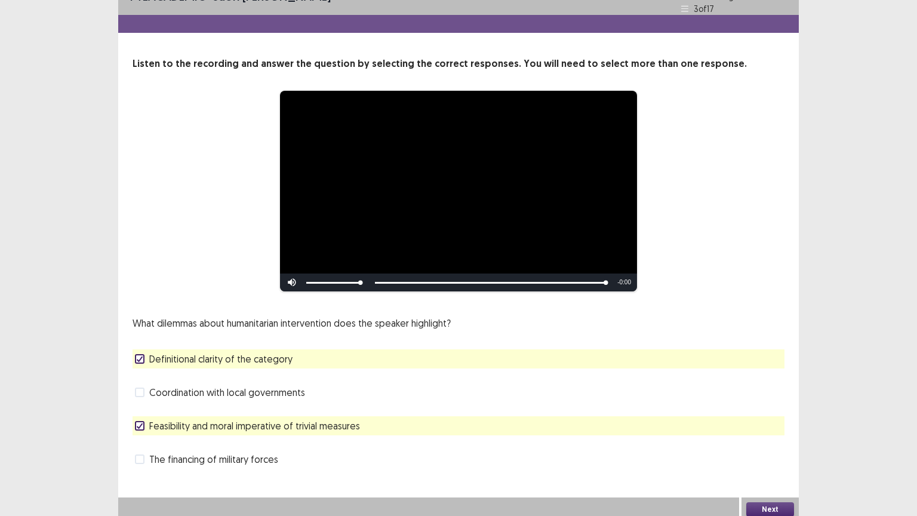
click at [758, 414] on button "Next" at bounding box center [770, 509] width 48 height 14
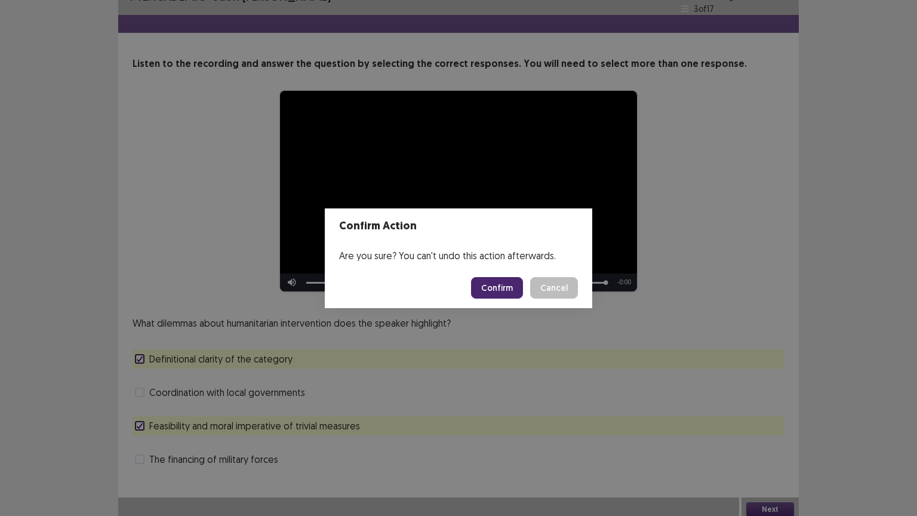
click at [488, 293] on button "Confirm" at bounding box center [497, 287] width 52 height 21
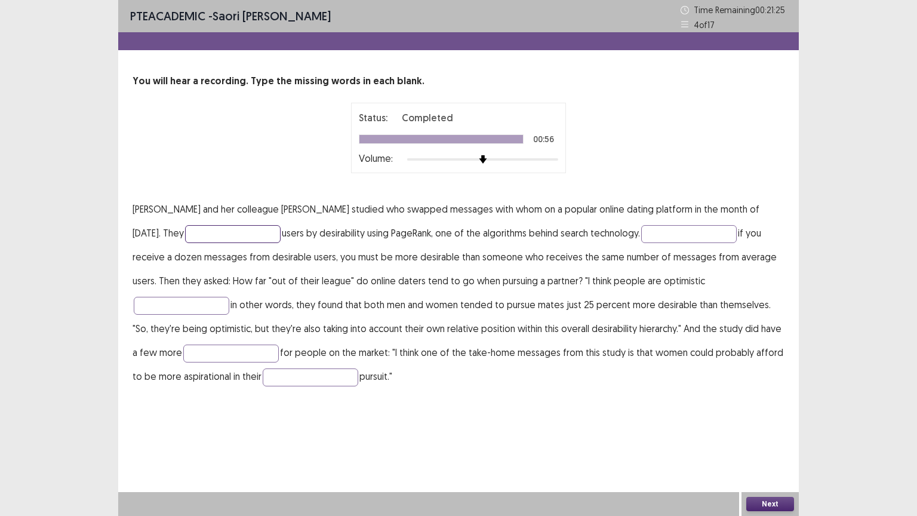
click at [233, 229] on input "text" at bounding box center [232, 234] width 95 height 18
type input "*"
type input "*********"
click at [658, 234] on input "text" at bounding box center [688, 234] width 95 height 18
type input "*"
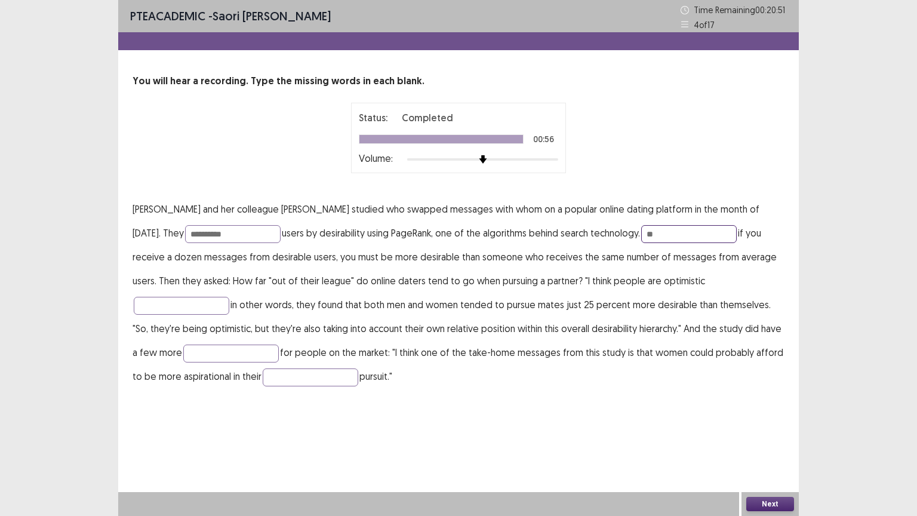
type input "*"
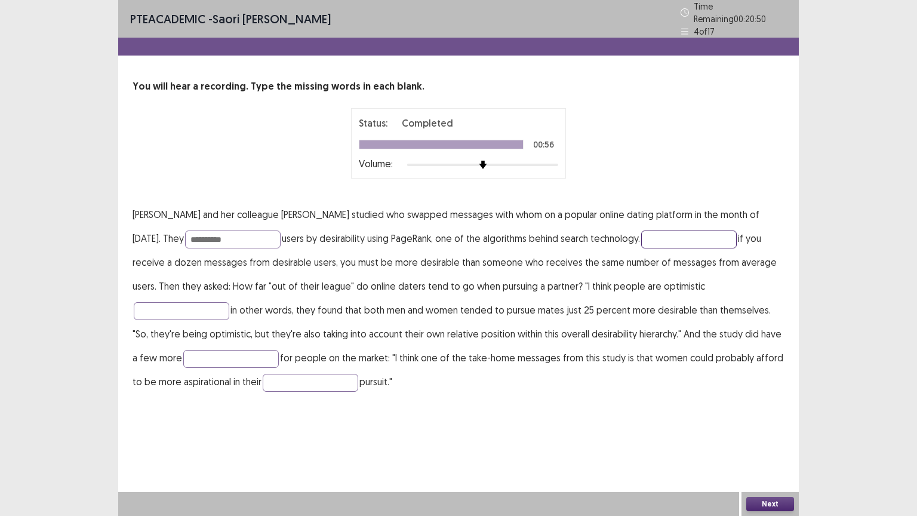
type input "*"
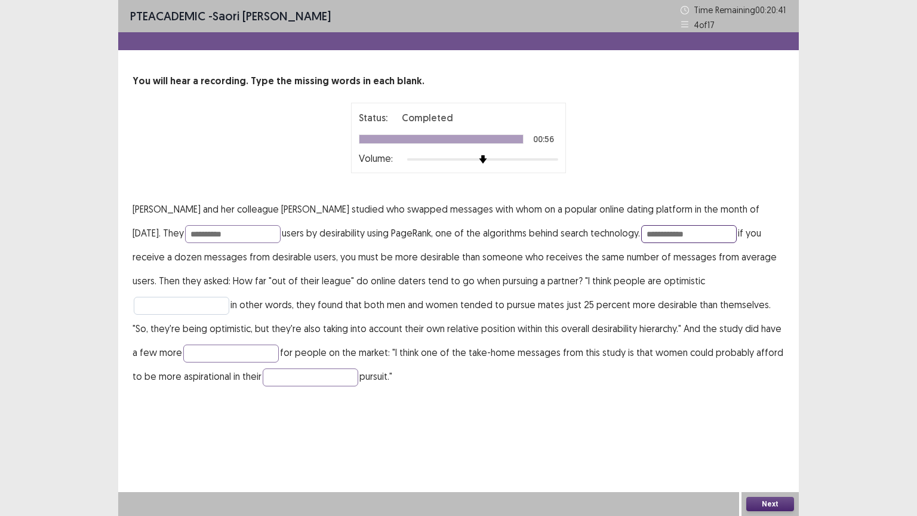
type input "**********"
click at [229, 297] on input "text" at bounding box center [181, 306] width 95 height 18
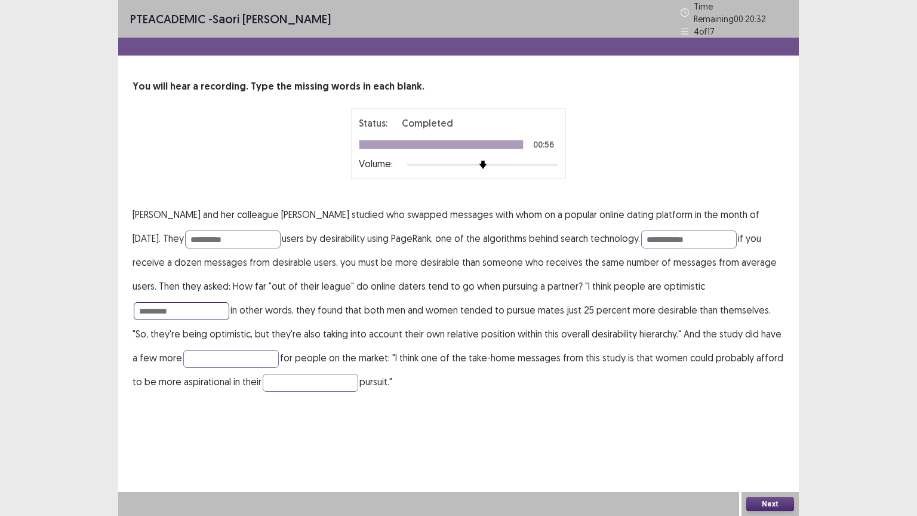
type input "*********"
click at [767, 414] on button "Next" at bounding box center [770, 504] width 48 height 14
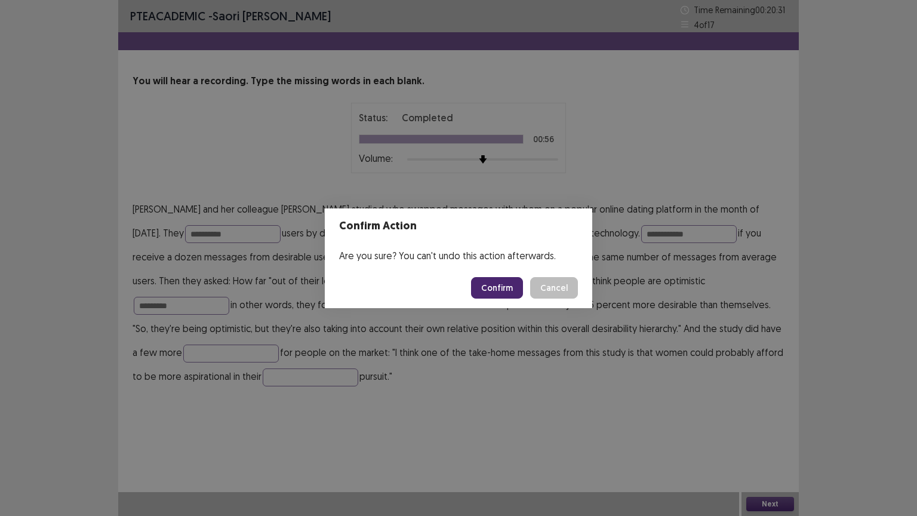
click at [500, 286] on button "Confirm" at bounding box center [497, 287] width 52 height 21
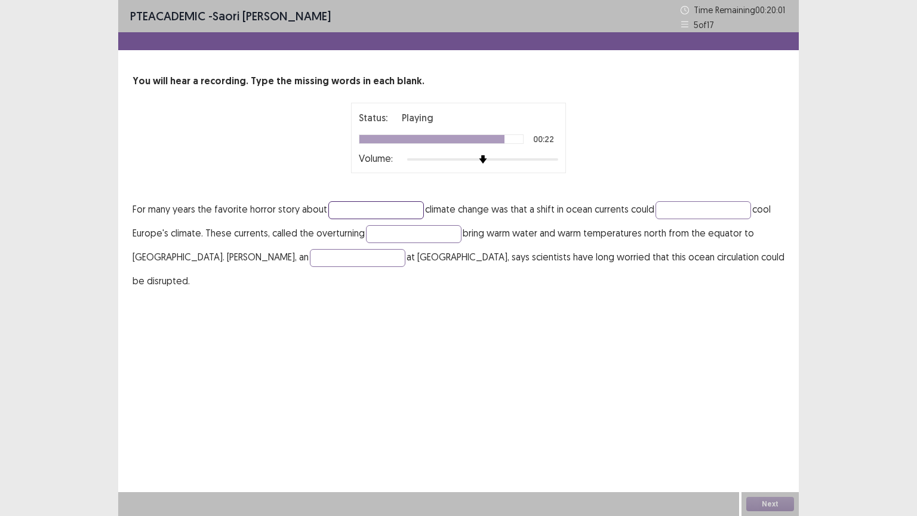
click at [393, 212] on input "text" at bounding box center [375, 210] width 95 height 18
type input "*******"
click at [717, 206] on input "text" at bounding box center [702, 210] width 95 height 18
click at [719, 212] on input "text" at bounding box center [702, 210] width 95 height 18
type input "********"
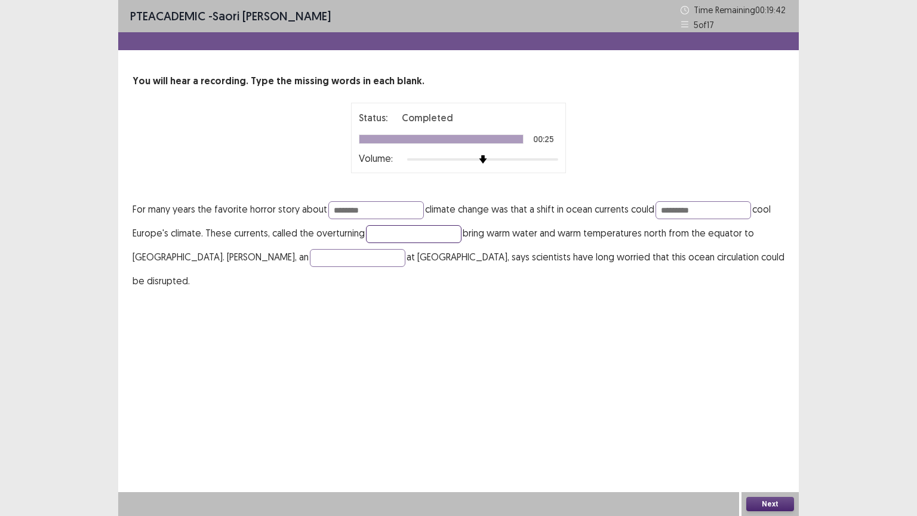
click at [417, 229] on input "text" at bounding box center [413, 234] width 95 height 18
click at [310, 258] on input "text" at bounding box center [357, 258] width 95 height 18
type input "*****"
click at [763, 414] on button "Next" at bounding box center [770, 504] width 48 height 14
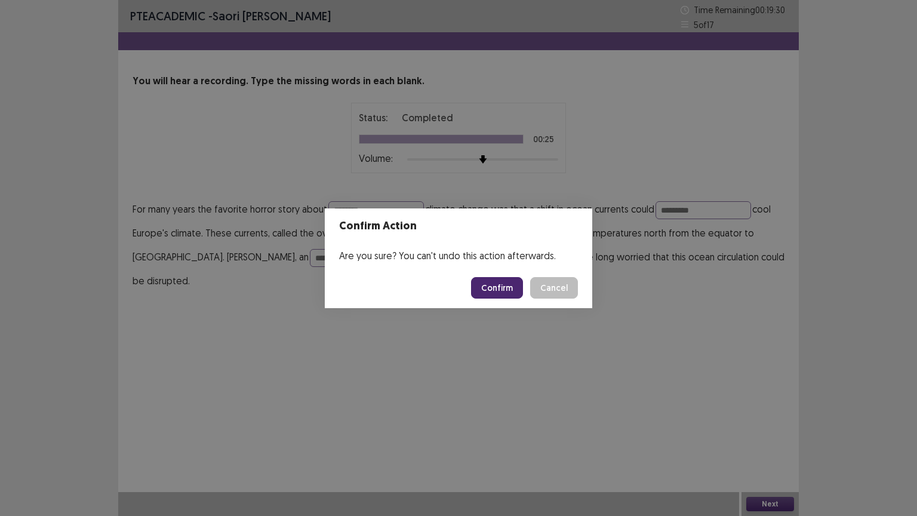
click at [505, 286] on button "Confirm" at bounding box center [497, 287] width 52 height 21
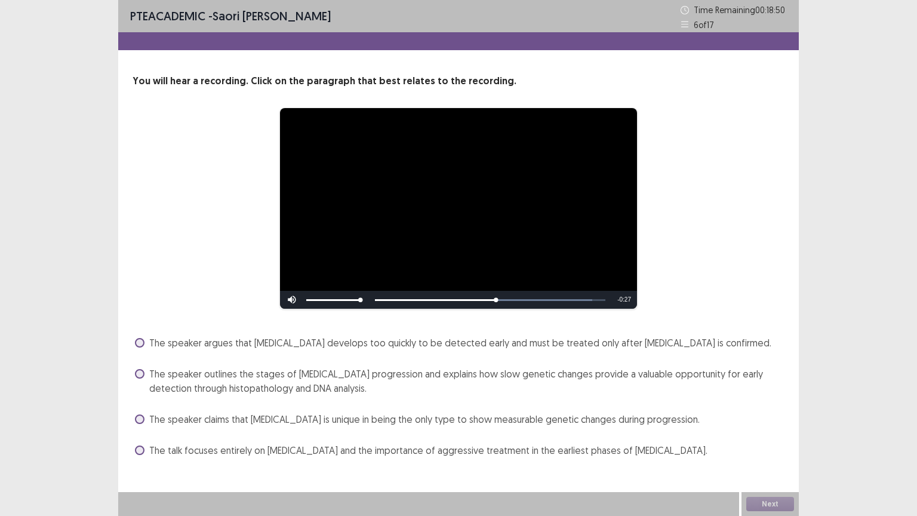
click at [140, 344] on span at bounding box center [140, 343] width 10 height 10
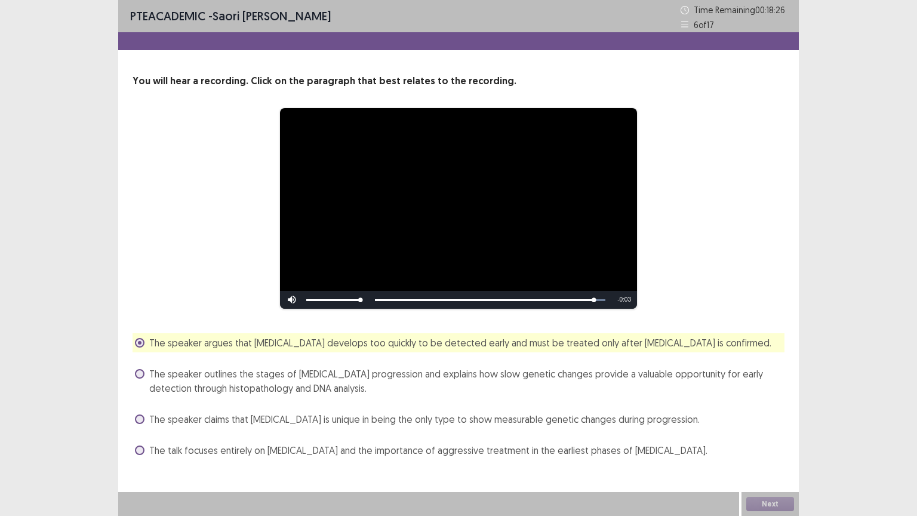
click at [135, 414] on span at bounding box center [140, 419] width 10 height 10
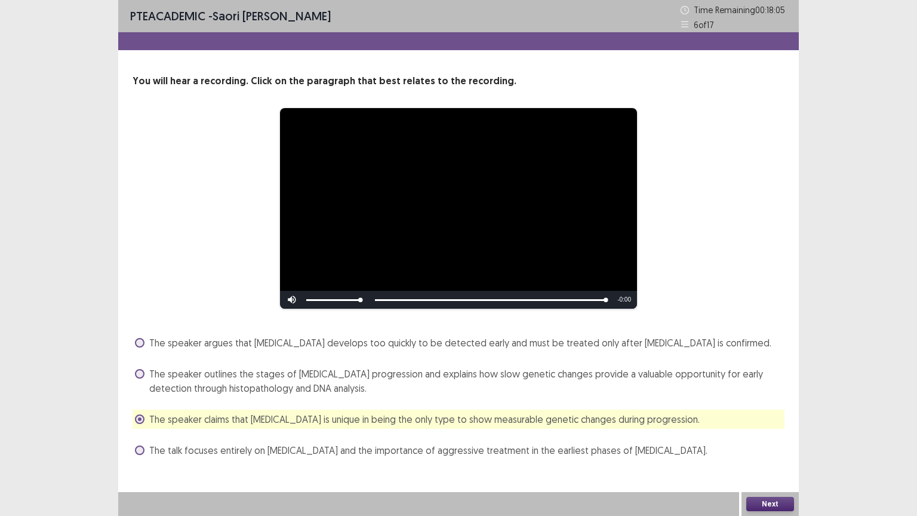
click at [142, 343] on span at bounding box center [140, 343] width 10 height 10
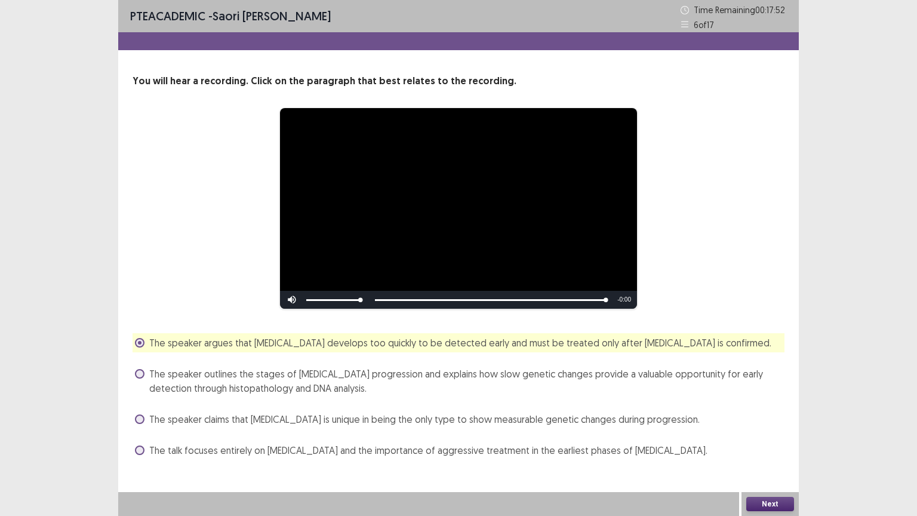
click at [764, 414] on button "Next" at bounding box center [770, 504] width 48 height 14
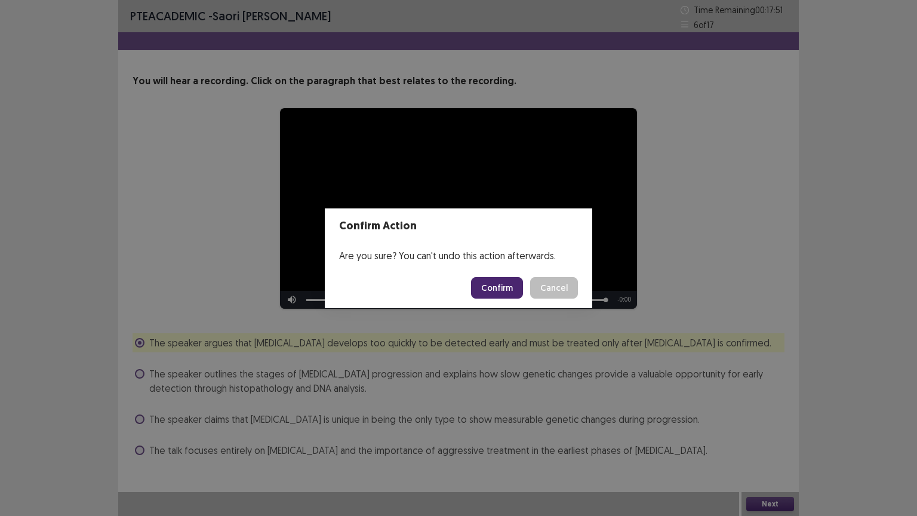
click at [508, 283] on button "Confirm" at bounding box center [497, 287] width 52 height 21
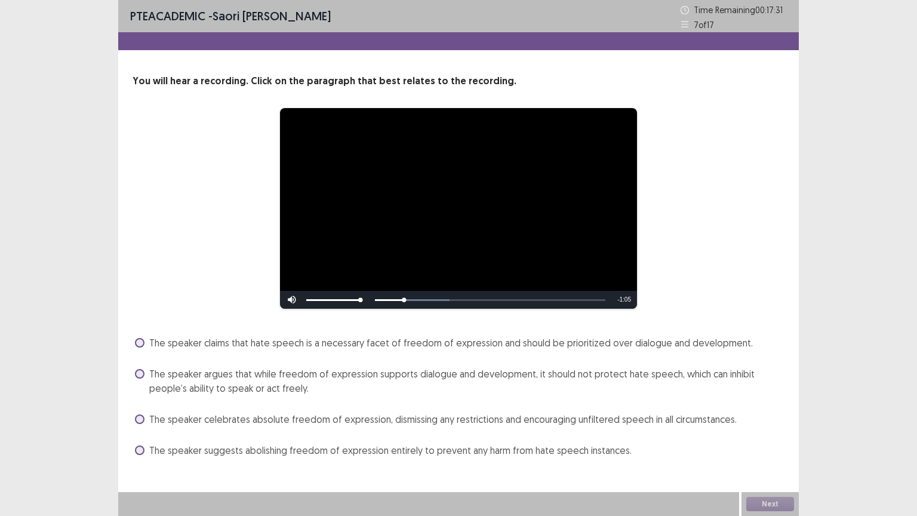
click at [137, 376] on span at bounding box center [140, 374] width 10 height 10
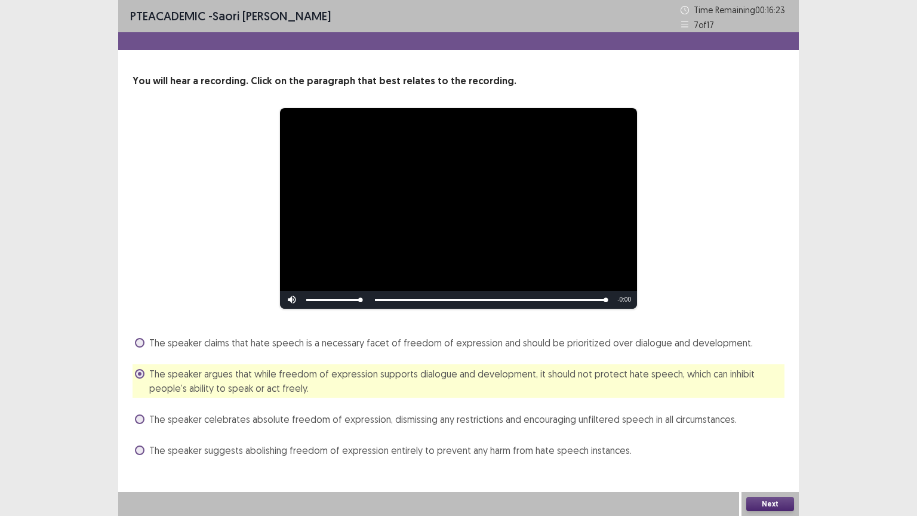
click at [764, 414] on div "Next" at bounding box center [769, 504] width 57 height 24
click at [763, 414] on button "Next" at bounding box center [770, 504] width 48 height 14
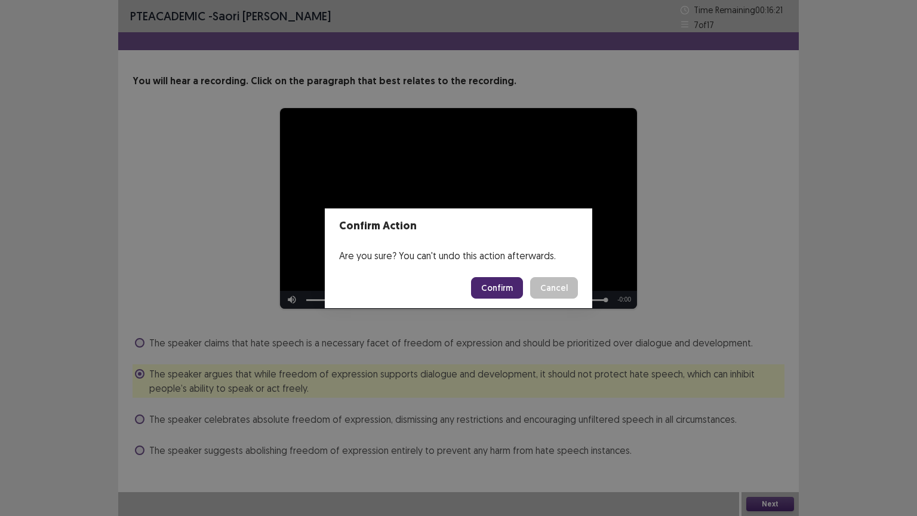
click at [504, 287] on button "Confirm" at bounding box center [497, 287] width 52 height 21
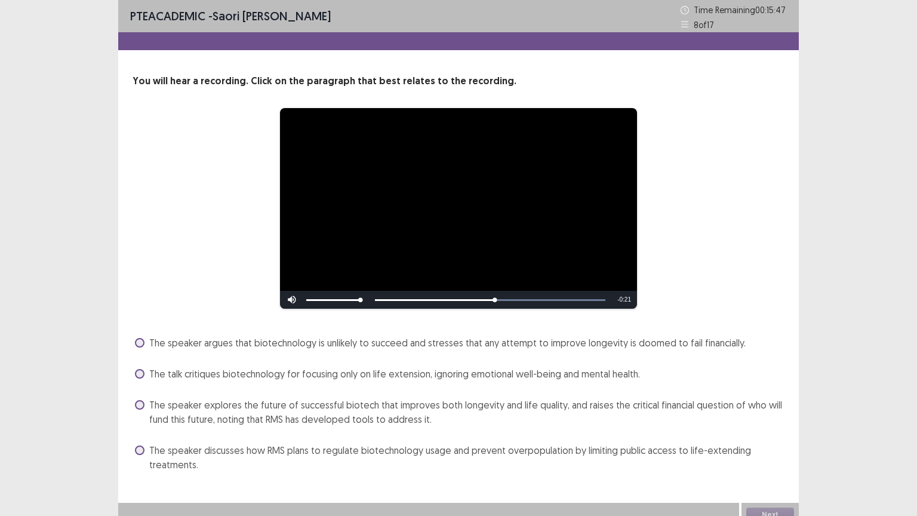
click at [138, 406] on span at bounding box center [140, 405] width 10 height 10
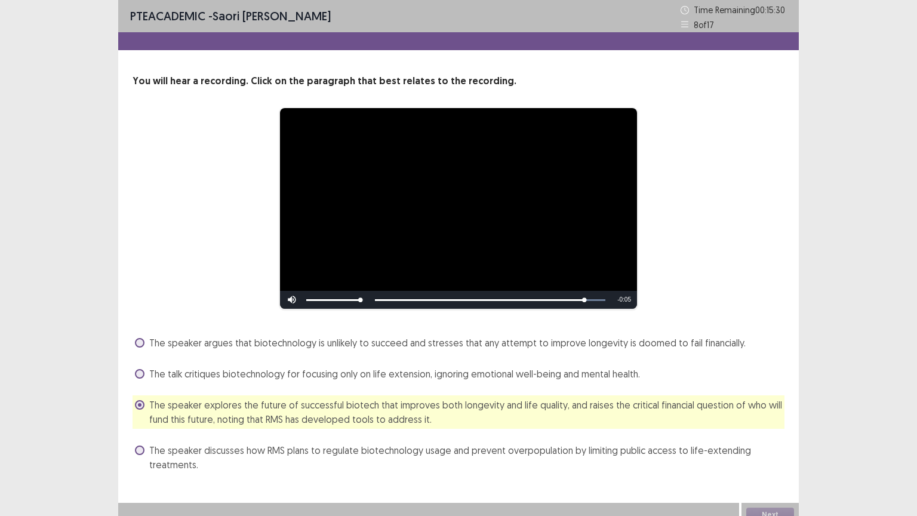
click at [137, 347] on label "The speaker argues that biotechnology is unlikely to succeed and stresses that …" at bounding box center [440, 342] width 611 height 14
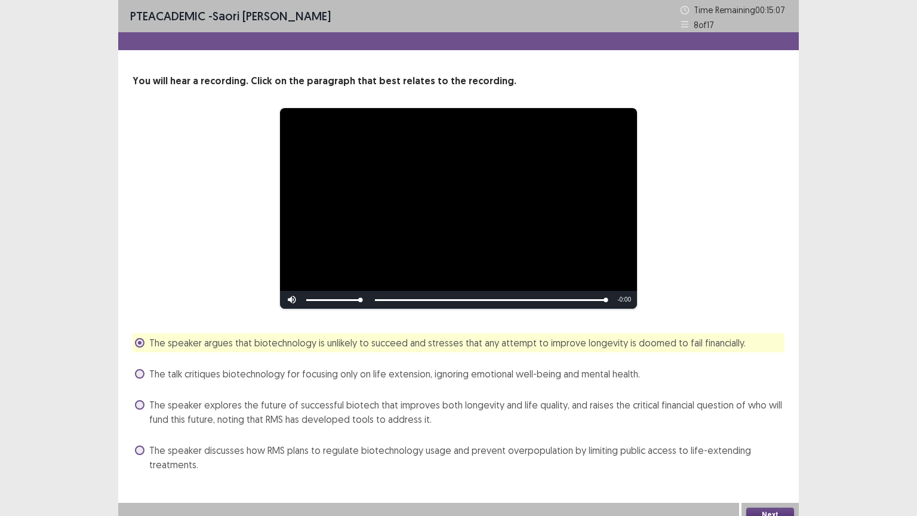
click at [768, 414] on button "Next" at bounding box center [770, 514] width 48 height 14
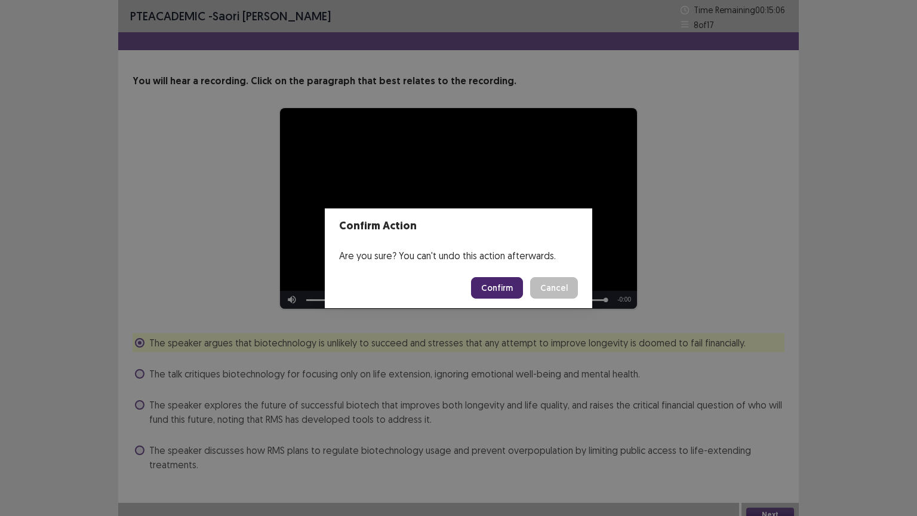
click at [490, 294] on button "Confirm" at bounding box center [497, 287] width 52 height 21
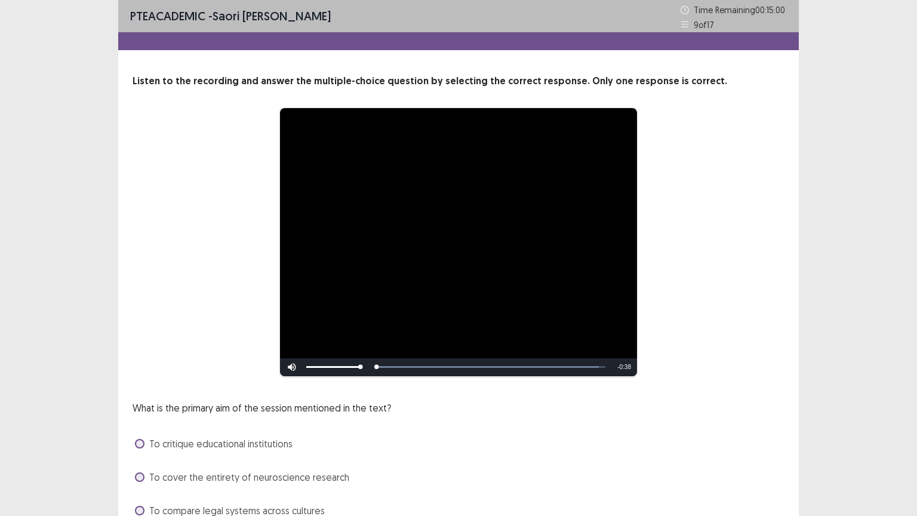
scroll to position [90, 0]
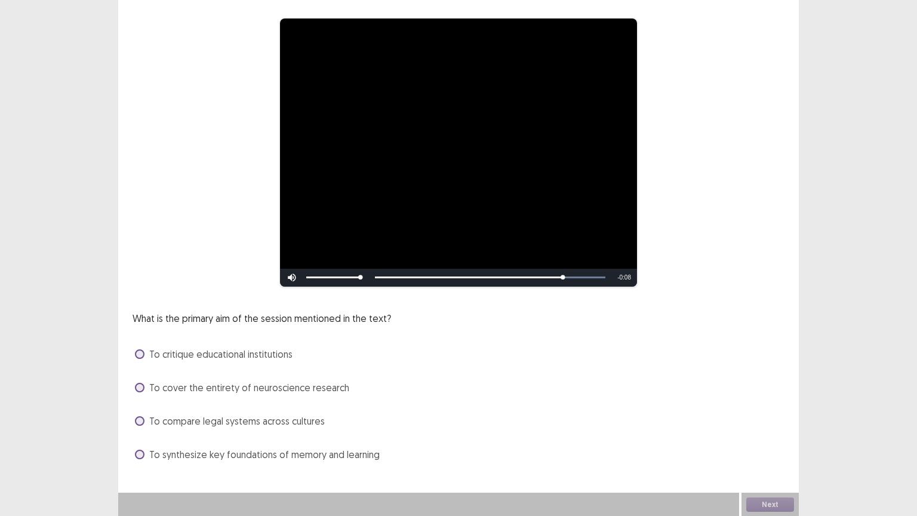
click at [137, 414] on span at bounding box center [140, 454] width 10 height 10
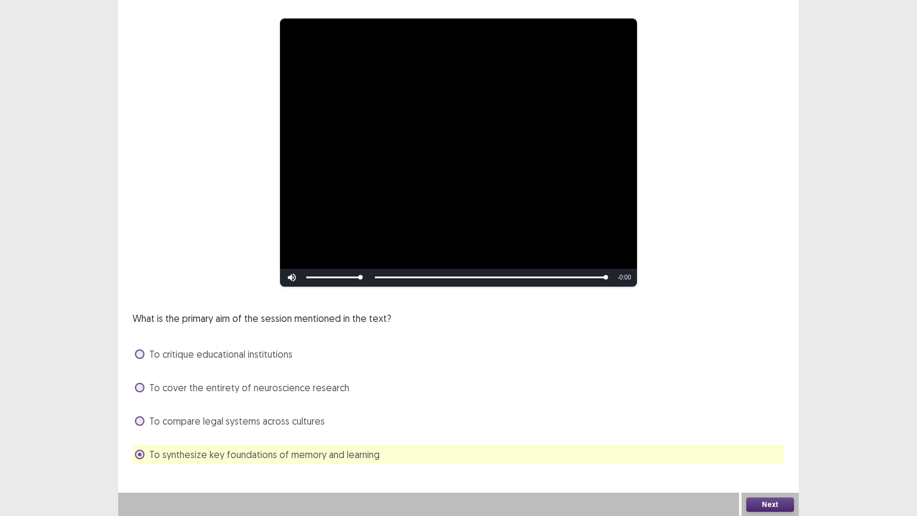
click at [765, 414] on button "Next" at bounding box center [770, 504] width 48 height 14
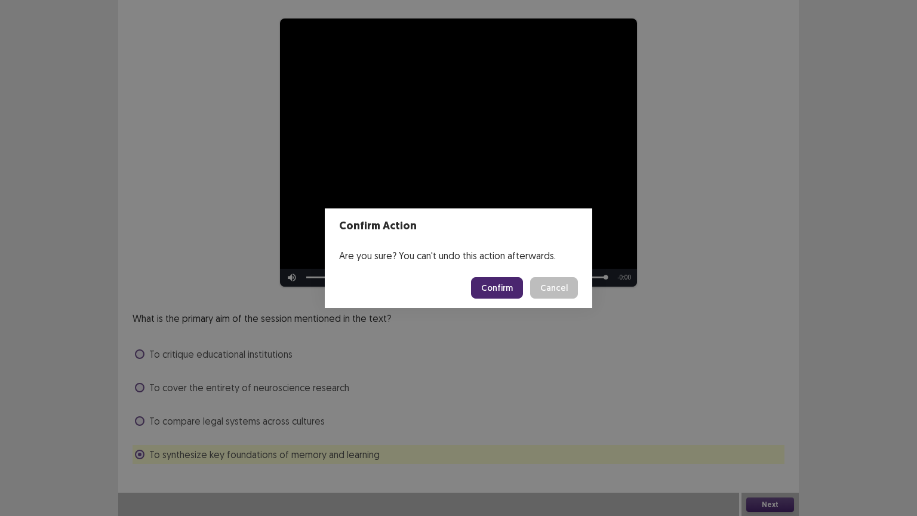
click at [497, 283] on button "Confirm" at bounding box center [497, 287] width 52 height 21
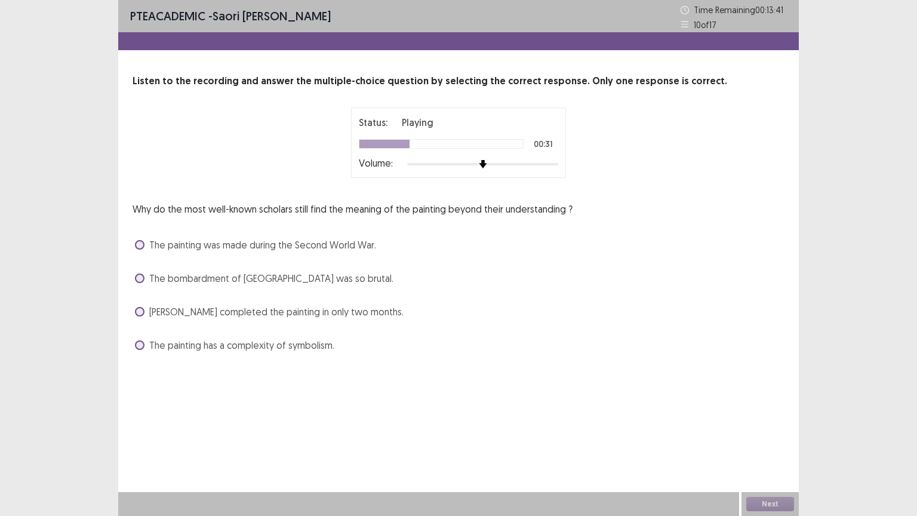
click at [142, 279] on span at bounding box center [140, 278] width 10 height 10
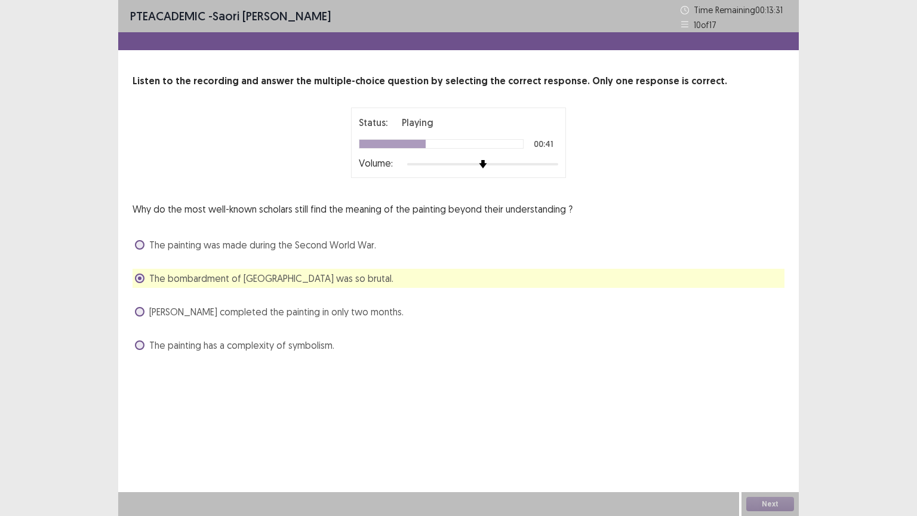
click at [141, 315] on span at bounding box center [140, 312] width 10 height 10
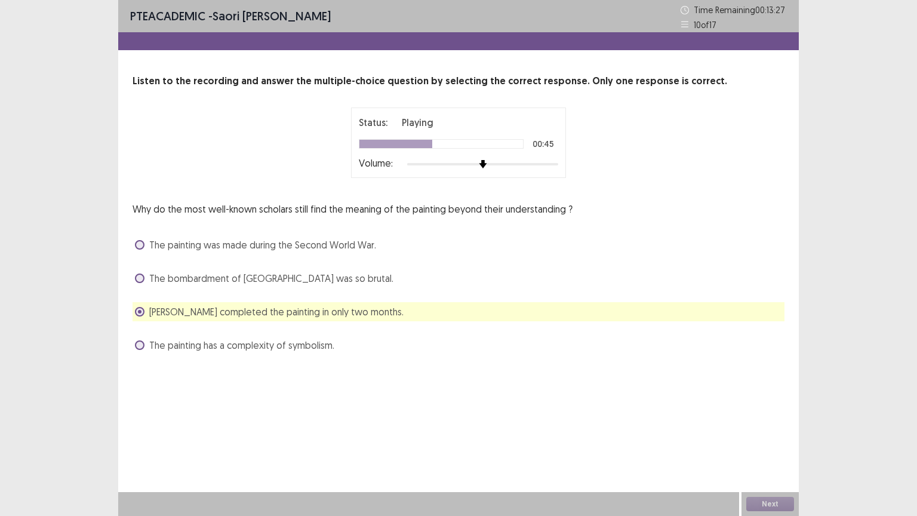
click at [143, 278] on span at bounding box center [140, 278] width 10 height 10
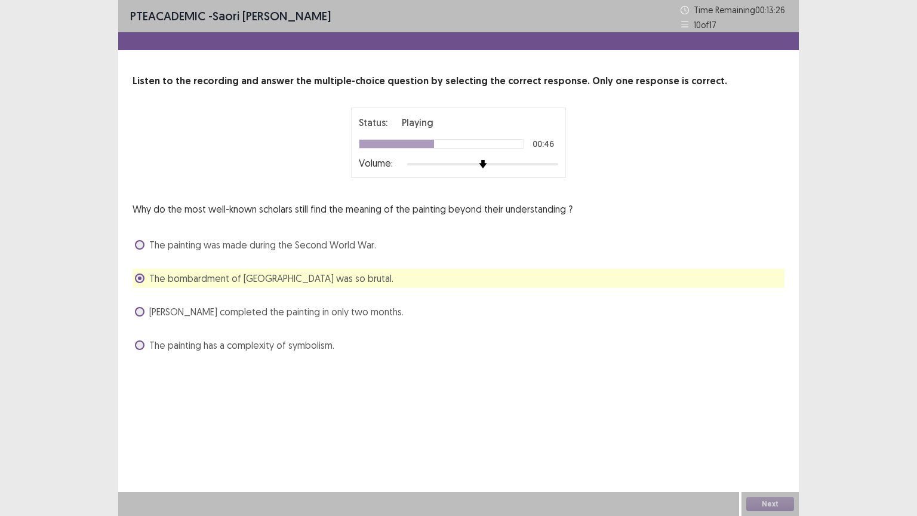
click at [140, 313] on span at bounding box center [140, 312] width 10 height 10
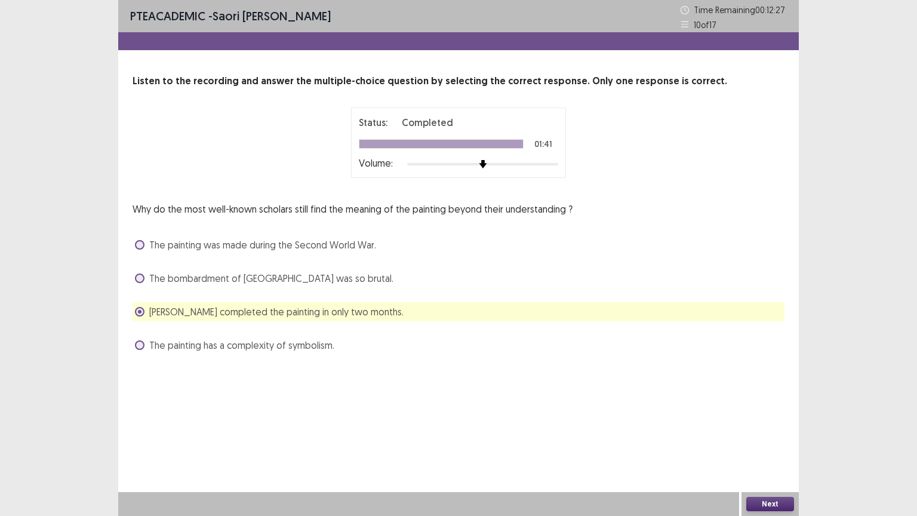
click at [764, 414] on button "Next" at bounding box center [770, 504] width 48 height 14
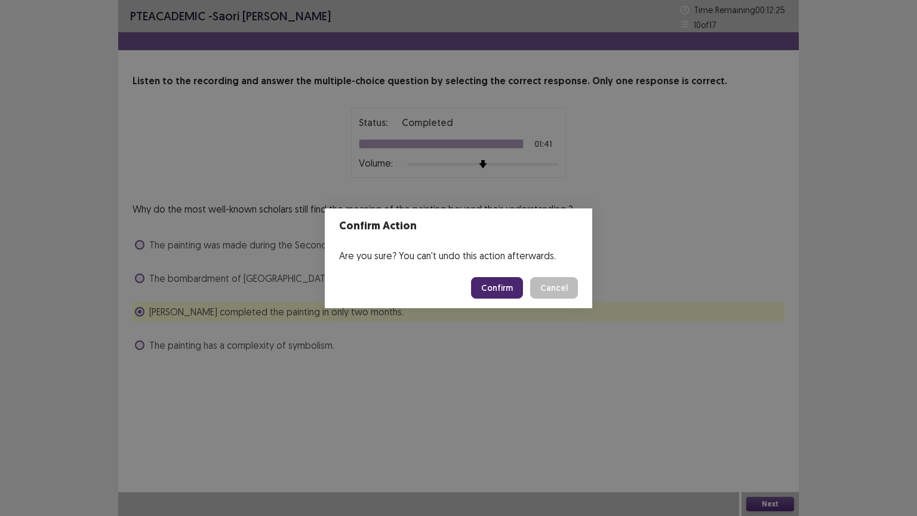
click at [487, 284] on button "Confirm" at bounding box center [497, 287] width 52 height 21
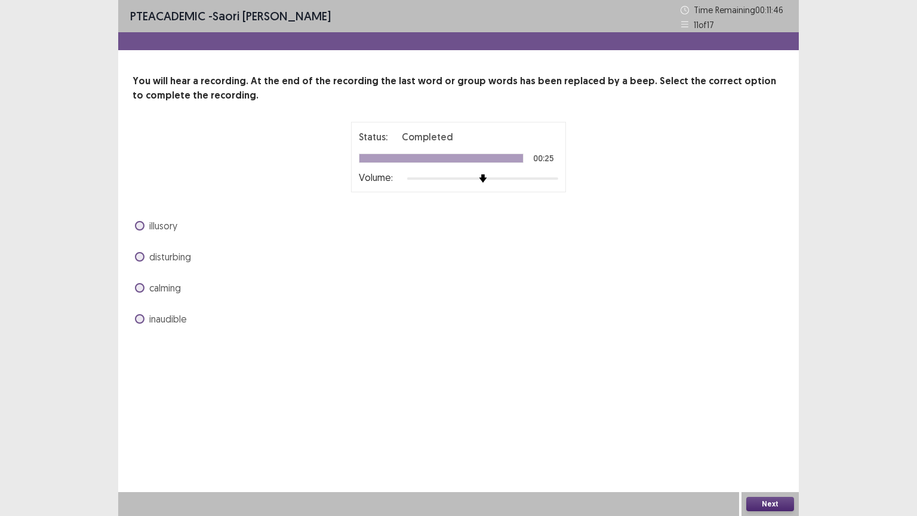
click at [140, 318] on span at bounding box center [140, 319] width 10 height 10
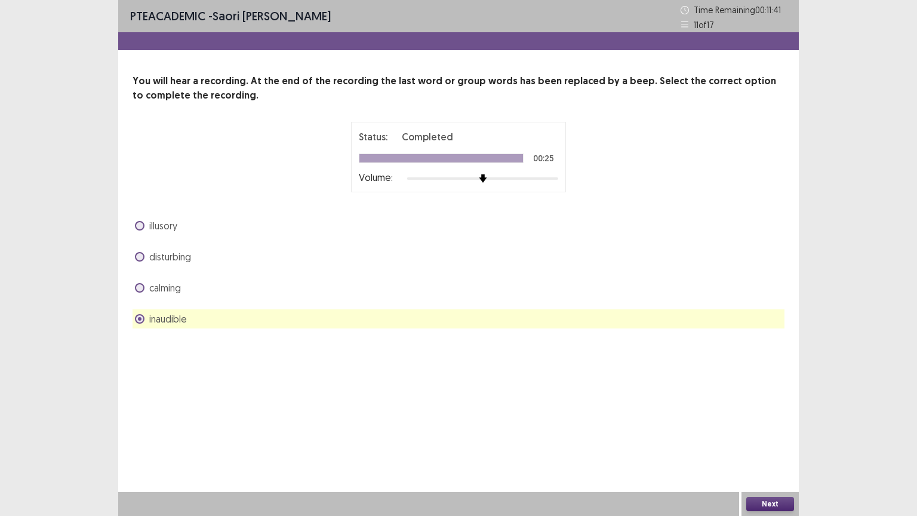
click at [141, 256] on span at bounding box center [140, 257] width 10 height 10
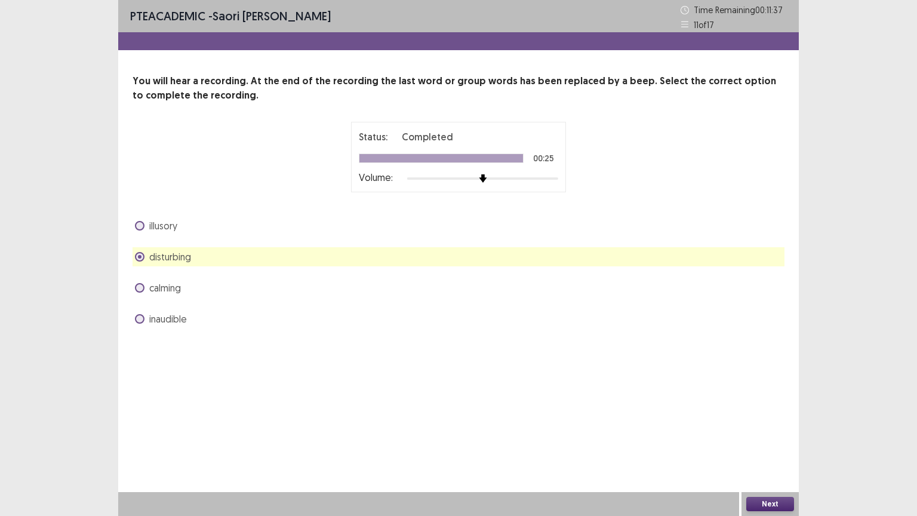
click at [147, 293] on label "calming" at bounding box center [158, 287] width 46 height 14
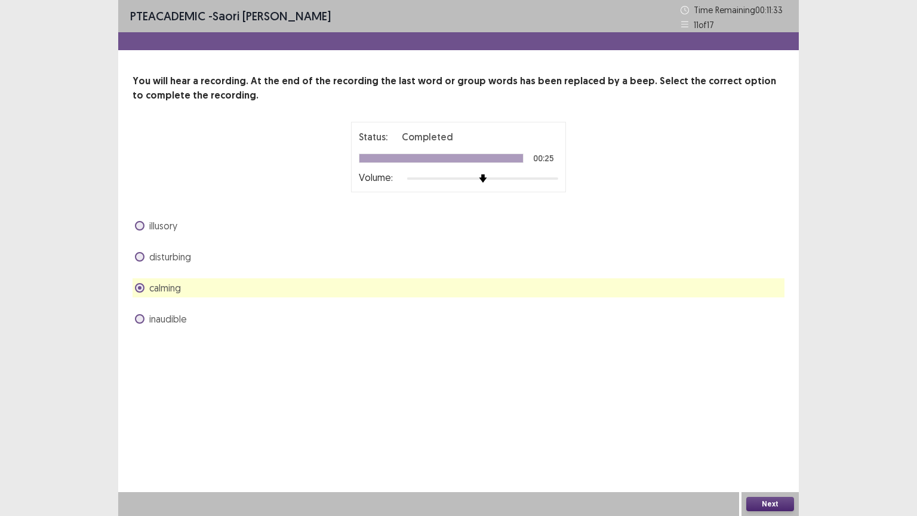
click at [140, 317] on span at bounding box center [140, 319] width 10 height 10
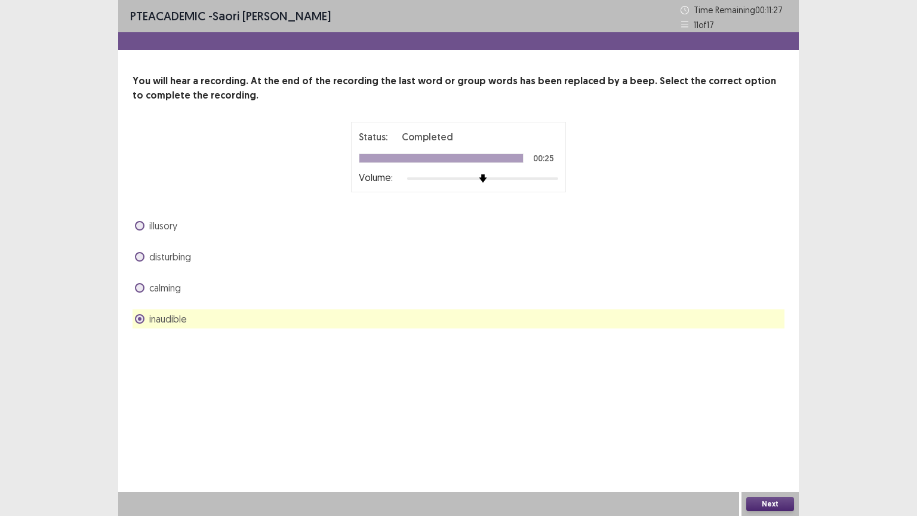
click at [165, 257] on span "disturbing" at bounding box center [170, 256] width 42 height 14
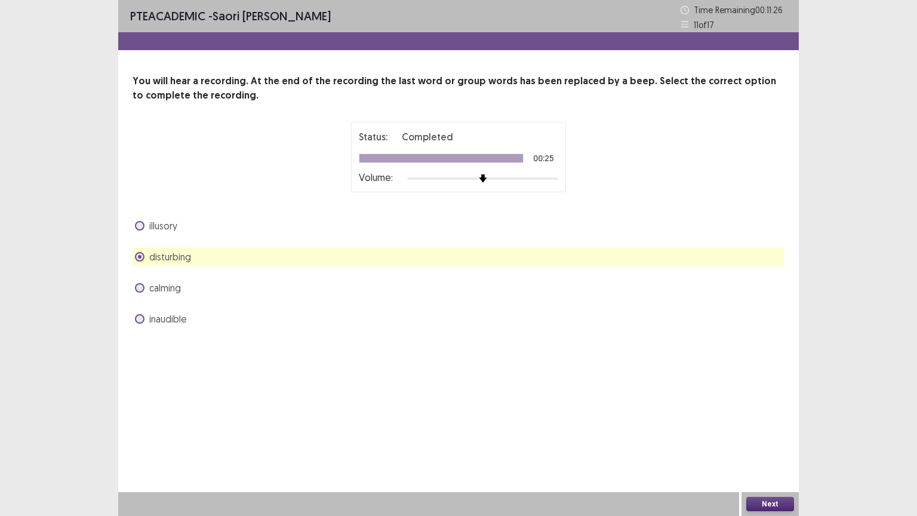
click at [145, 257] on label "disturbing" at bounding box center [163, 256] width 56 height 14
click at [140, 286] on span at bounding box center [140, 288] width 10 height 10
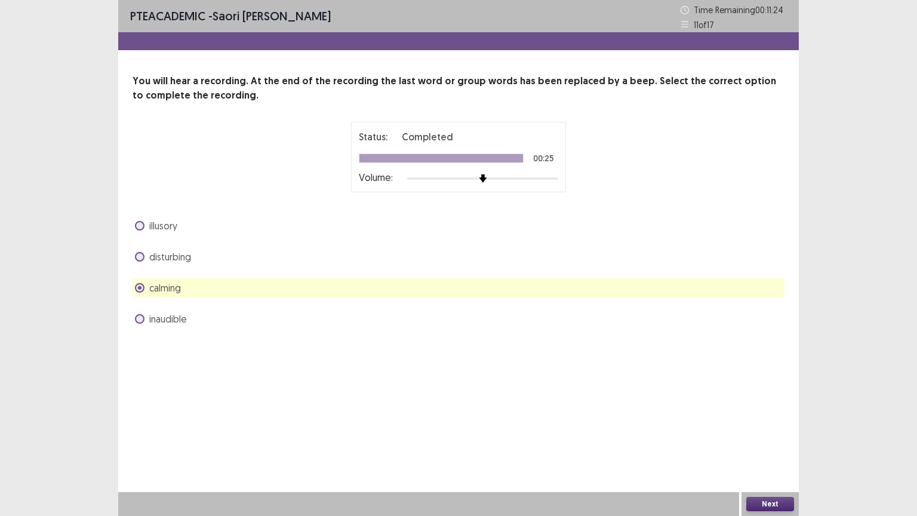
click at [139, 259] on span at bounding box center [140, 257] width 10 height 10
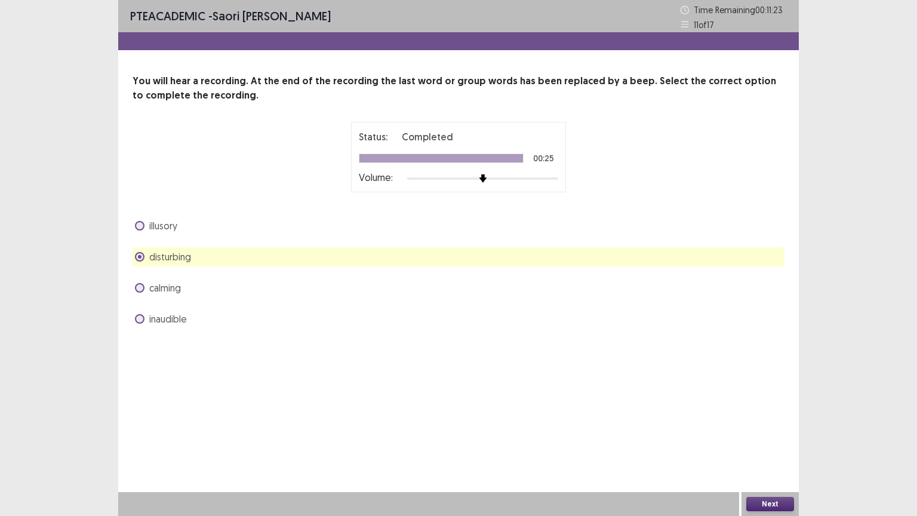
click at [155, 320] on span "inaudible" at bounding box center [168, 319] width 38 height 14
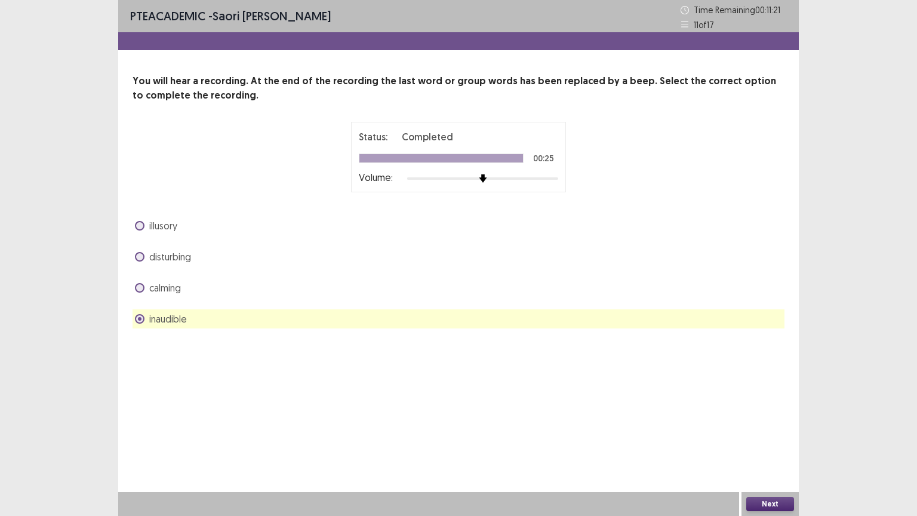
click at [763, 414] on button "Next" at bounding box center [770, 504] width 48 height 14
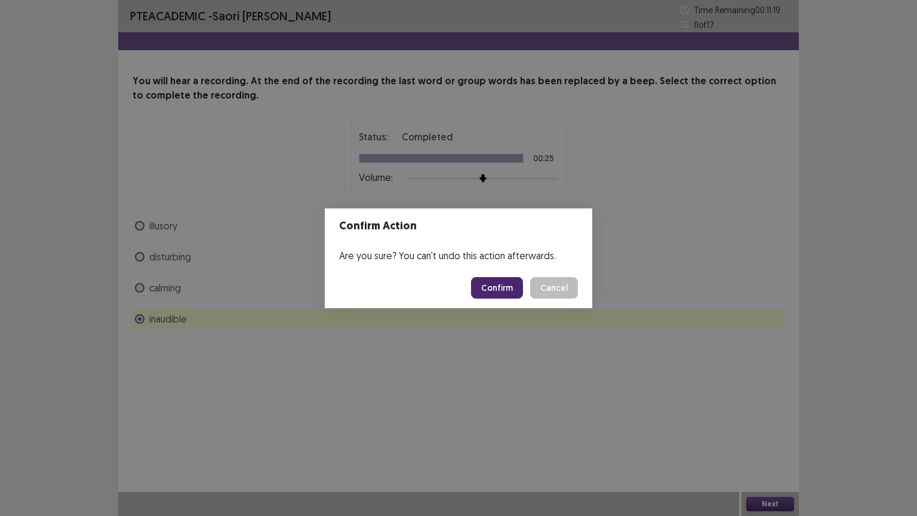
click at [495, 278] on button "Confirm" at bounding box center [497, 287] width 52 height 21
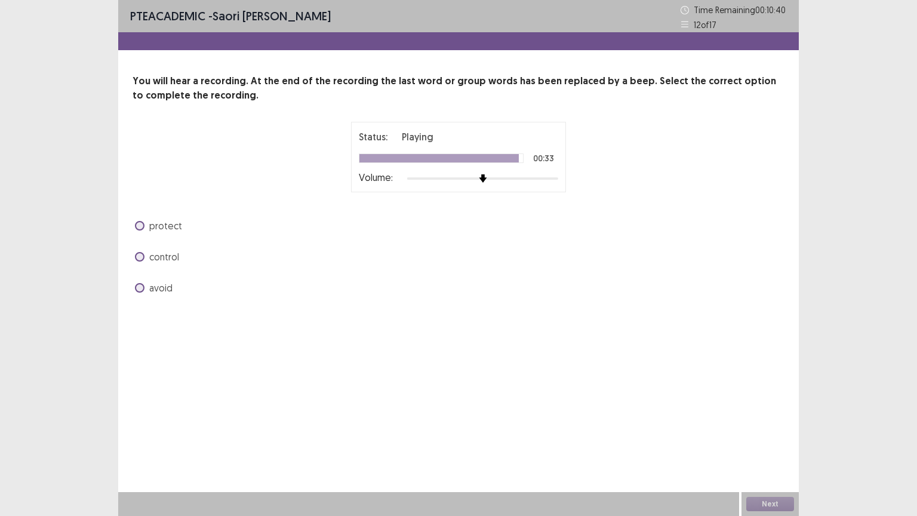
click at [147, 291] on label "avoid" at bounding box center [154, 287] width 38 height 14
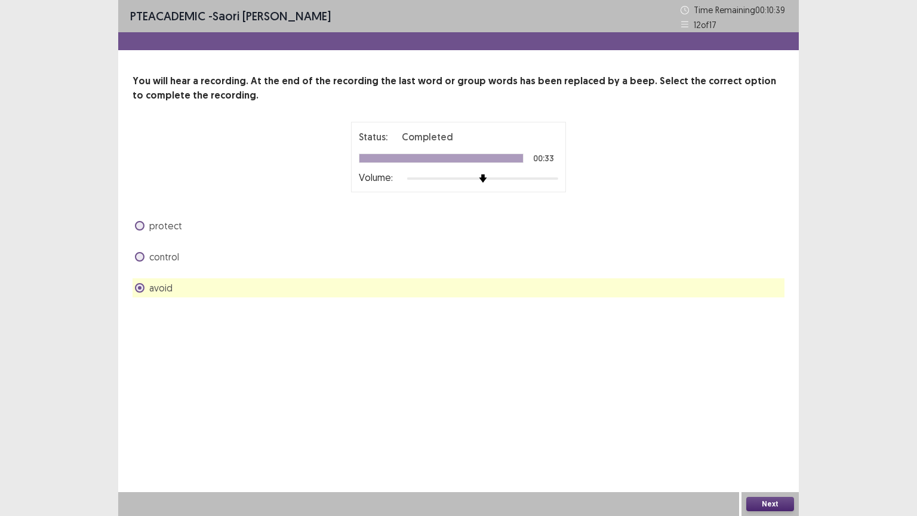
click at [769, 414] on button "Next" at bounding box center [770, 504] width 48 height 14
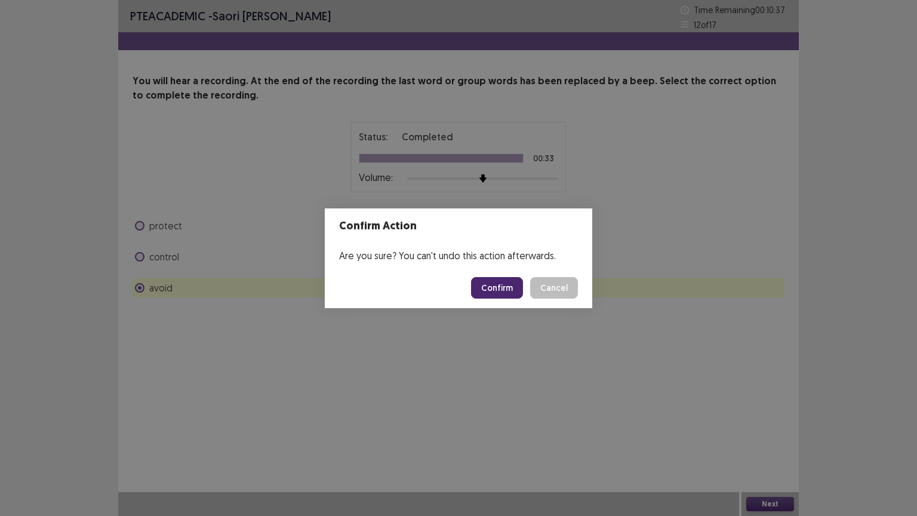
click at [496, 290] on button "Confirm" at bounding box center [497, 287] width 52 height 21
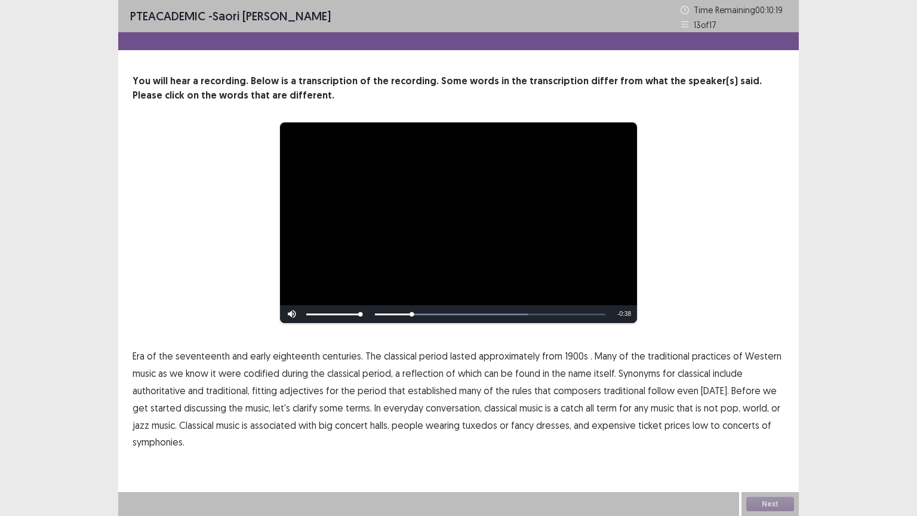
click at [570, 357] on span "1900s" at bounding box center [576, 356] width 23 height 14
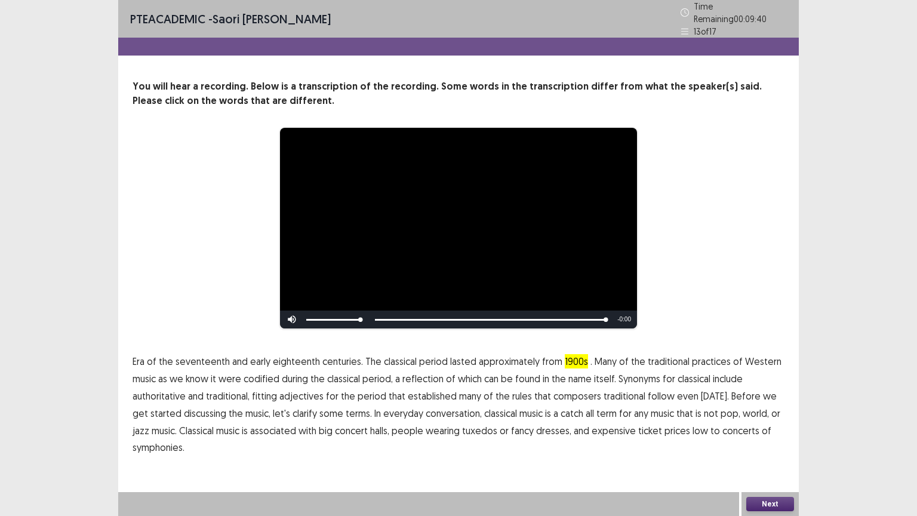
click at [166, 414] on span "symphonies." at bounding box center [158, 447] width 52 height 14
click at [210, 414] on p "Era of the seventeenth and early eighteenth centuries. The classical period las…" at bounding box center [458, 404] width 652 height 103
click at [762, 414] on button "Next" at bounding box center [770, 504] width 48 height 14
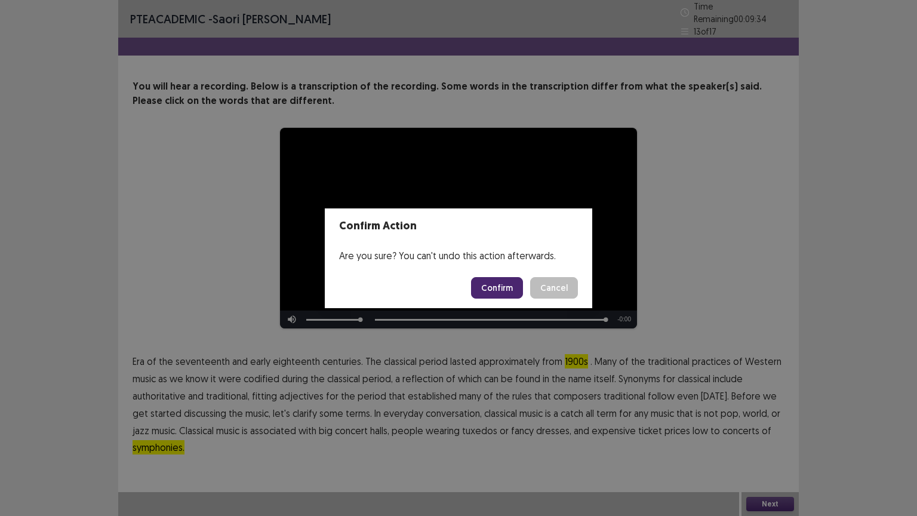
click at [505, 288] on button "Confirm" at bounding box center [497, 287] width 52 height 21
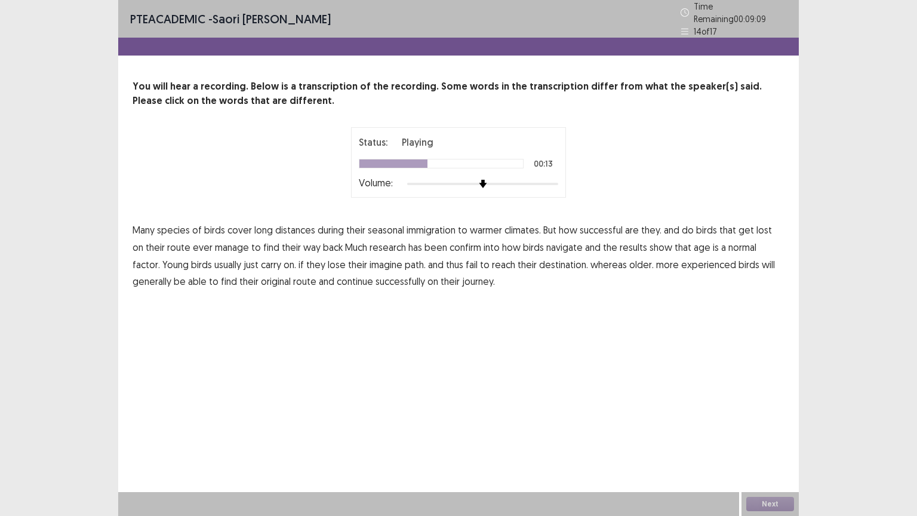
click at [453, 242] on span "confirm" at bounding box center [465, 247] width 32 height 14
click at [728, 240] on span "normal" at bounding box center [742, 247] width 28 height 14
click at [767, 414] on button "Next" at bounding box center [770, 504] width 48 height 14
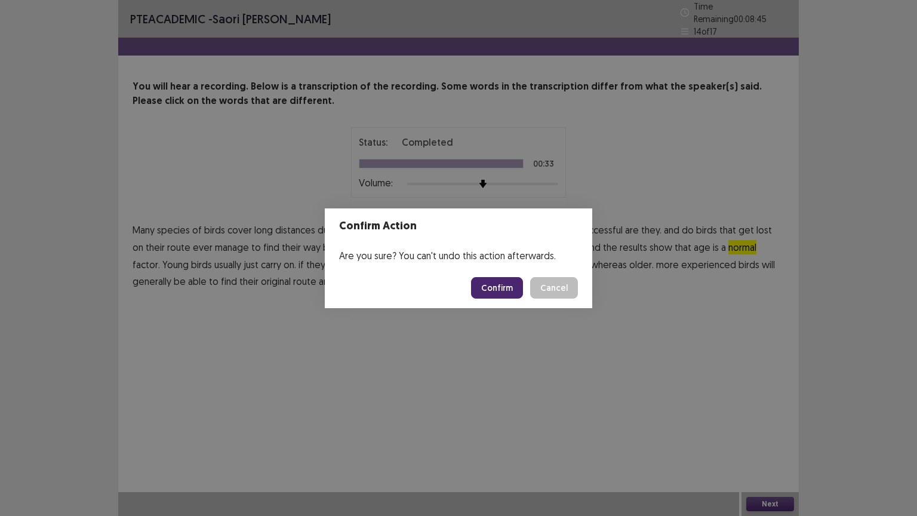
click at [507, 288] on button "Confirm" at bounding box center [497, 287] width 52 height 21
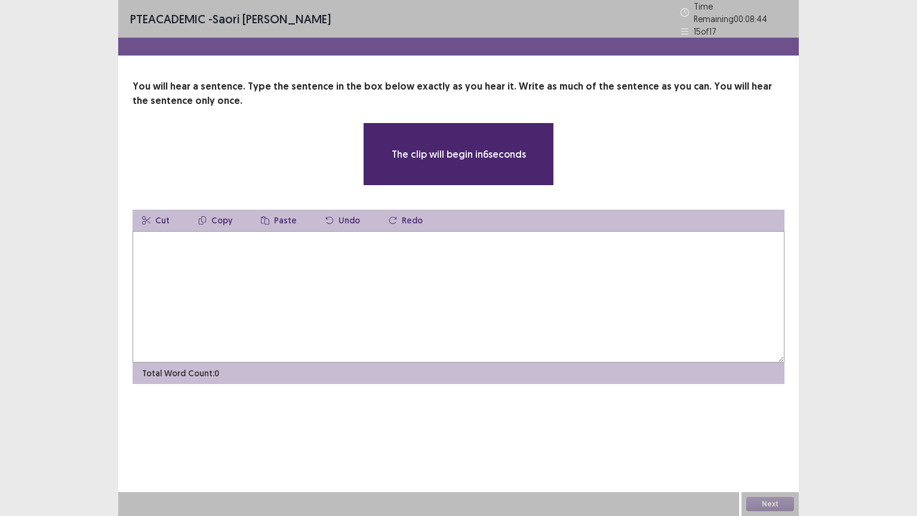
click at [426, 271] on textarea at bounding box center [458, 296] width 652 height 131
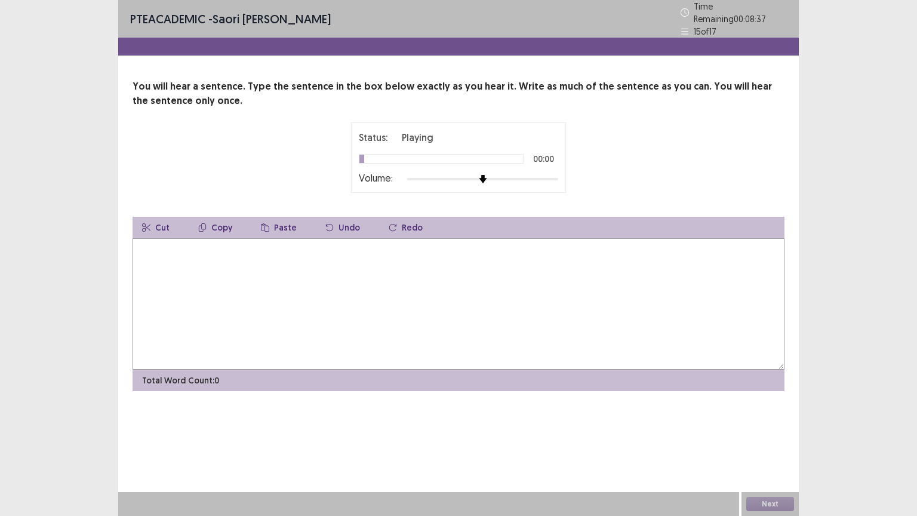
click at [534, 178] on div at bounding box center [482, 179] width 151 height 10
click at [326, 289] on textarea at bounding box center [458, 303] width 652 height 131
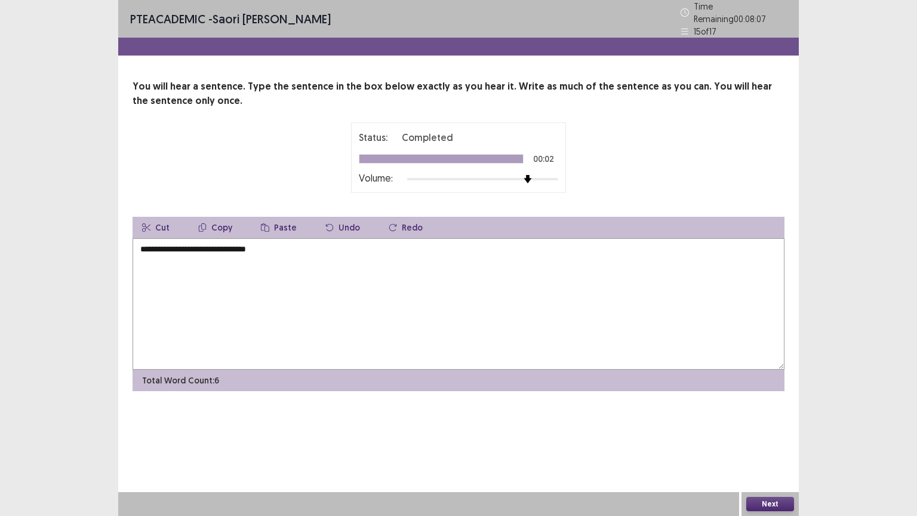
click at [185, 242] on textarea "**********" at bounding box center [458, 303] width 652 height 131
click at [242, 243] on textarea "**********" at bounding box center [458, 303] width 652 height 131
click at [311, 244] on textarea "**********" at bounding box center [458, 303] width 652 height 131
click at [750, 414] on button "Next" at bounding box center [770, 504] width 48 height 14
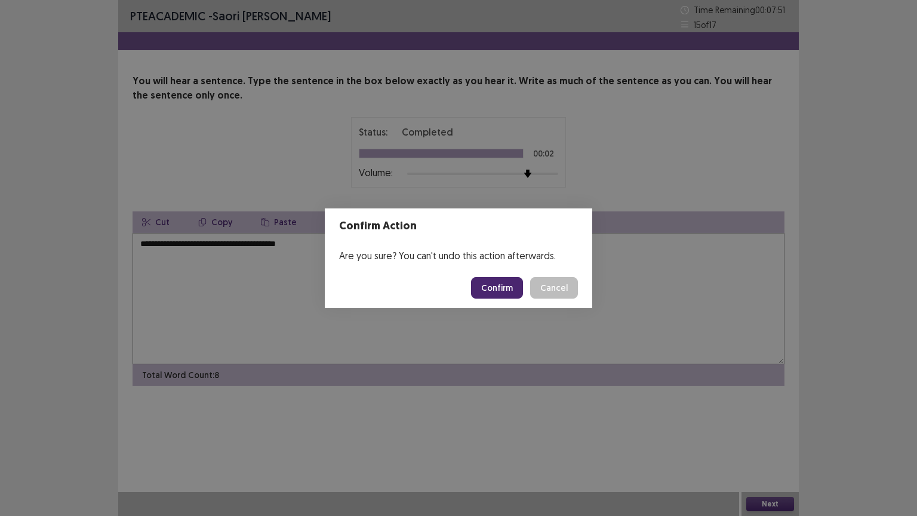
click at [538, 288] on button "Cancel" at bounding box center [554, 287] width 48 height 21
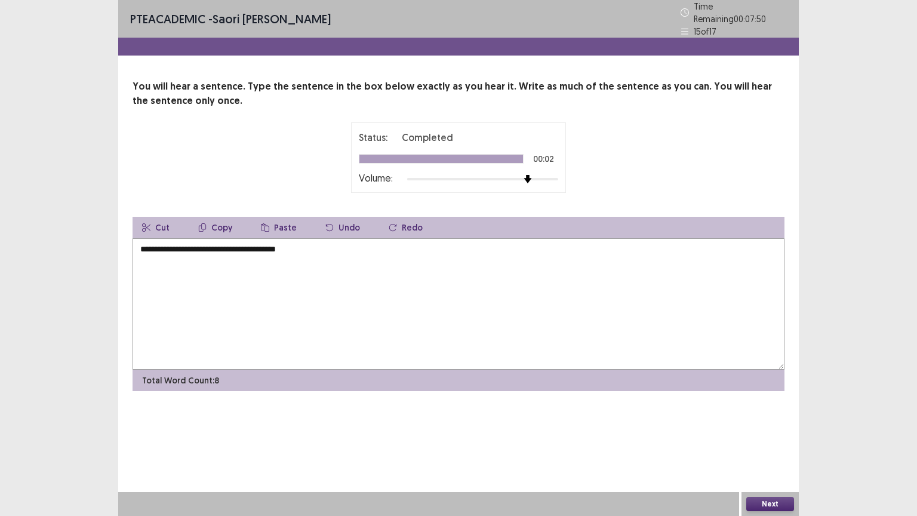
click at [383, 255] on textarea "**********" at bounding box center [458, 303] width 652 height 131
type textarea "**********"
click at [758, 414] on button "Next" at bounding box center [770, 504] width 48 height 14
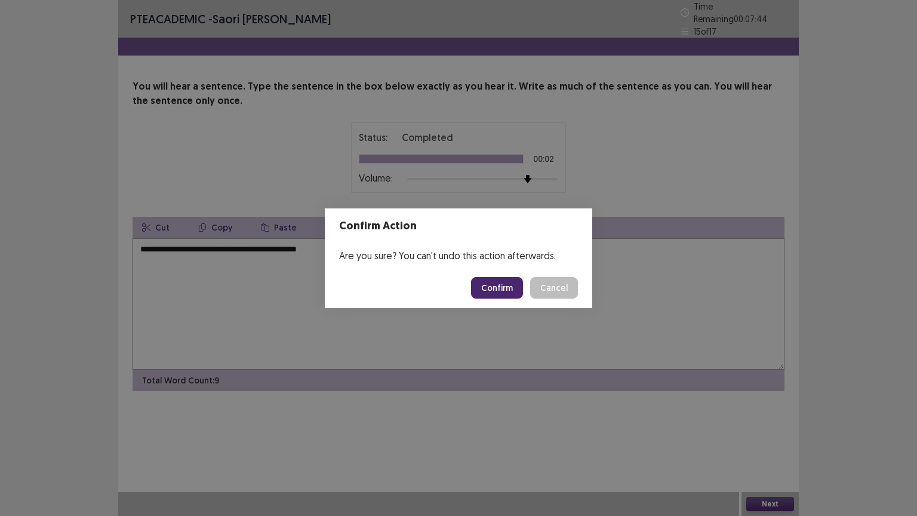
click at [501, 288] on button "Confirm" at bounding box center [497, 287] width 52 height 21
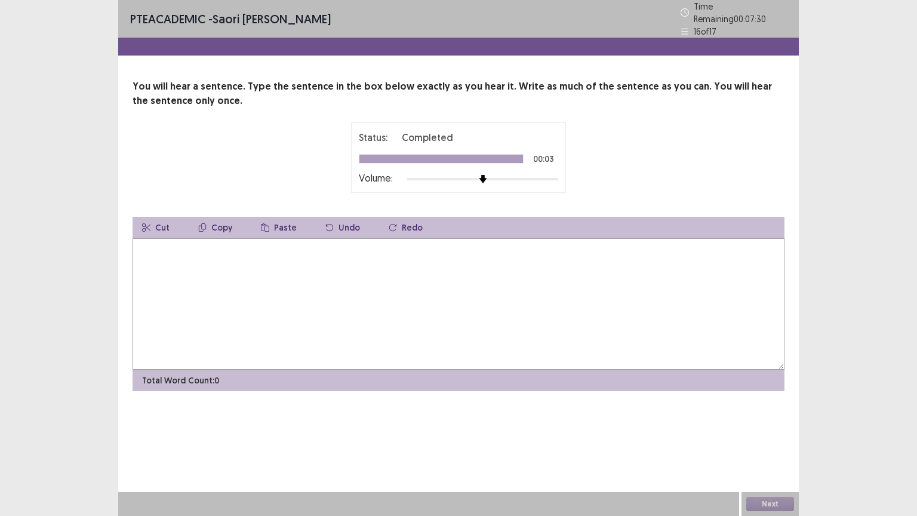
click at [211, 266] on textarea at bounding box center [458, 303] width 652 height 131
click at [323, 246] on textarea "**********" at bounding box center [458, 303] width 652 height 131
type textarea "**********"
click at [763, 414] on button "Next" at bounding box center [770, 504] width 48 height 14
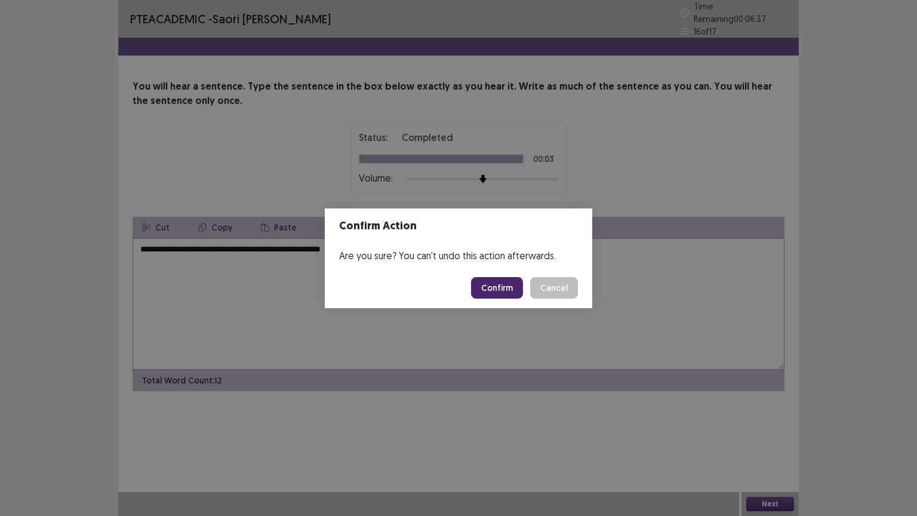
click at [480, 287] on button "Confirm" at bounding box center [497, 287] width 52 height 21
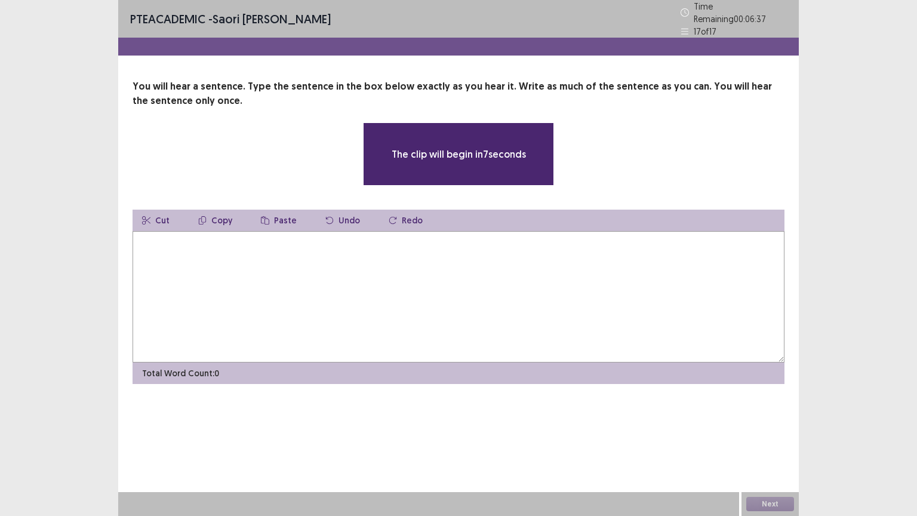
click at [285, 260] on textarea at bounding box center [458, 296] width 652 height 131
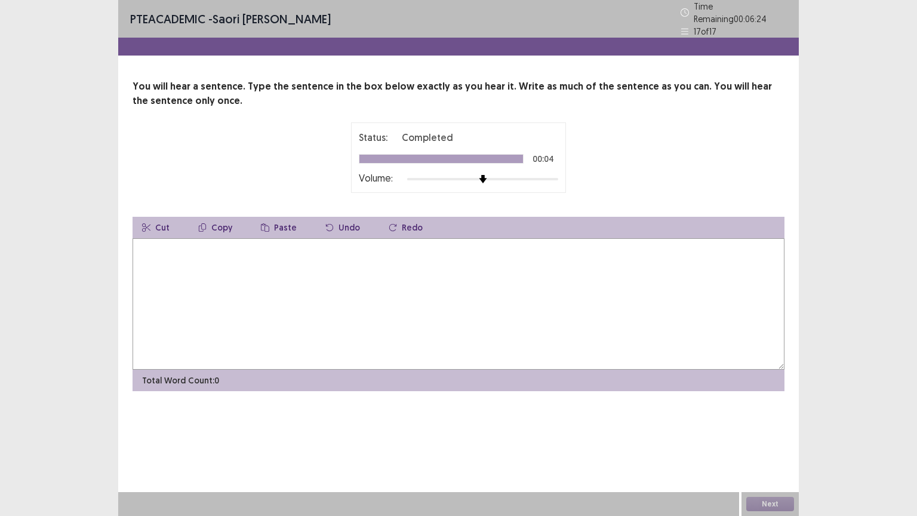
click at [269, 263] on textarea at bounding box center [458, 303] width 652 height 131
click at [782, 414] on button "Next" at bounding box center [770, 504] width 48 height 14
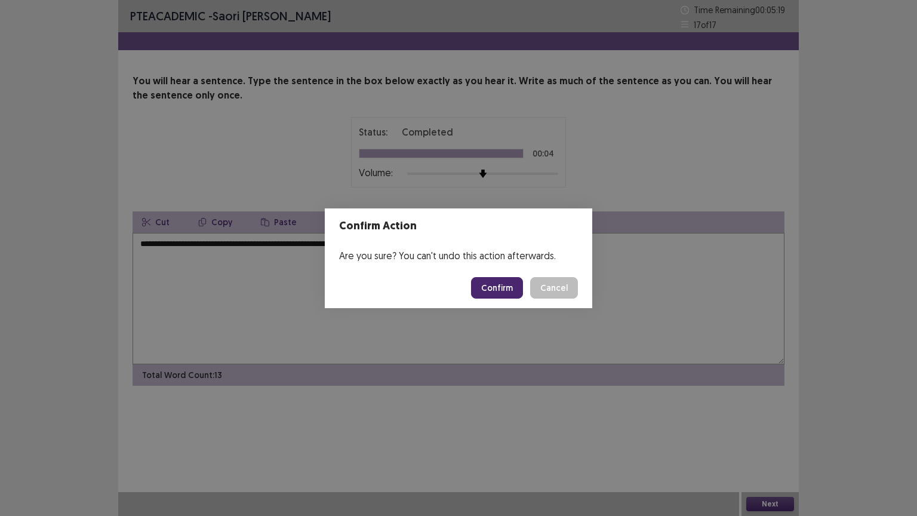
click at [550, 294] on button "Cancel" at bounding box center [554, 287] width 48 height 21
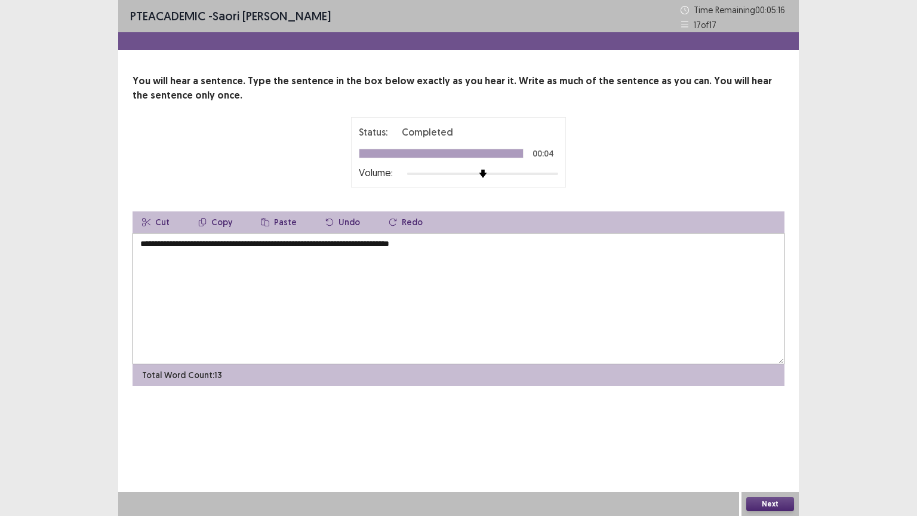
click at [199, 245] on textarea "**********" at bounding box center [458, 298] width 652 height 131
click at [265, 245] on textarea "**********" at bounding box center [458, 298] width 652 height 131
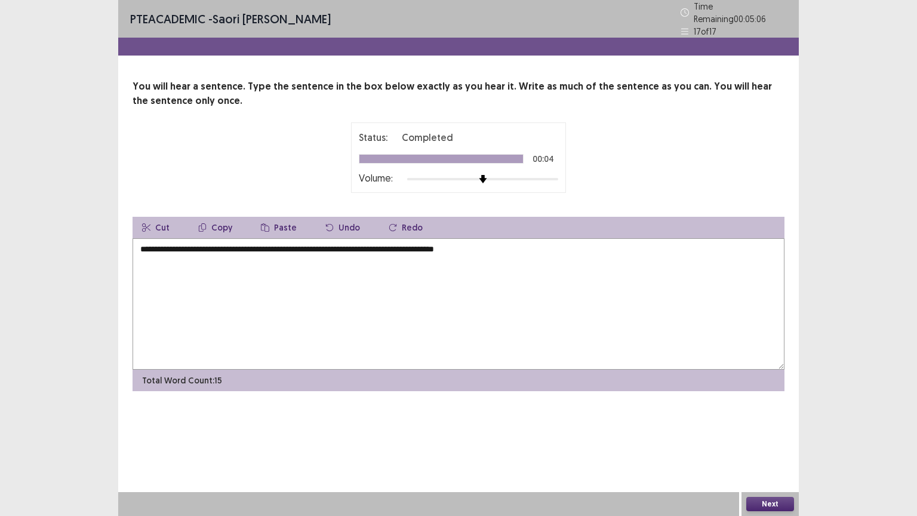
click at [309, 242] on textarea "**********" at bounding box center [458, 303] width 652 height 131
click at [358, 248] on textarea "**********" at bounding box center [458, 303] width 652 height 131
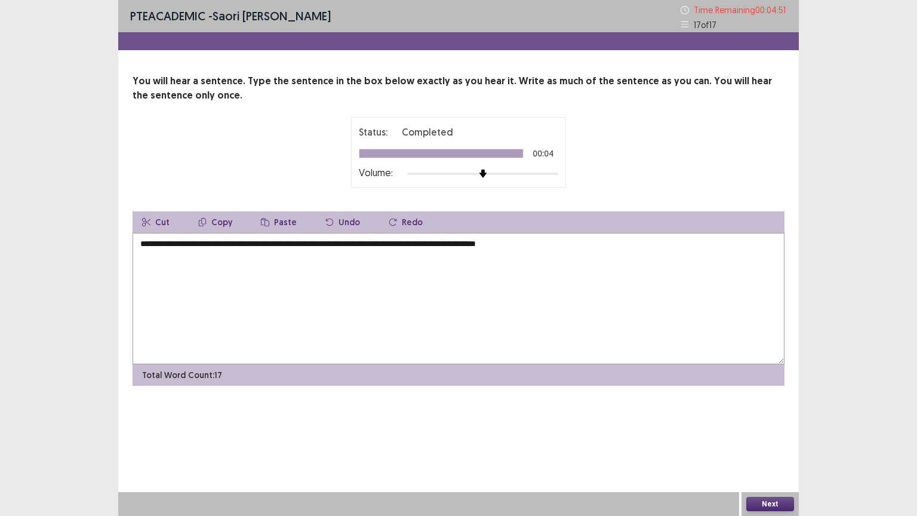
type textarea "**********"
click at [778, 414] on button "Next" at bounding box center [770, 504] width 48 height 14
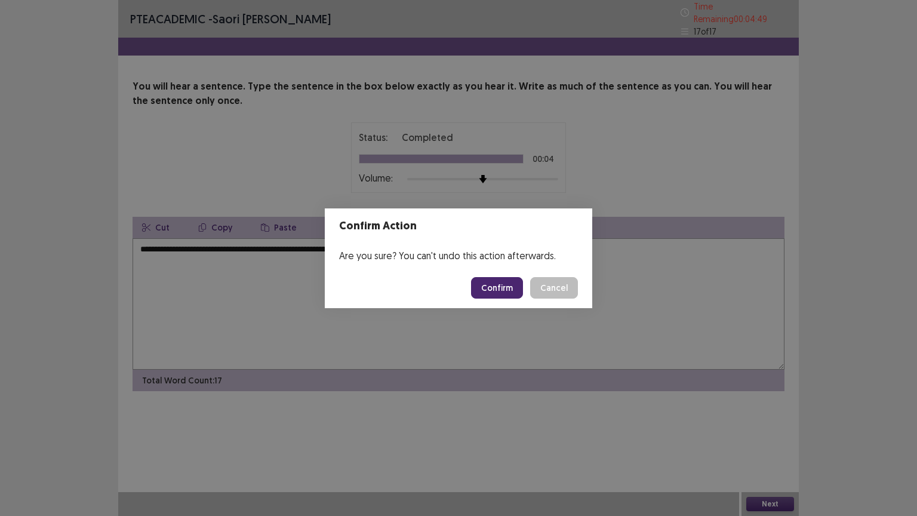
click at [498, 283] on button "Confirm" at bounding box center [497, 287] width 52 height 21
